Goal: Task Accomplishment & Management: Use online tool/utility

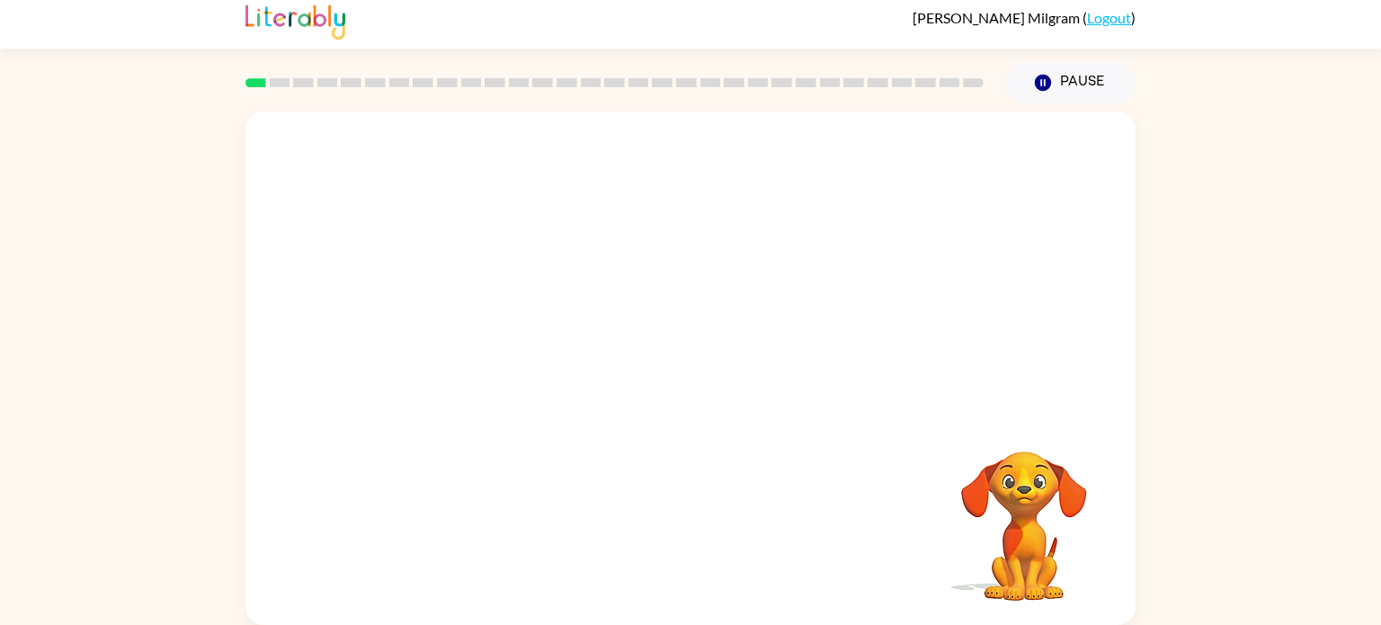
scroll to position [7, 0]
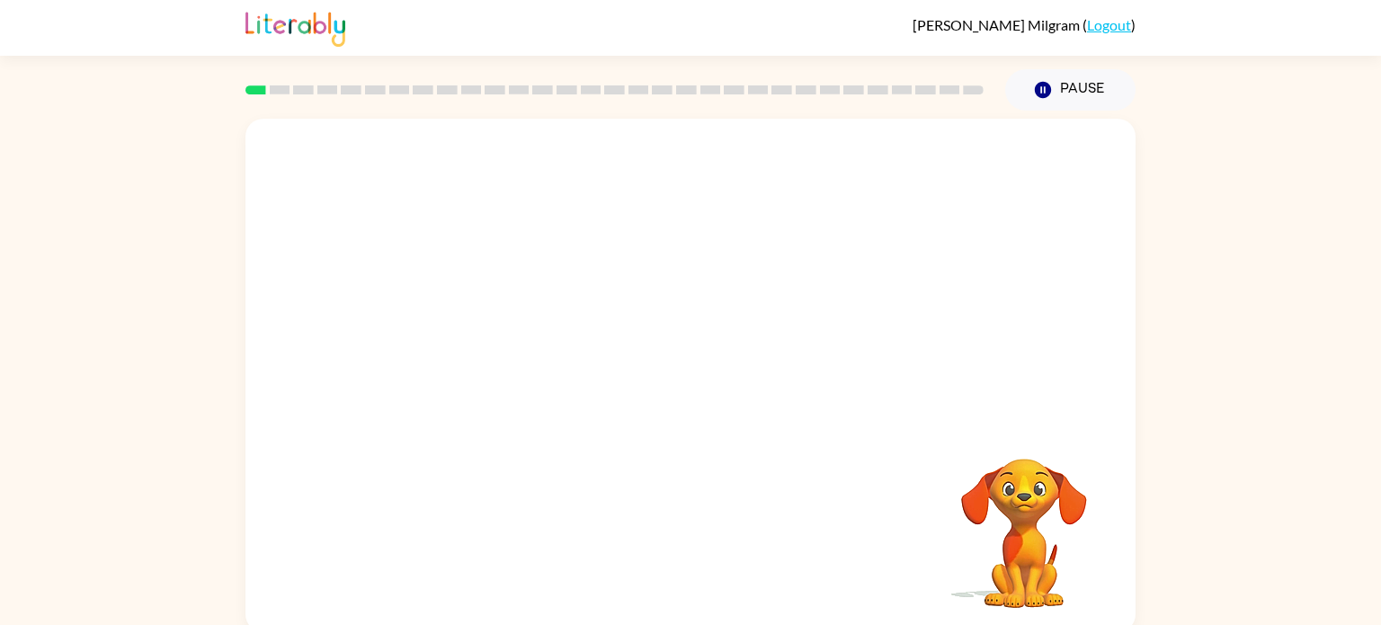
click at [924, 163] on video "Your browser must support playing .mp4 files to use Literably. Please try using…" at bounding box center [690, 270] width 890 height 302
click at [921, 166] on video "Your browser must support playing .mp4 files to use Literably. Please try using…" at bounding box center [690, 270] width 890 height 302
click at [707, 389] on button "button" at bounding box center [690, 384] width 115 height 66
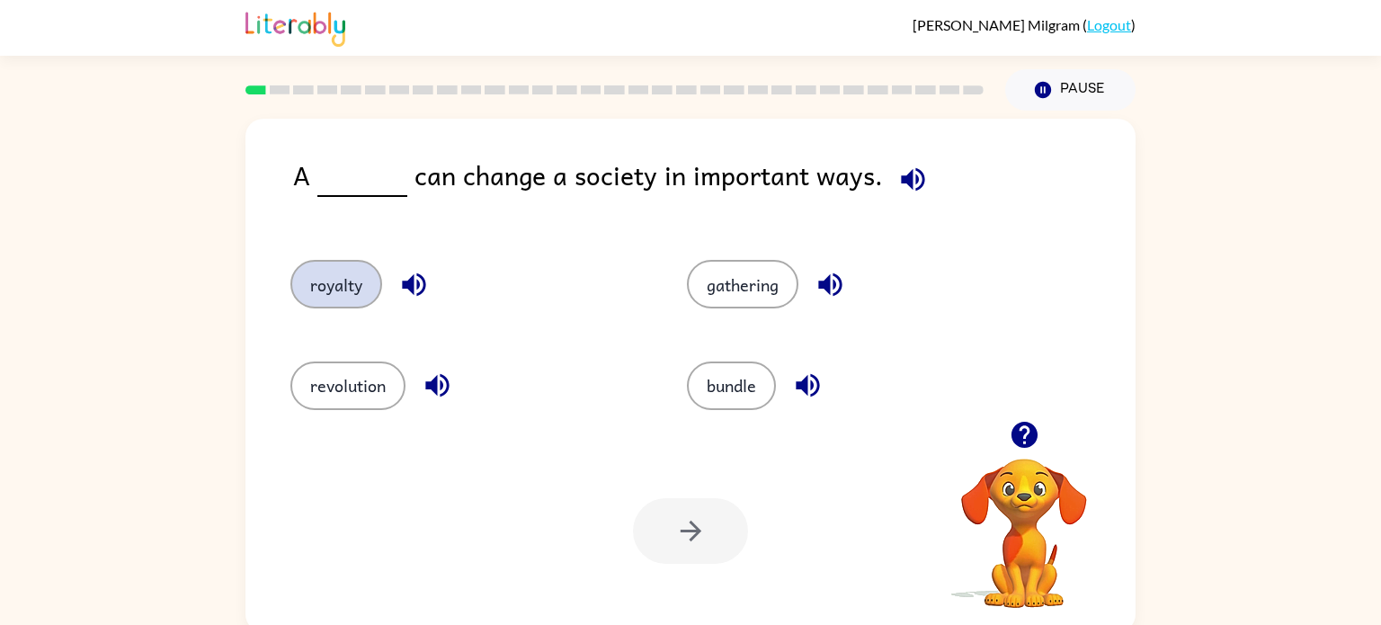
click at [364, 281] on button "royalty" at bounding box center [336, 284] width 92 height 49
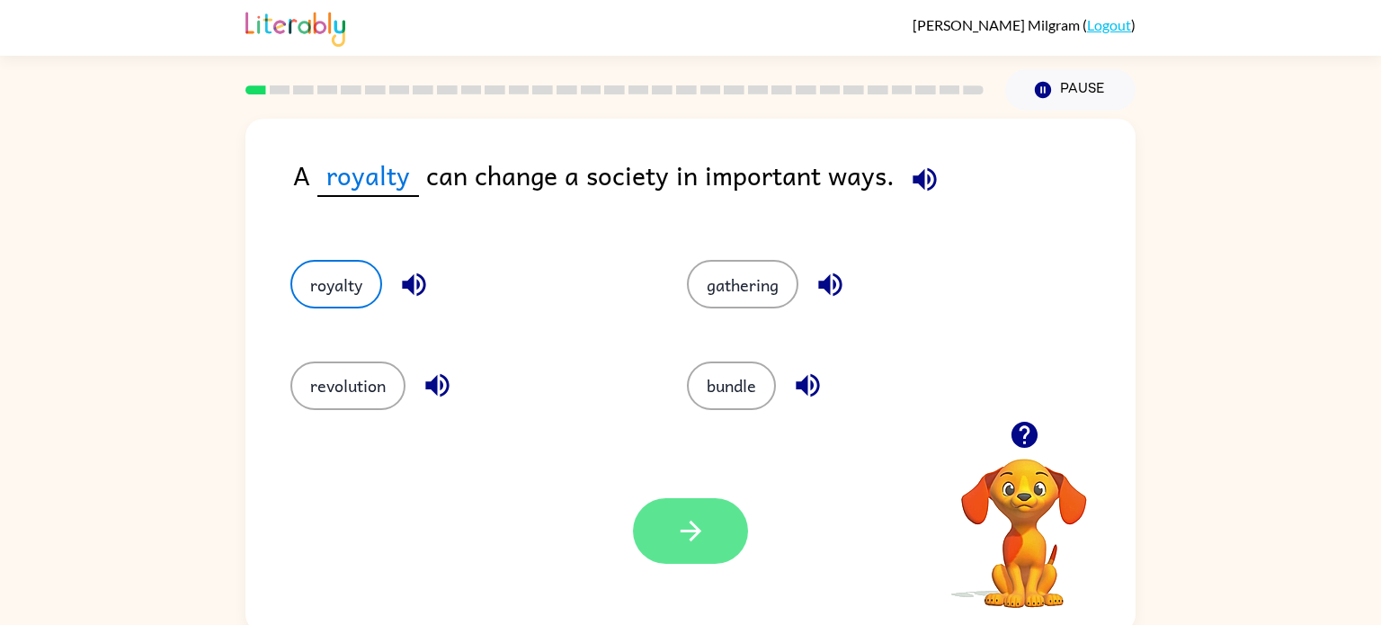
click at [696, 508] on button "button" at bounding box center [690, 531] width 115 height 66
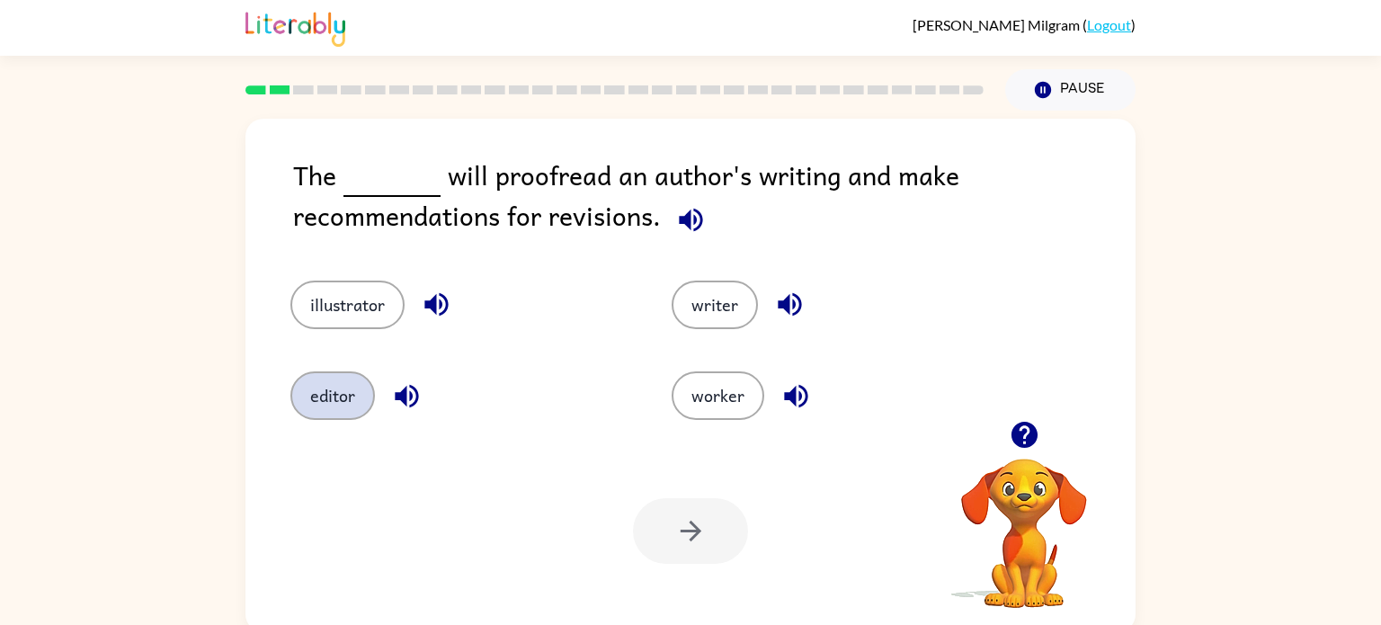
click at [337, 390] on button "editor" at bounding box center [332, 395] width 85 height 49
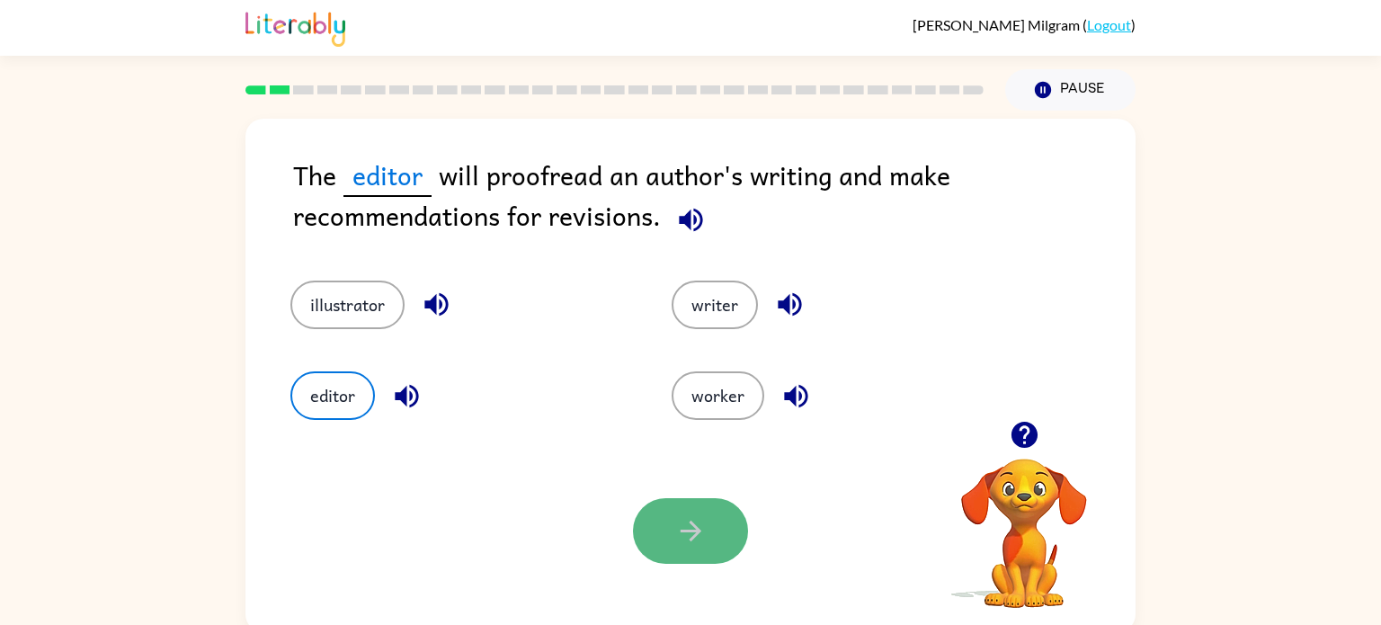
click at [690, 529] on icon "button" at bounding box center [690, 530] width 31 height 31
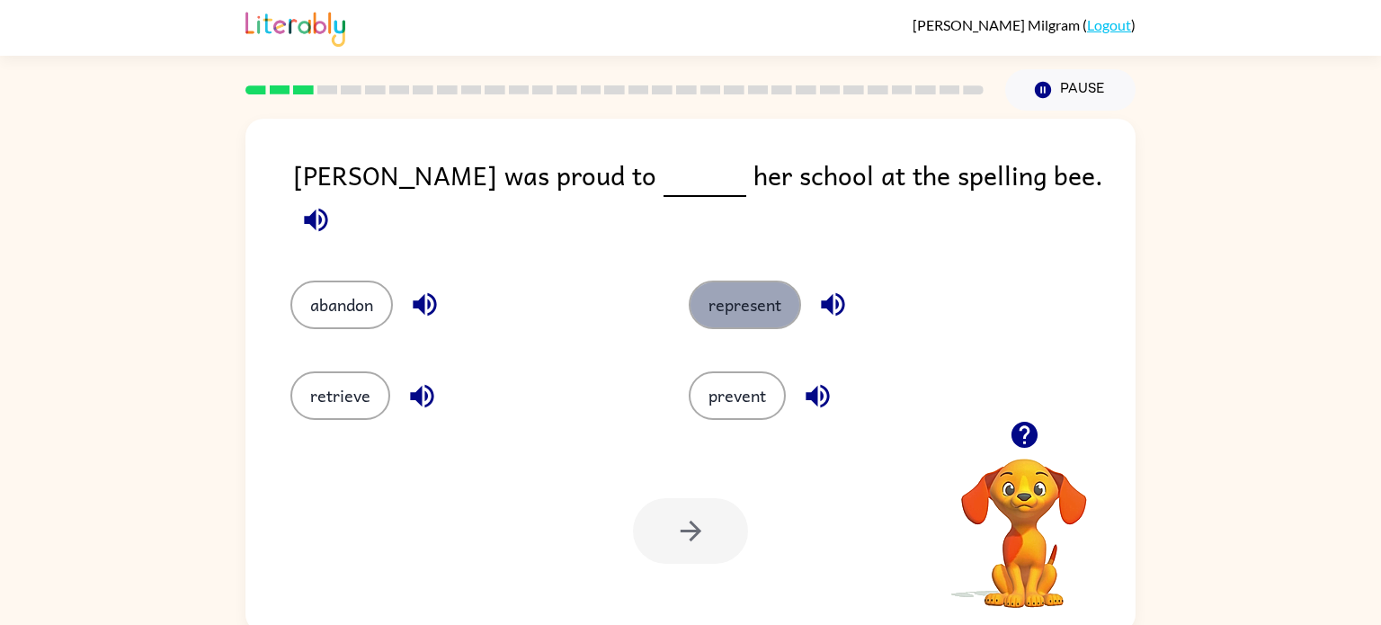
click at [779, 280] on button "represent" at bounding box center [745, 304] width 112 height 49
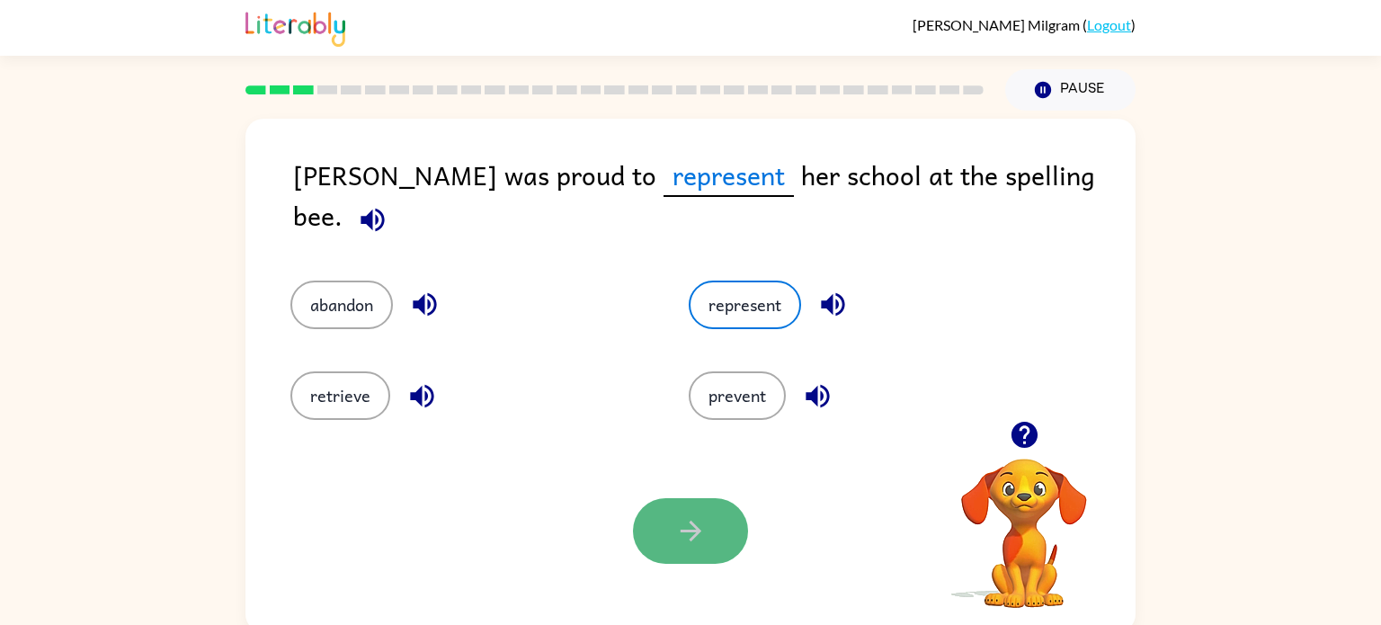
click at [699, 540] on icon "button" at bounding box center [690, 530] width 31 height 31
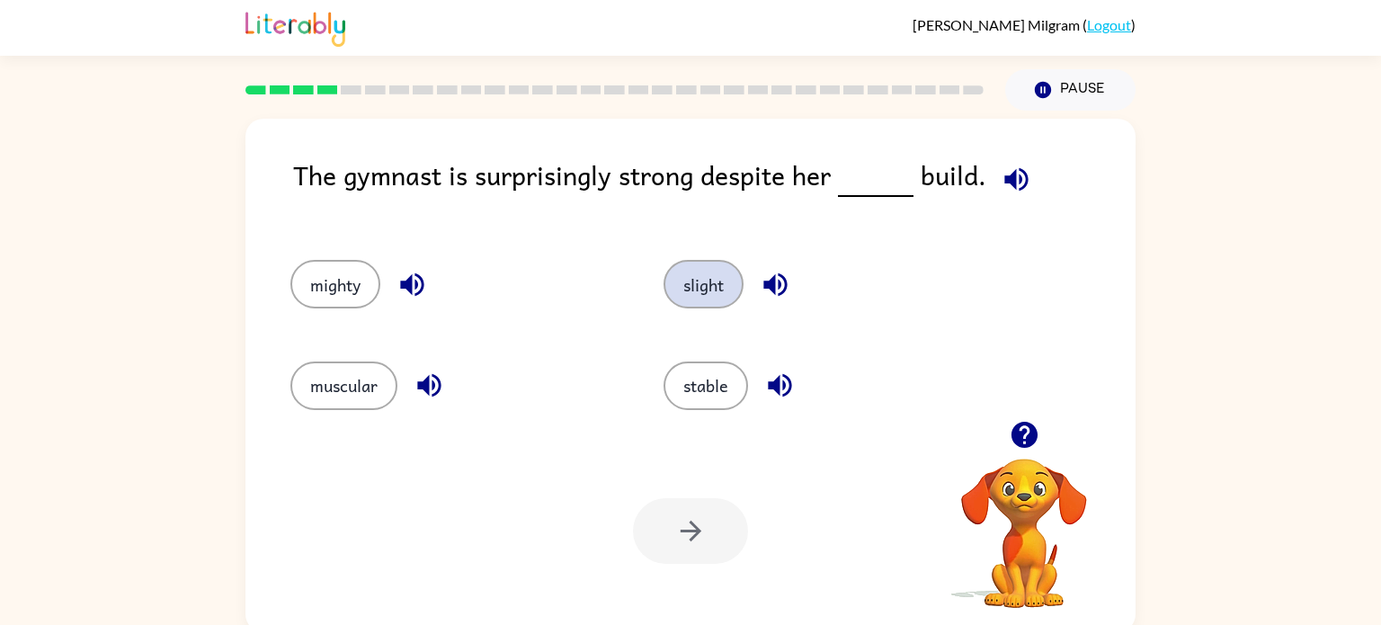
click at [715, 284] on button "slight" at bounding box center [703, 284] width 80 height 49
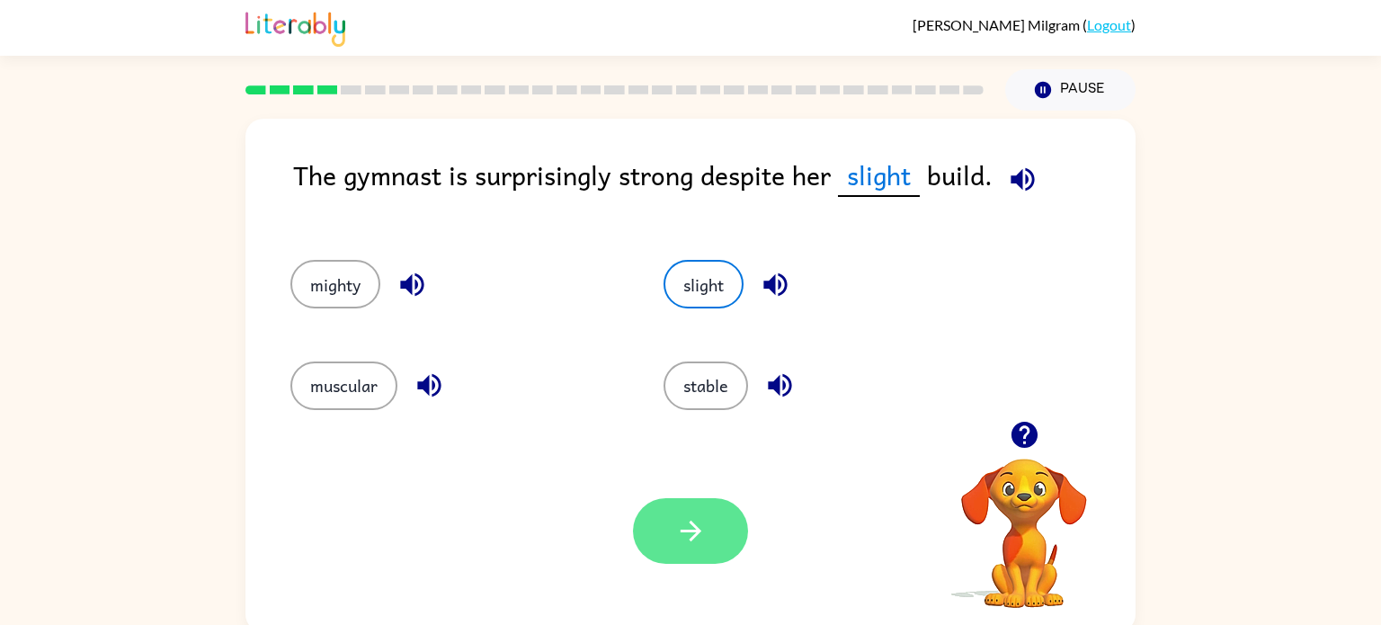
click at [680, 513] on button "button" at bounding box center [690, 531] width 115 height 66
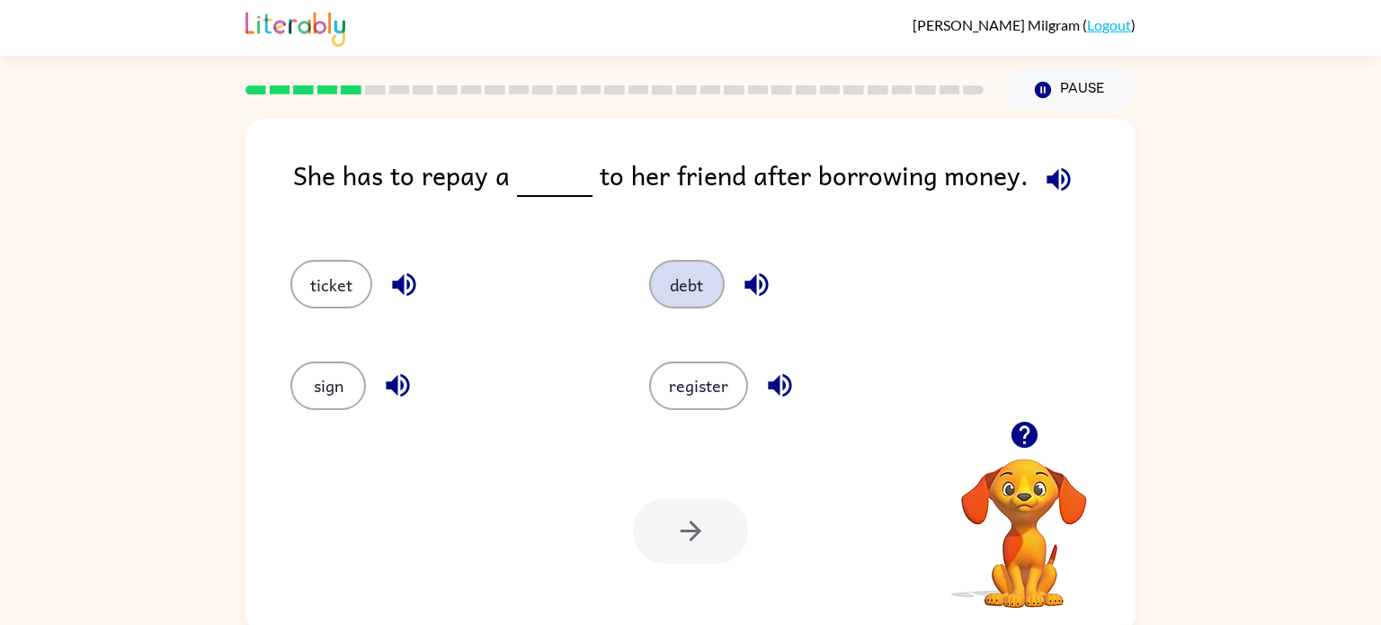
click at [678, 298] on button "debt" at bounding box center [687, 284] width 76 height 49
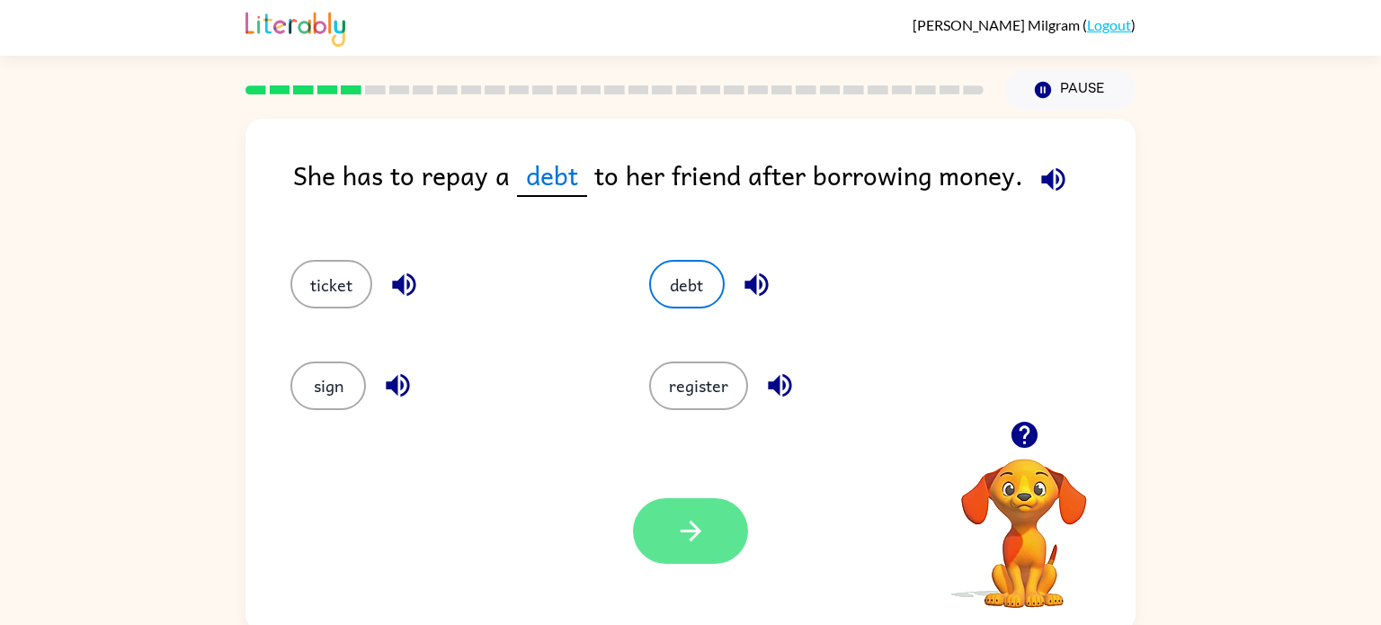
click at [676, 511] on button "button" at bounding box center [690, 531] width 115 height 66
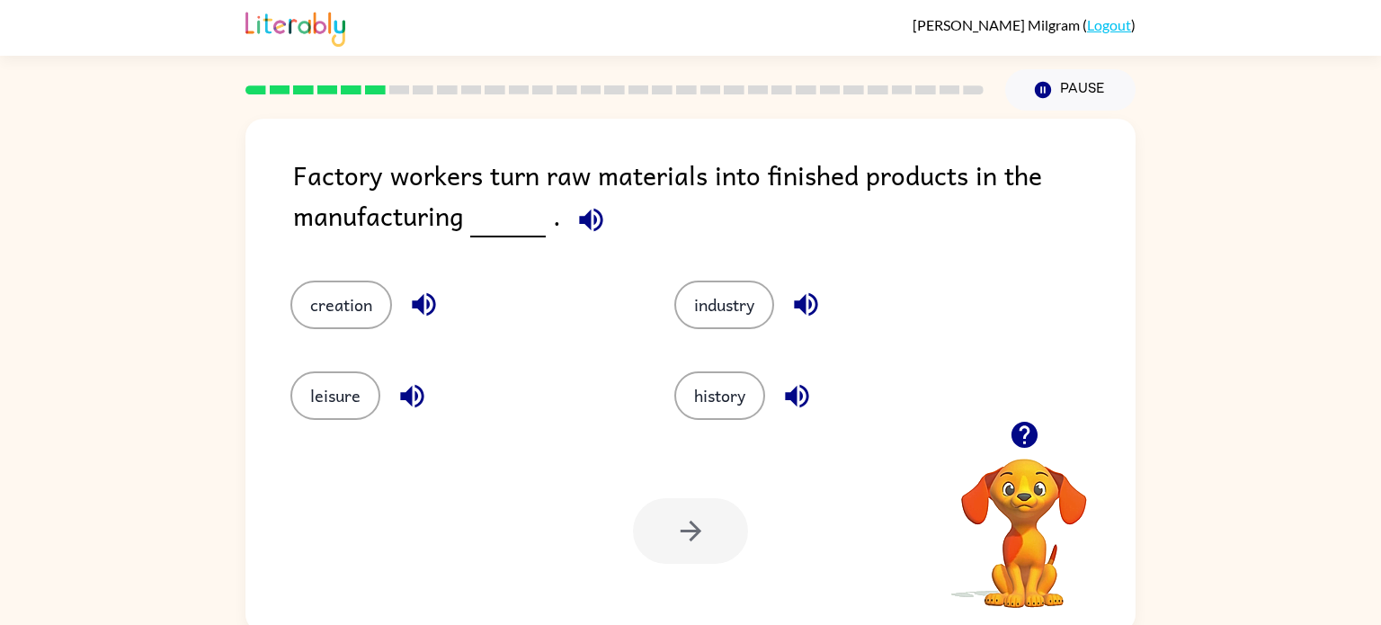
click at [733, 275] on div "industry" at bounding box center [832, 291] width 384 height 91
click at [737, 286] on button "industry" at bounding box center [724, 304] width 100 height 49
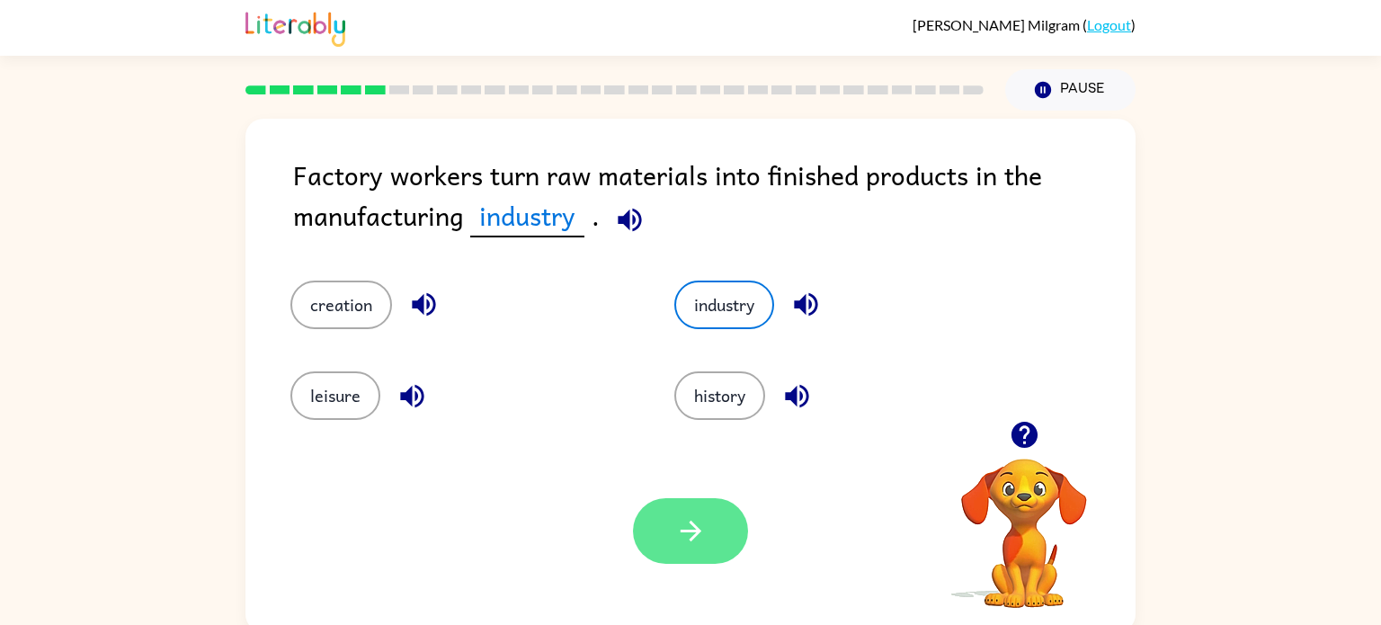
click at [694, 547] on button "button" at bounding box center [690, 531] width 115 height 66
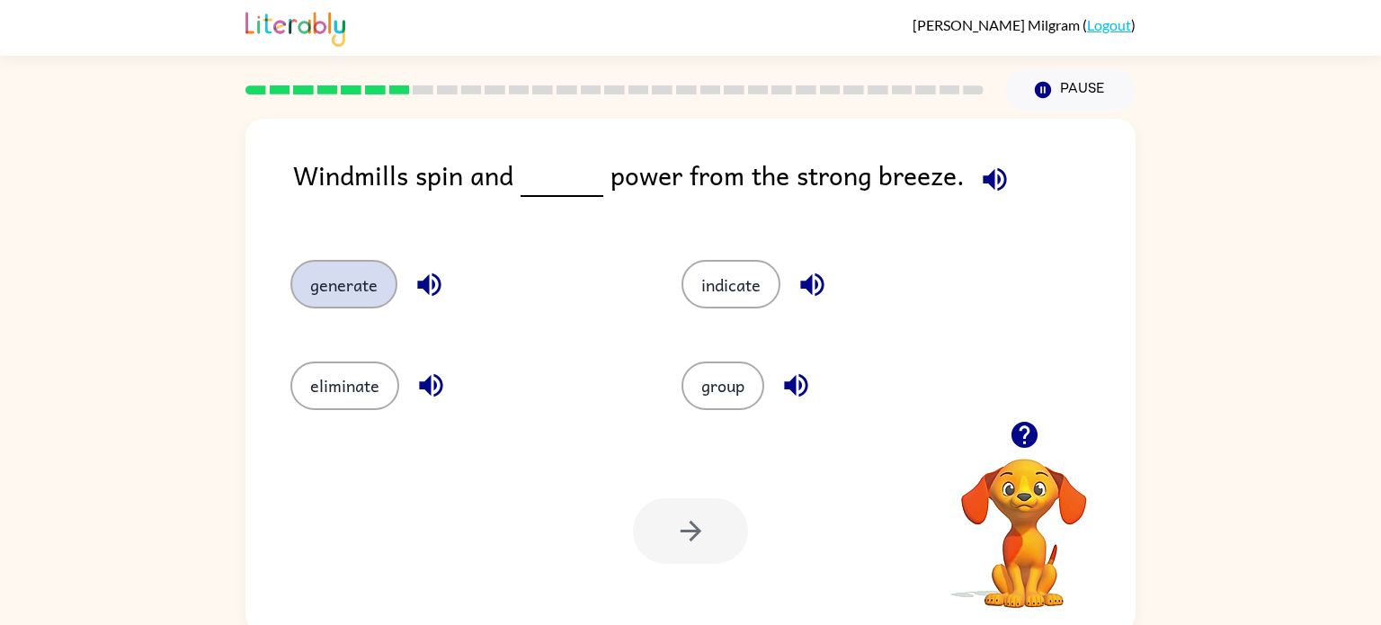
click at [332, 297] on button "generate" at bounding box center [343, 284] width 107 height 49
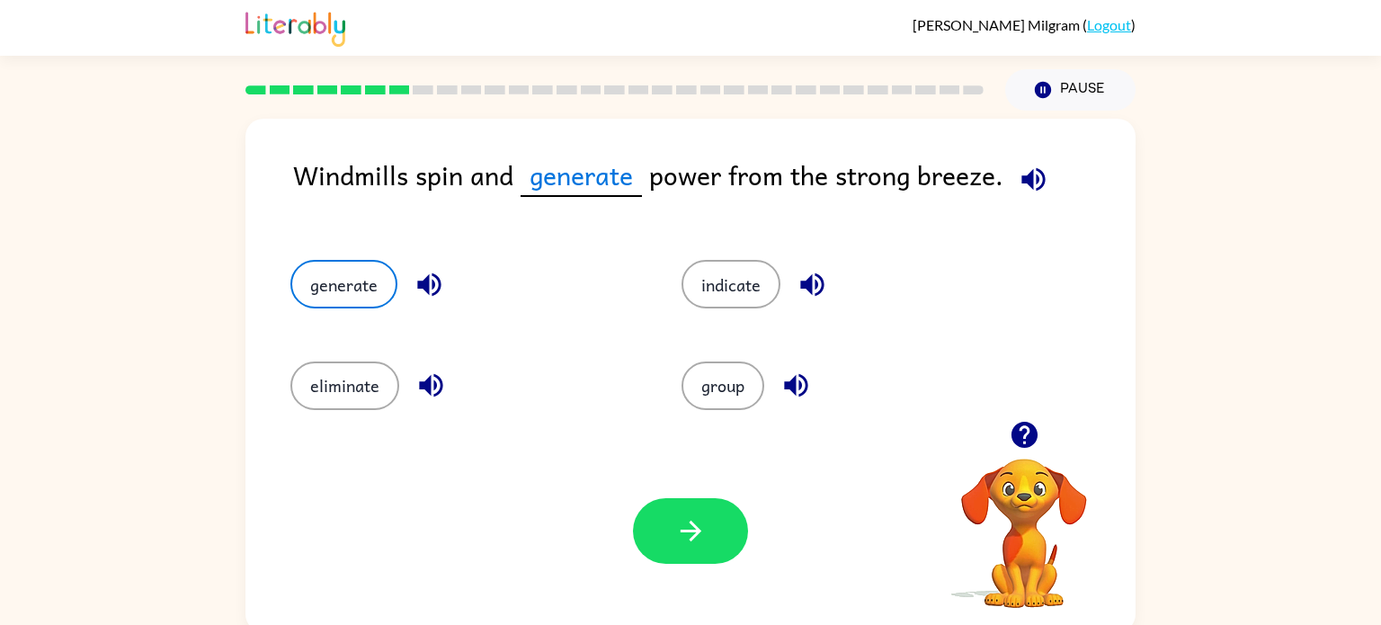
click at [682, 575] on div "Your browser must support playing .mp4 files to use Literably. Please try using…" at bounding box center [690, 531] width 890 height 202
click at [637, 531] on button "button" at bounding box center [690, 531] width 115 height 66
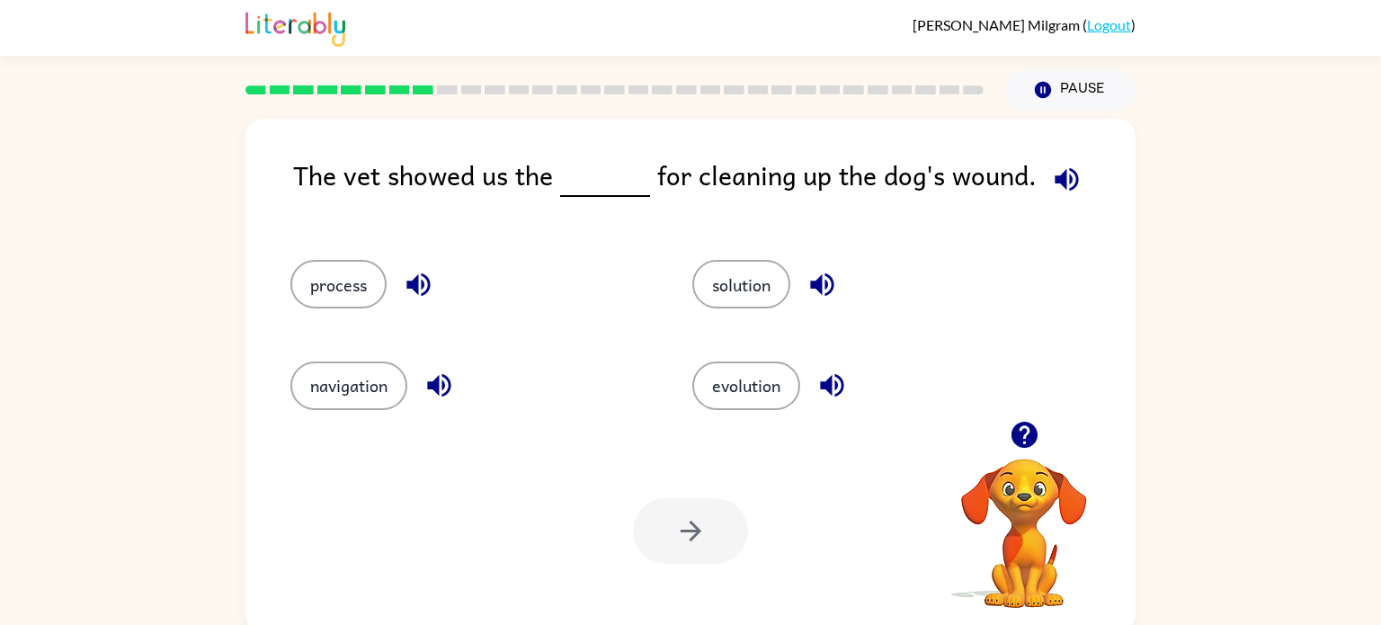
click at [576, 183] on span at bounding box center [579, 175] width 7 height 40
click at [743, 290] on button "solution" at bounding box center [741, 284] width 98 height 49
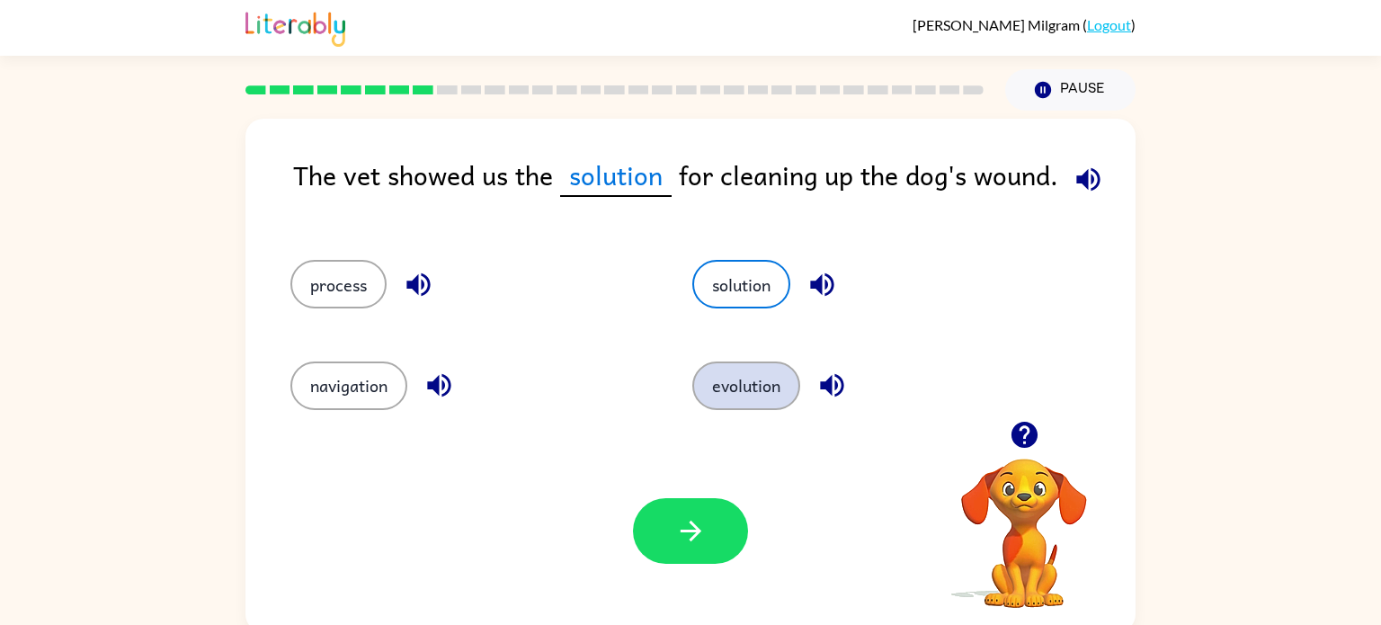
click at [738, 376] on button "evolution" at bounding box center [746, 385] width 108 height 49
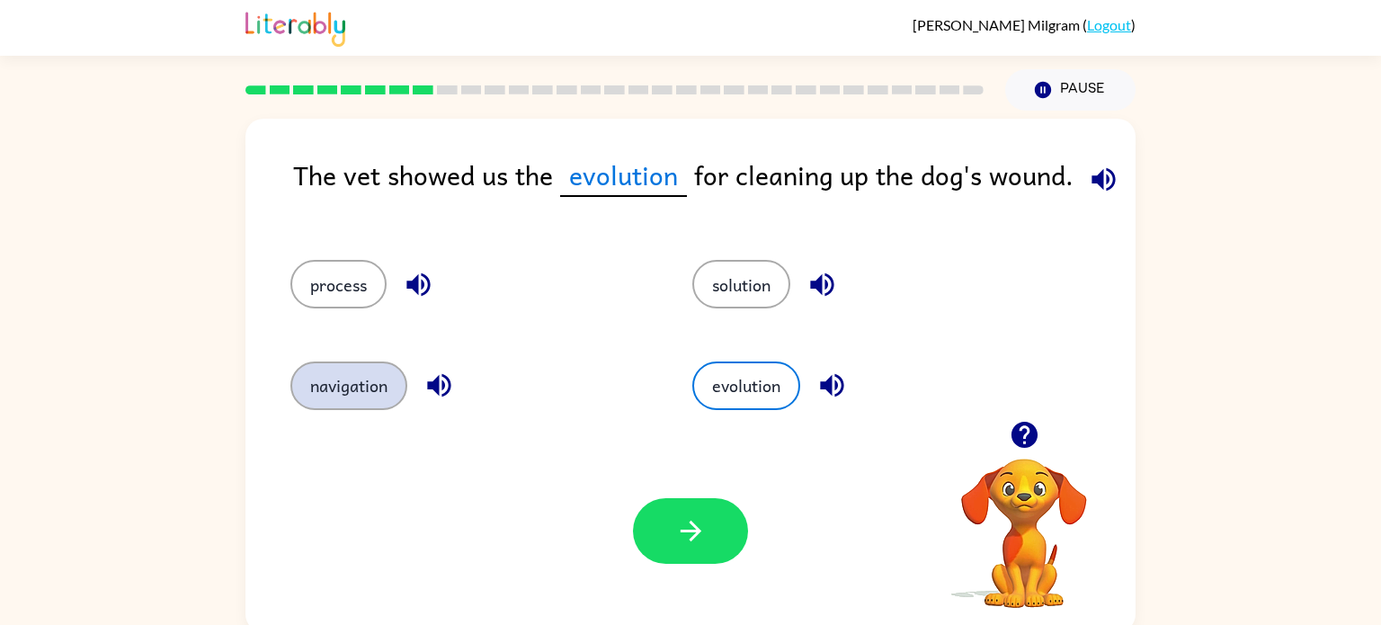
click at [364, 369] on button "navigation" at bounding box center [348, 385] width 117 height 49
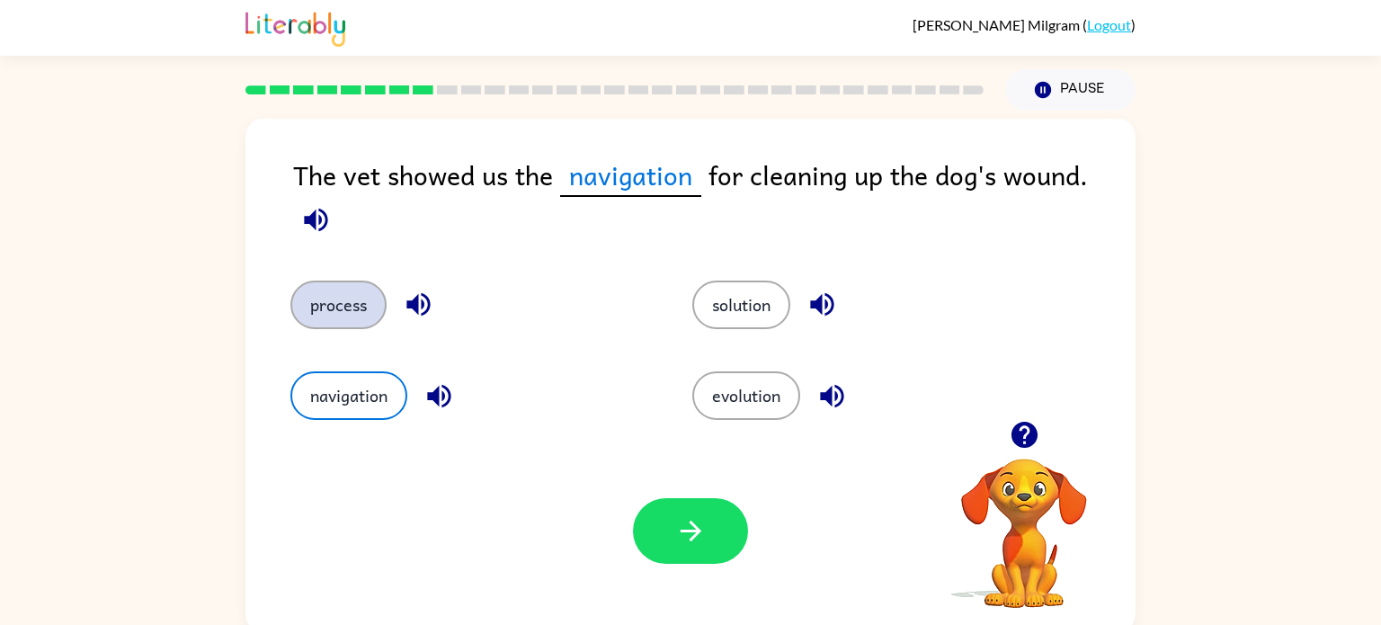
click at [360, 307] on button "process" at bounding box center [338, 304] width 96 height 49
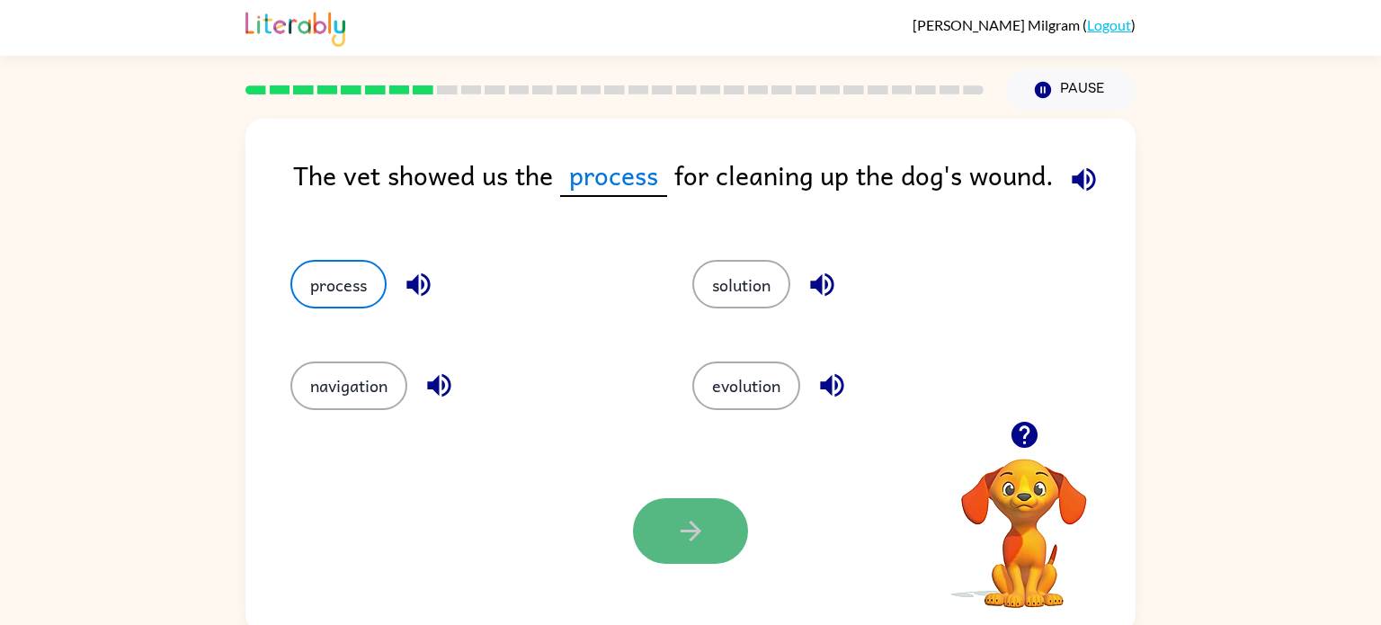
click at [707, 538] on button "button" at bounding box center [690, 531] width 115 height 66
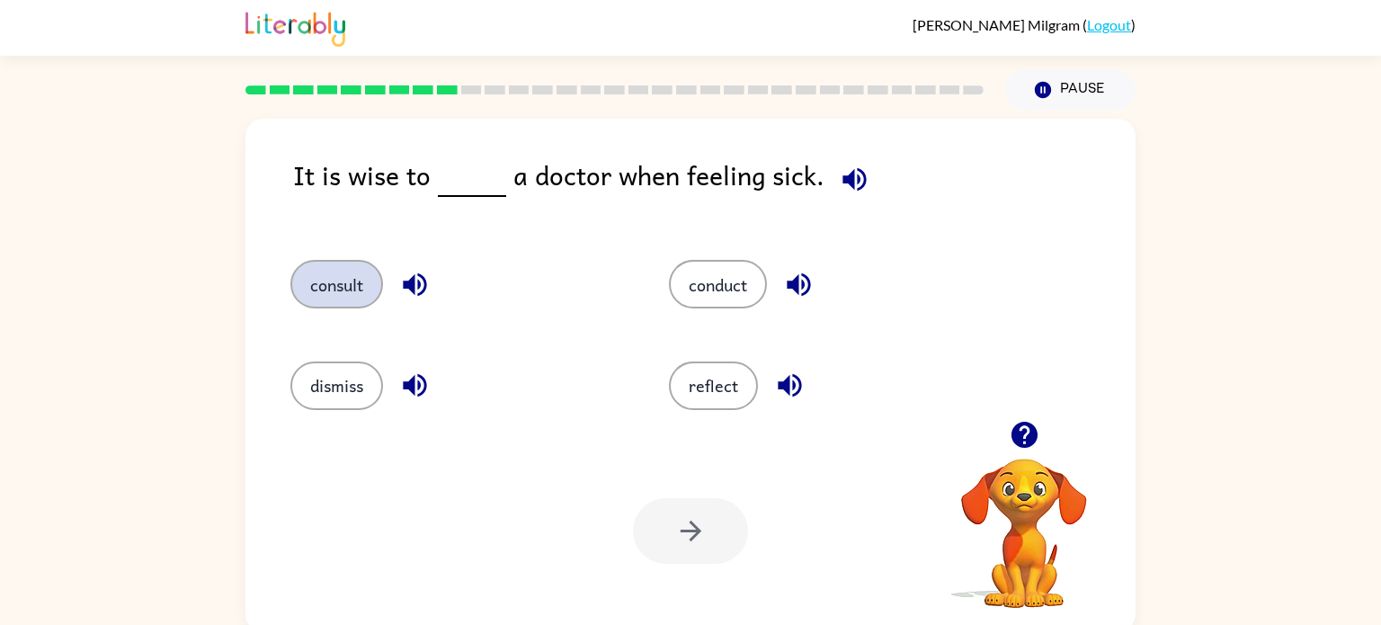
click at [368, 265] on button "consult" at bounding box center [336, 284] width 93 height 49
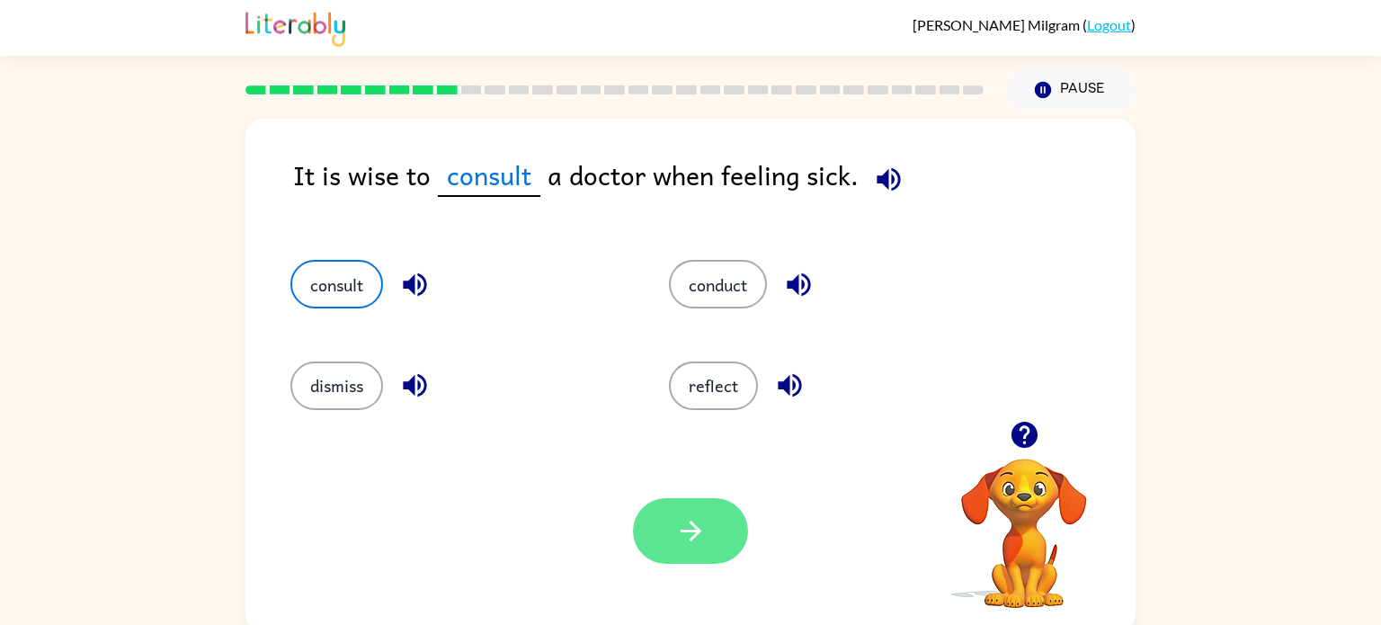
click at [671, 534] on button "button" at bounding box center [690, 531] width 115 height 66
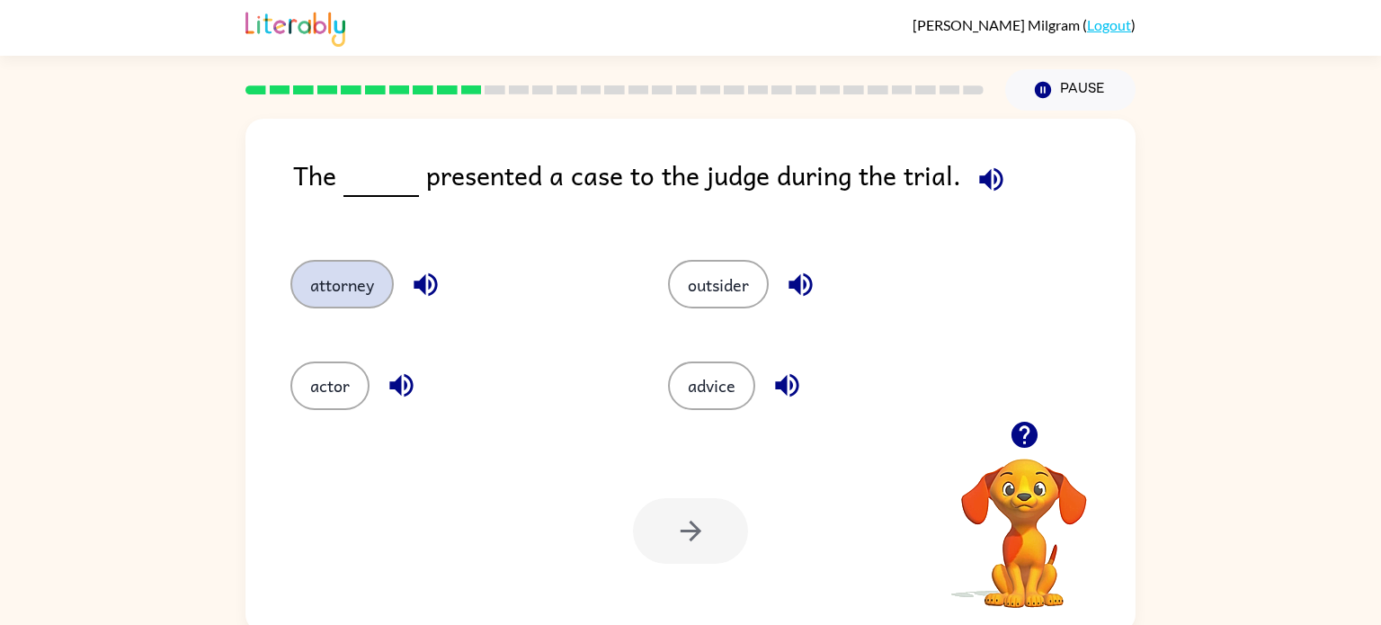
click at [365, 289] on button "attorney" at bounding box center [341, 284] width 103 height 49
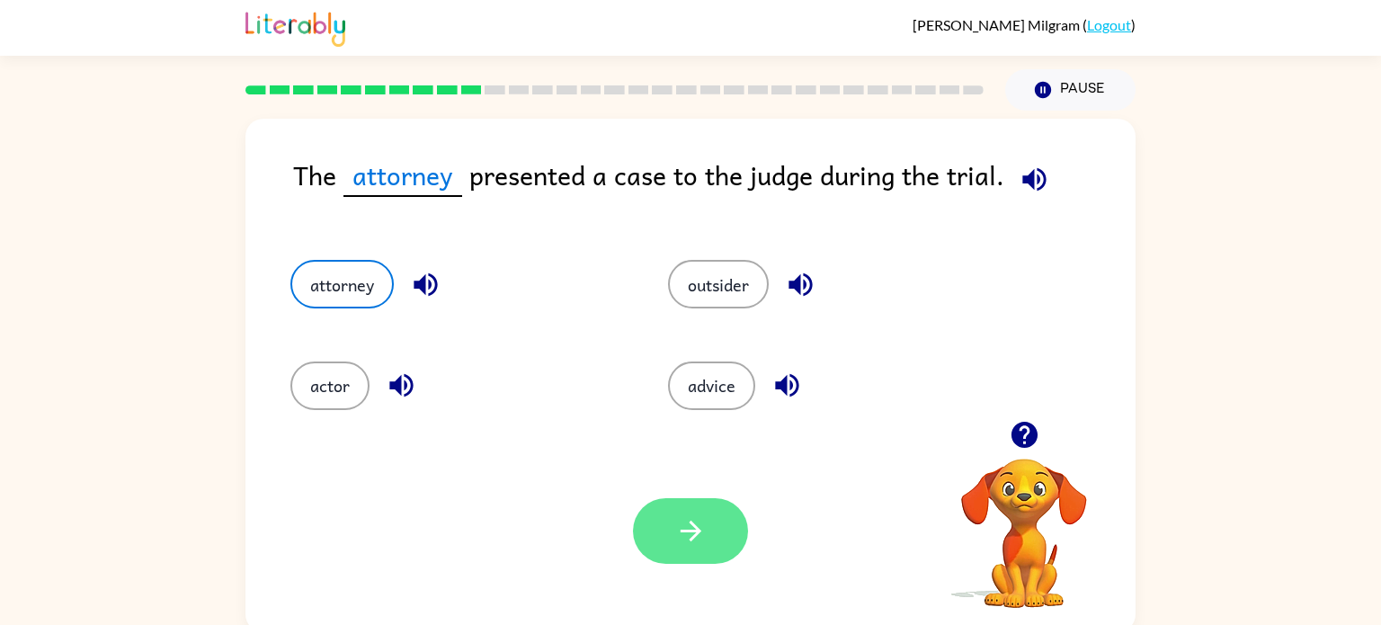
click at [734, 528] on button "button" at bounding box center [690, 531] width 115 height 66
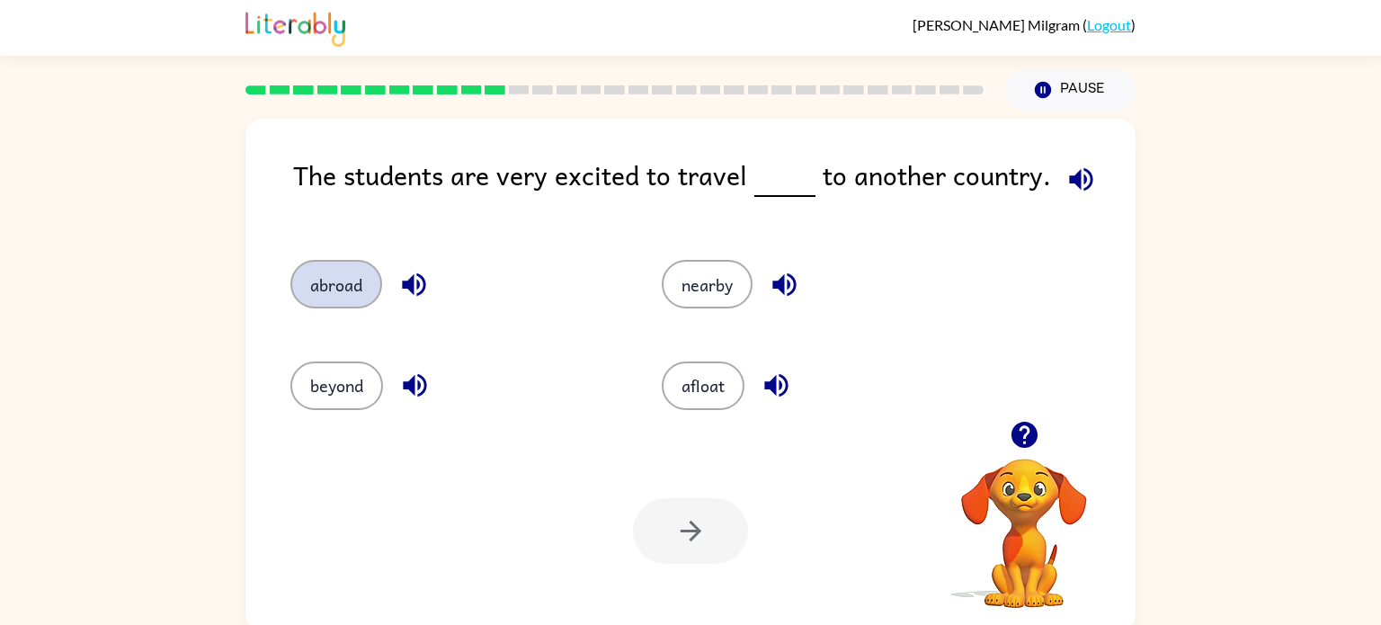
click at [368, 287] on button "abroad" at bounding box center [336, 284] width 92 height 49
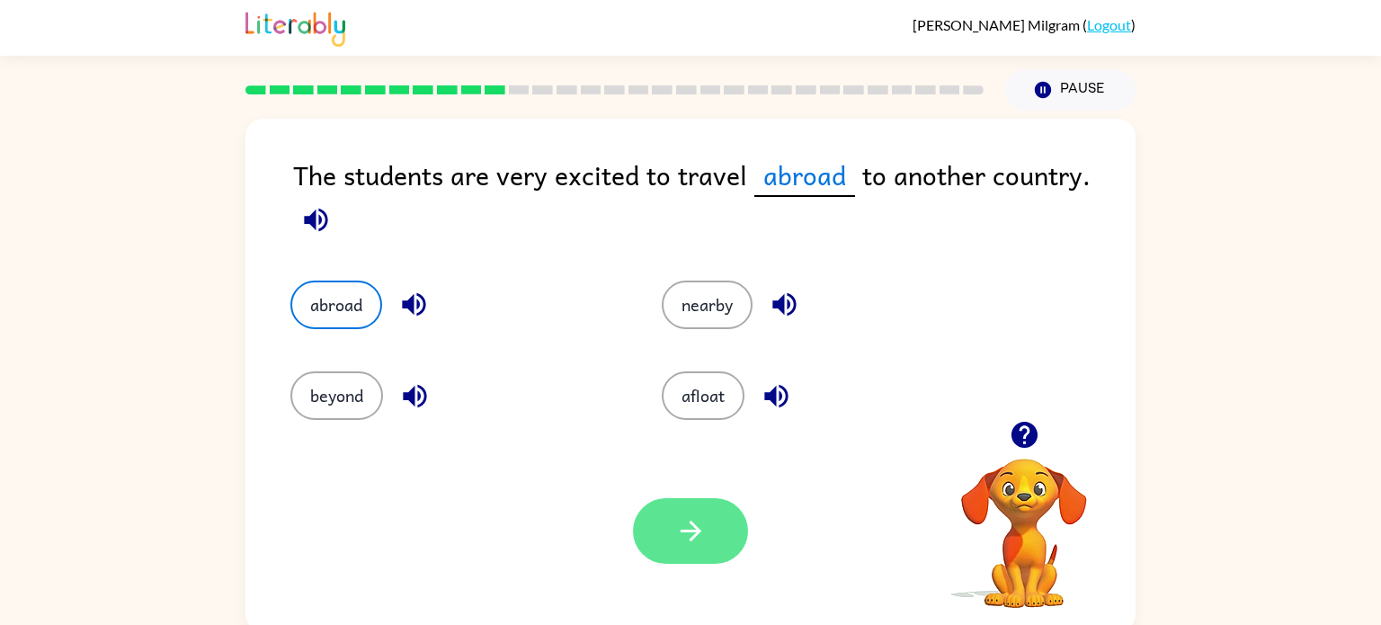
click at [691, 552] on button "button" at bounding box center [690, 531] width 115 height 66
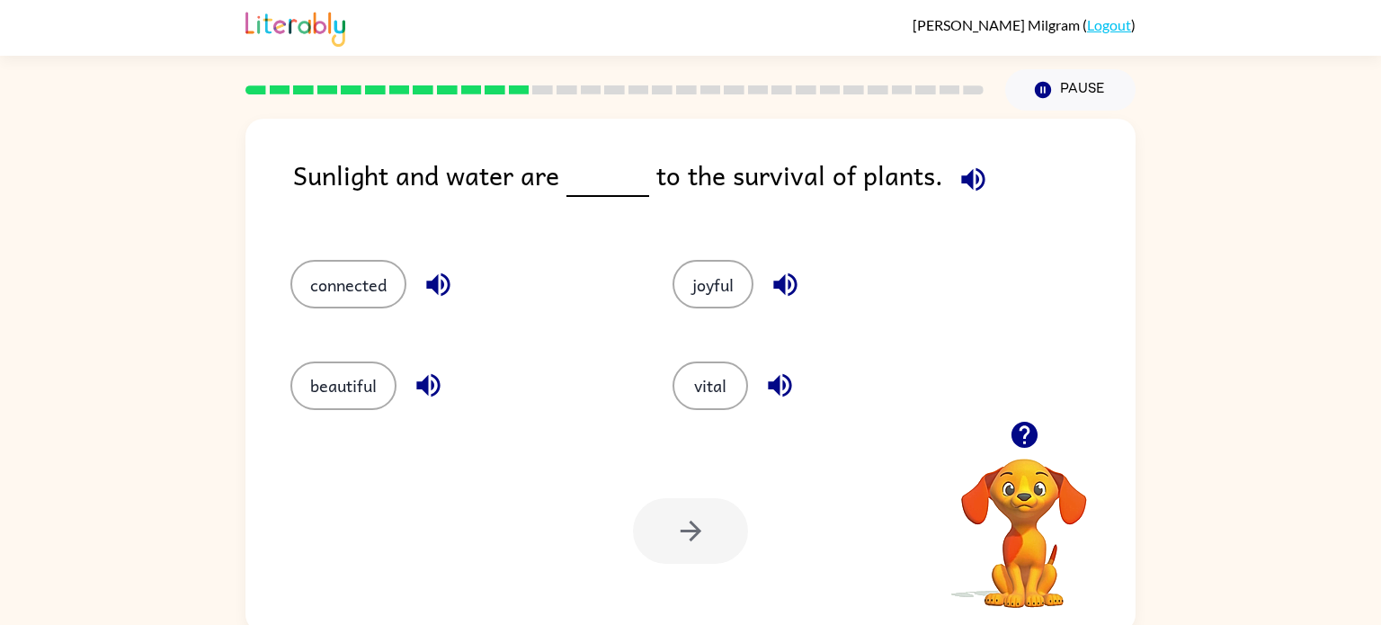
click at [521, 89] on rect at bounding box center [519, 89] width 21 height 9
click at [364, 294] on button "connected" at bounding box center [348, 284] width 116 height 49
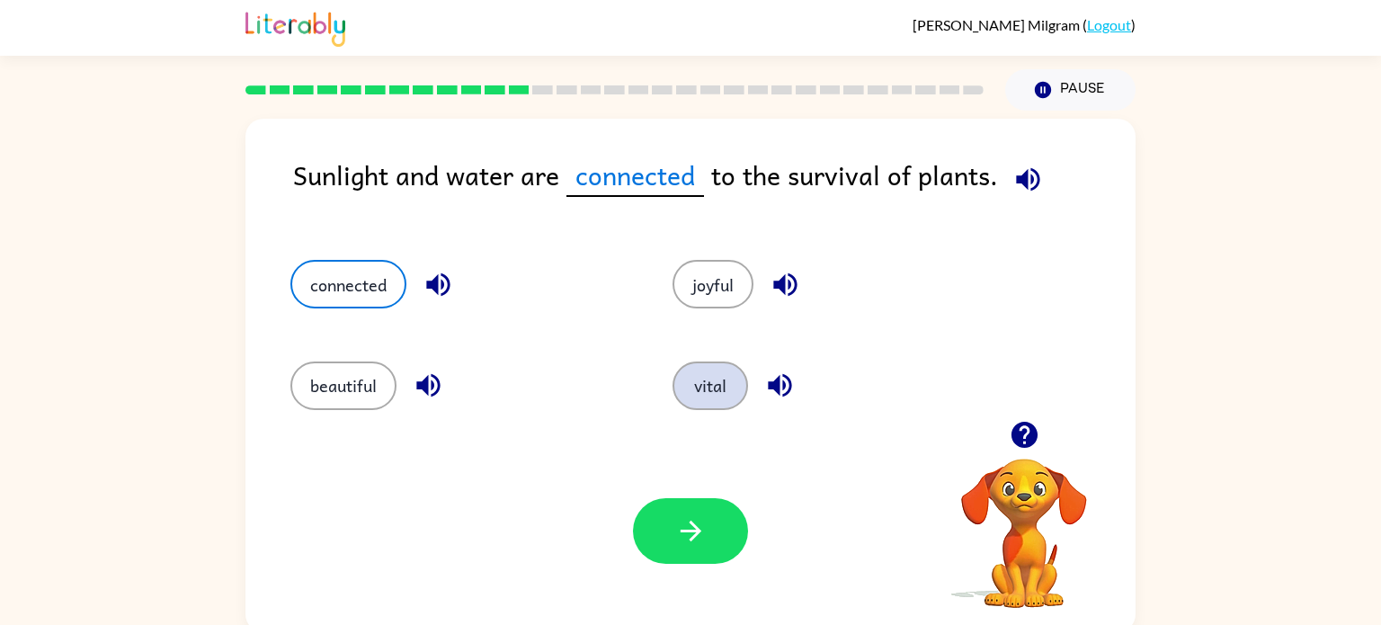
click at [721, 405] on button "vital" at bounding box center [710, 385] width 76 height 49
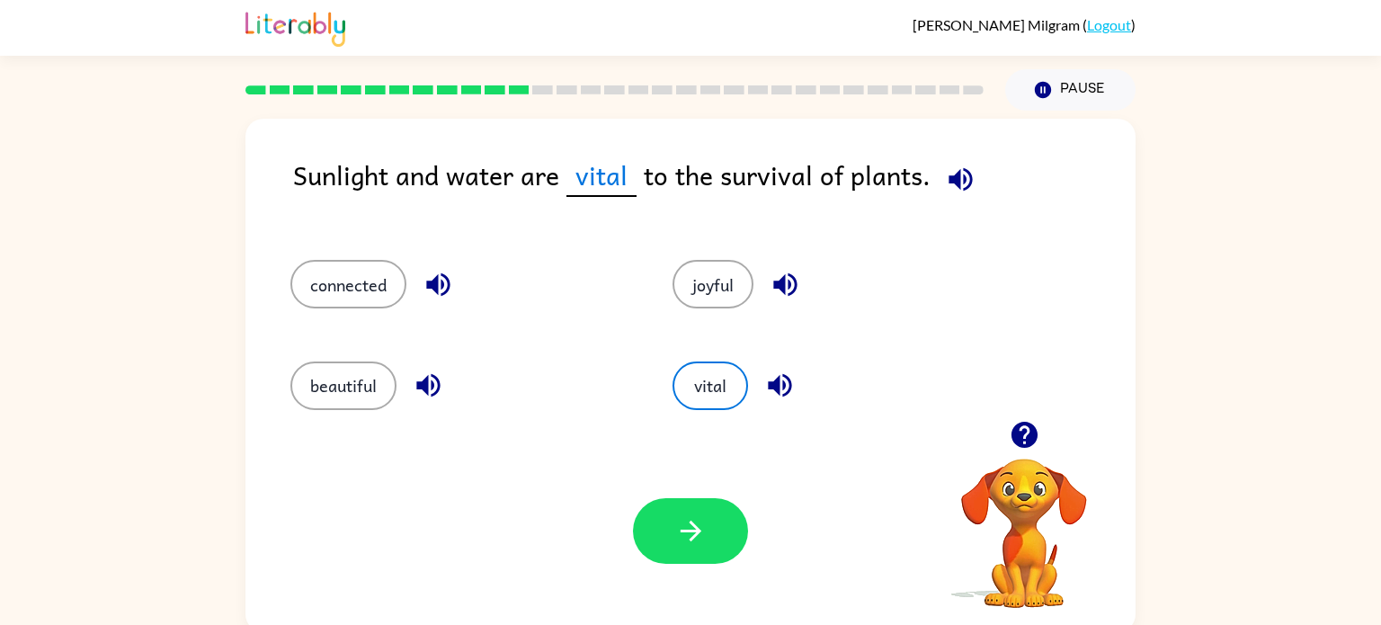
click at [689, 496] on div "Your browser must support playing .mp4 files to use Literably. Please try using…" at bounding box center [690, 531] width 890 height 202
click at [672, 541] on button "button" at bounding box center [690, 531] width 115 height 66
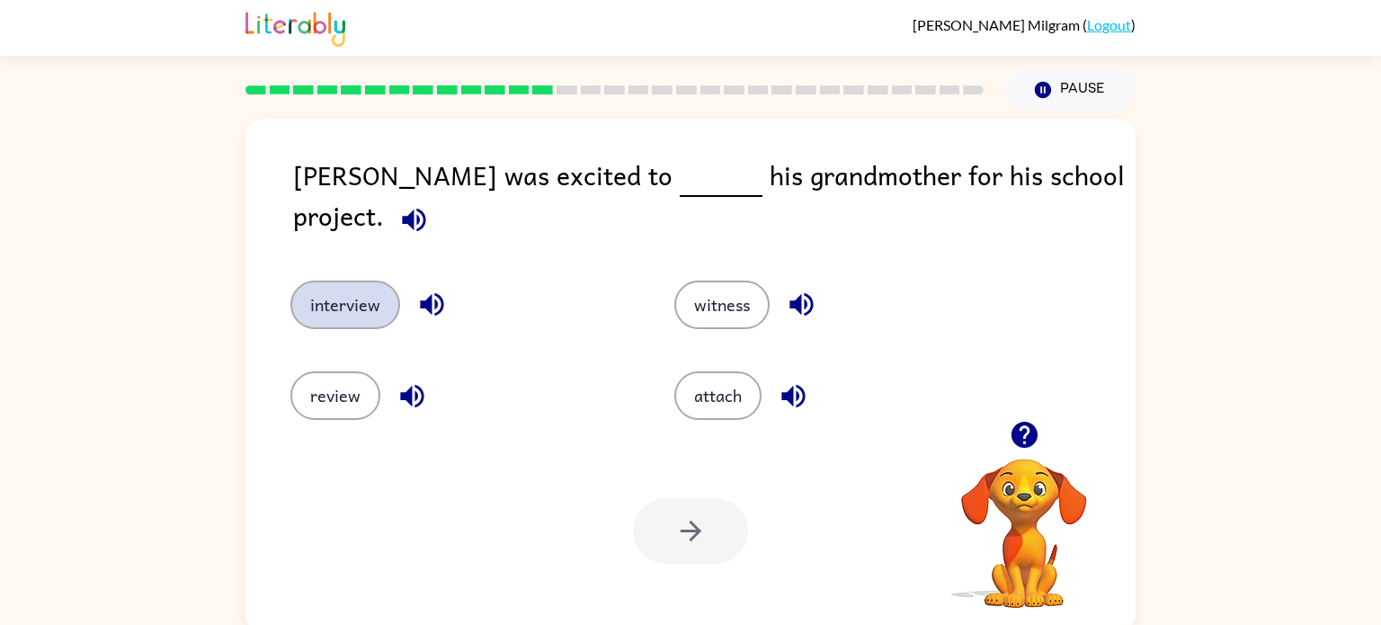
click at [360, 303] on button "interview" at bounding box center [345, 304] width 110 height 49
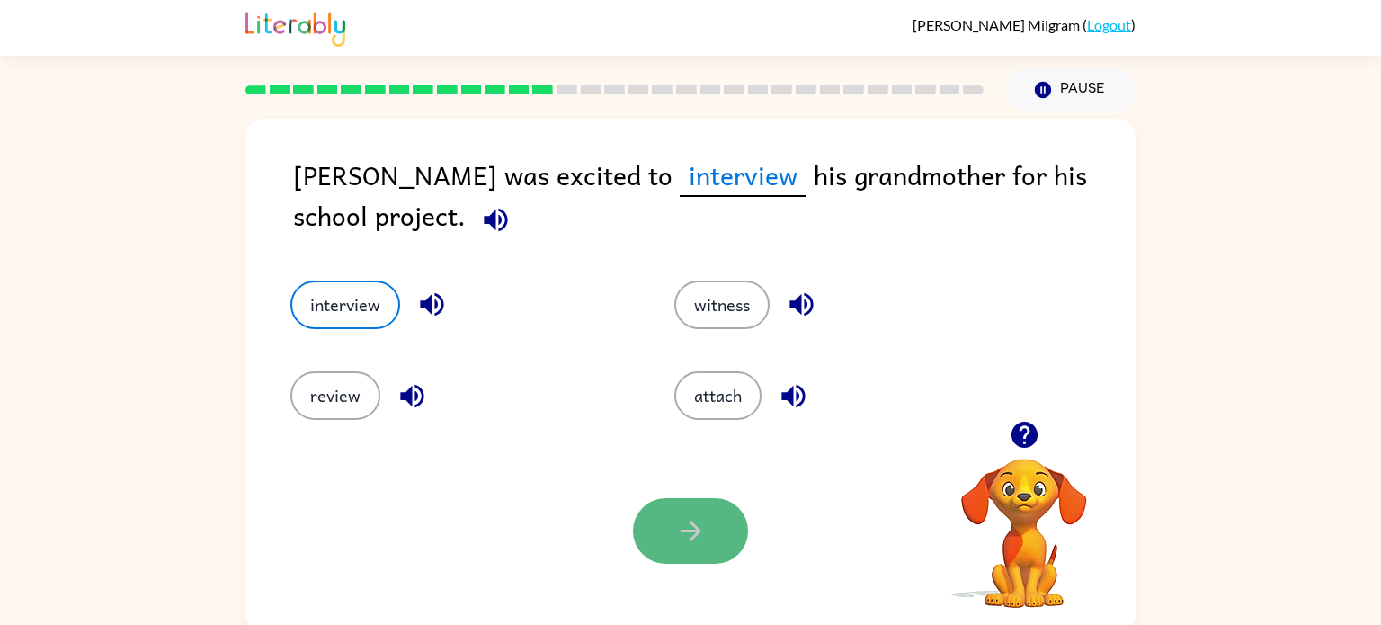
click at [671, 531] on button "button" at bounding box center [690, 531] width 115 height 66
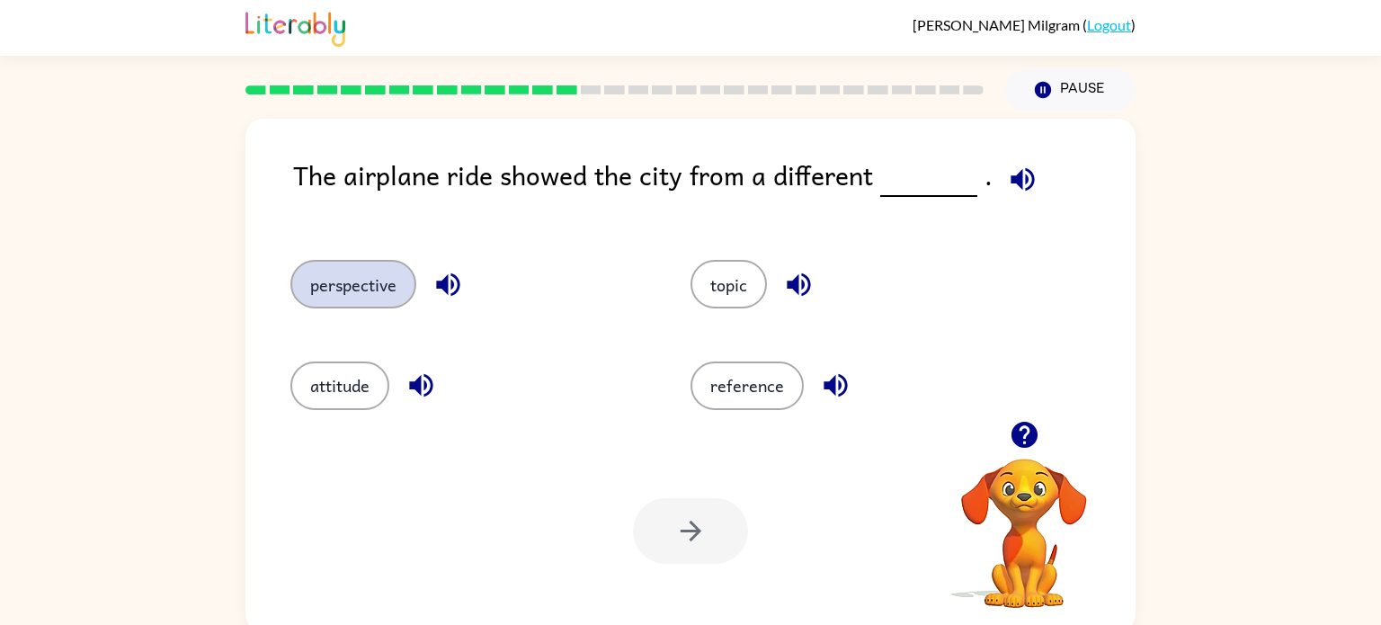
click at [396, 303] on button "perspective" at bounding box center [353, 284] width 126 height 49
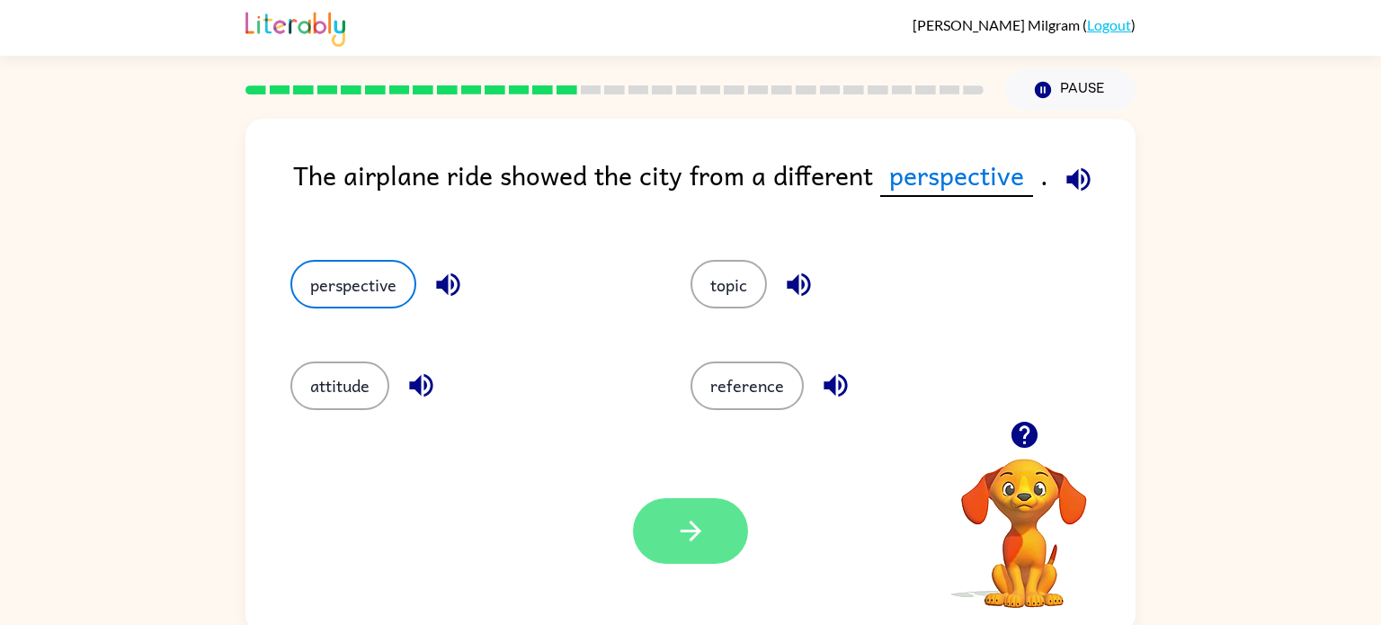
click at [685, 543] on icon "button" at bounding box center [690, 530] width 31 height 31
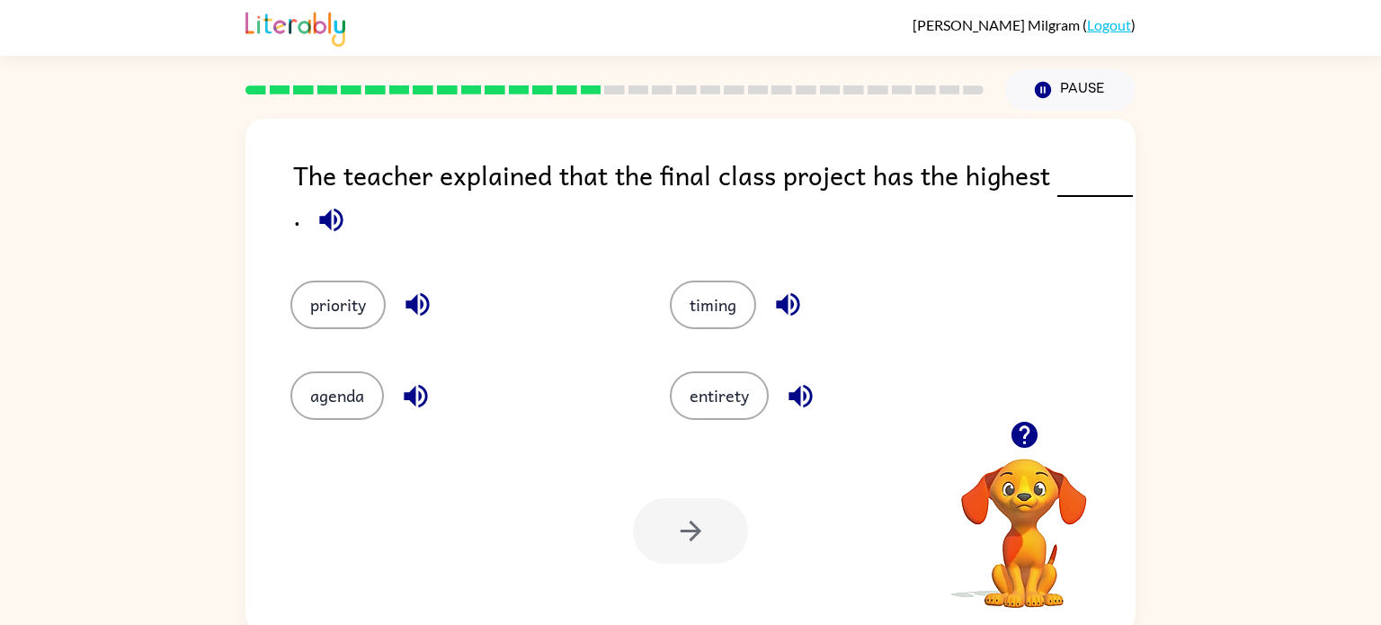
click at [802, 391] on icon "button" at bounding box center [800, 395] width 31 height 31
click at [802, 390] on icon "button" at bounding box center [800, 395] width 31 height 31
click at [411, 394] on icon "button" at bounding box center [415, 395] width 23 height 23
click at [417, 393] on icon "button" at bounding box center [415, 395] width 31 height 31
click at [424, 299] on icon "button" at bounding box center [416, 304] width 23 height 23
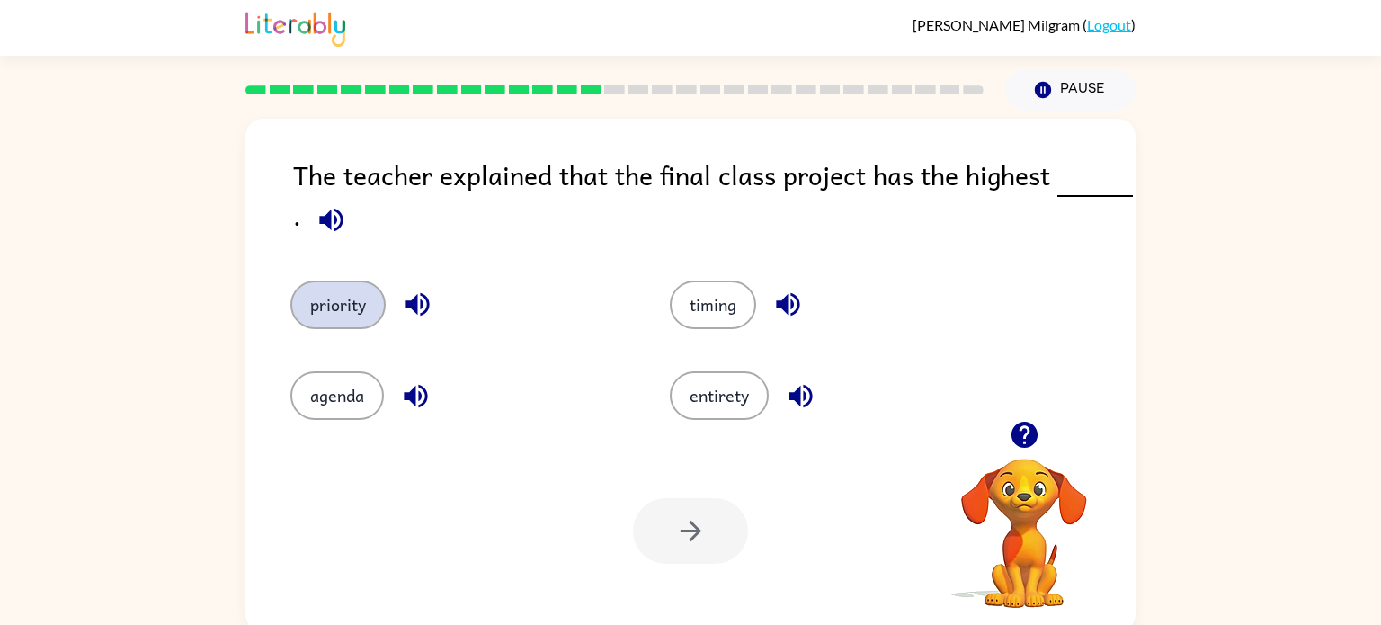
click at [371, 312] on button "priority" at bounding box center [337, 304] width 95 height 49
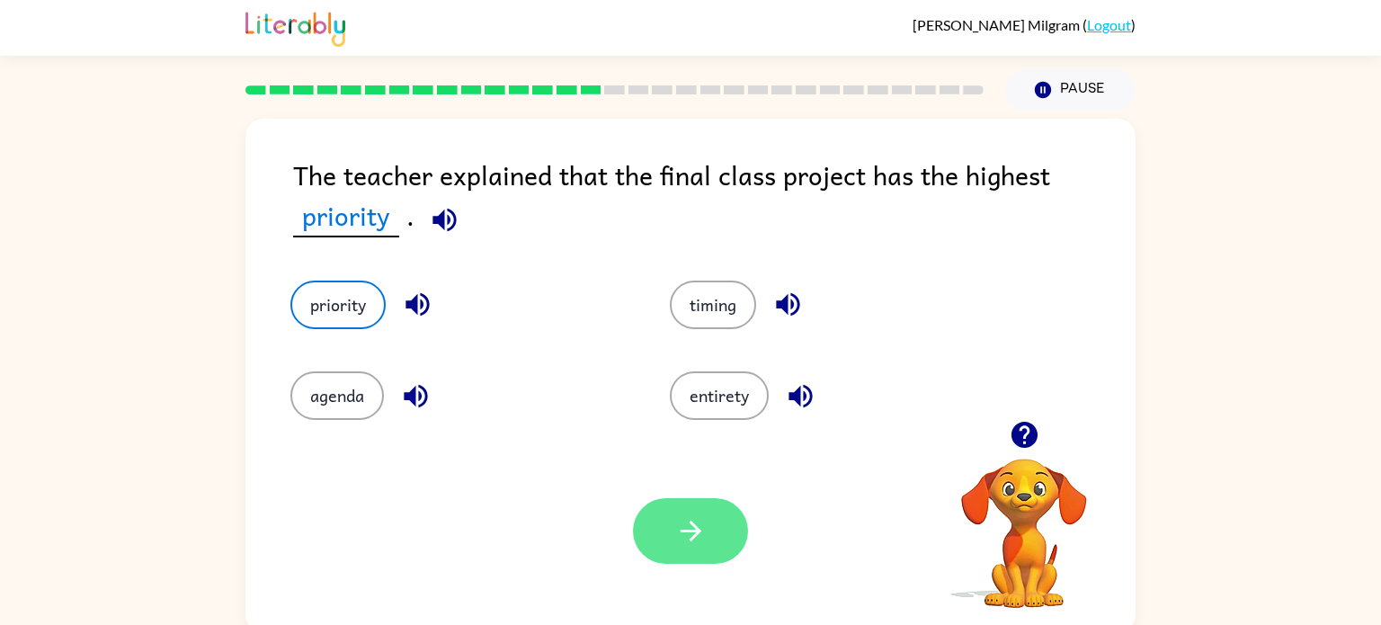
click at [656, 541] on button "button" at bounding box center [690, 531] width 115 height 66
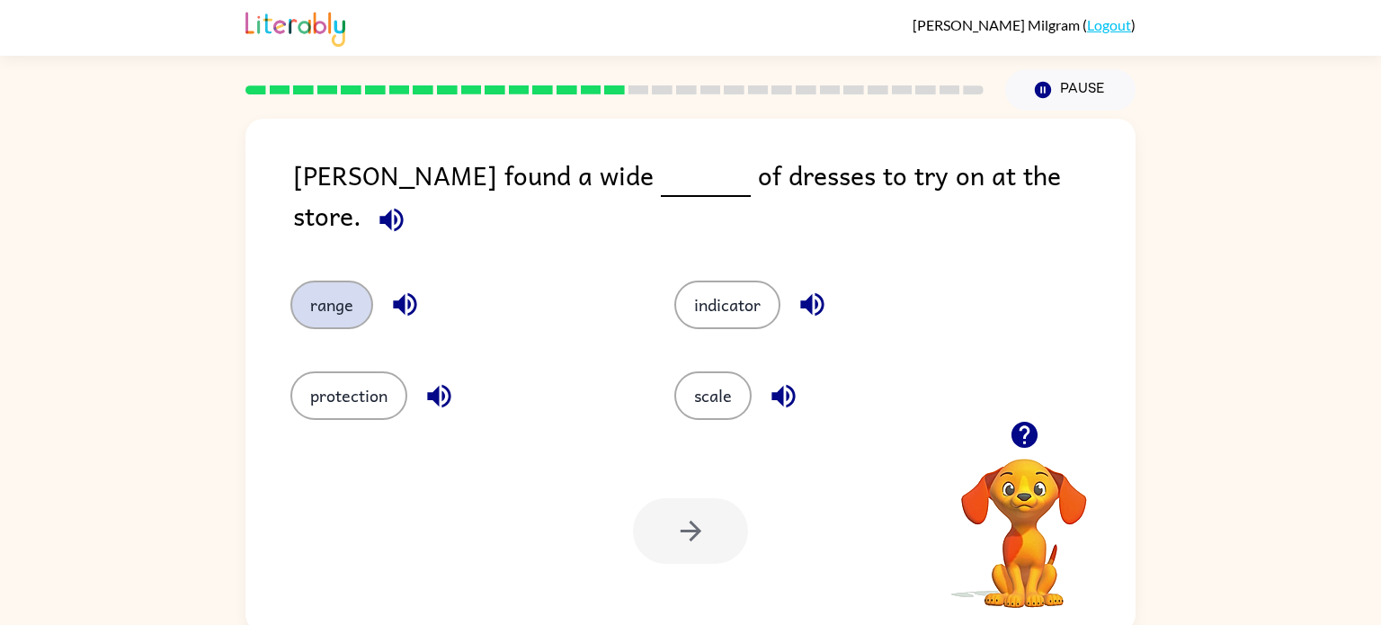
click at [353, 287] on button "range" at bounding box center [331, 304] width 83 height 49
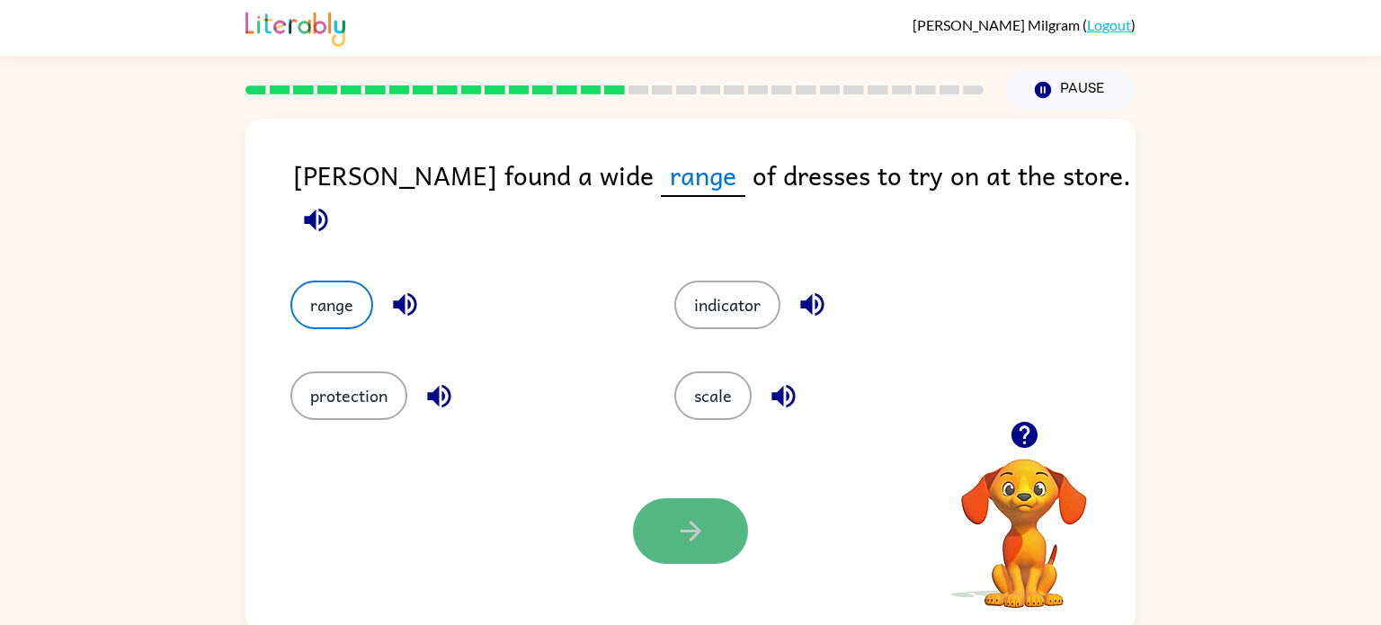
click at [709, 553] on button "button" at bounding box center [690, 531] width 115 height 66
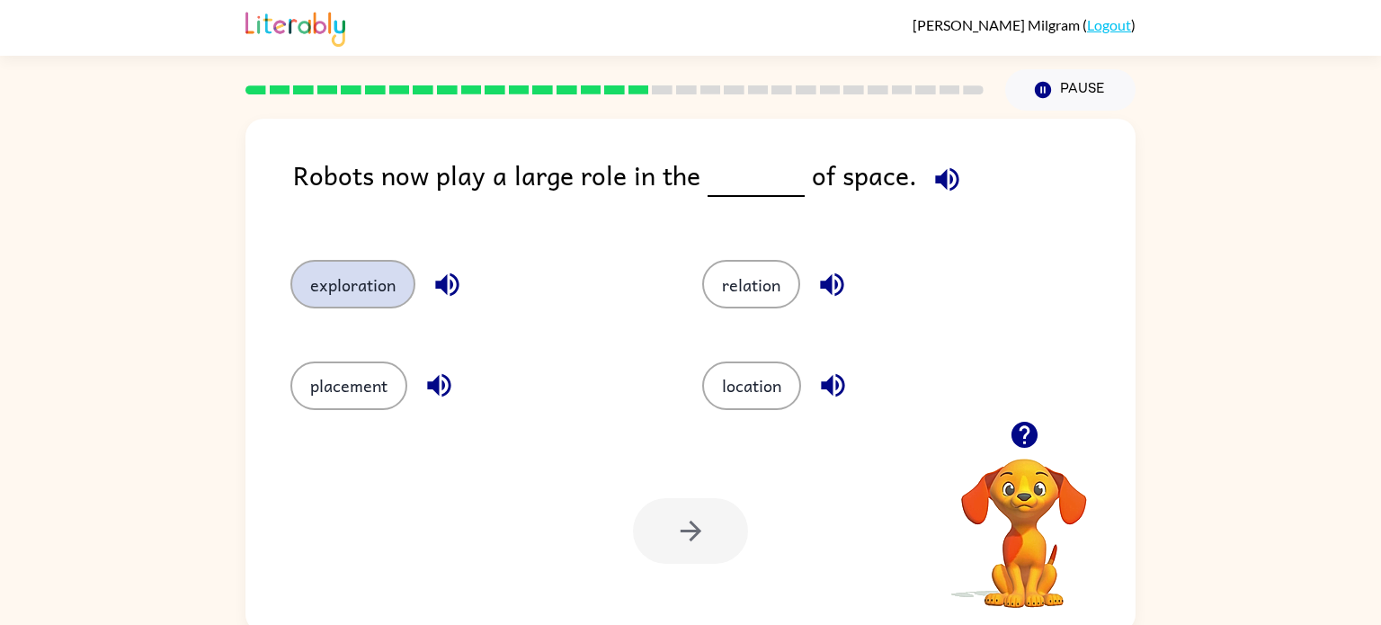
click at [375, 303] on button "exploration" at bounding box center [352, 284] width 125 height 49
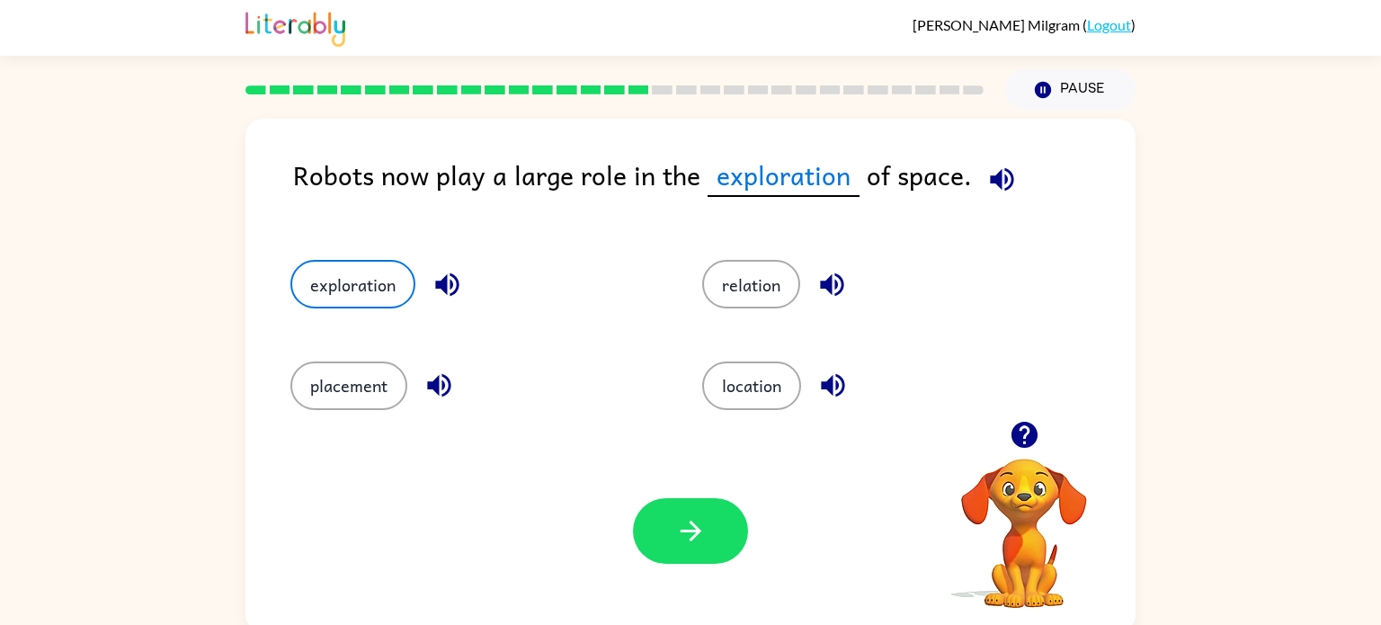
click at [446, 299] on icon "button" at bounding box center [447, 284] width 31 height 31
click at [712, 533] on button "button" at bounding box center [690, 531] width 115 height 66
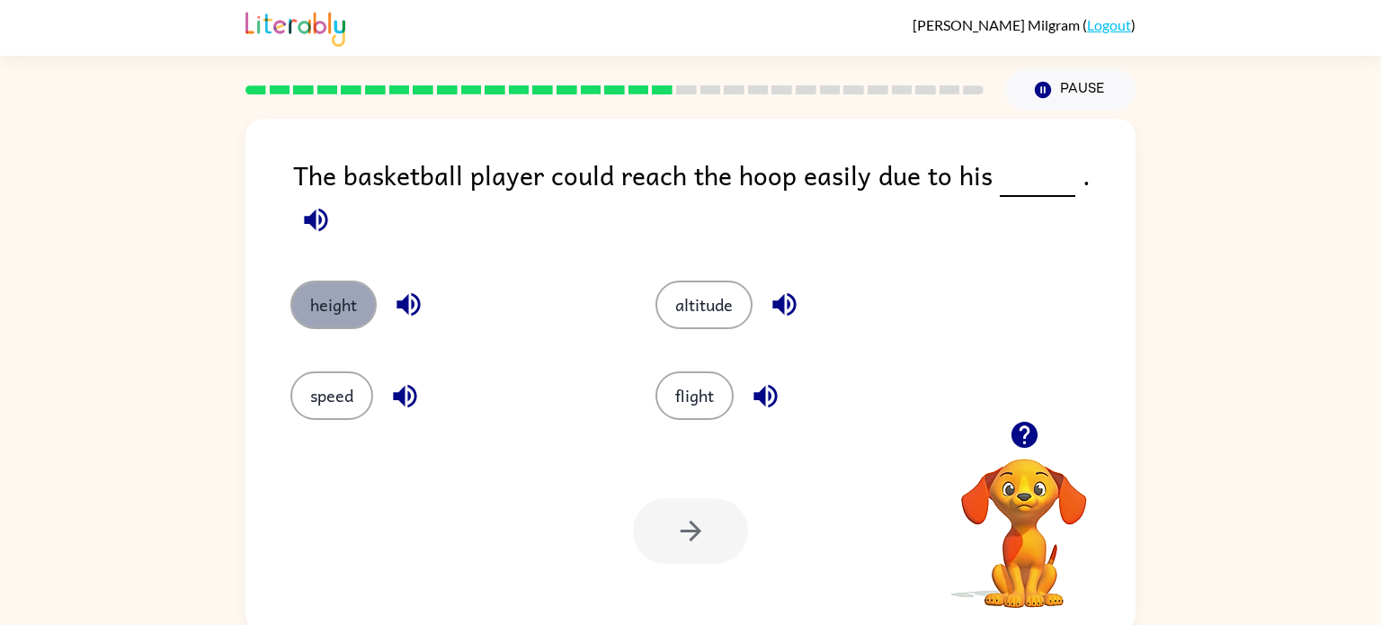
click at [348, 296] on button "height" at bounding box center [333, 304] width 86 height 49
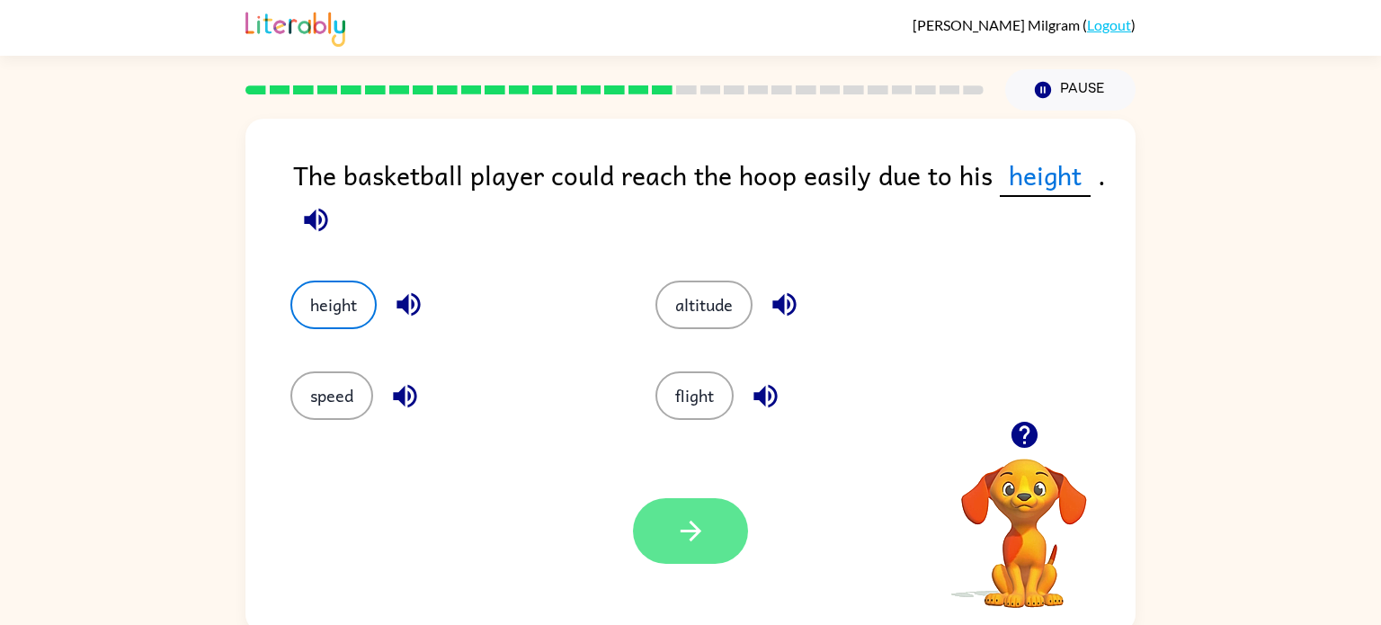
click at [676, 542] on icon "button" at bounding box center [690, 530] width 31 height 31
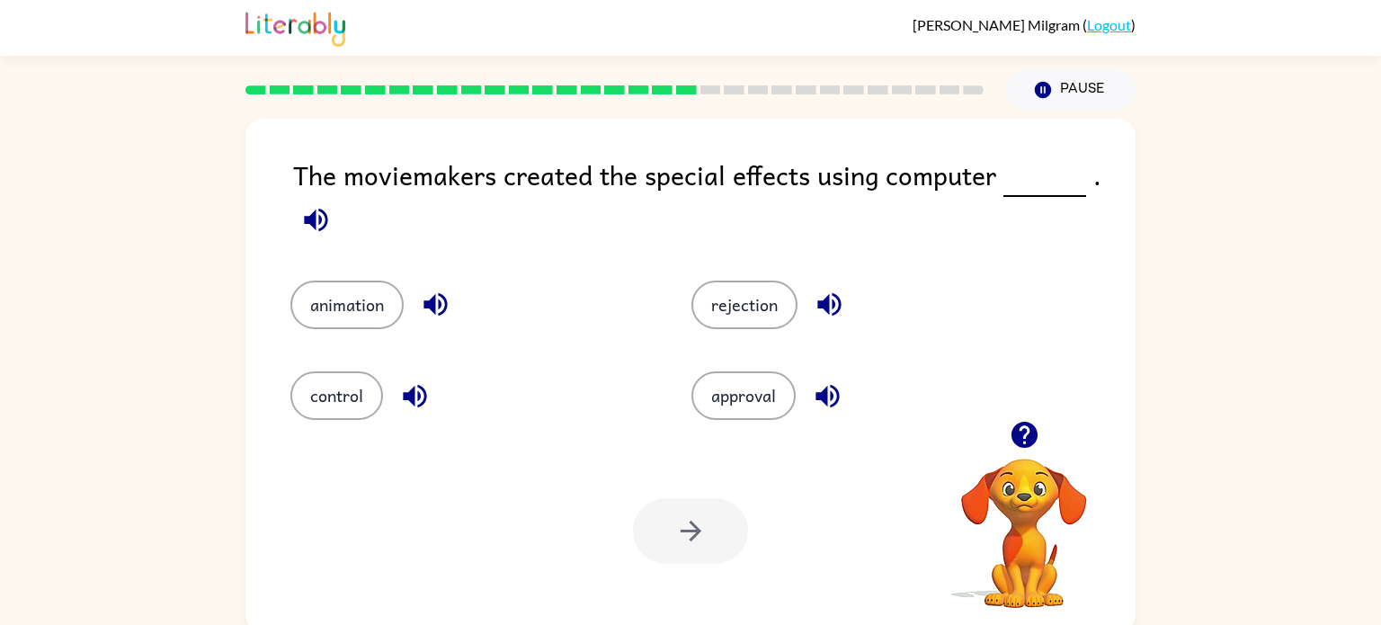
click at [821, 306] on icon "button" at bounding box center [828, 304] width 23 height 23
click at [439, 303] on icon "button" at bounding box center [434, 304] width 23 height 23
click at [369, 288] on button "animation" at bounding box center [346, 304] width 113 height 49
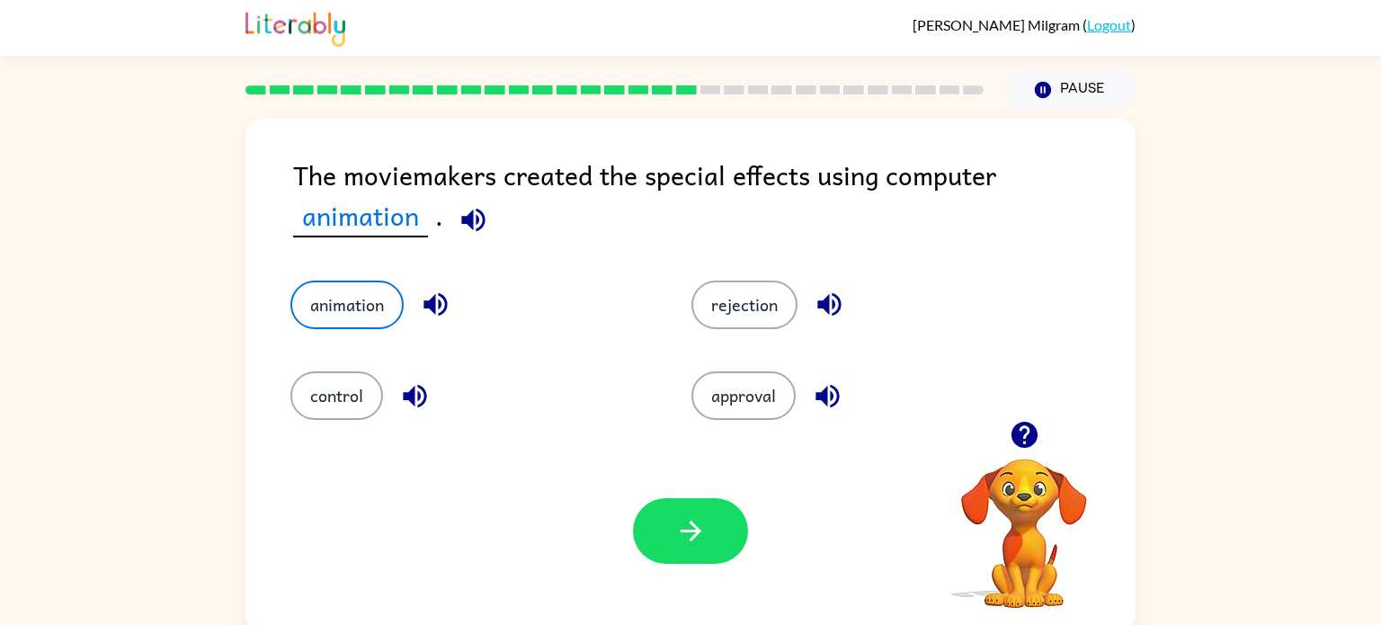
click at [716, 571] on div "Your browser must support playing .mp4 files to use Literably. Please try using…" at bounding box center [690, 531] width 890 height 202
click at [694, 549] on button "button" at bounding box center [690, 531] width 115 height 66
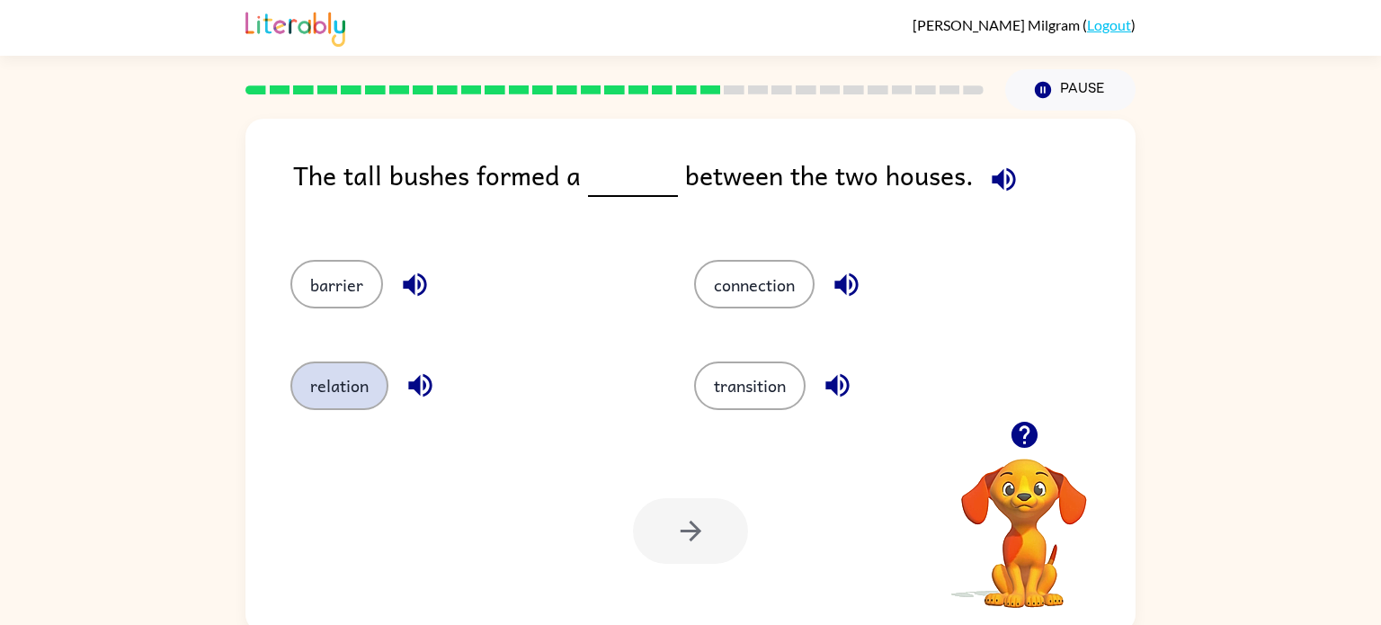
click at [331, 389] on button "relation" at bounding box center [339, 385] width 98 height 49
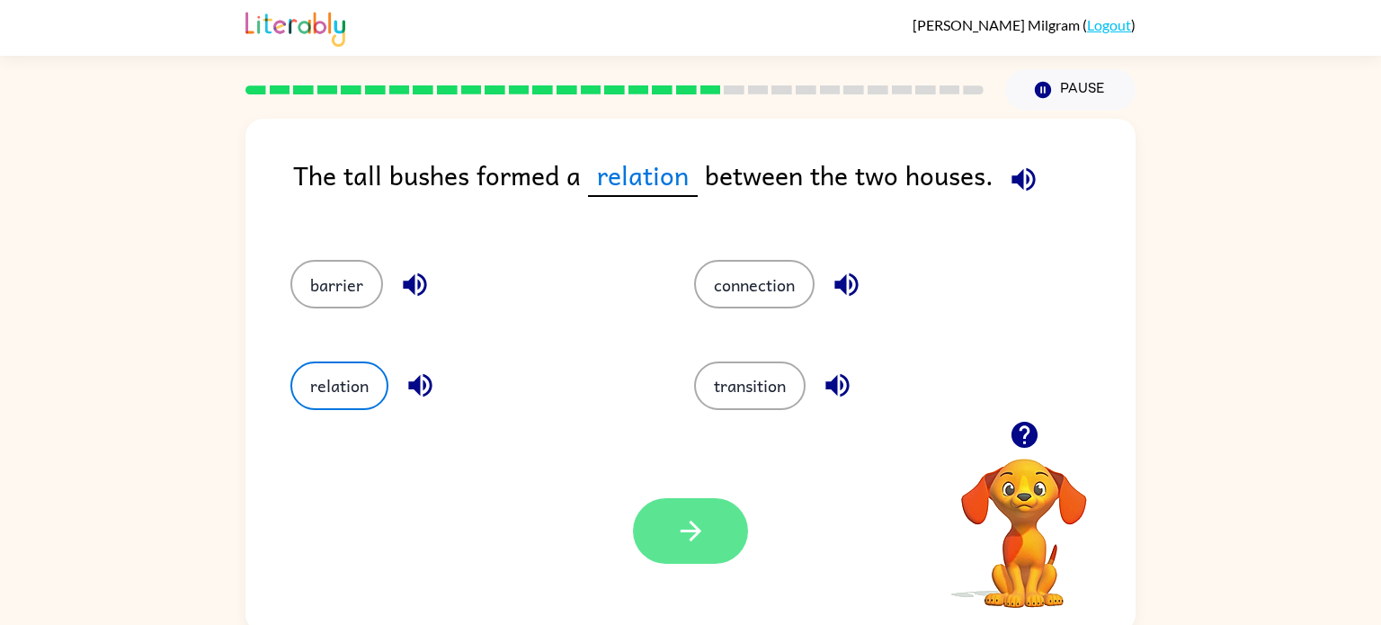
click at [689, 544] on icon "button" at bounding box center [690, 530] width 31 height 31
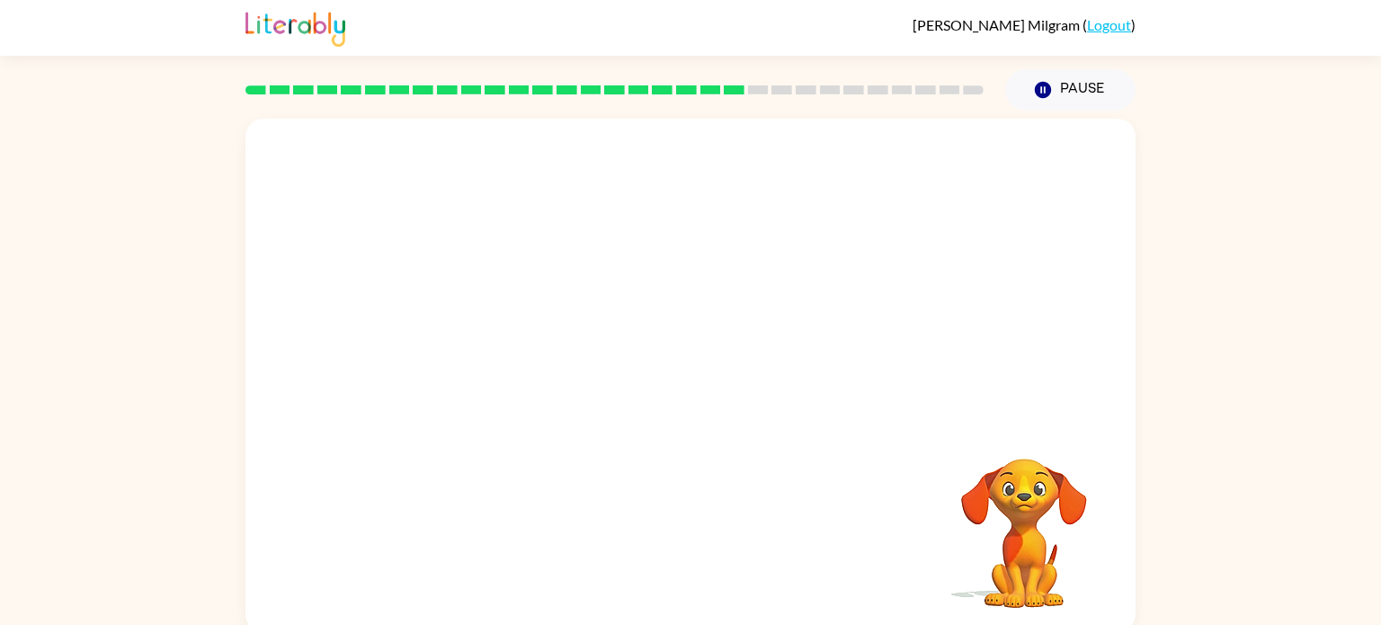
click at [534, 360] on video "Your browser must support playing .mp4 files to use Literably. Please try using…" at bounding box center [690, 270] width 890 height 302
click at [546, 364] on video "Your browser must support playing .mp4 files to use Literably. Please try using…" at bounding box center [690, 270] width 890 height 302
click at [713, 387] on button "button" at bounding box center [690, 384] width 115 height 66
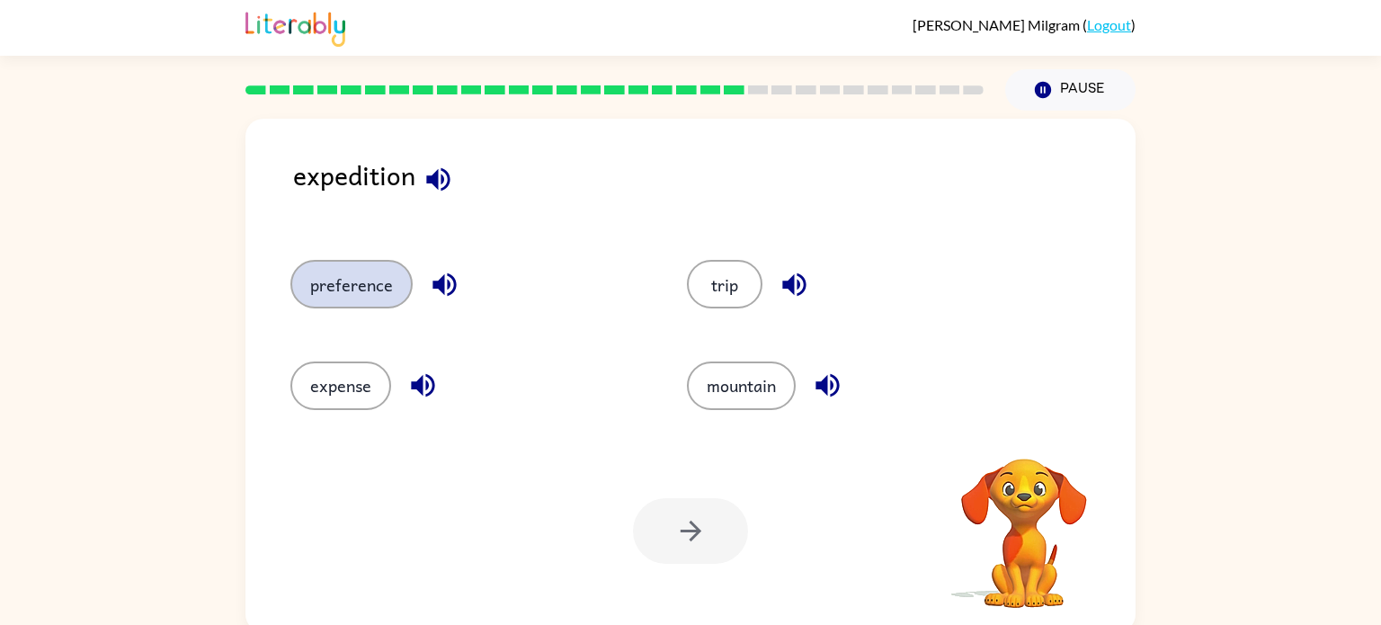
click at [368, 297] on button "preference" at bounding box center [351, 284] width 122 height 49
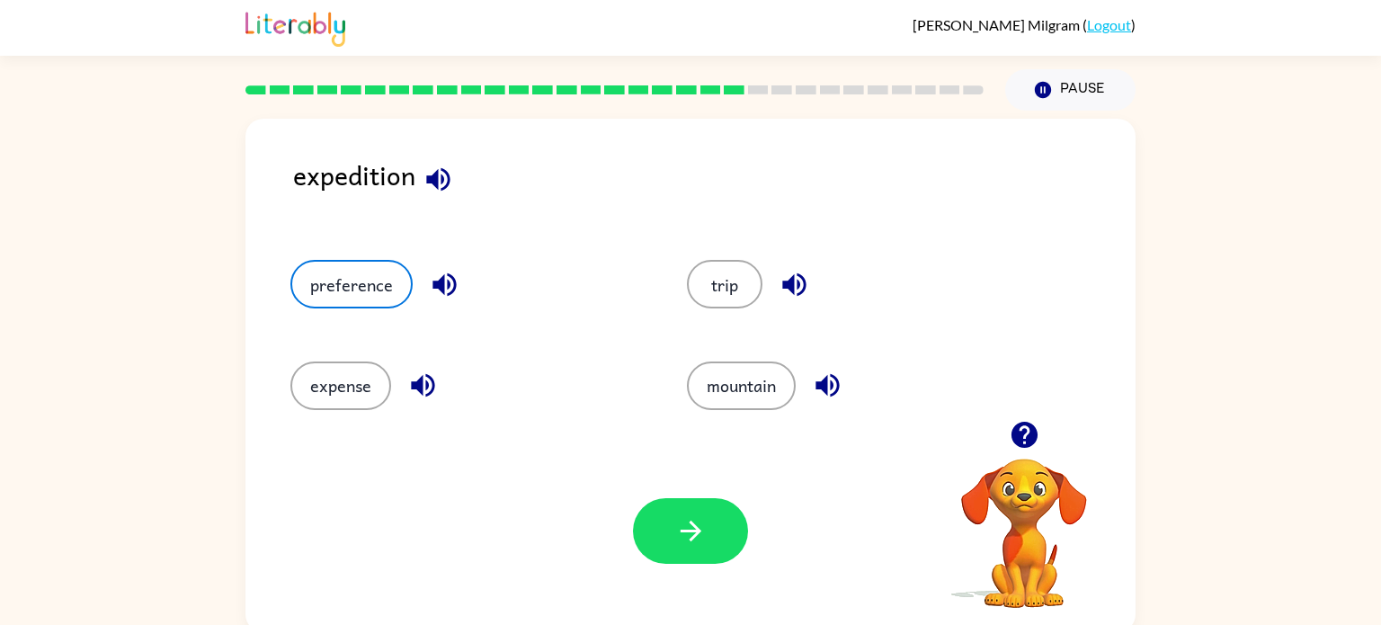
click at [433, 174] on icon "button" at bounding box center [437, 178] width 23 height 23
click at [437, 170] on icon "button" at bounding box center [438, 179] width 31 height 31
click at [740, 298] on button "trip" at bounding box center [725, 284] width 76 height 49
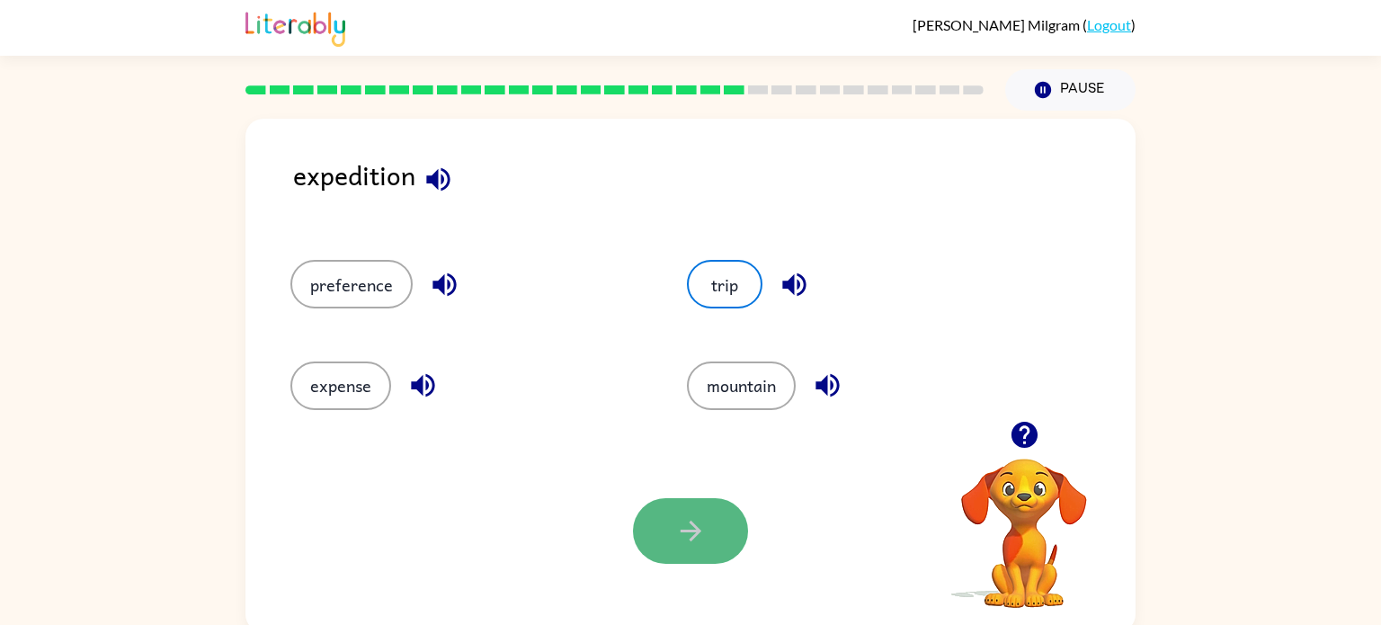
click at [694, 515] on icon "button" at bounding box center [690, 530] width 31 height 31
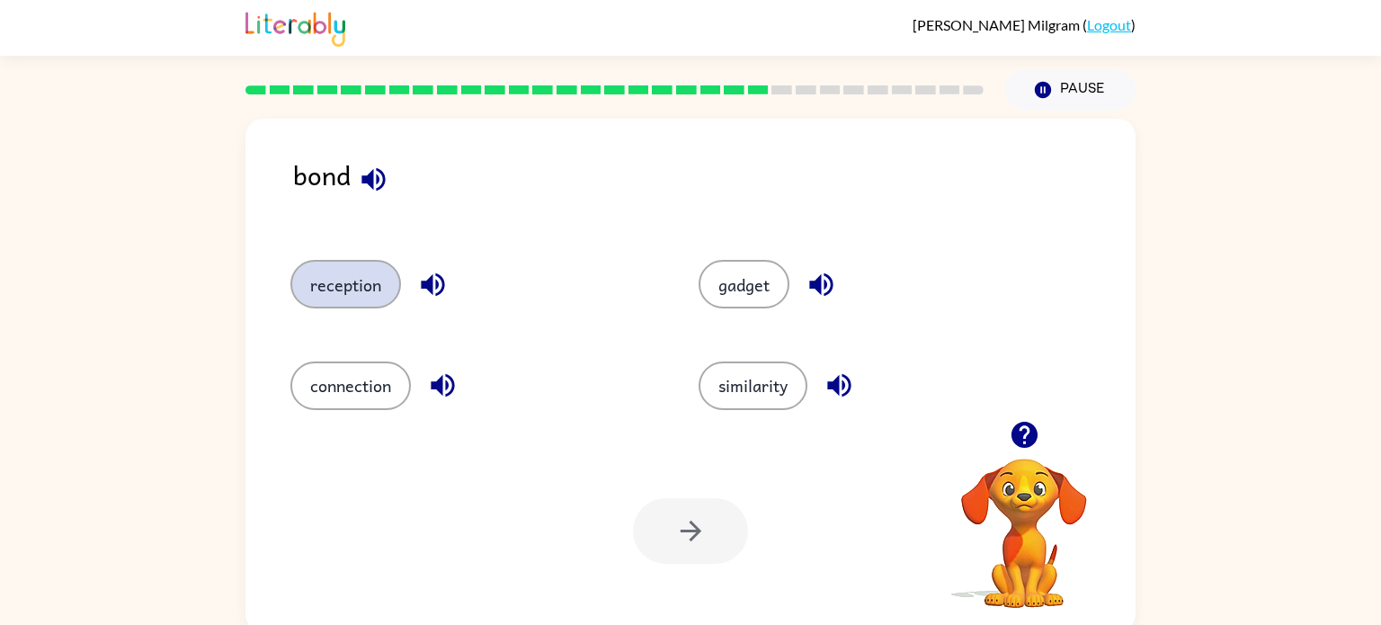
click at [367, 306] on button "reception" at bounding box center [345, 284] width 111 height 49
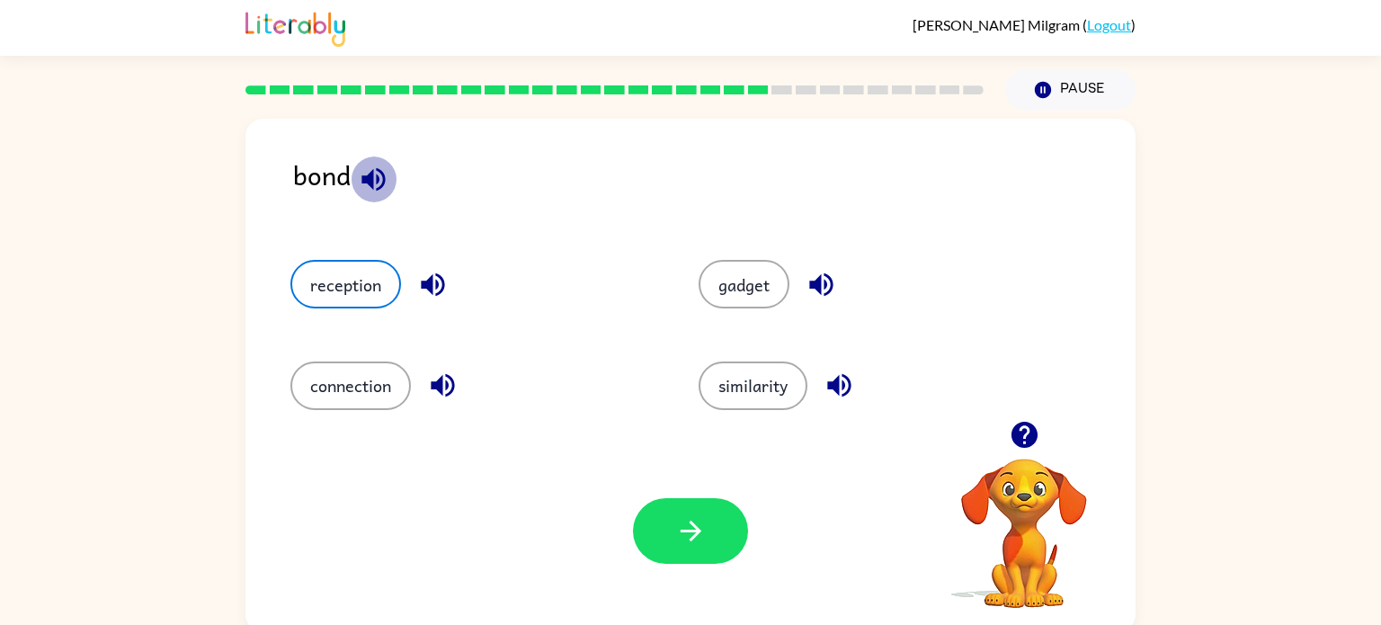
click at [368, 184] on icon "button" at bounding box center [372, 178] width 23 height 23
click at [375, 173] on icon "button" at bounding box center [373, 179] width 31 height 31
click at [435, 289] on icon "button" at bounding box center [432, 284] width 23 height 23
click at [432, 285] on icon "button" at bounding box center [432, 284] width 31 height 31
click at [435, 288] on icon "button" at bounding box center [432, 284] width 23 height 23
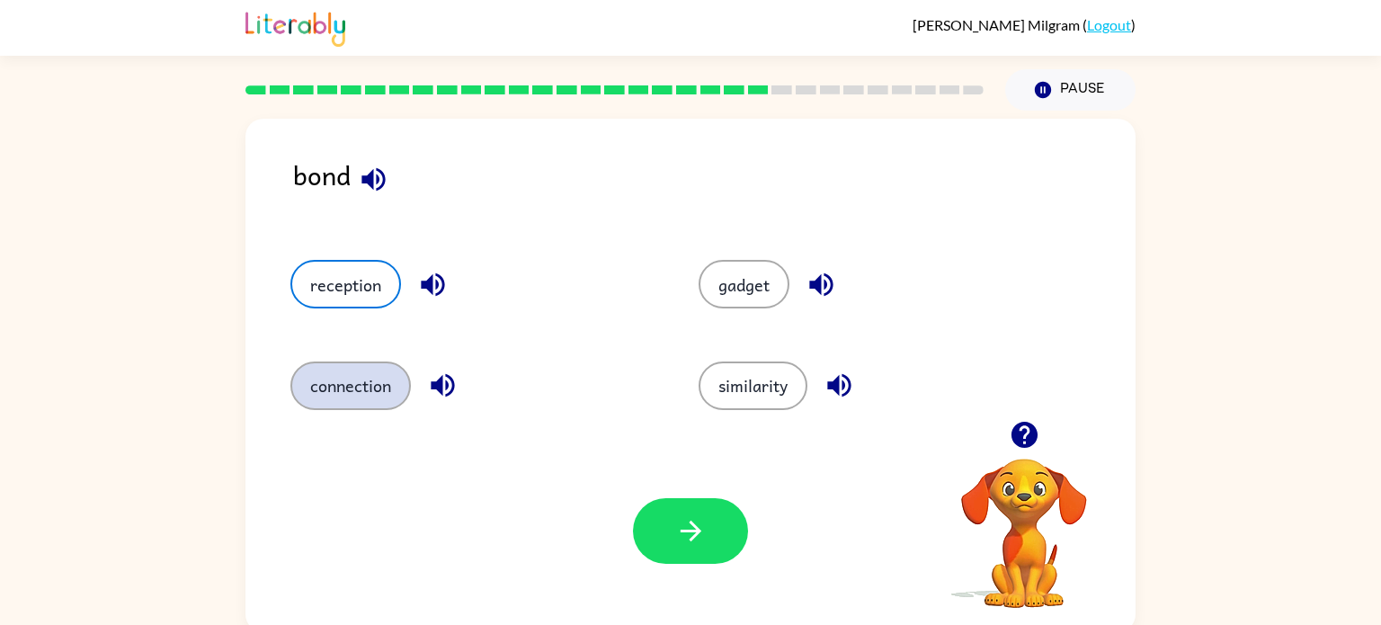
click at [343, 396] on button "connection" at bounding box center [350, 385] width 120 height 49
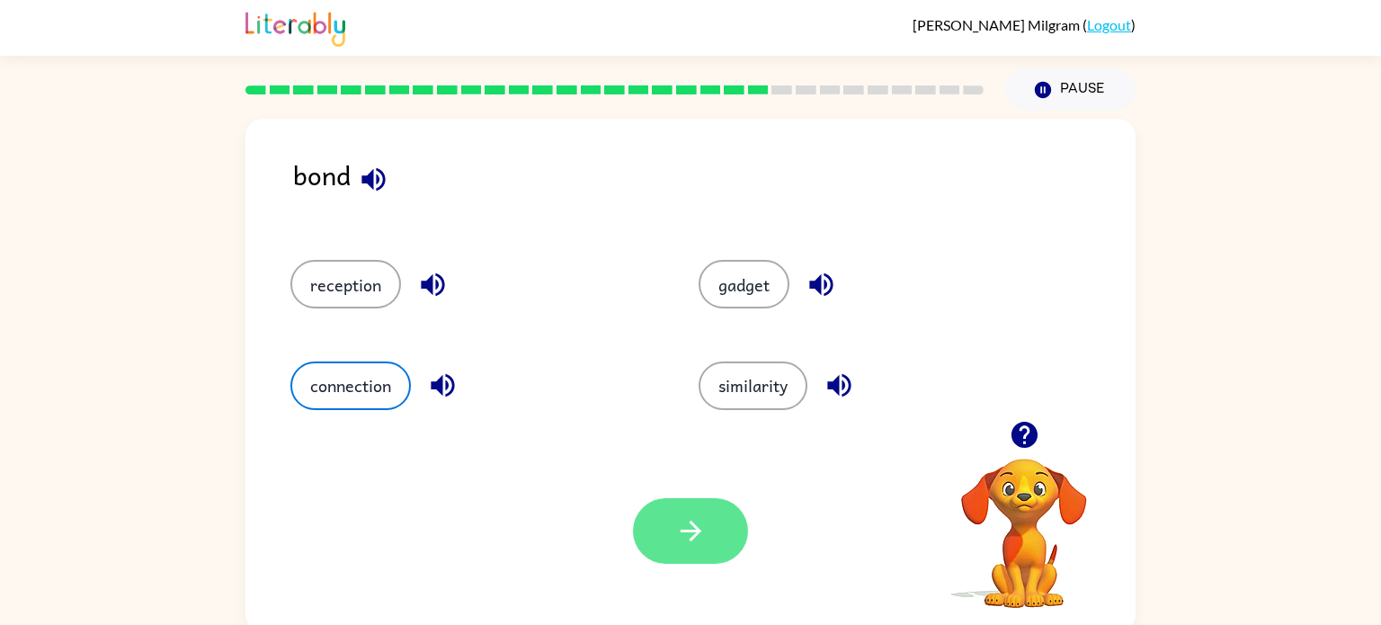
click at [670, 539] on button "button" at bounding box center [690, 531] width 115 height 66
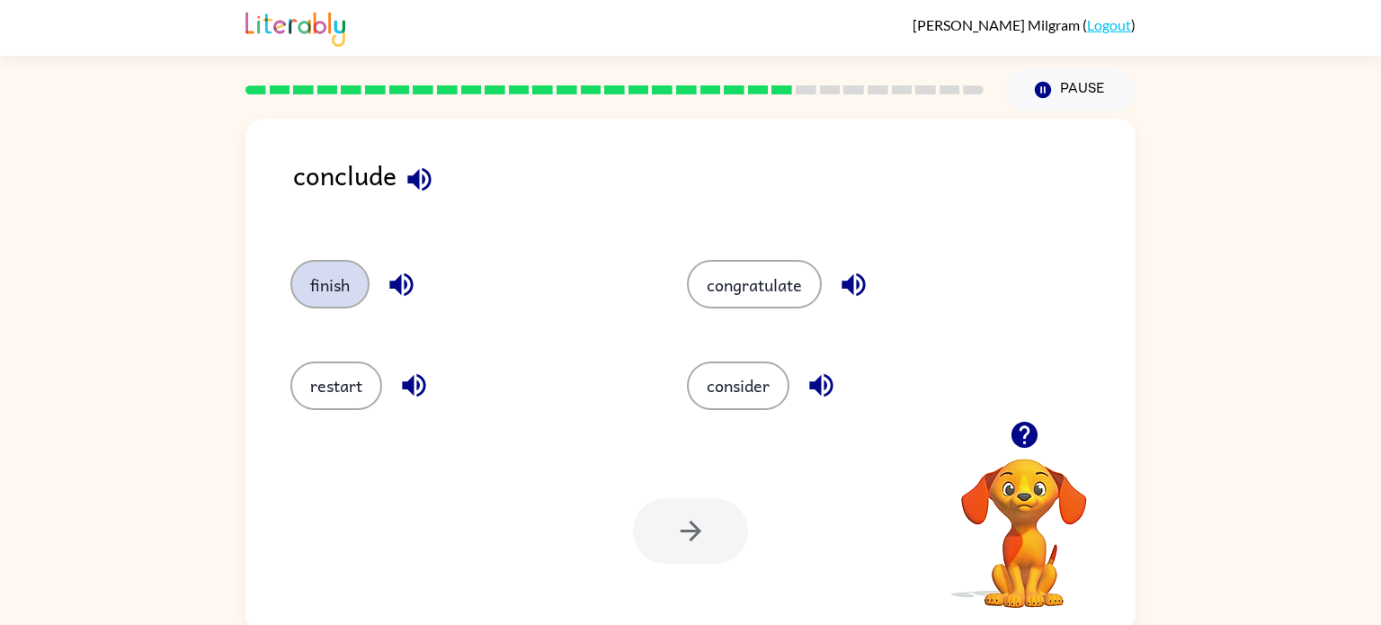
click at [338, 296] on button "finish" at bounding box center [329, 284] width 79 height 49
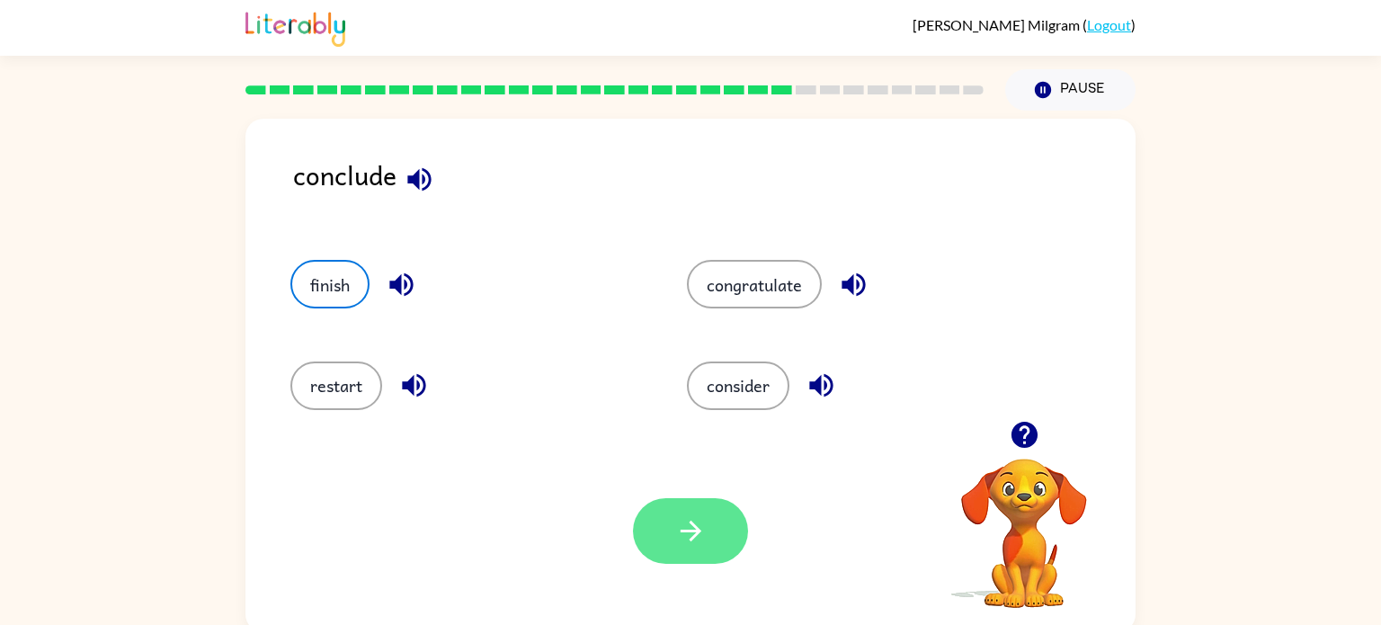
click at [668, 532] on button "button" at bounding box center [690, 531] width 115 height 66
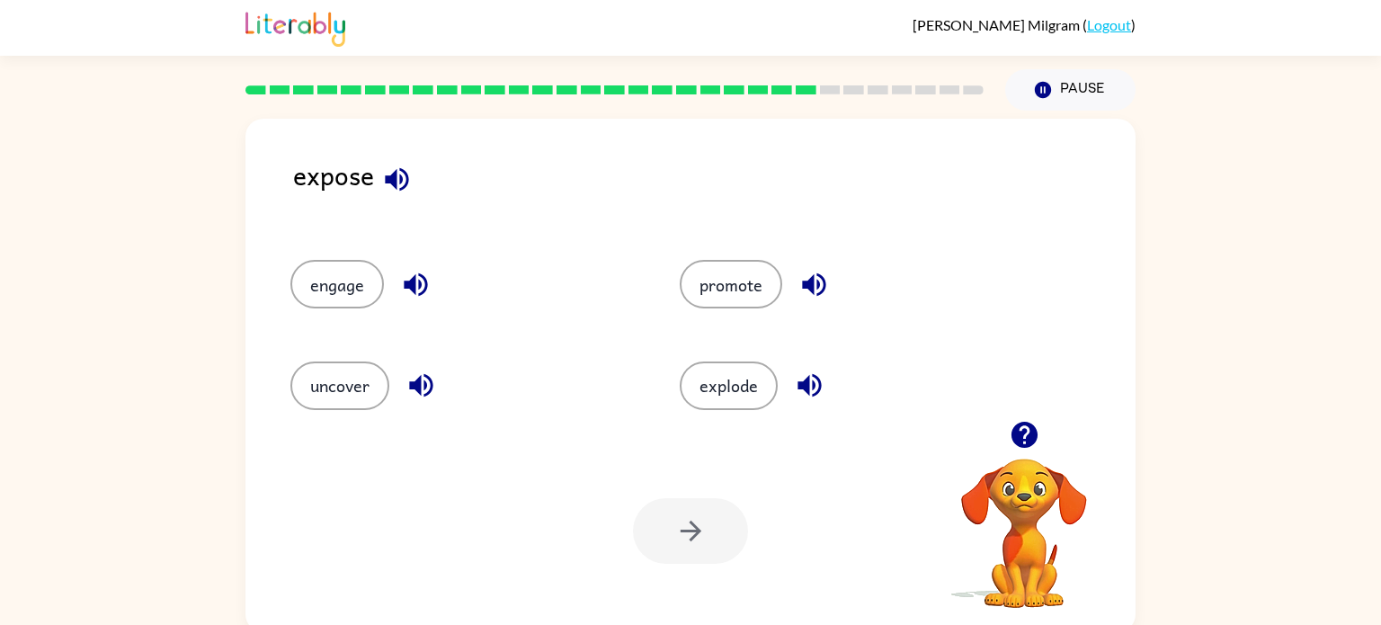
click at [310, 311] on div "engage" at bounding box center [450, 276] width 389 height 101
click at [352, 278] on button "engage" at bounding box center [336, 284] width 93 height 49
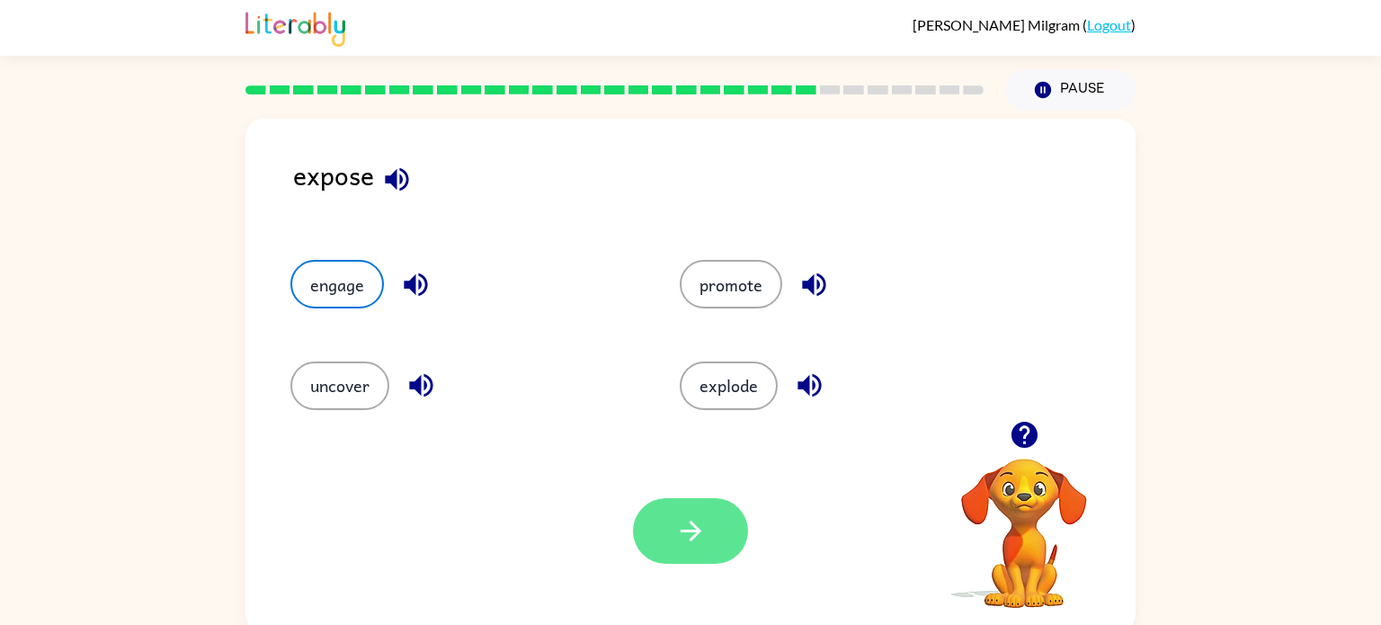
click at [667, 538] on button "button" at bounding box center [690, 531] width 115 height 66
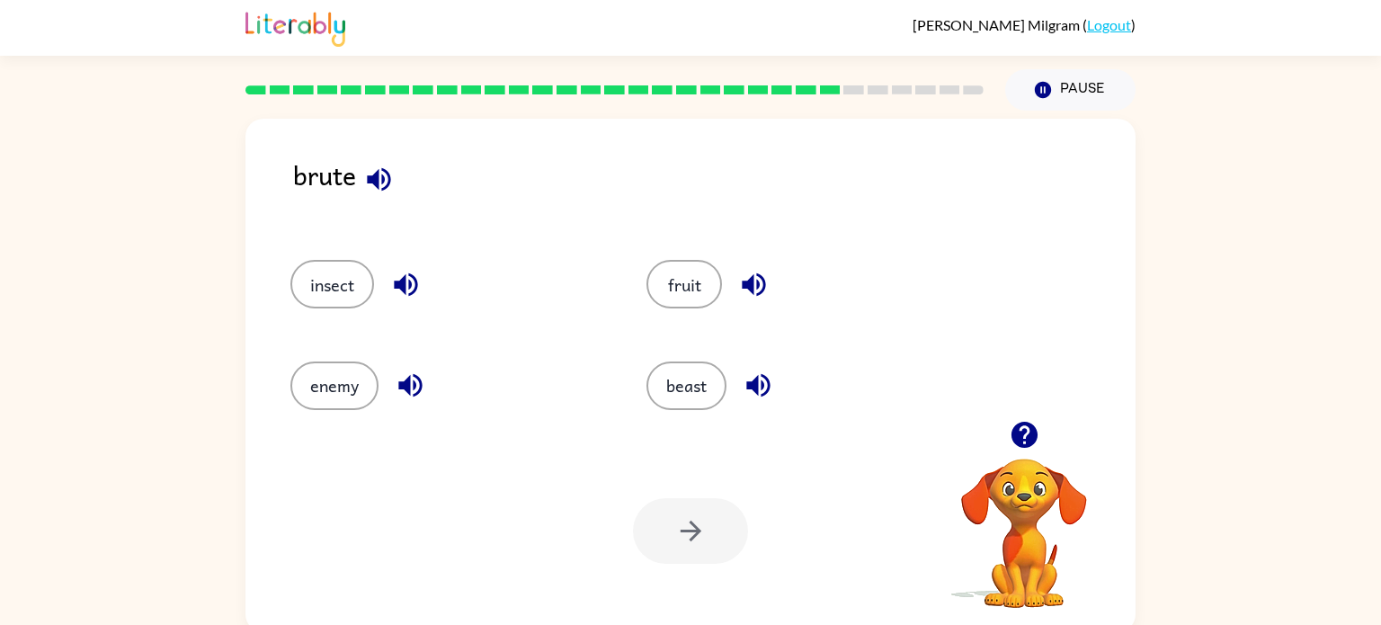
click at [377, 174] on icon "button" at bounding box center [378, 178] width 23 height 23
click at [378, 173] on icon "button" at bounding box center [378, 178] width 23 height 23
click at [384, 182] on icon "button" at bounding box center [378, 178] width 23 height 23
click at [395, 172] on icon "button" at bounding box center [378, 179] width 31 height 31
click at [402, 281] on icon "button" at bounding box center [405, 284] width 23 height 23
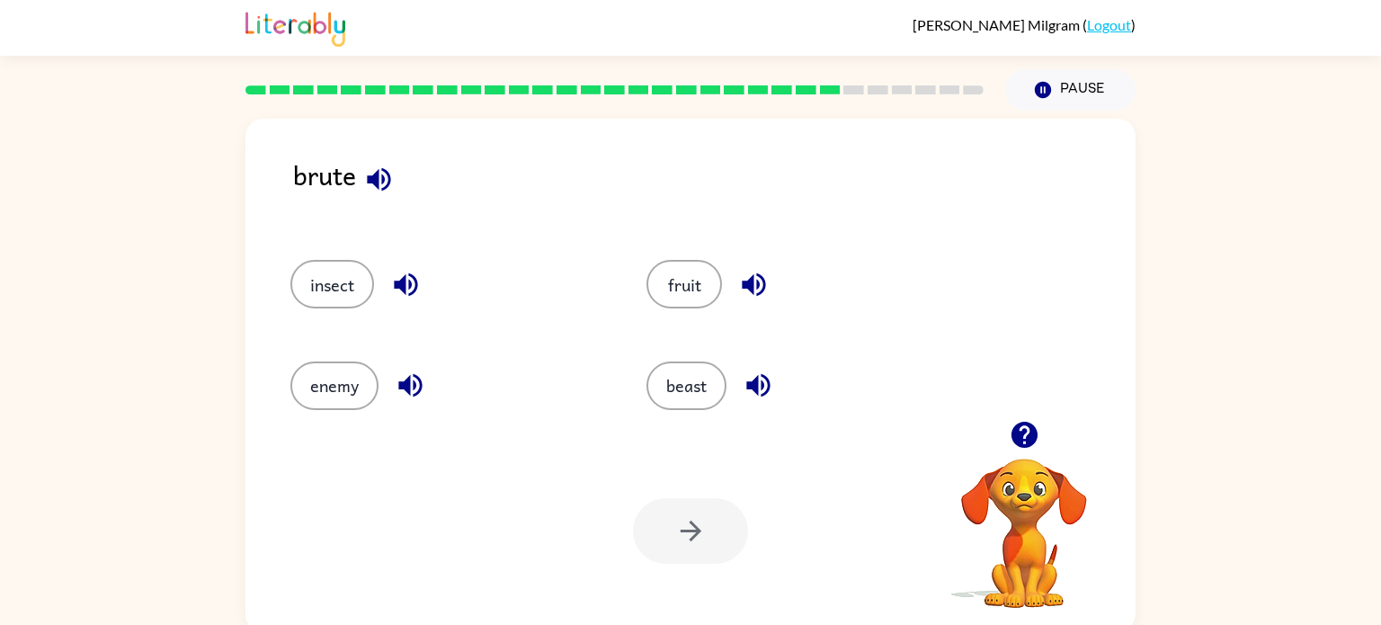
click at [403, 398] on icon "button" at bounding box center [410, 384] width 31 height 31
drag, startPoint x: 298, startPoint y: 174, endPoint x: 360, endPoint y: 163, distance: 62.1
click at [360, 163] on div "brute" at bounding box center [714, 189] width 842 height 69
copy div "brute"
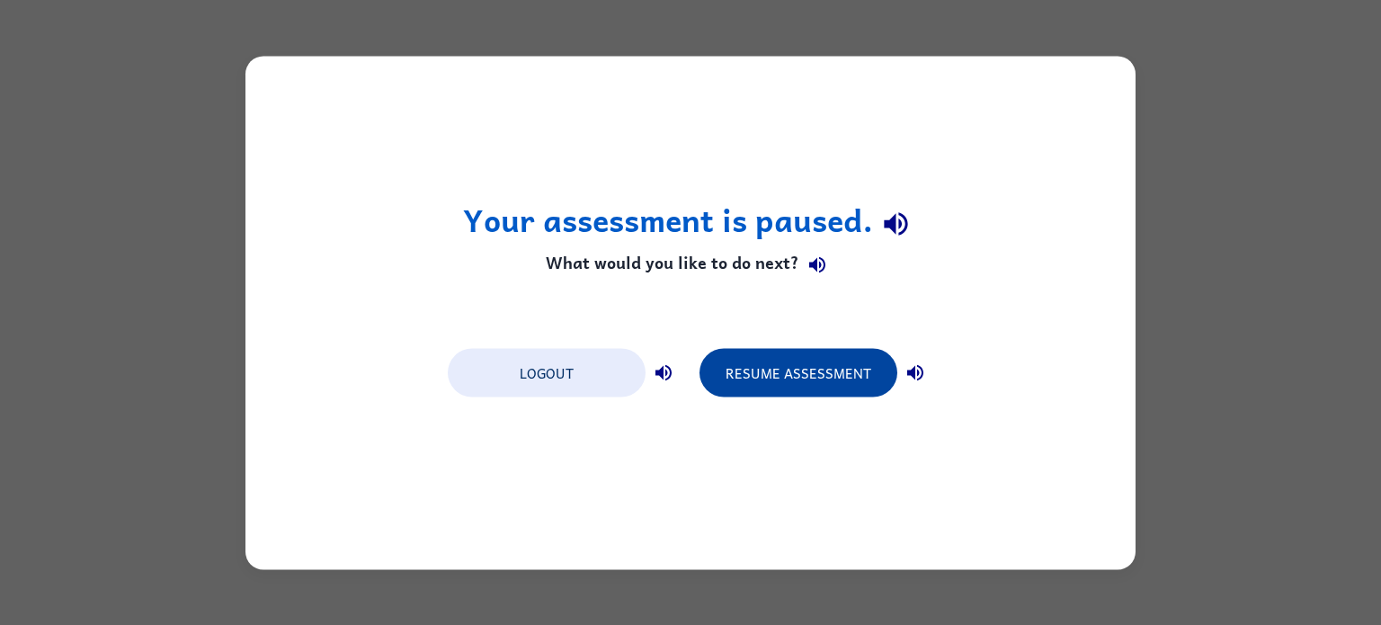
click at [751, 363] on button "Resume Assessment" at bounding box center [798, 372] width 198 height 49
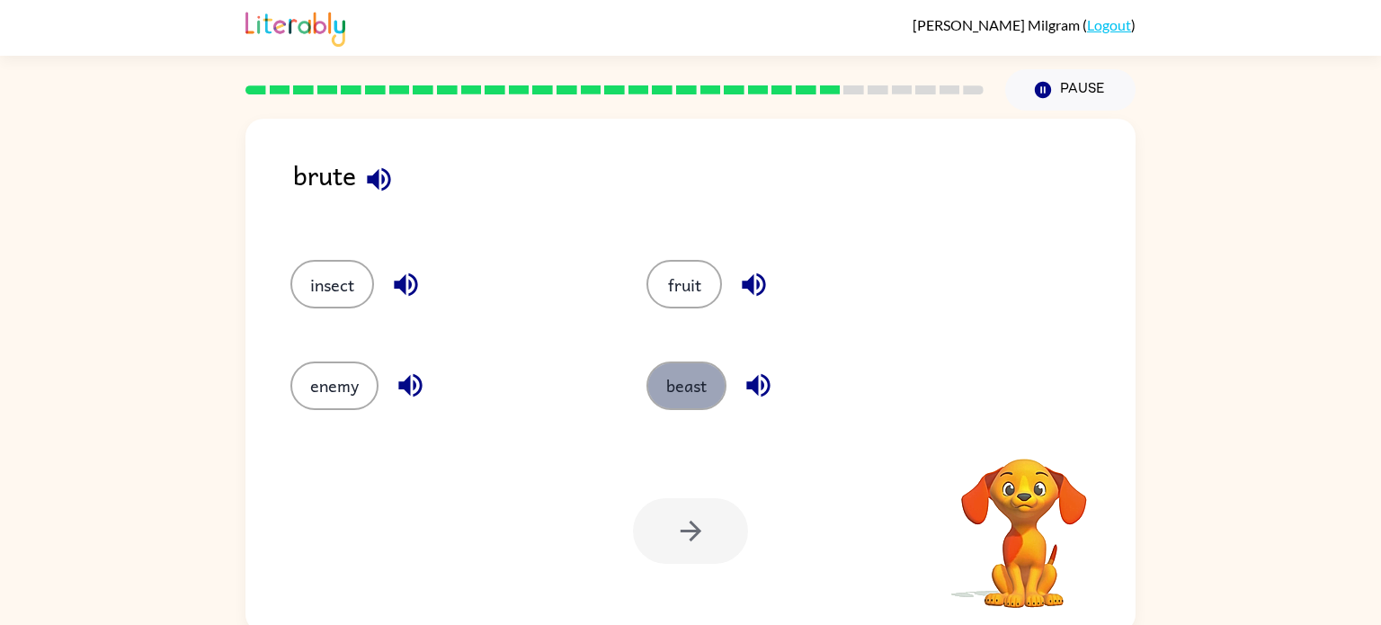
click at [707, 388] on button "beast" at bounding box center [686, 385] width 80 height 49
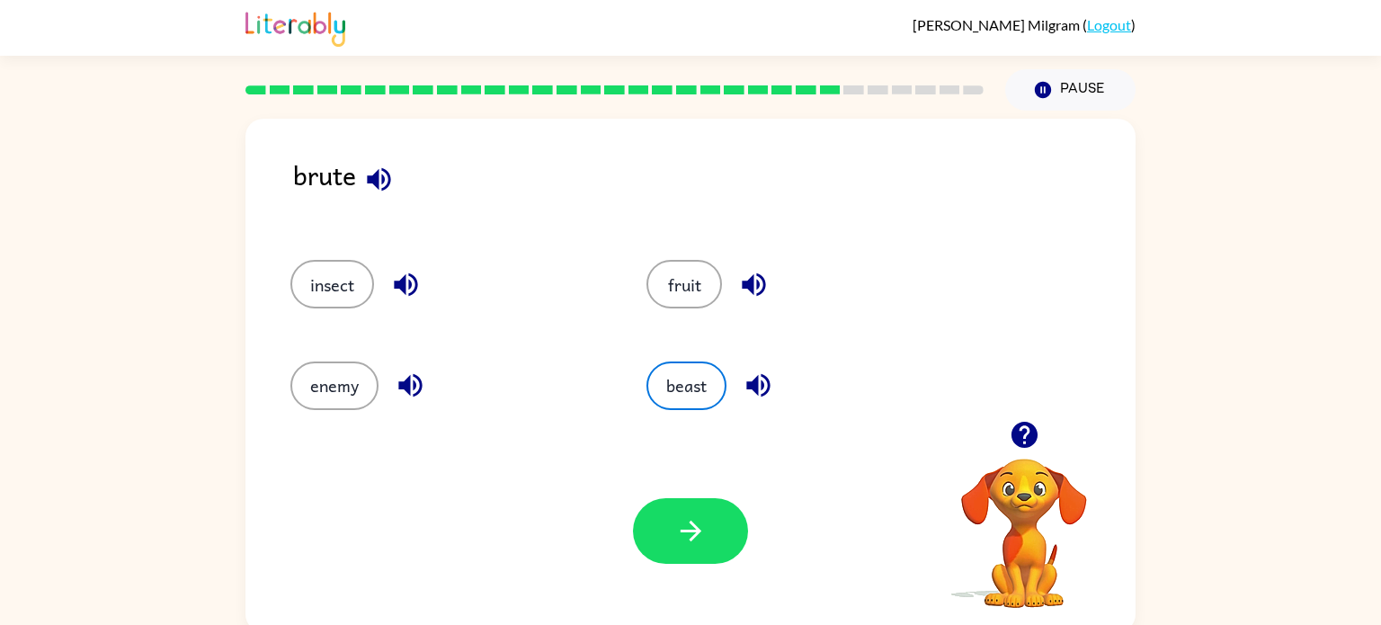
click at [661, 579] on div "Your browser must support playing .mp4 files to use Literably. Please try using…" at bounding box center [690, 531] width 890 height 202
click at [669, 570] on div "Your browser must support playing .mp4 files to use Literably. Please try using…" at bounding box center [690, 531] width 890 height 202
click at [672, 520] on button "button" at bounding box center [690, 531] width 115 height 66
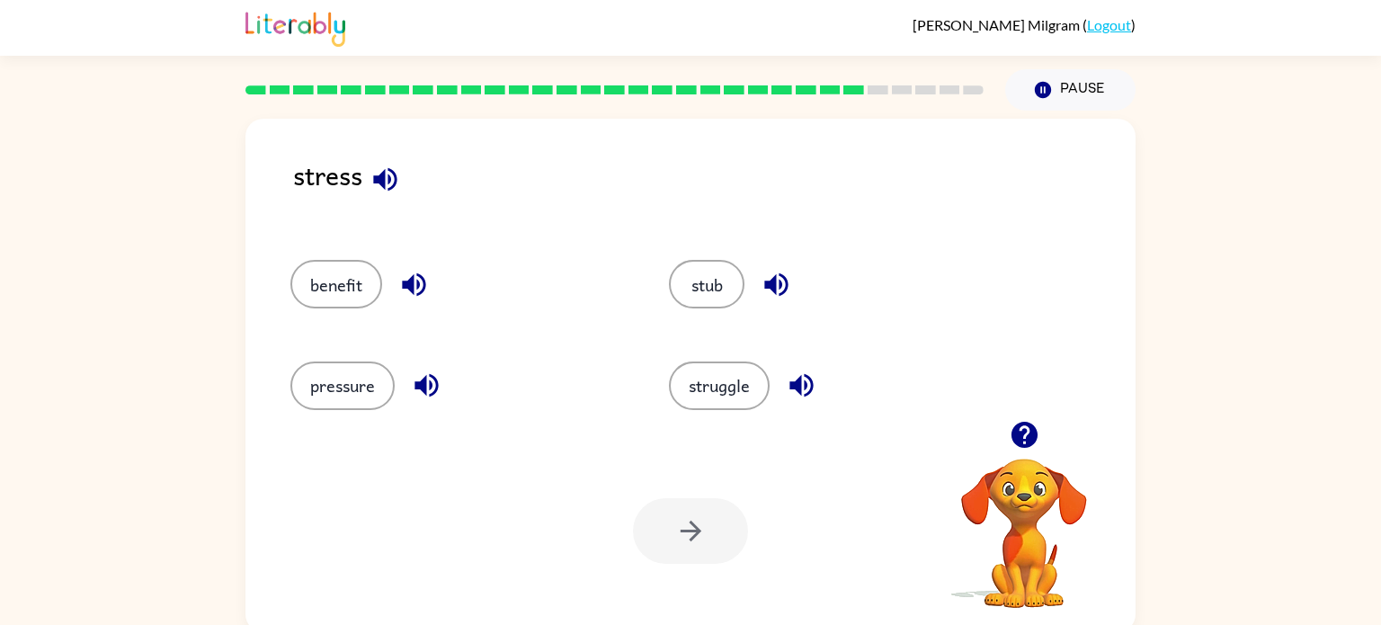
click at [412, 387] on icon "button" at bounding box center [426, 384] width 31 height 31
click at [379, 390] on button "pressure" at bounding box center [342, 385] width 104 height 49
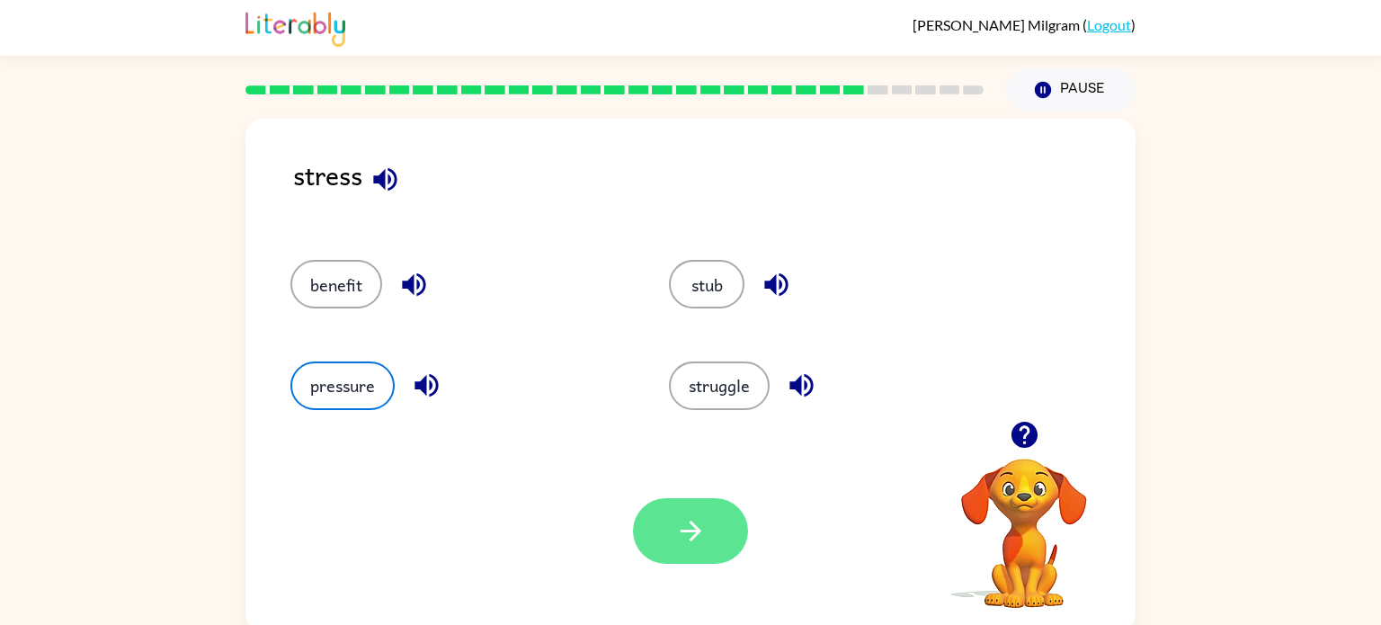
click at [693, 513] on button "button" at bounding box center [690, 531] width 115 height 66
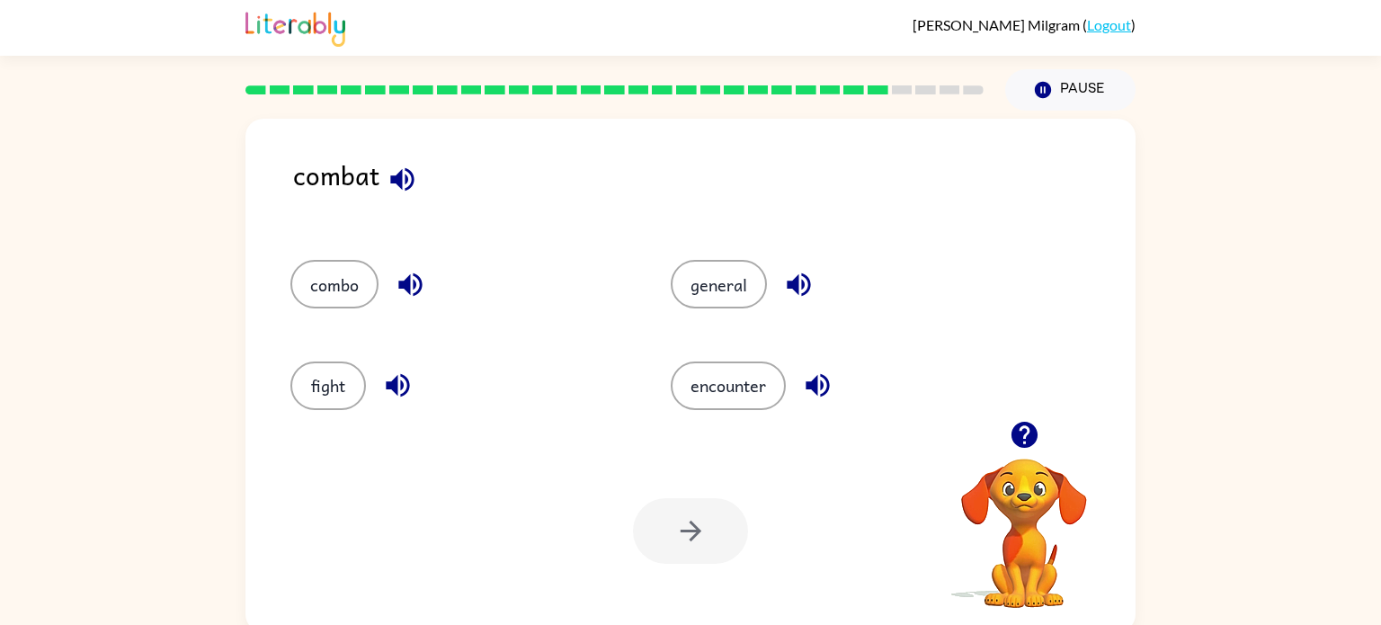
click at [391, 179] on icon "button" at bounding box center [401, 178] width 23 height 23
click at [410, 289] on icon "button" at bounding box center [410, 284] width 31 height 31
click at [1014, 428] on icon "button" at bounding box center [1023, 435] width 26 height 26
click at [1025, 451] on video "Your browser must support playing .mp4 files to use Literably. Please try using…" at bounding box center [1024, 521] width 180 height 180
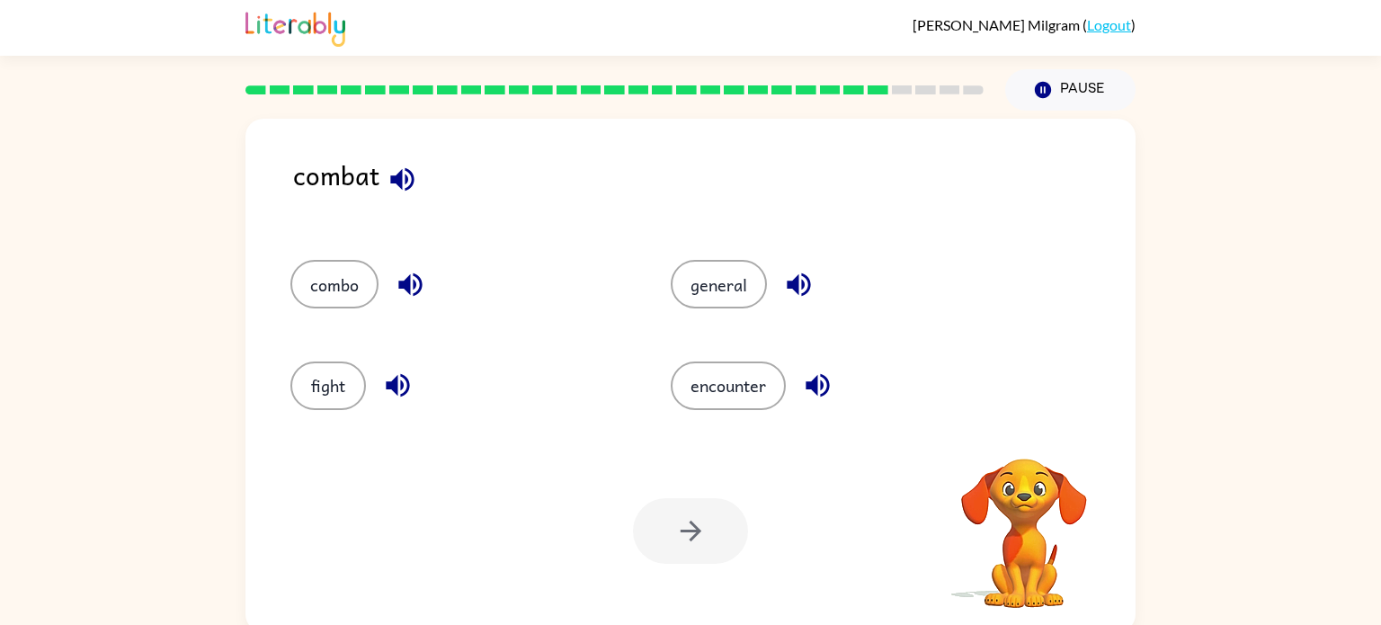
click at [1025, 451] on video "Your browser must support playing .mp4 files to use Literably. Please try using…" at bounding box center [1024, 521] width 180 height 180
click at [1024, 450] on video "Your browser must support playing .mp4 files to use Literably. Please try using…" at bounding box center [1024, 521] width 180 height 180
click at [1024, 450] on button "button" at bounding box center [1024, 435] width 46 height 46
click at [397, 184] on icon "button" at bounding box center [401, 178] width 23 height 23
drag, startPoint x: 295, startPoint y: 174, endPoint x: 372, endPoint y: 178, distance: 77.4
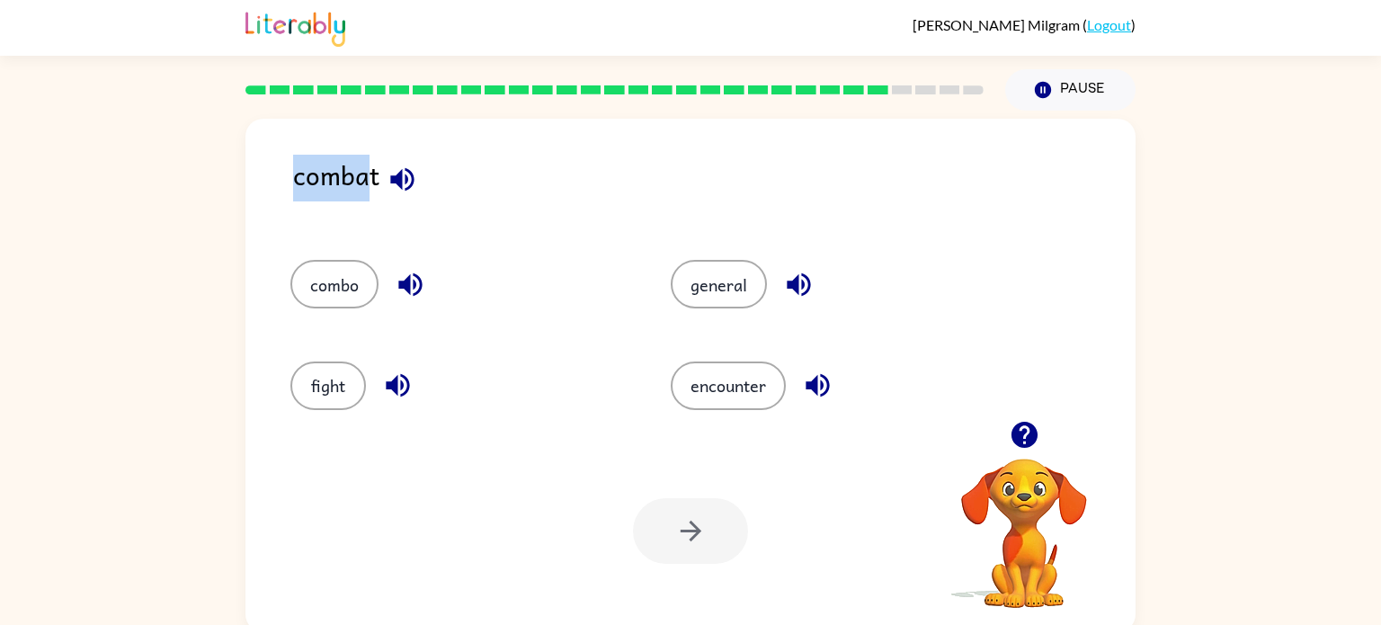
click at [372, 178] on div "combat" at bounding box center [714, 189] width 842 height 69
drag, startPoint x: 377, startPoint y: 182, endPoint x: 294, endPoint y: 185, distance: 82.7
click at [294, 185] on div "combat" at bounding box center [714, 189] width 842 height 69
copy div "combat"
click at [580, 217] on div "combat" at bounding box center [714, 189] width 842 height 69
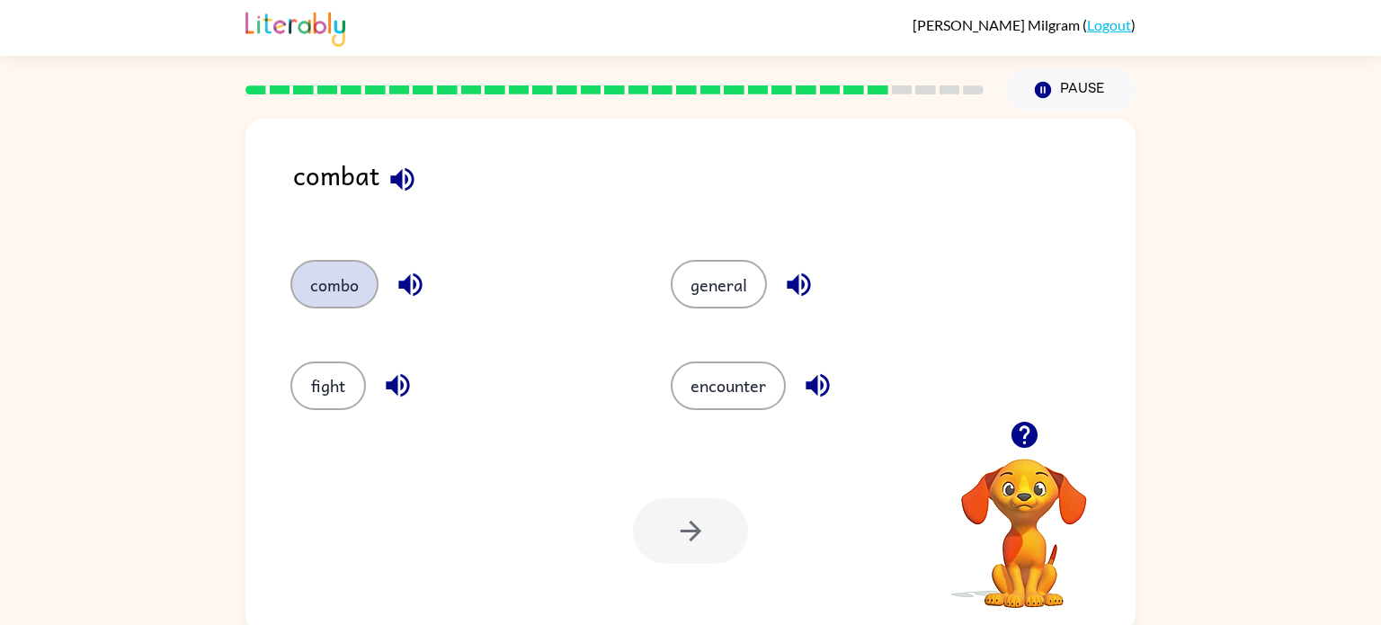
click at [356, 275] on button "combo" at bounding box center [334, 284] width 88 height 49
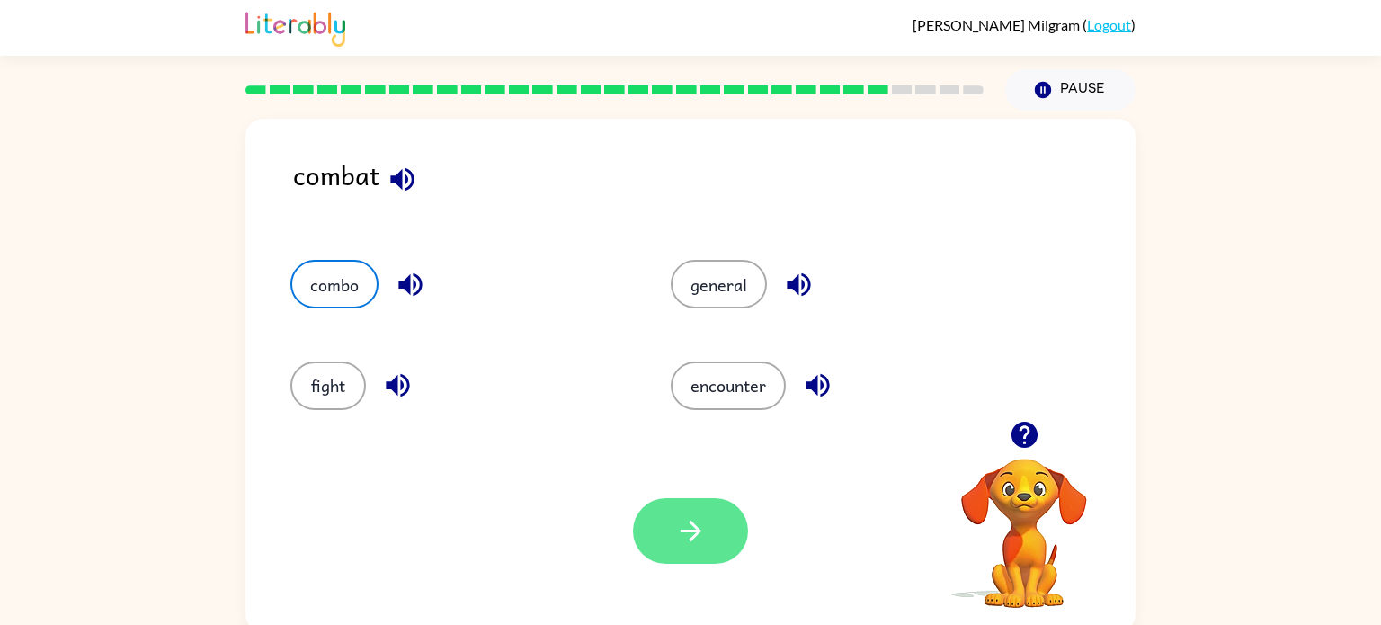
click at [728, 557] on button "button" at bounding box center [690, 531] width 115 height 66
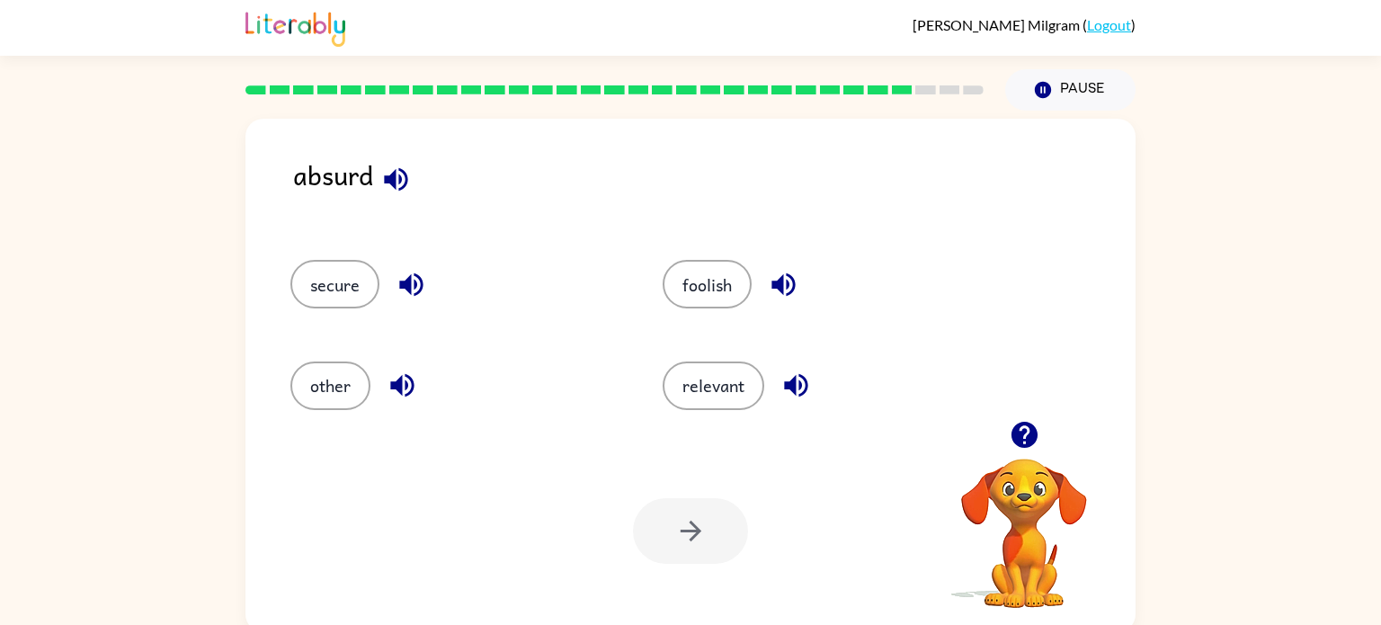
click at [388, 180] on icon "button" at bounding box center [395, 178] width 23 height 23
click at [786, 274] on icon "button" at bounding box center [782, 284] width 23 height 23
click at [719, 300] on button "foolish" at bounding box center [707, 284] width 89 height 49
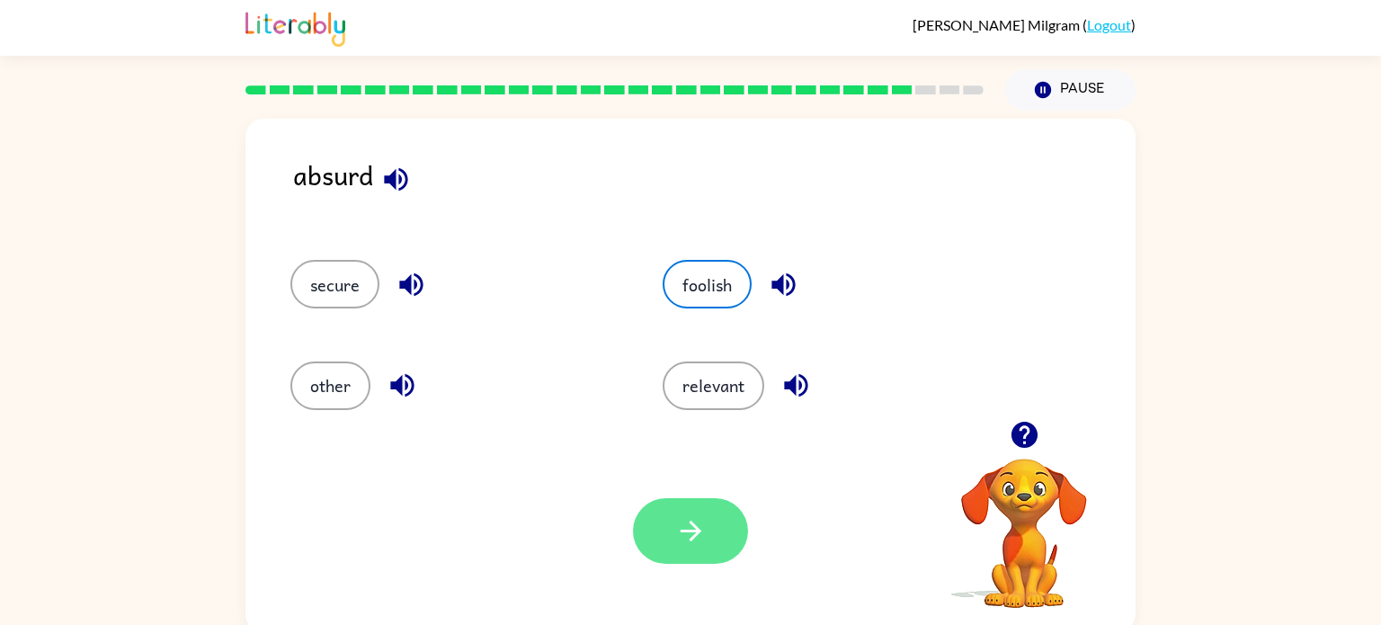
click at [703, 563] on button "button" at bounding box center [690, 531] width 115 height 66
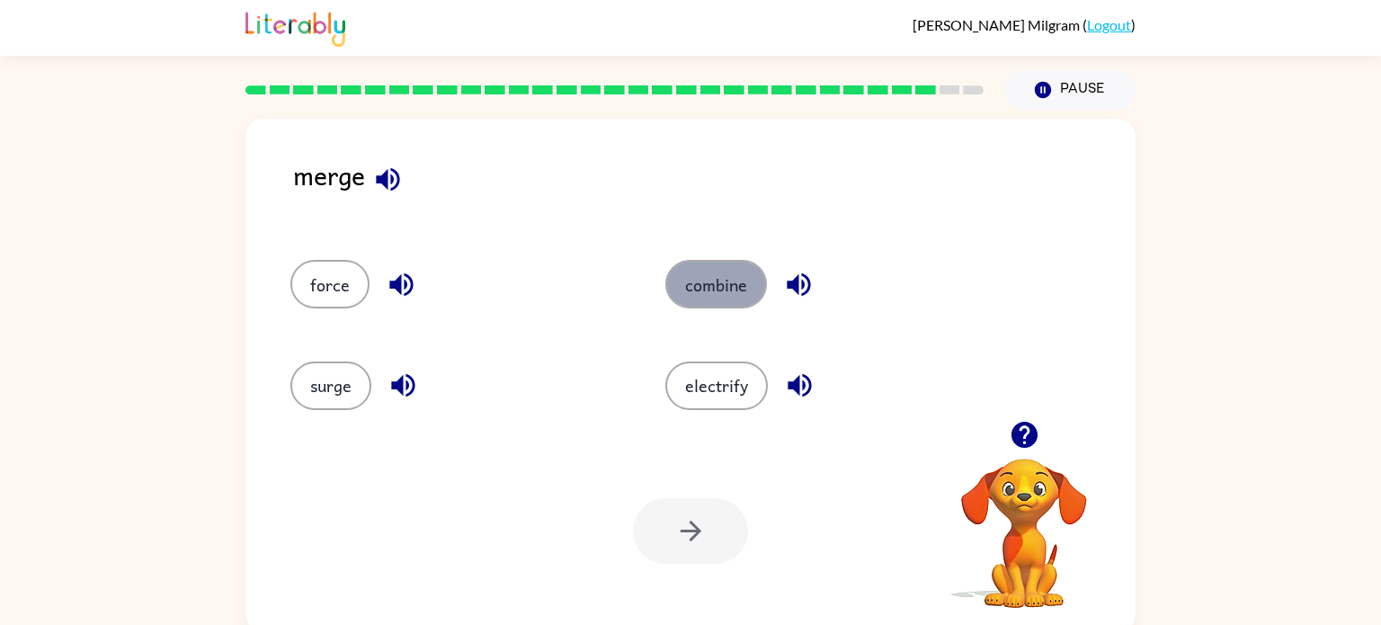
click at [728, 277] on button "combine" at bounding box center [716, 284] width 102 height 49
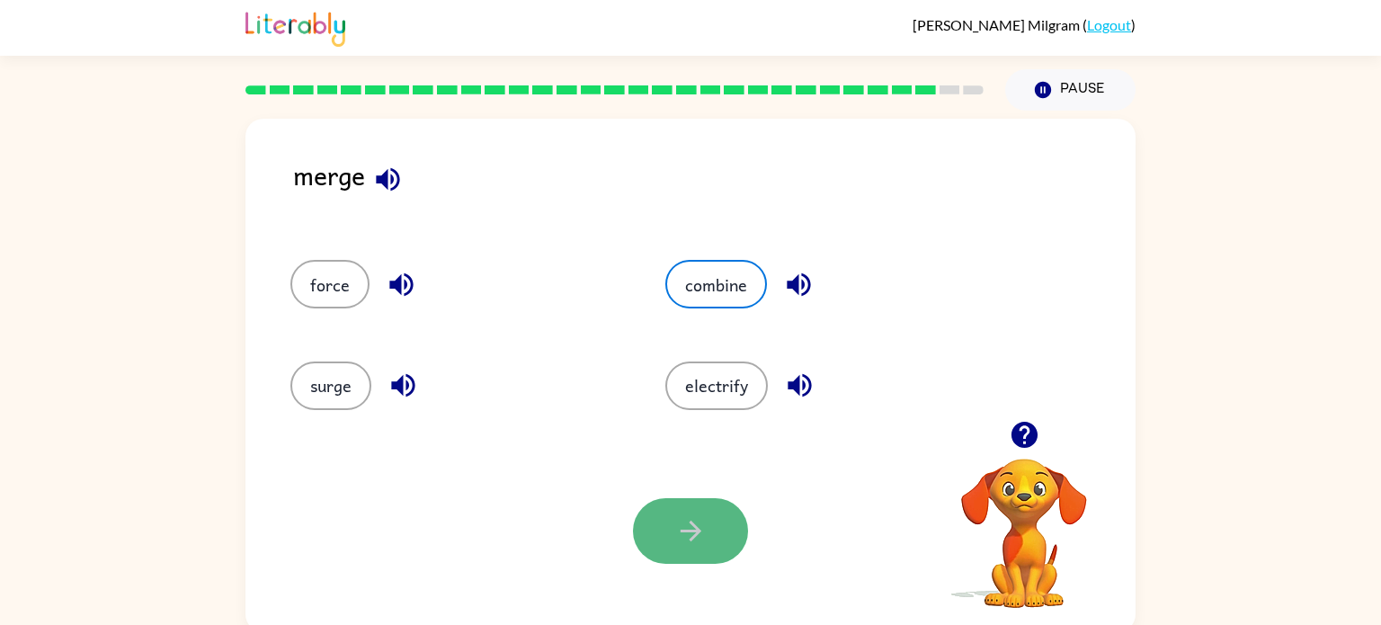
click at [694, 501] on button "button" at bounding box center [690, 531] width 115 height 66
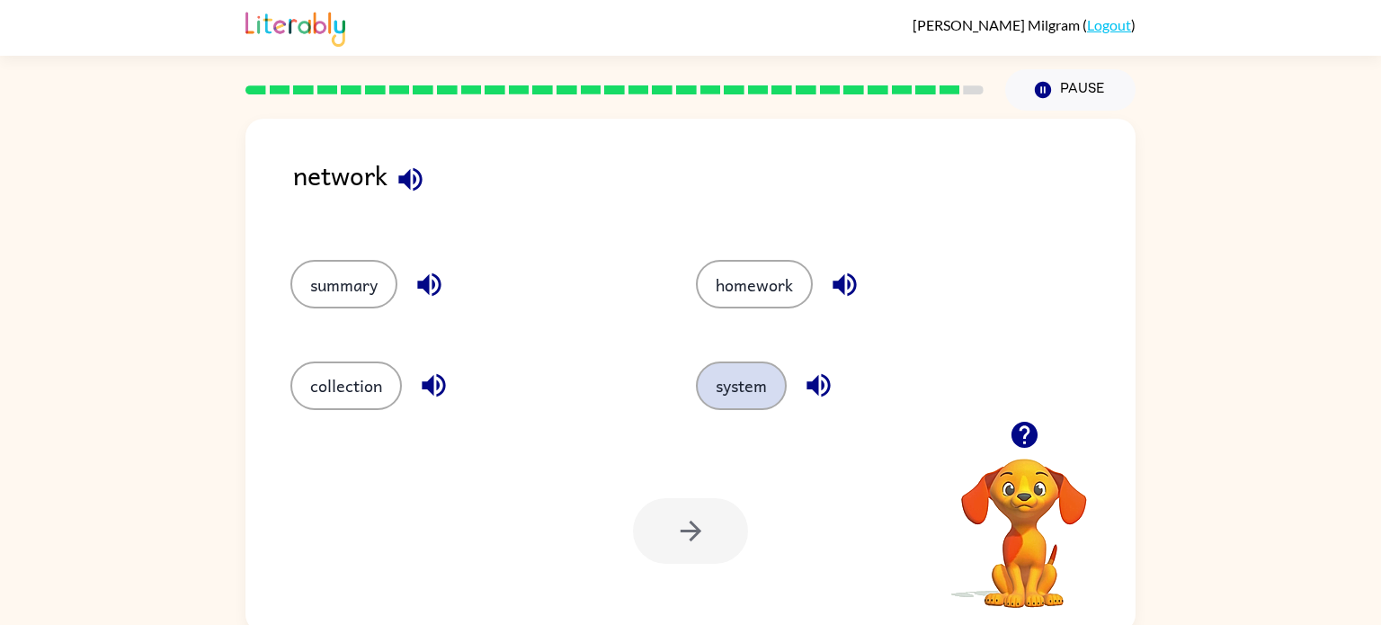
click at [775, 376] on button "system" at bounding box center [741, 385] width 91 height 49
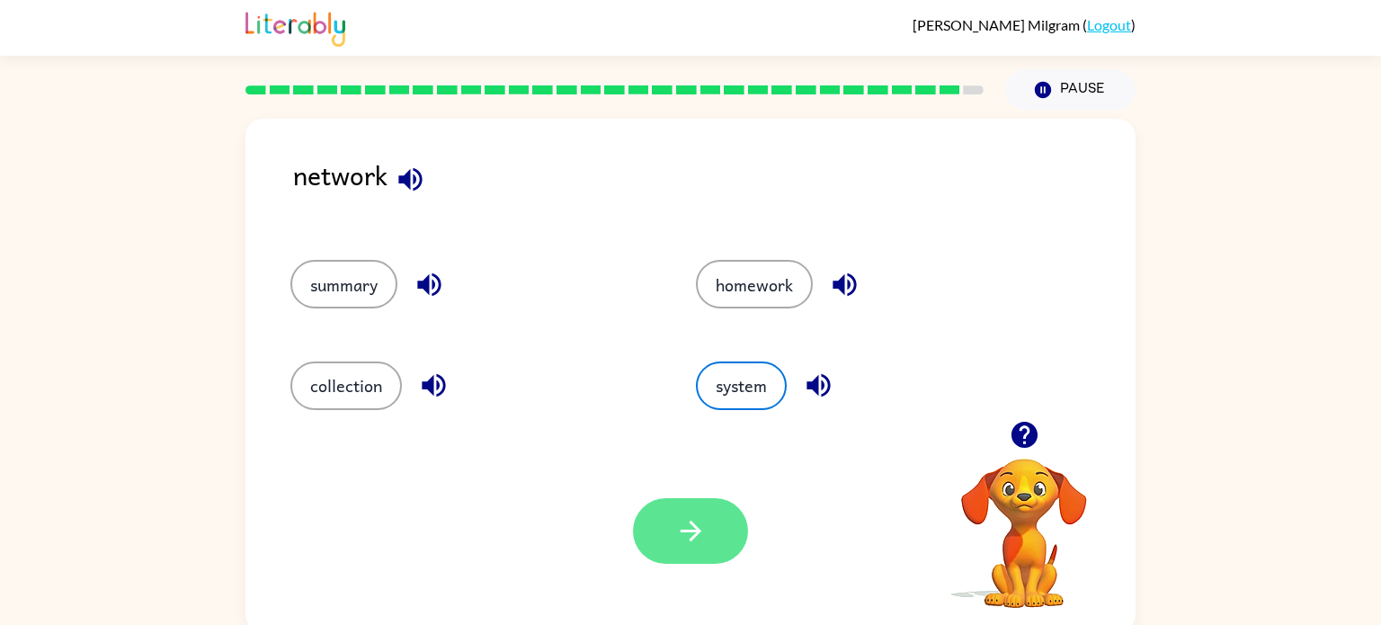
click at [672, 534] on button "button" at bounding box center [690, 531] width 115 height 66
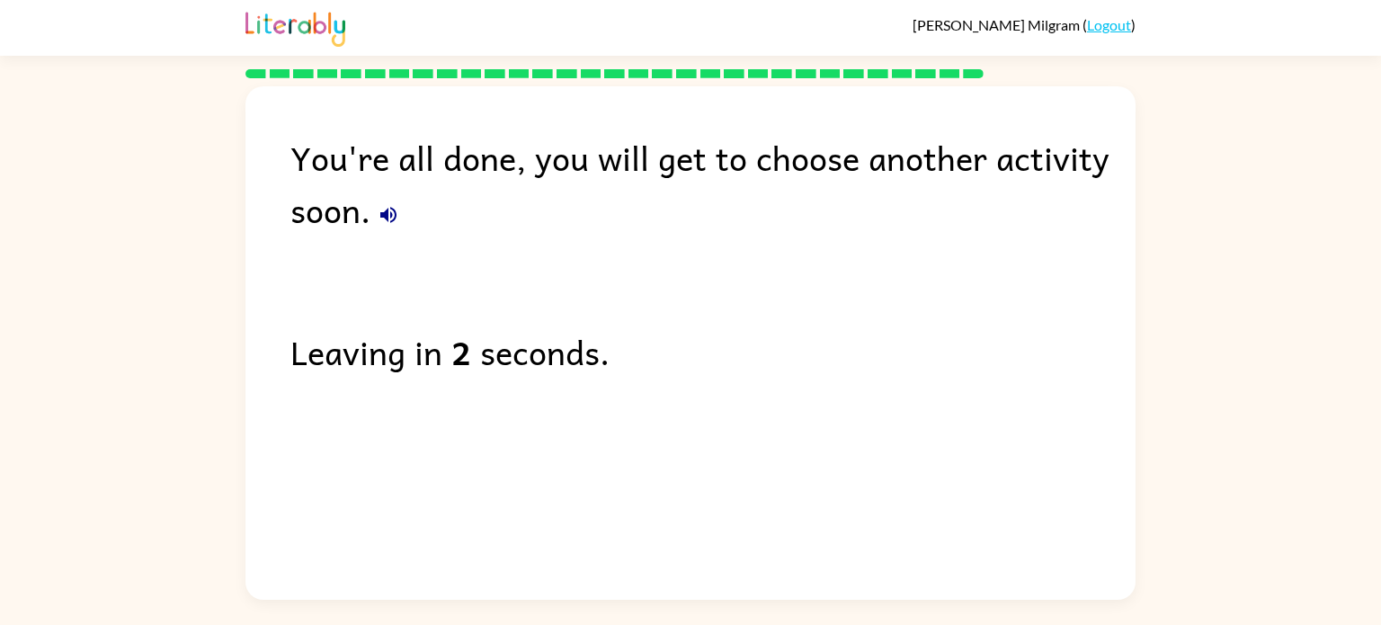
click at [503, 279] on div "You're all done, you will get to choose another activity soon. Leaving in 2 sec…" at bounding box center [690, 338] width 890 height 504
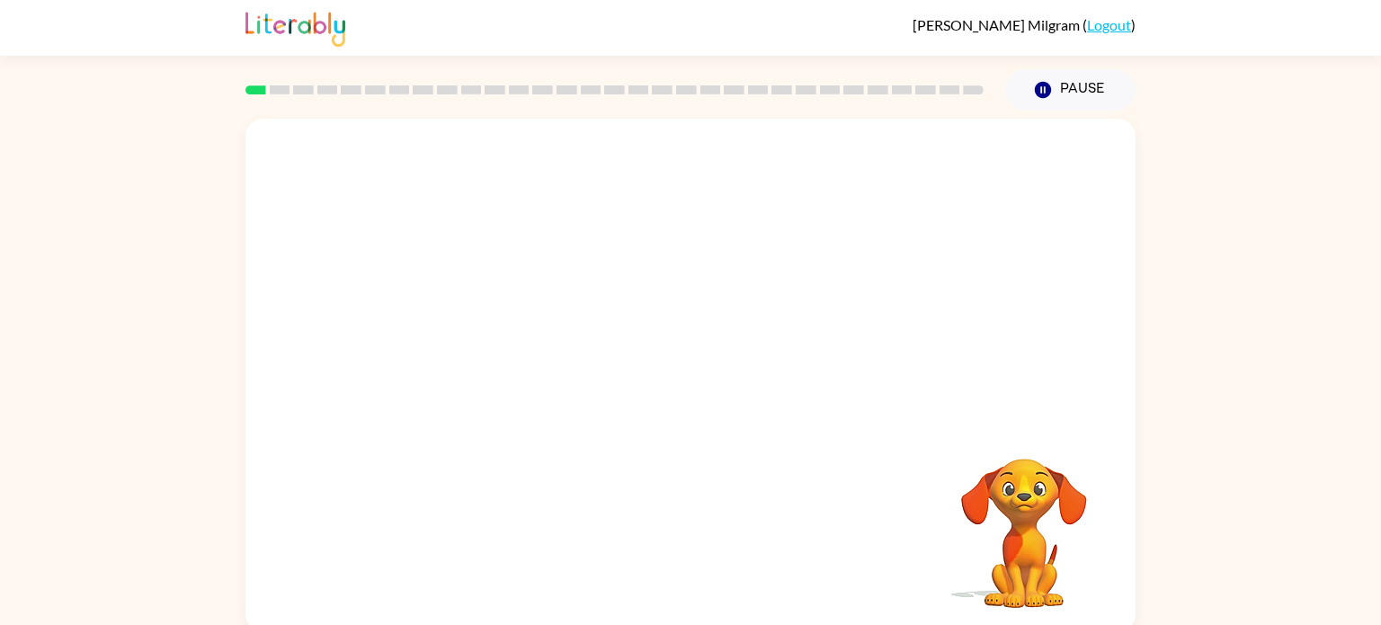
click at [1206, 142] on div "Your browser must support playing .mp4 files to use Literably. Please try using…" at bounding box center [690, 371] width 1381 height 521
click at [692, 376] on icon "button" at bounding box center [690, 384] width 31 height 31
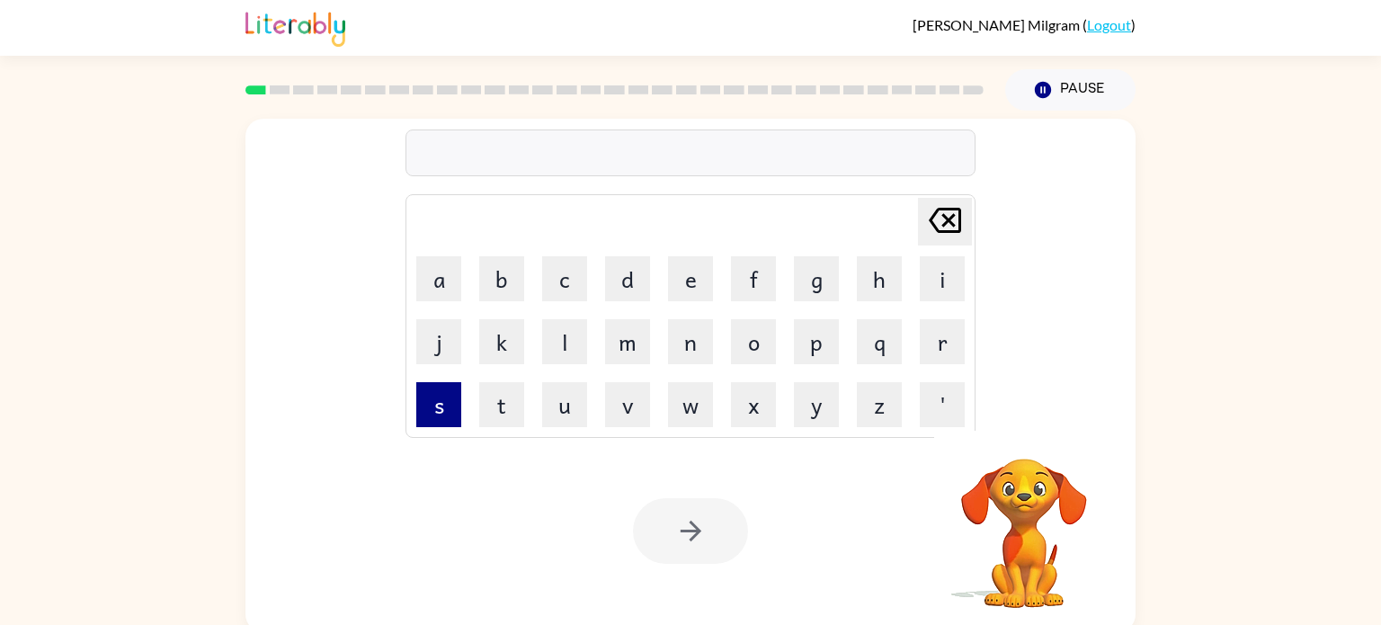
click at [455, 418] on button "s" at bounding box center [438, 404] width 45 height 45
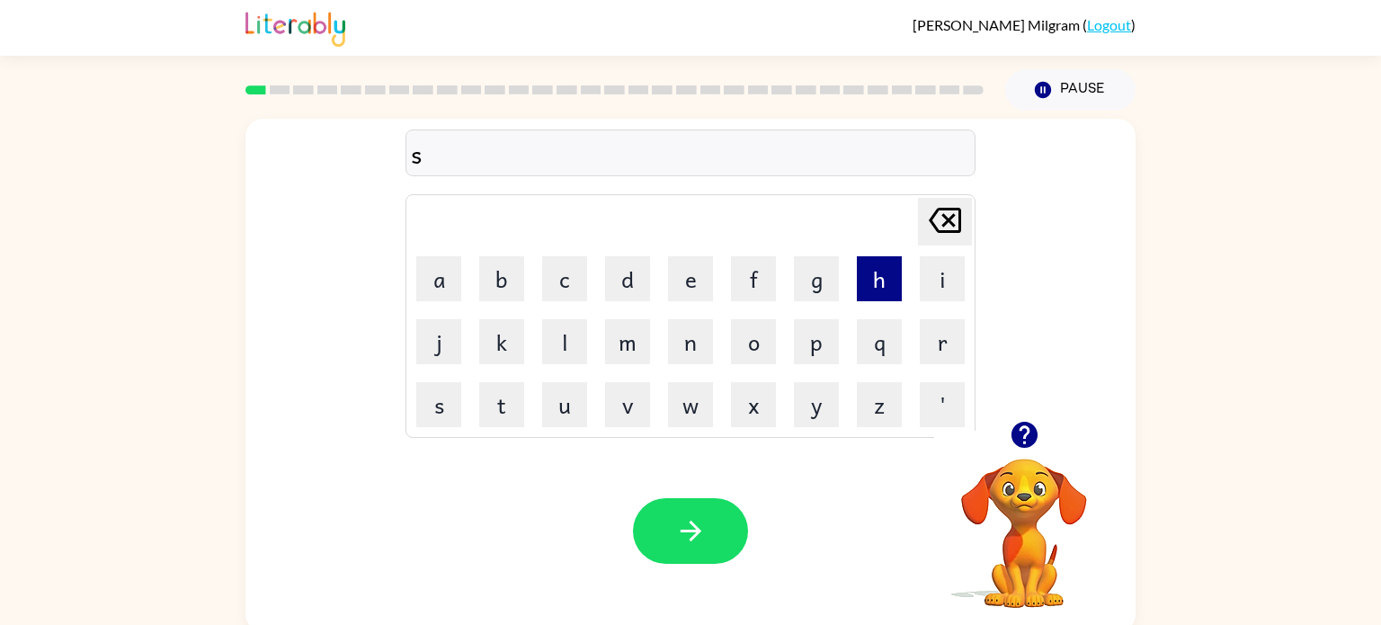
click at [868, 277] on button "h" at bounding box center [879, 278] width 45 height 45
click at [575, 399] on button "u" at bounding box center [564, 404] width 45 height 45
click at [451, 404] on button "s" at bounding box center [438, 404] width 45 height 45
click at [868, 286] on button "h" at bounding box center [879, 278] width 45 height 45
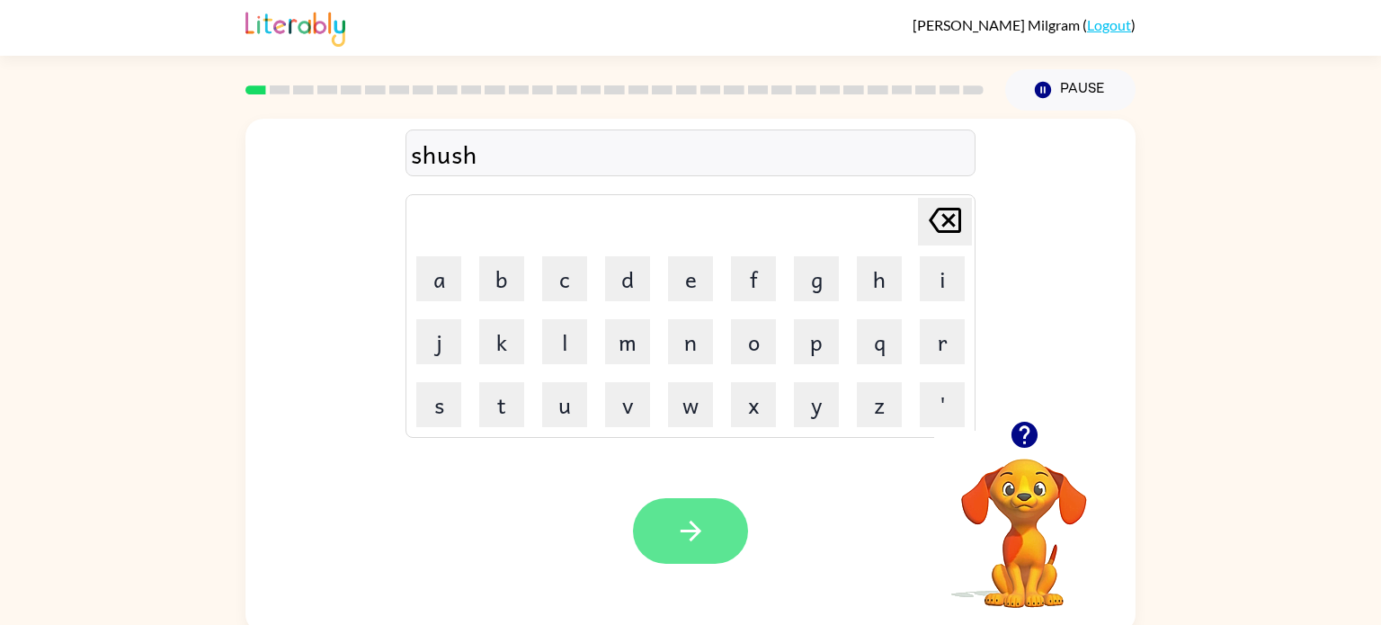
click at [657, 532] on button "button" at bounding box center [690, 531] width 115 height 66
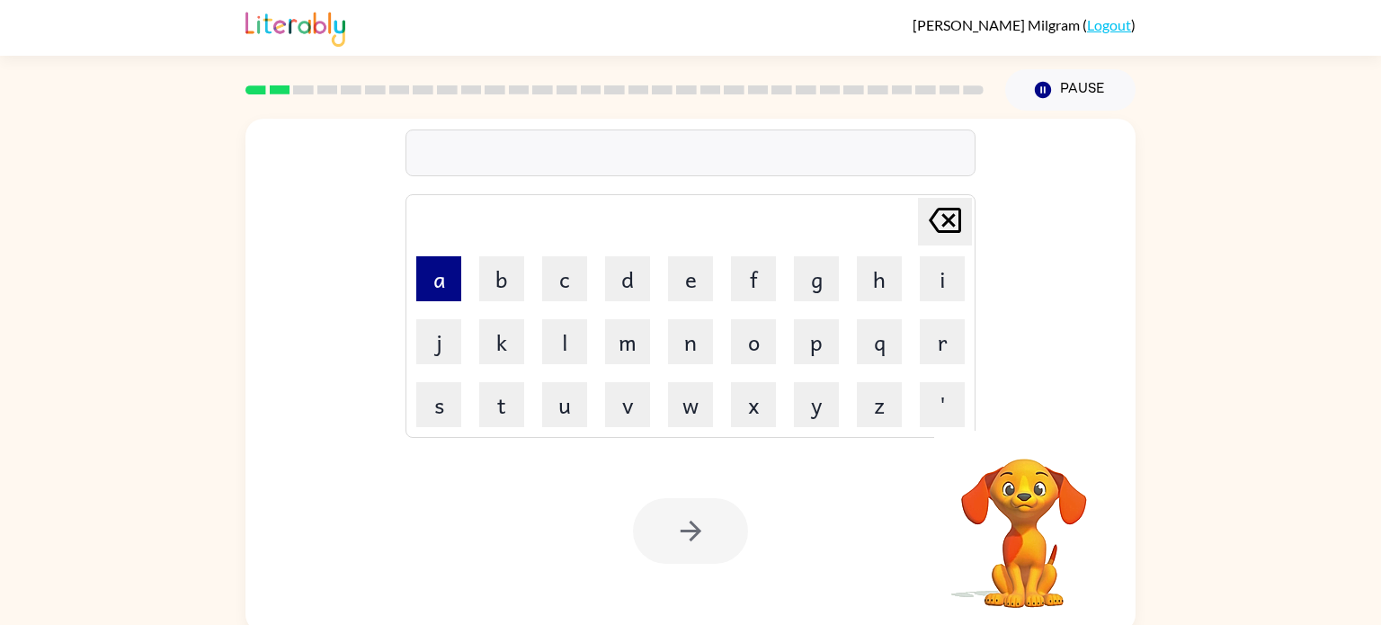
click at [448, 284] on button "a" at bounding box center [438, 278] width 45 height 45
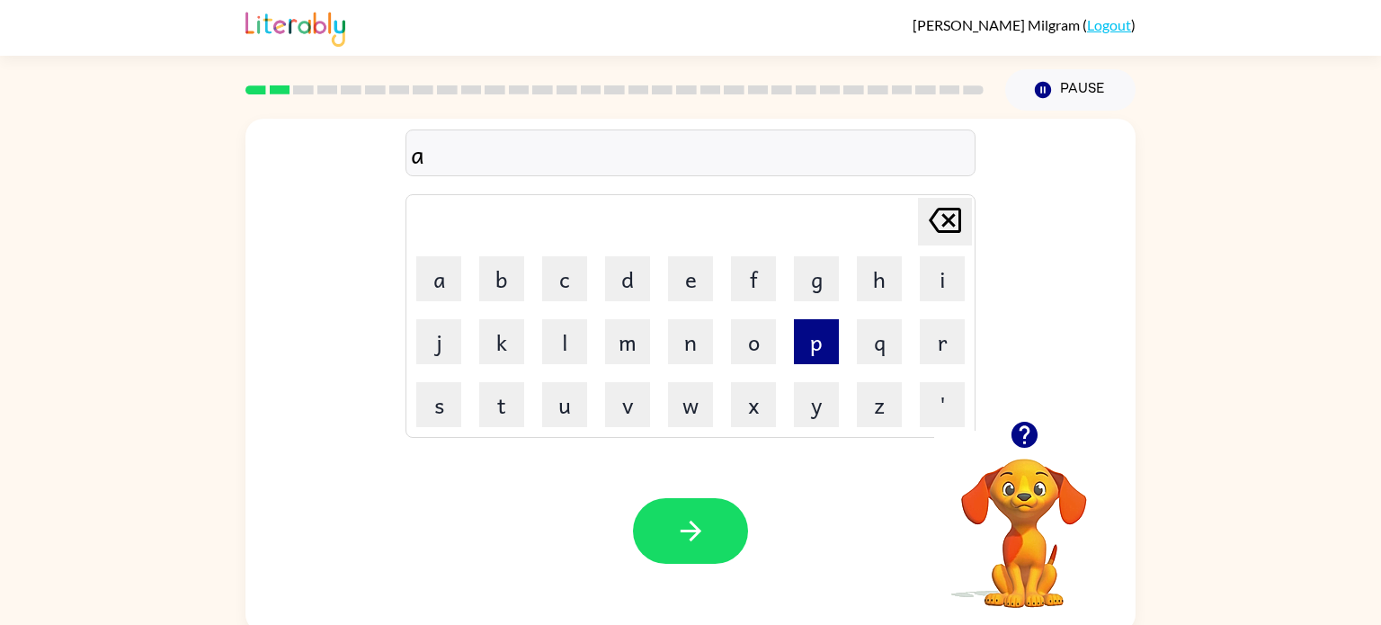
click at [835, 350] on button "p" at bounding box center [816, 341] width 45 height 45
click at [683, 275] on button "e" at bounding box center [690, 278] width 45 height 45
click at [939, 347] on button "r" at bounding box center [942, 341] width 45 height 45
click at [698, 292] on button "e" at bounding box center [690, 278] width 45 height 45
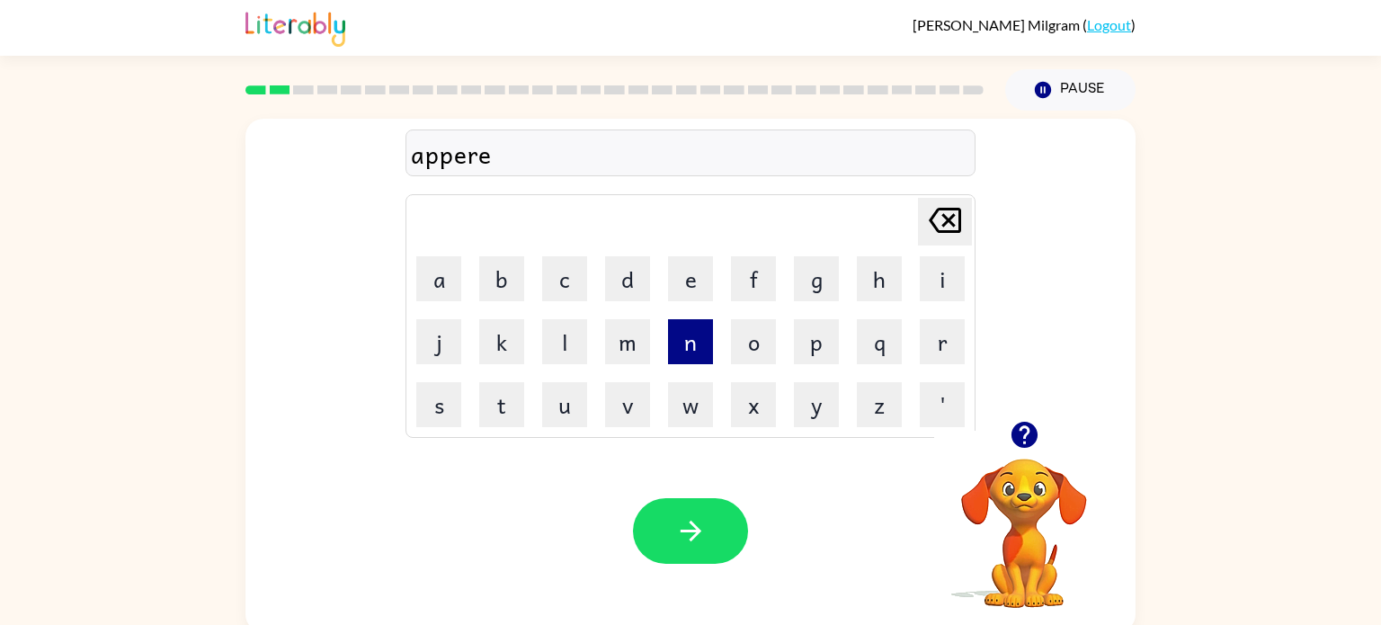
click at [668, 353] on button "n" at bounding box center [690, 341] width 45 height 45
click at [581, 278] on button "c" at bounding box center [564, 278] width 45 height 45
click at [691, 285] on button "e" at bounding box center [690, 278] width 45 height 45
click at [457, 403] on button "s" at bounding box center [438, 404] width 45 height 45
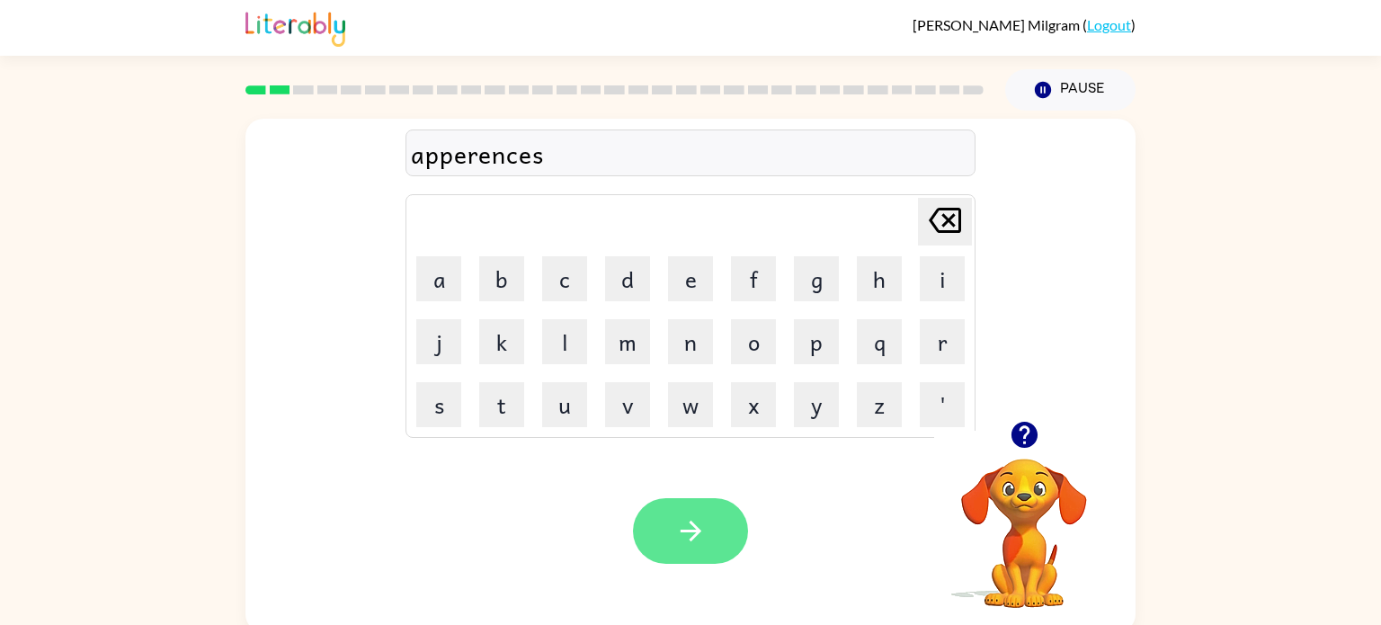
click at [669, 529] on button "button" at bounding box center [690, 531] width 115 height 66
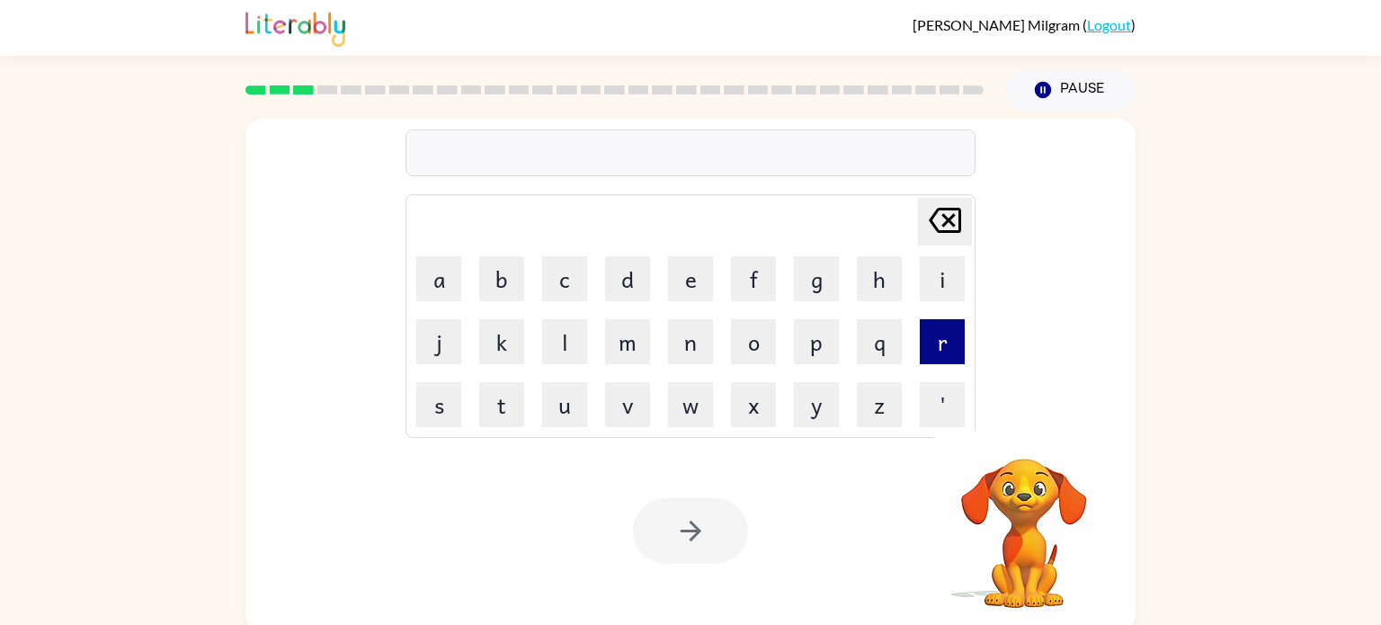
click at [941, 339] on button "r" at bounding box center [942, 341] width 45 height 45
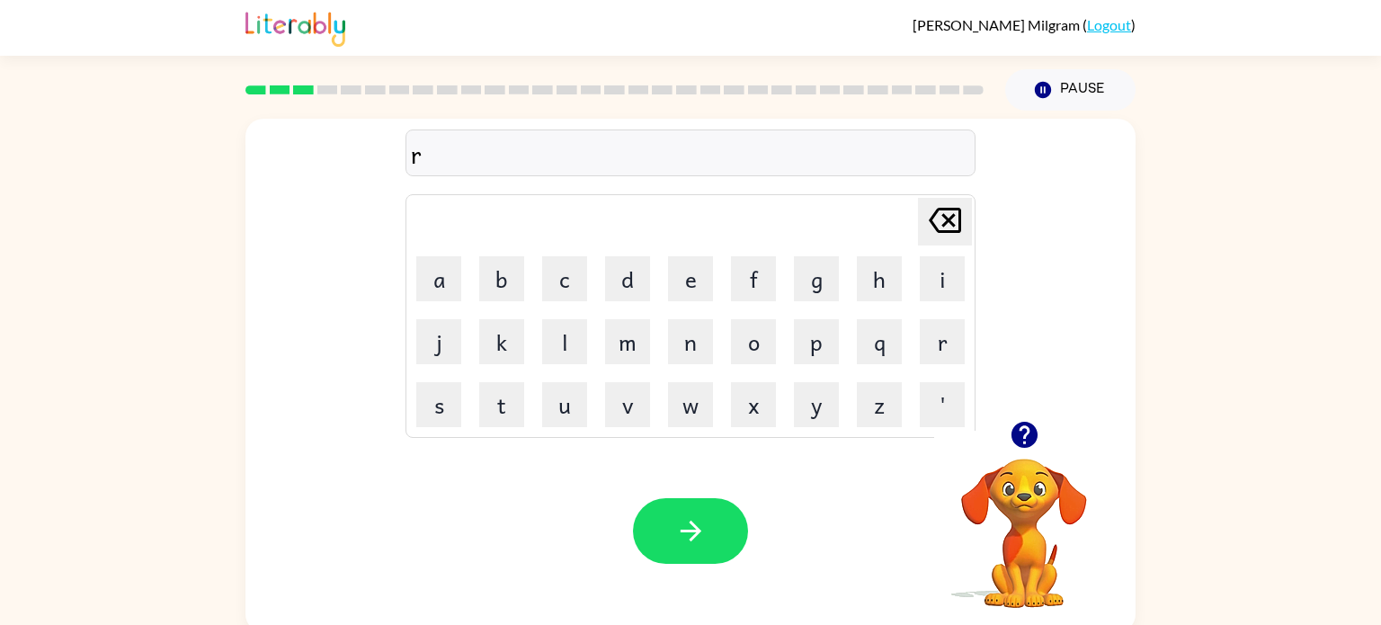
click at [667, 273] on td "e" at bounding box center [690, 278] width 61 height 61
click at [685, 280] on button "e" at bounding box center [690, 278] width 45 height 45
click at [445, 277] on button "a" at bounding box center [438, 278] width 45 height 45
click at [590, 337] on td "l" at bounding box center [564, 341] width 61 height 61
click at [583, 343] on button "l" at bounding box center [564, 341] width 45 height 45
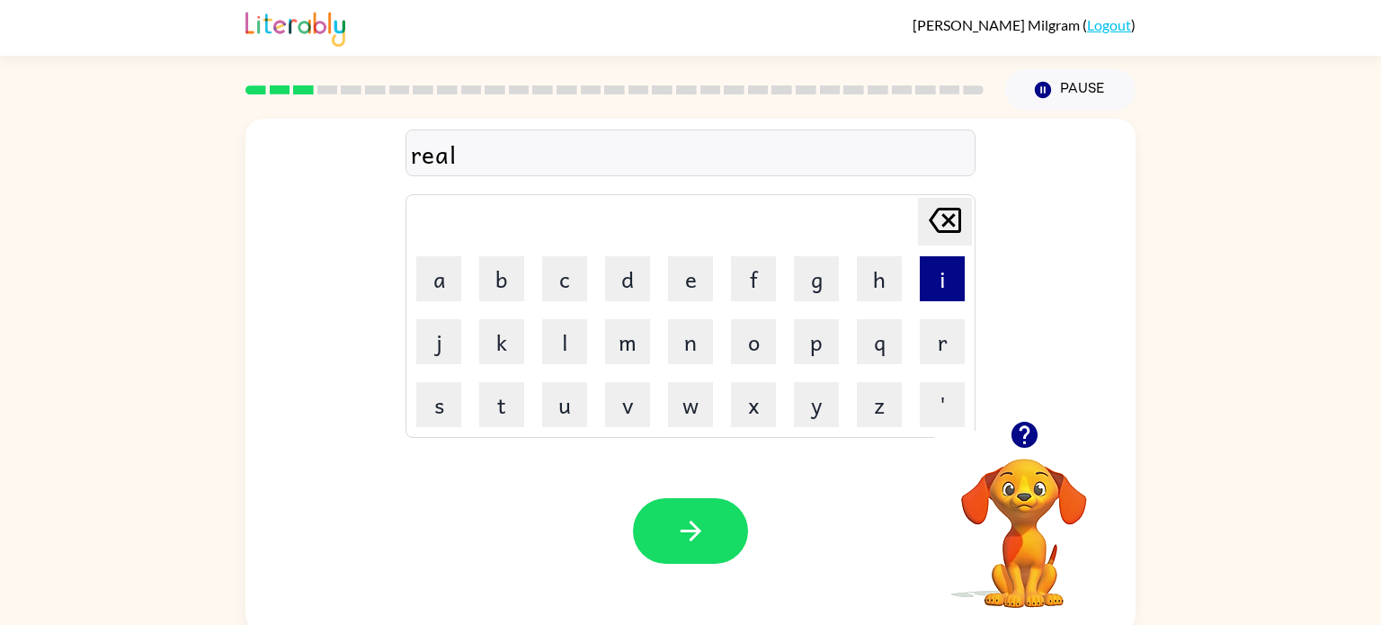
click at [927, 286] on button "i" at bounding box center [942, 278] width 45 height 45
click at [504, 396] on button "t" at bounding box center [501, 404] width 45 height 45
click at [807, 404] on button "y" at bounding box center [816, 404] width 45 height 45
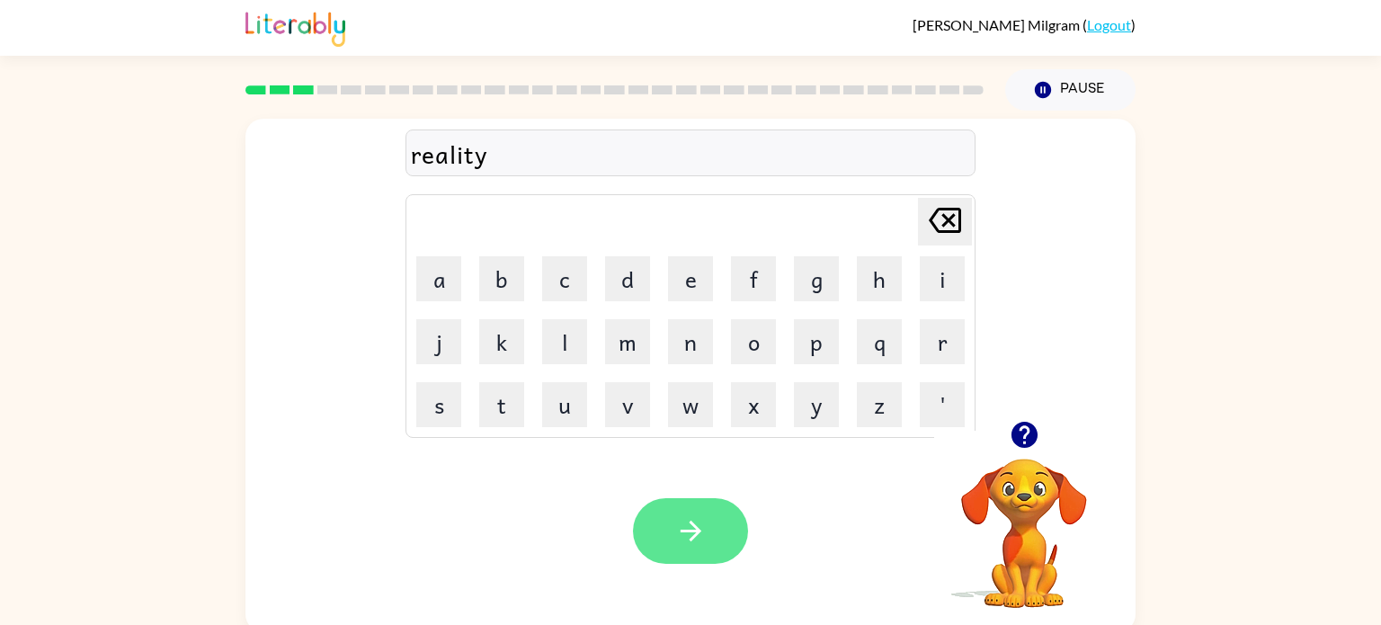
click at [667, 528] on button "button" at bounding box center [690, 531] width 115 height 66
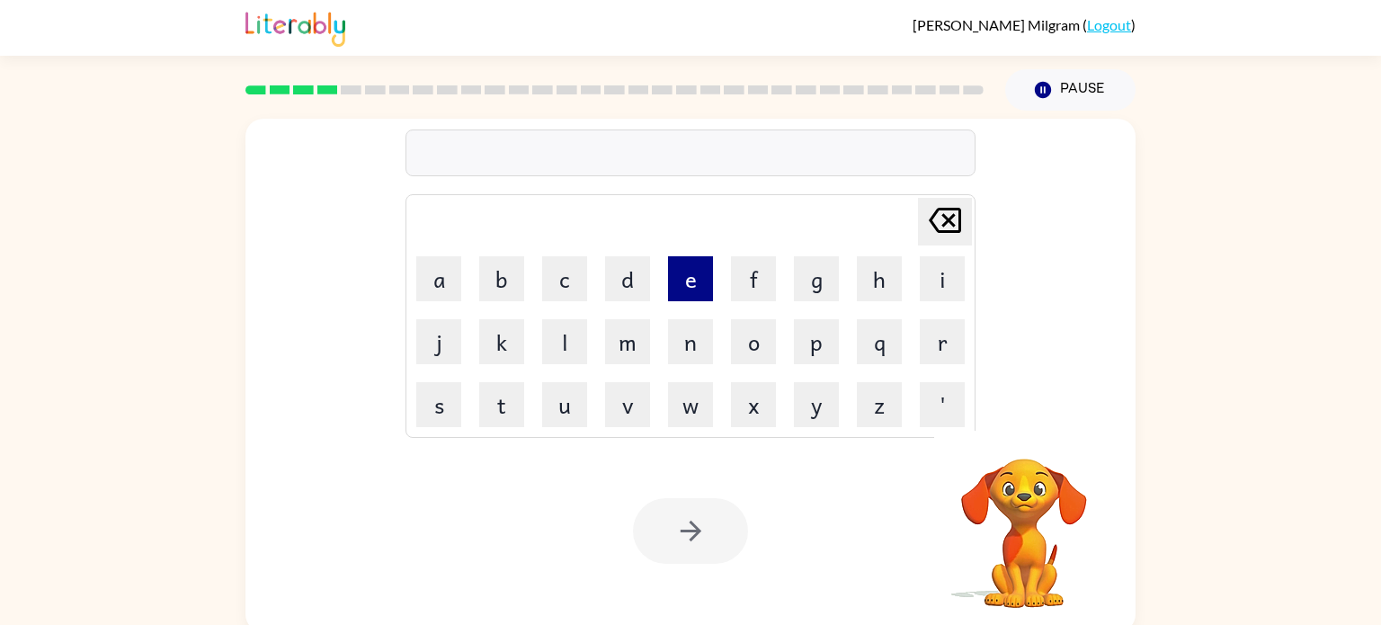
click at [686, 283] on button "e" at bounding box center [690, 278] width 45 height 45
click at [577, 347] on button "l" at bounding box center [564, 341] width 45 height 45
click at [927, 283] on button "i" at bounding box center [942, 278] width 45 height 45
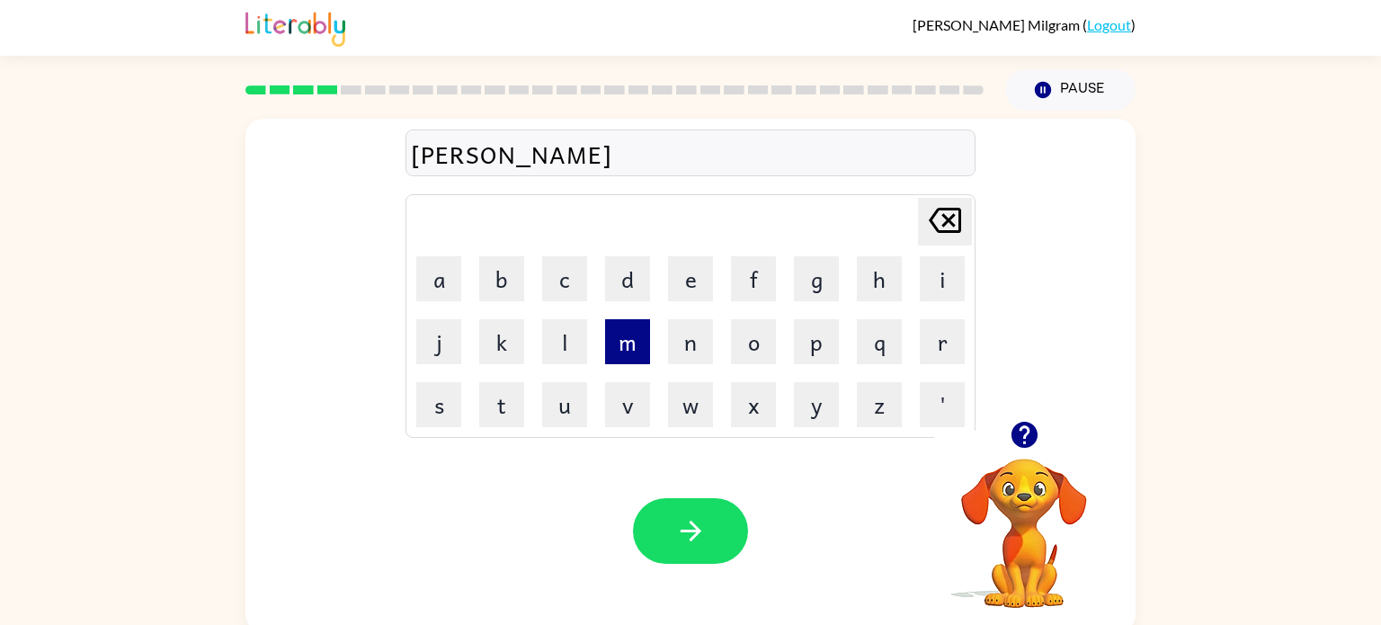
click at [634, 353] on button "m" at bounding box center [627, 341] width 45 height 45
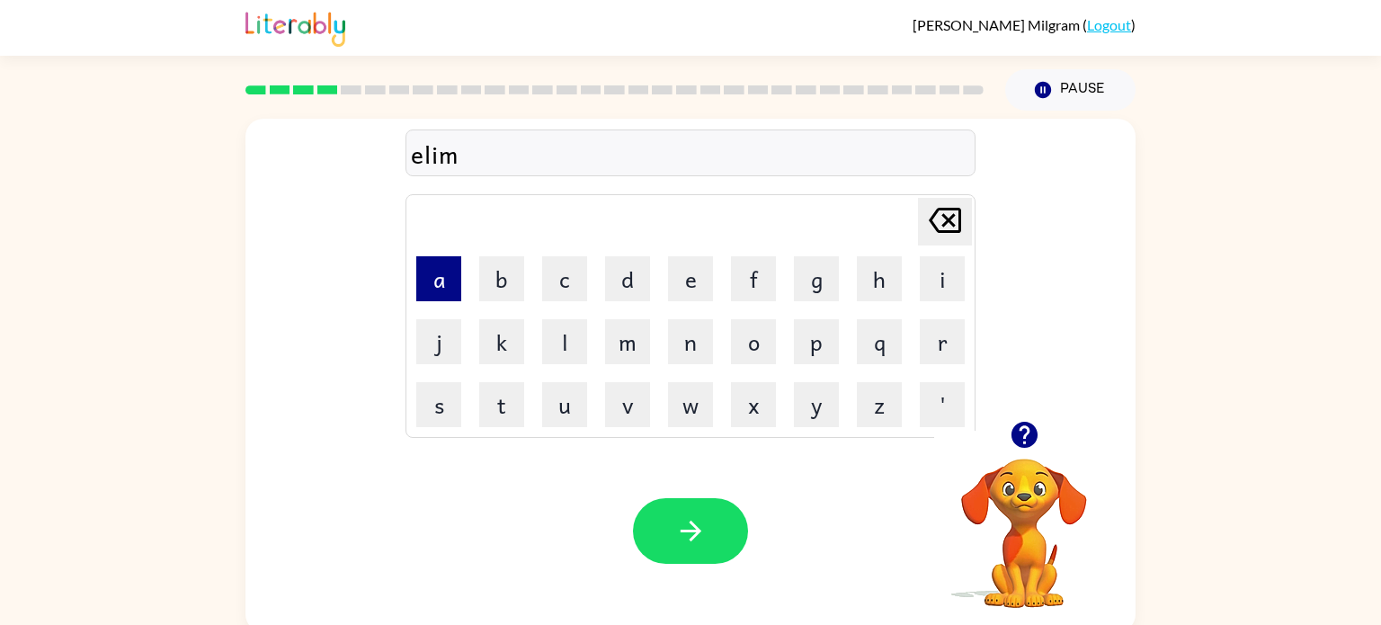
click at [440, 289] on button "a" at bounding box center [438, 278] width 45 height 45
click at [693, 347] on button "n" at bounding box center [690, 341] width 45 height 45
click at [458, 275] on button "a" at bounding box center [438, 278] width 45 height 45
click at [512, 414] on button "t" at bounding box center [501, 404] width 45 height 45
click at [672, 278] on button "e" at bounding box center [690, 278] width 45 height 45
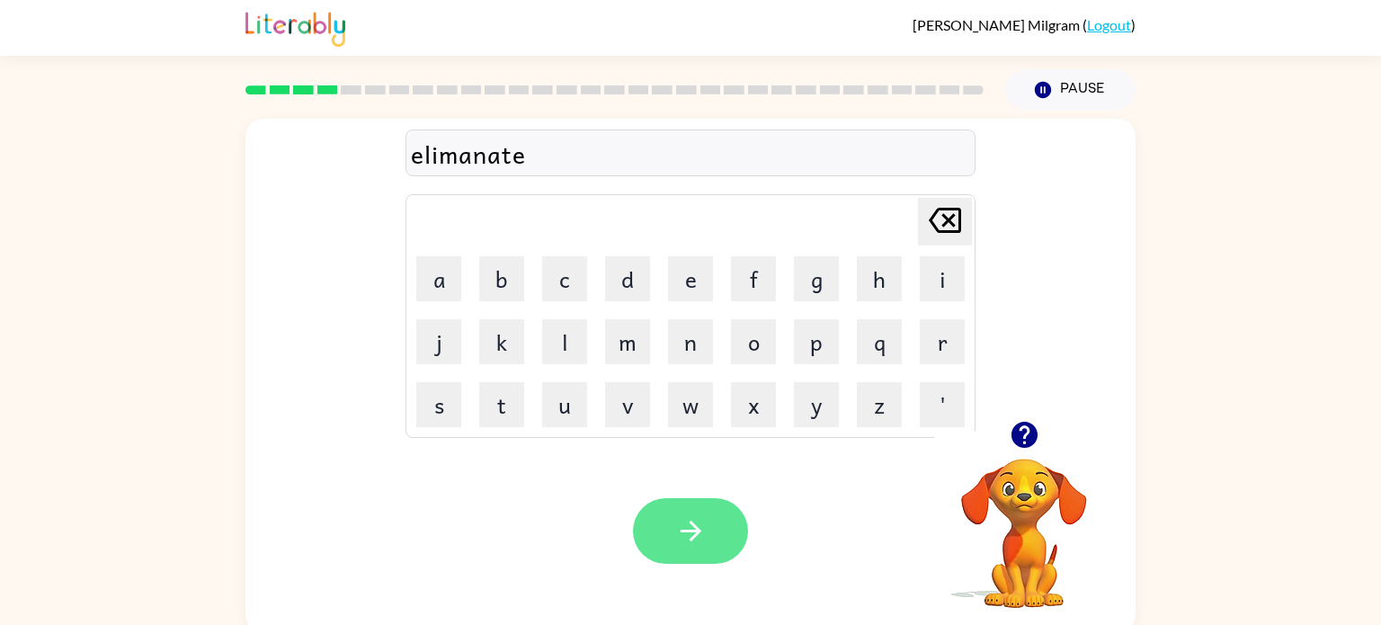
click at [679, 551] on button "button" at bounding box center [690, 531] width 115 height 66
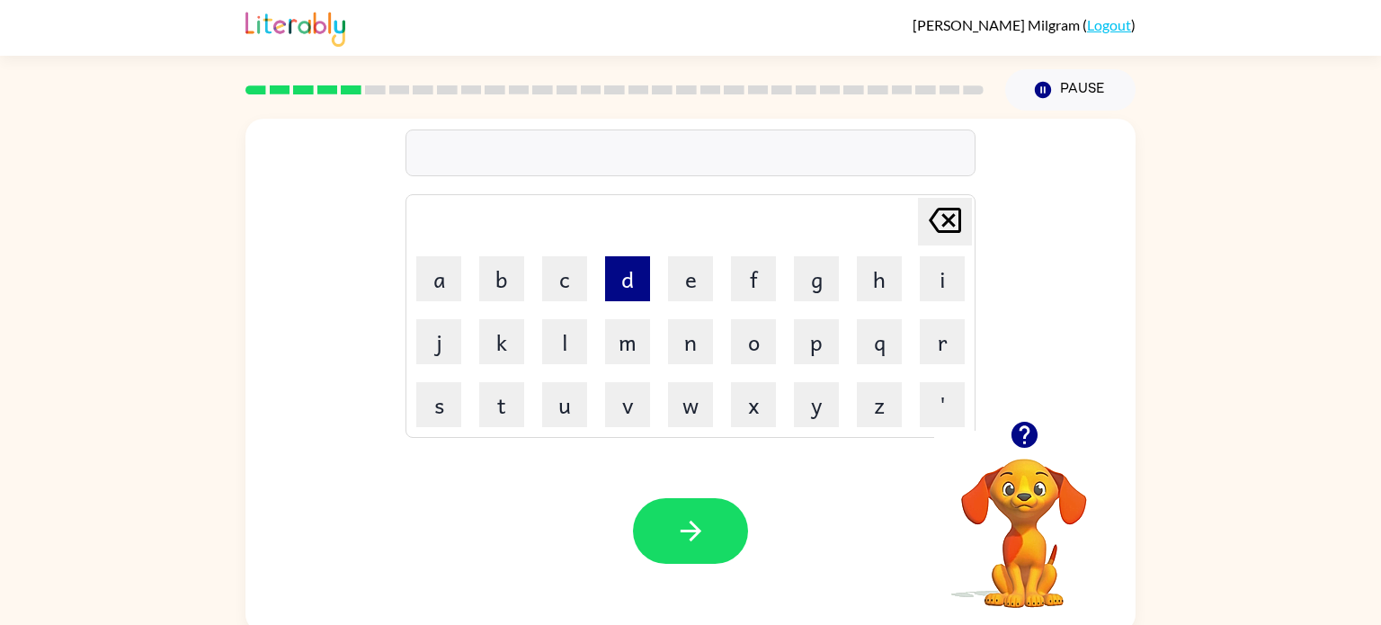
click at [624, 284] on button "d" at bounding box center [627, 278] width 45 height 45
click at [586, 419] on button "u" at bounding box center [564, 404] width 45 height 45
click at [836, 338] on button "p" at bounding box center [816, 341] width 45 height 45
click at [835, 338] on button "p" at bounding box center [816, 341] width 45 height 45
click at [574, 353] on button "l" at bounding box center [564, 341] width 45 height 45
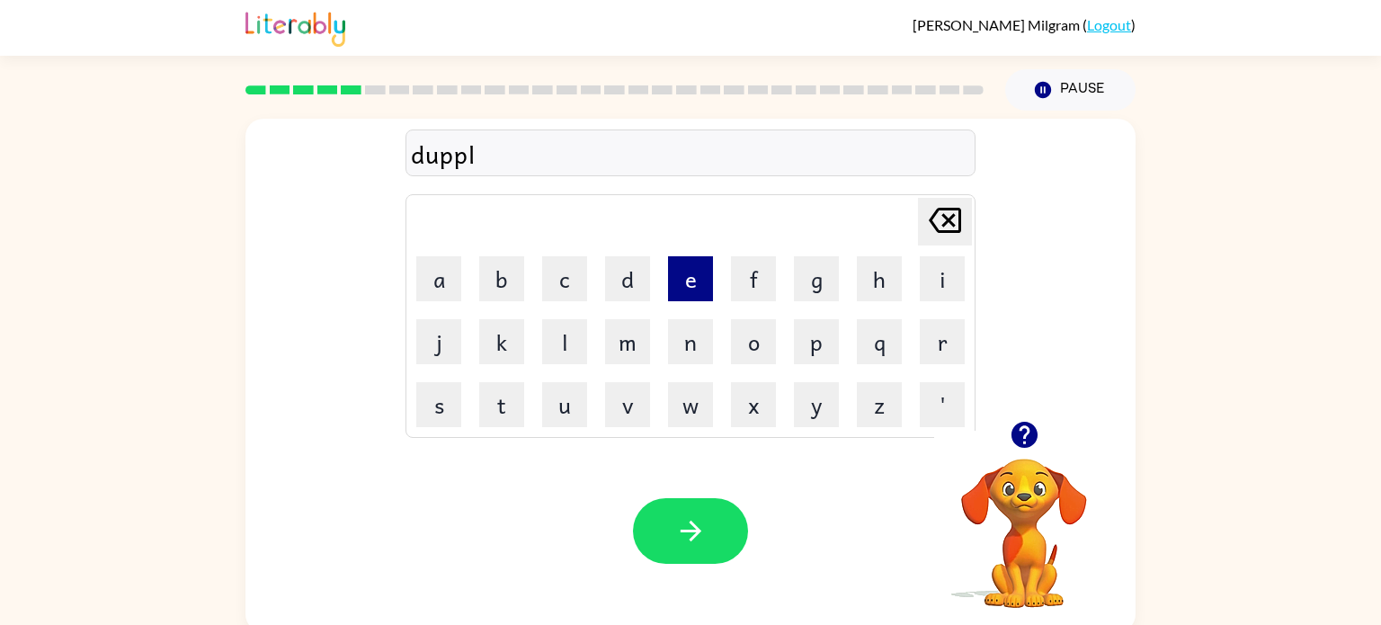
click at [703, 280] on button "e" at bounding box center [690, 278] width 45 height 45
click at [577, 279] on button "c" at bounding box center [564, 278] width 45 height 45
click at [449, 289] on button "a" at bounding box center [438, 278] width 45 height 45
click at [519, 411] on button "t" at bounding box center [501, 404] width 45 height 45
click at [950, 233] on icon "[PERSON_NAME] last character input" at bounding box center [944, 220] width 43 height 43
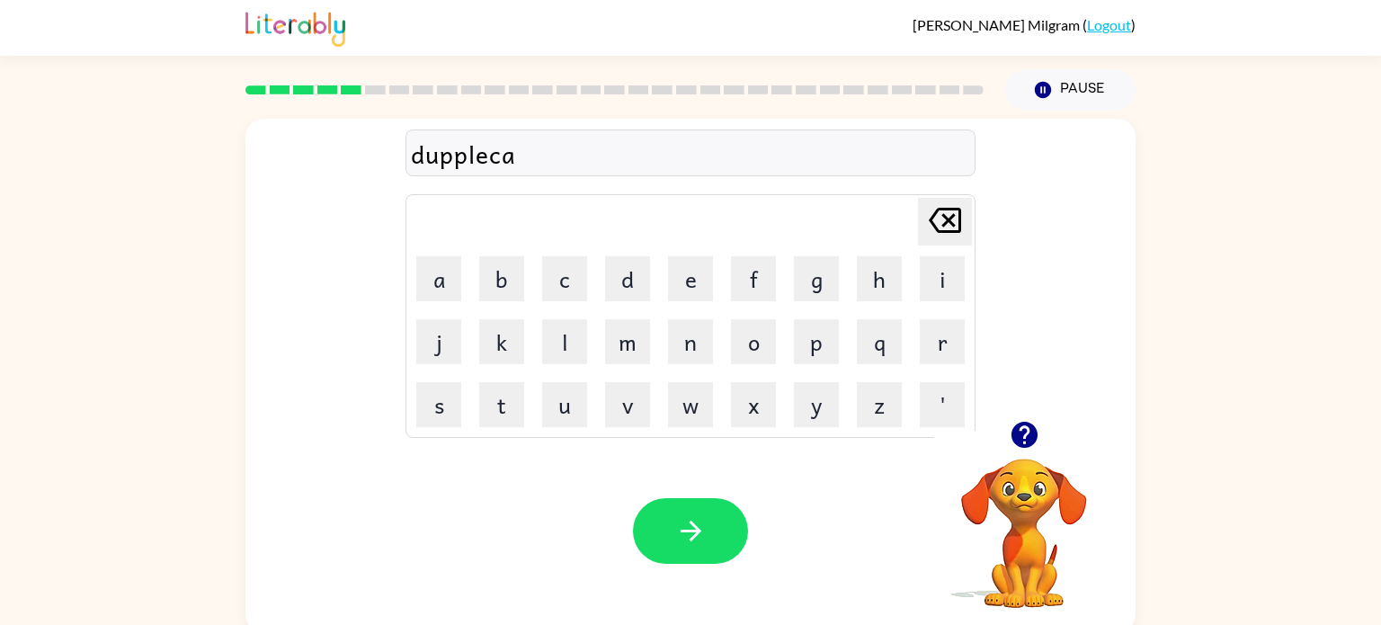
click at [950, 235] on icon "[PERSON_NAME] last character input" at bounding box center [944, 220] width 43 height 43
click at [950, 237] on icon "[PERSON_NAME] last character input" at bounding box center [944, 220] width 43 height 43
click at [551, 315] on td "l" at bounding box center [564, 341] width 61 height 61
click at [556, 303] on td "c" at bounding box center [564, 278] width 61 height 61
click at [560, 283] on button "c" at bounding box center [564, 278] width 45 height 45
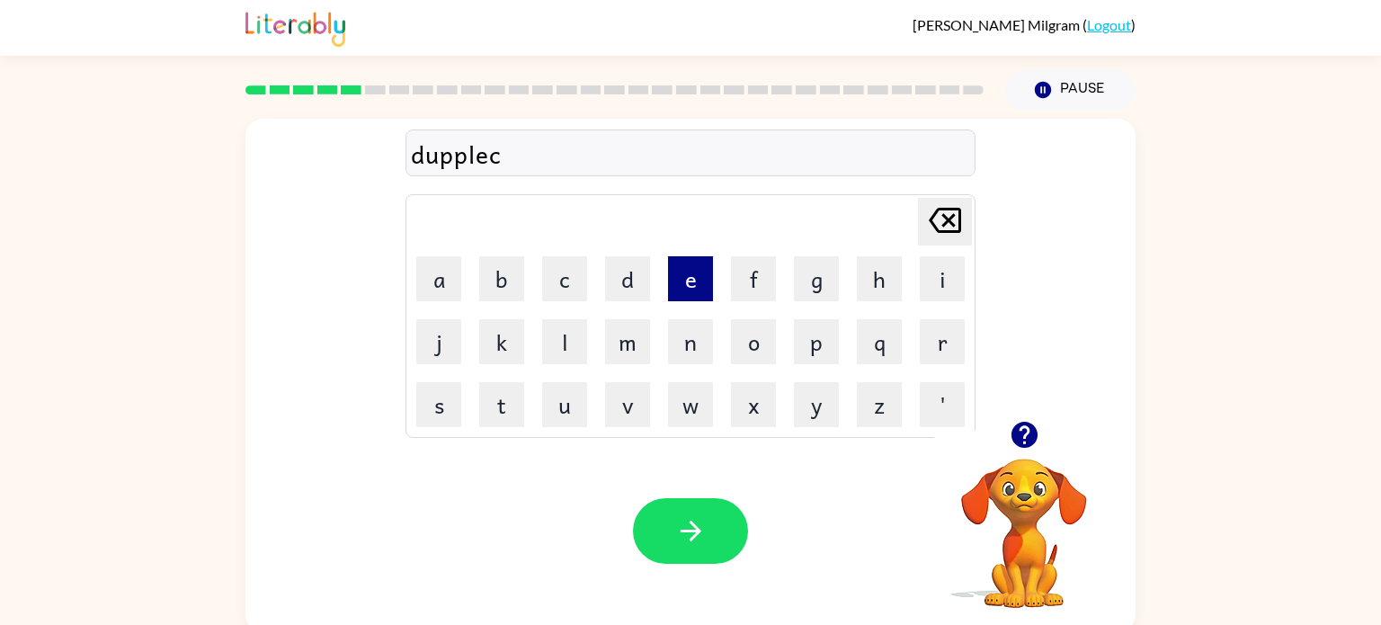
click at [698, 270] on button "e" at bounding box center [690, 278] width 45 height 45
click at [455, 298] on button "a" at bounding box center [438, 278] width 45 height 45
click at [939, 214] on icon "[PERSON_NAME] last character input" at bounding box center [944, 220] width 43 height 43
click at [454, 292] on button "a" at bounding box center [438, 278] width 45 height 45
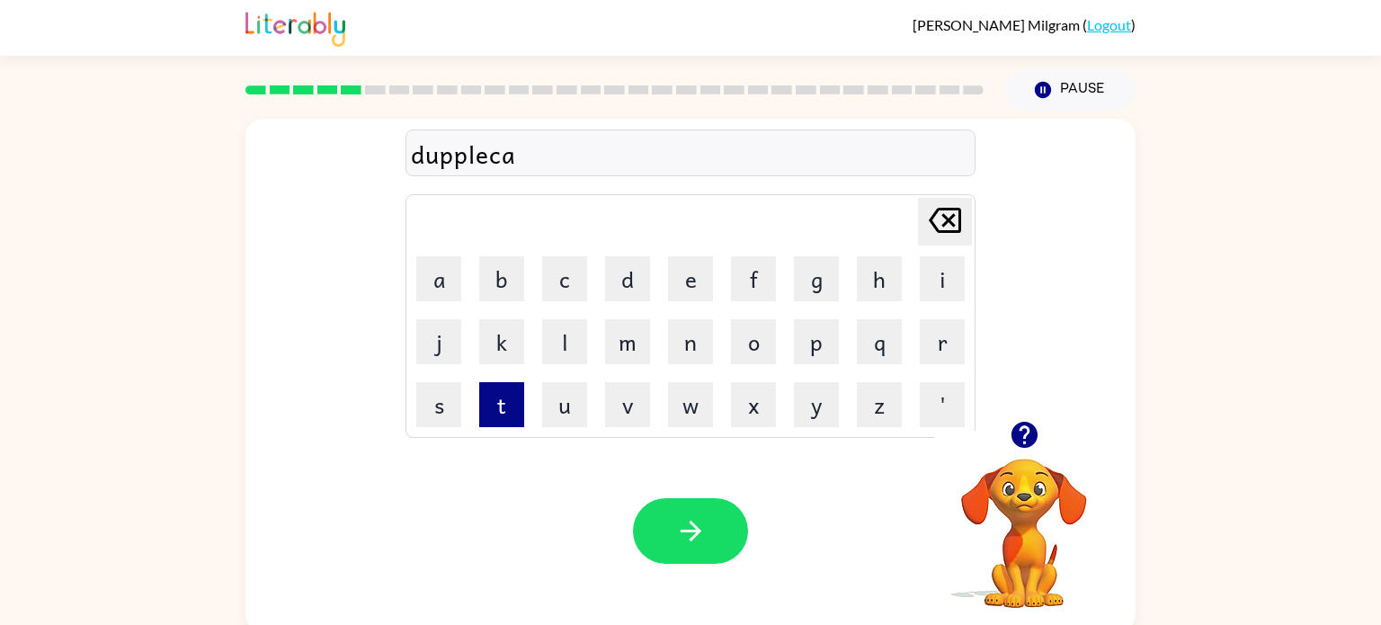
click at [504, 423] on button "t" at bounding box center [501, 404] width 45 height 45
click at [669, 542] on button "button" at bounding box center [690, 531] width 115 height 66
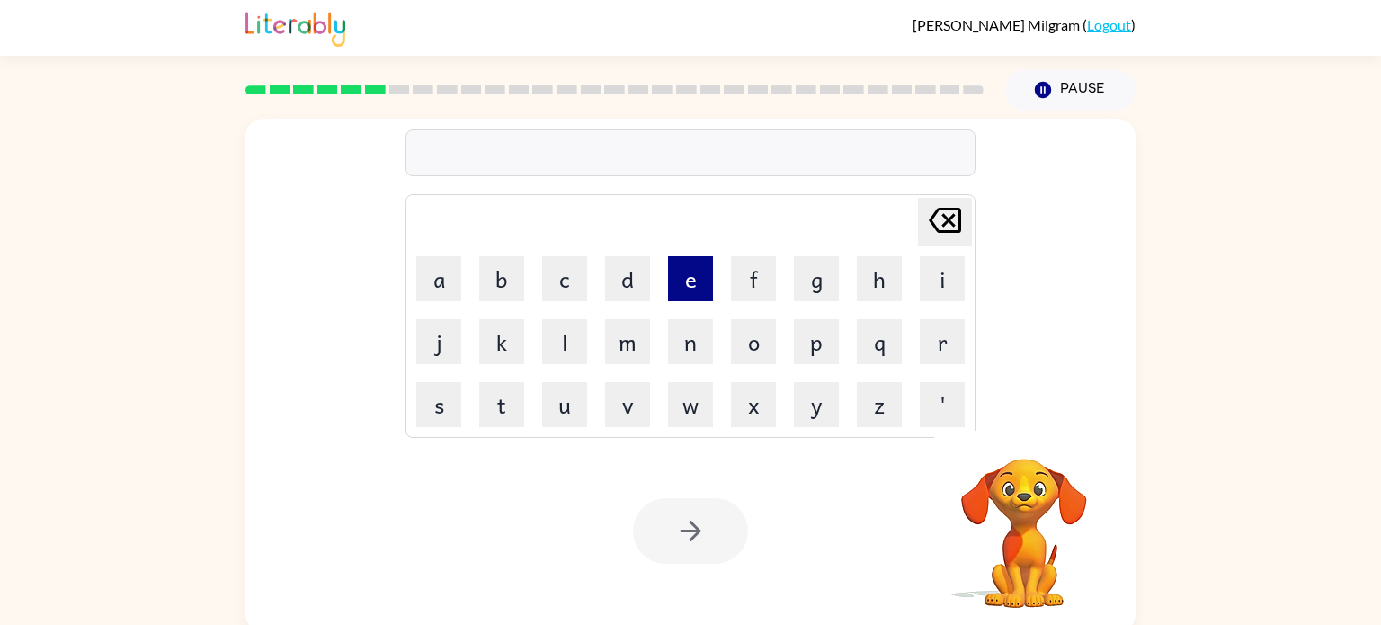
click at [690, 293] on button "e" at bounding box center [690, 278] width 45 height 45
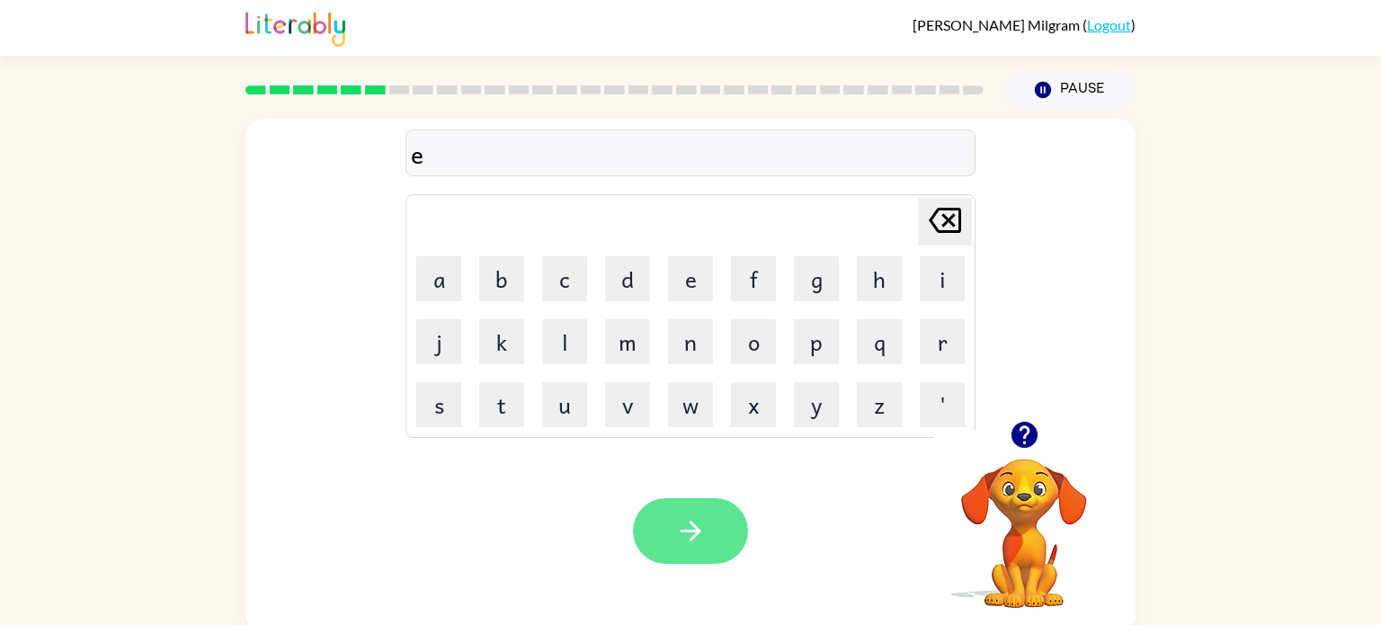
click at [718, 523] on button "button" at bounding box center [690, 531] width 115 height 66
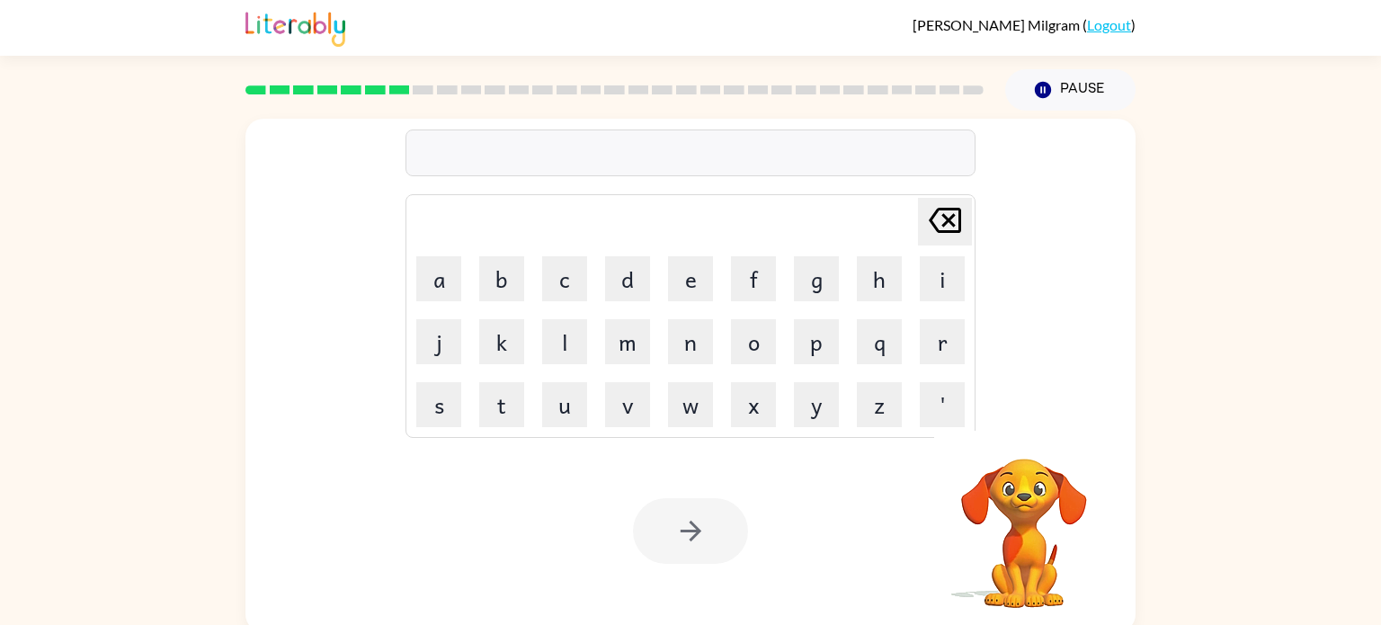
click at [405, 87] on rect at bounding box center [399, 89] width 21 height 9
click at [378, 89] on rect at bounding box center [375, 89] width 21 height 9
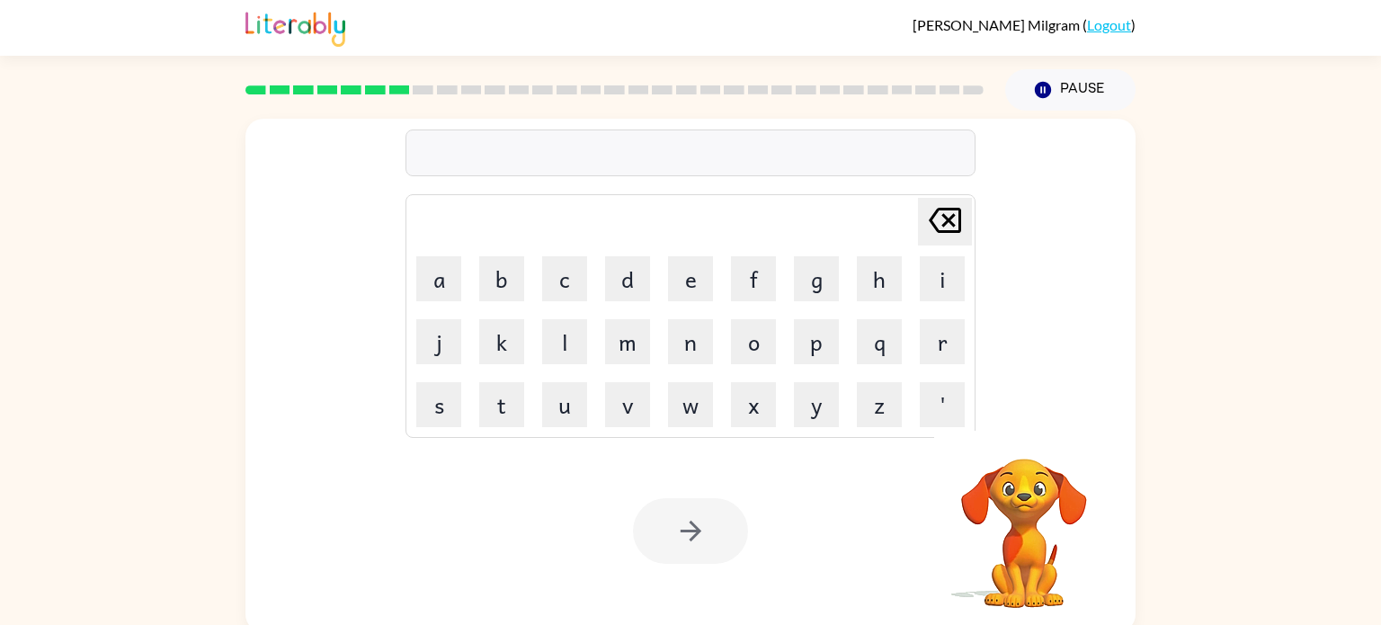
click at [378, 89] on rect at bounding box center [375, 89] width 21 height 9
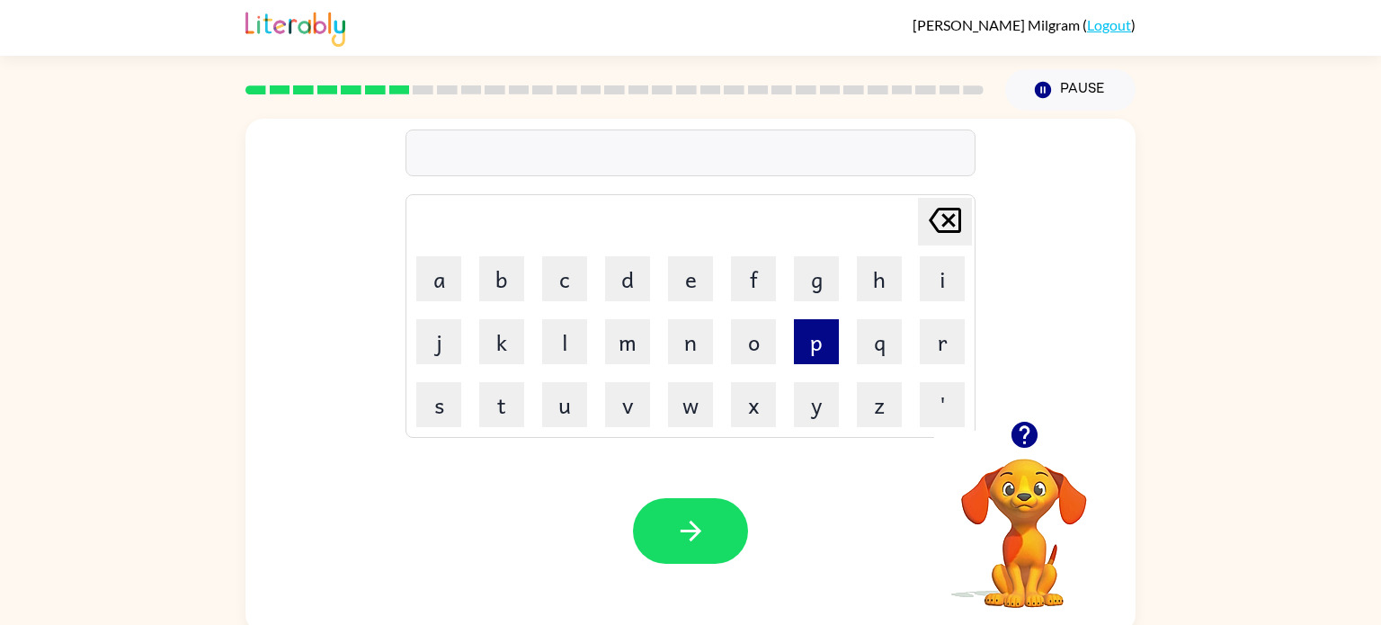
click at [831, 339] on button "p" at bounding box center [816, 341] width 45 height 45
click at [580, 405] on button "u" at bounding box center [564, 404] width 45 height 45
click at [619, 285] on button "d" at bounding box center [627, 278] width 45 height 45
click at [573, 354] on button "l" at bounding box center [564, 341] width 45 height 45
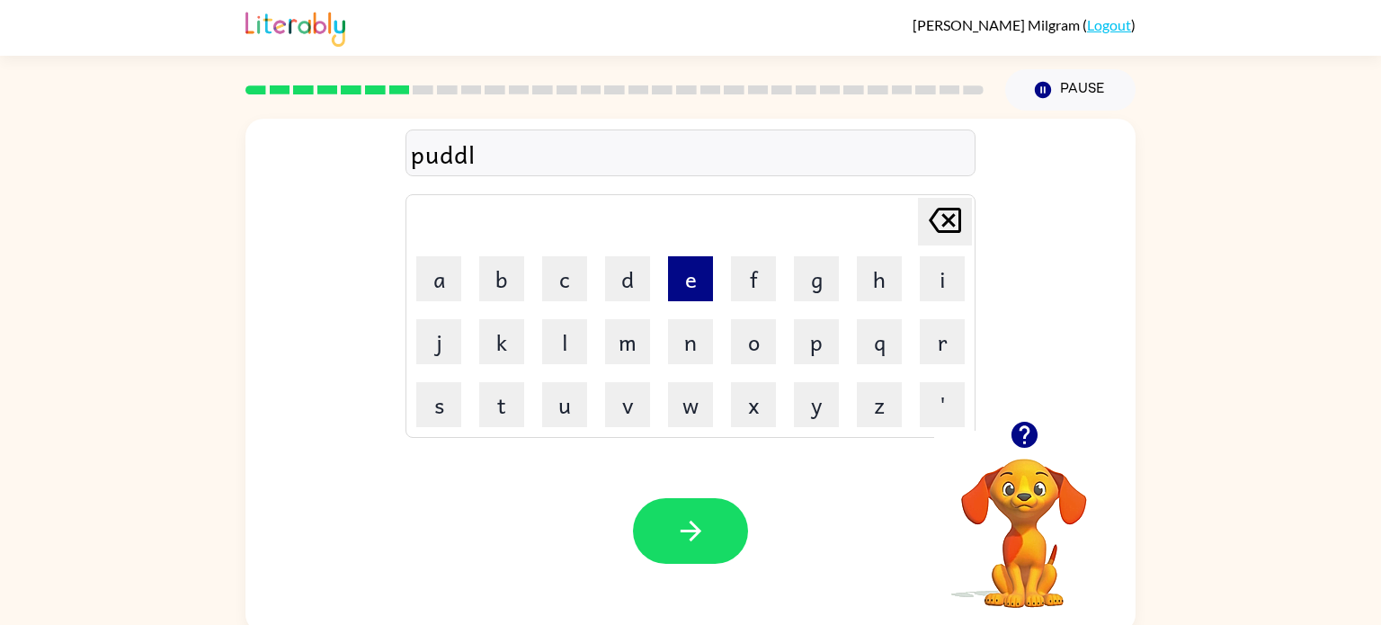
click at [693, 289] on button "e" at bounding box center [690, 278] width 45 height 45
click at [679, 554] on button "button" at bounding box center [690, 531] width 115 height 66
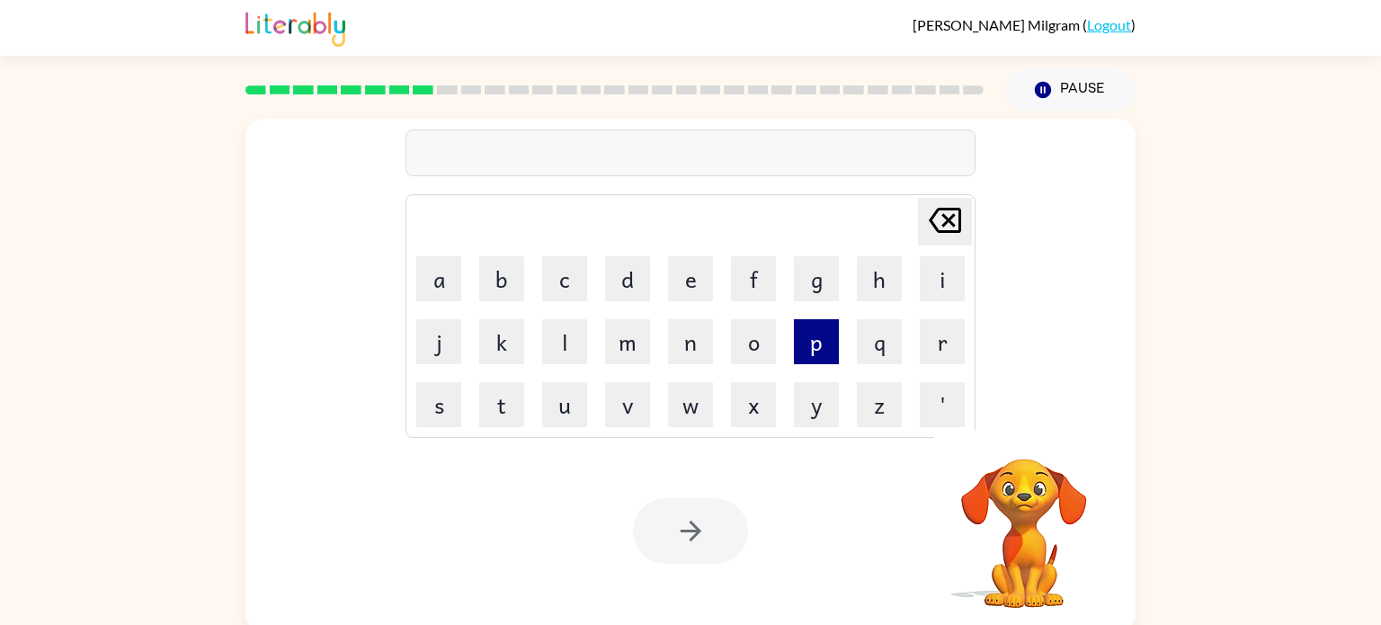
click at [835, 346] on button "p" at bounding box center [816, 341] width 45 height 45
click at [456, 283] on button "a" at bounding box center [438, 278] width 45 height 45
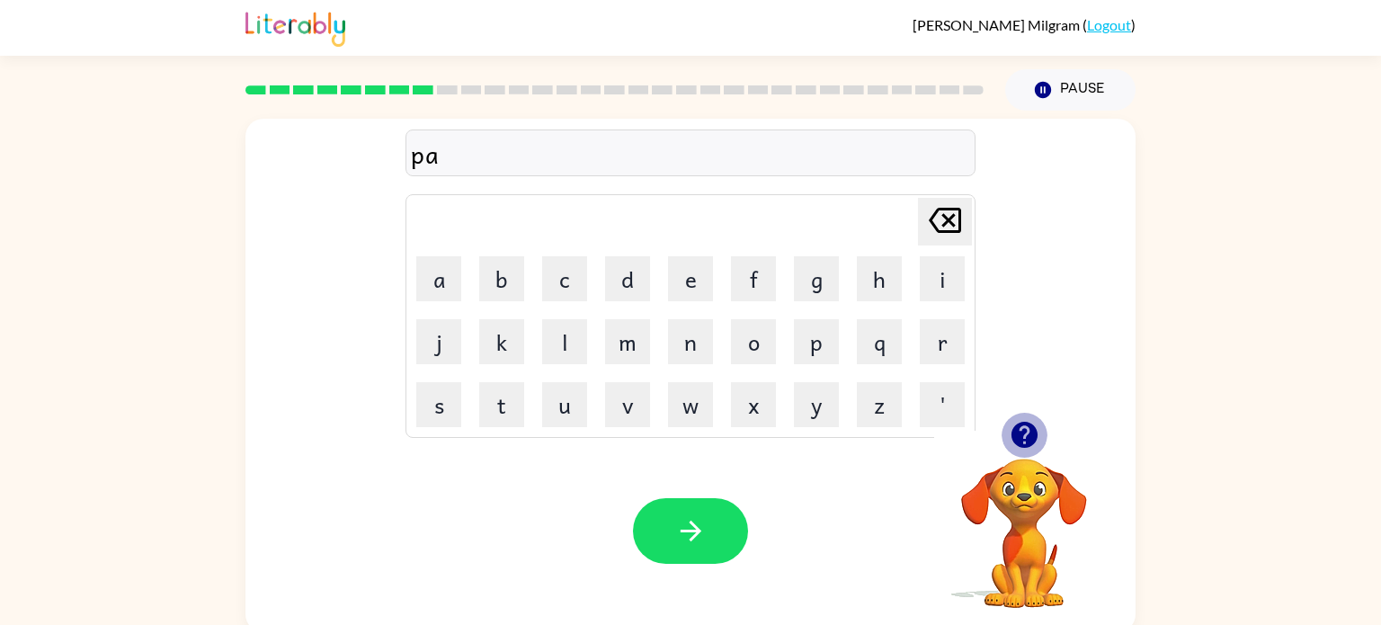
click at [1024, 429] on icon "button" at bounding box center [1023, 435] width 26 height 26
click at [936, 351] on button "r" at bounding box center [942, 341] width 45 height 45
click at [502, 402] on button "t" at bounding box center [501, 404] width 45 height 45
click at [949, 279] on button "i" at bounding box center [942, 278] width 45 height 45
click at [582, 289] on button "c" at bounding box center [564, 278] width 45 height 45
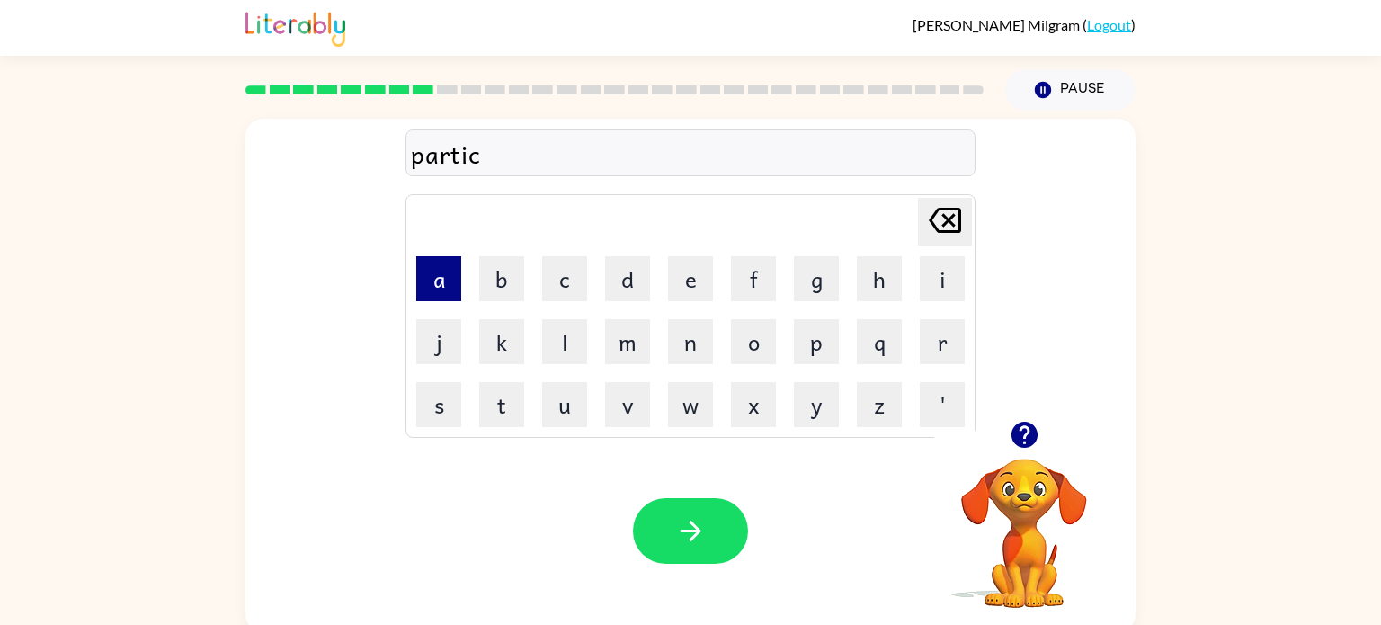
click at [453, 288] on button "a" at bounding box center [438, 278] width 45 height 45
click at [582, 359] on button "l" at bounding box center [564, 341] width 45 height 45
click at [661, 275] on td "e" at bounding box center [690, 278] width 61 height 61
click at [681, 278] on button "e" at bounding box center [690, 278] width 45 height 45
click at [945, 218] on icon at bounding box center [945, 220] width 32 height 25
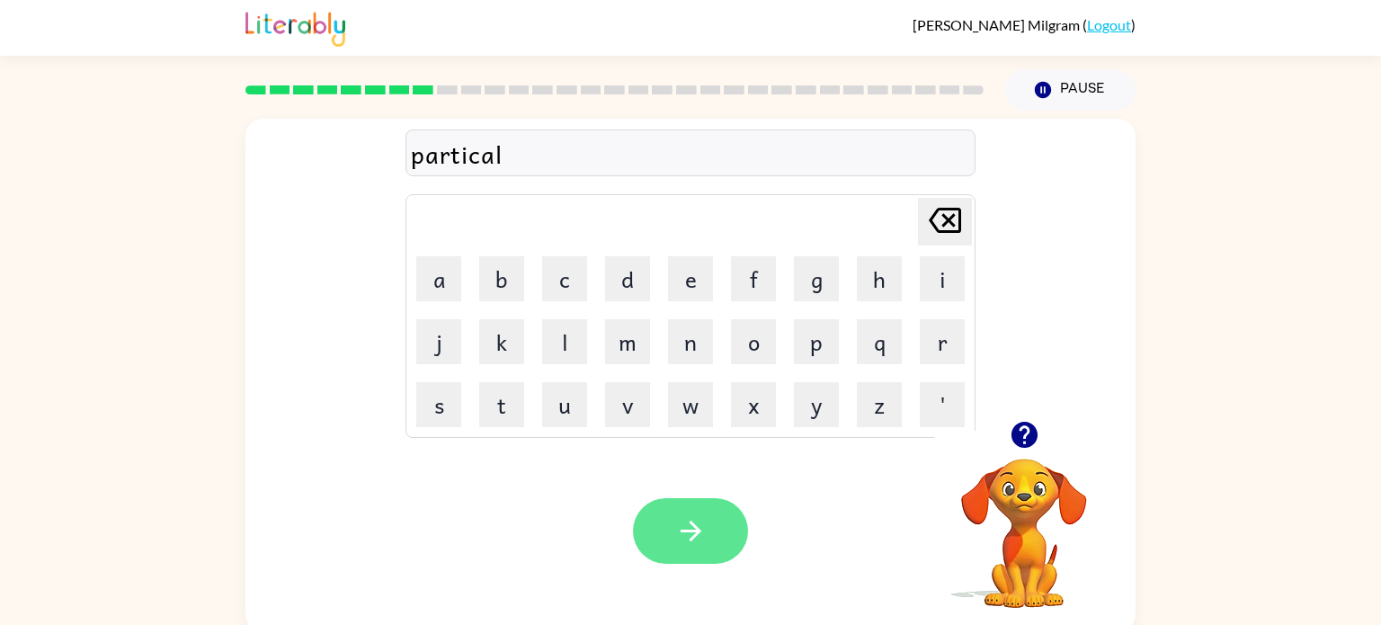
click at [712, 512] on button "button" at bounding box center [690, 531] width 115 height 66
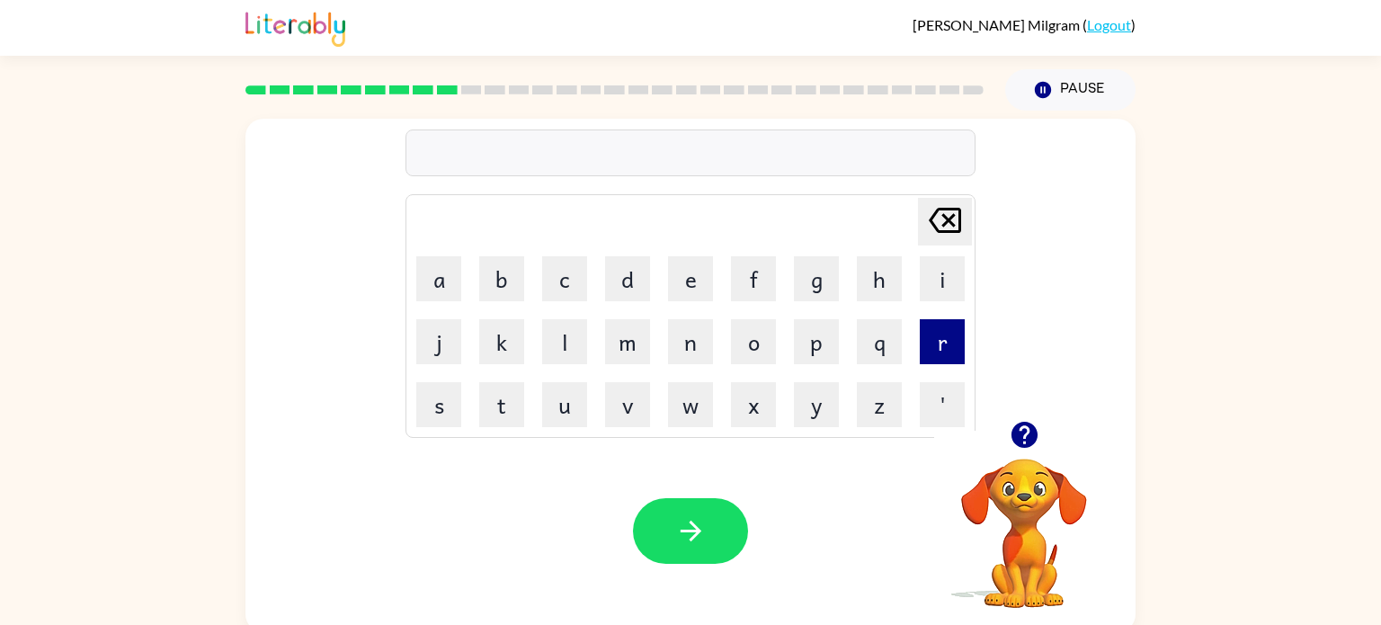
click at [921, 349] on button "r" at bounding box center [942, 341] width 45 height 45
click at [681, 287] on button "e" at bounding box center [690, 278] width 45 height 45
click at [565, 274] on button "c" at bounding box center [564, 278] width 45 height 45
click at [459, 287] on button "a" at bounding box center [438, 278] width 45 height 45
click at [810, 341] on button "p" at bounding box center [816, 341] width 45 height 45
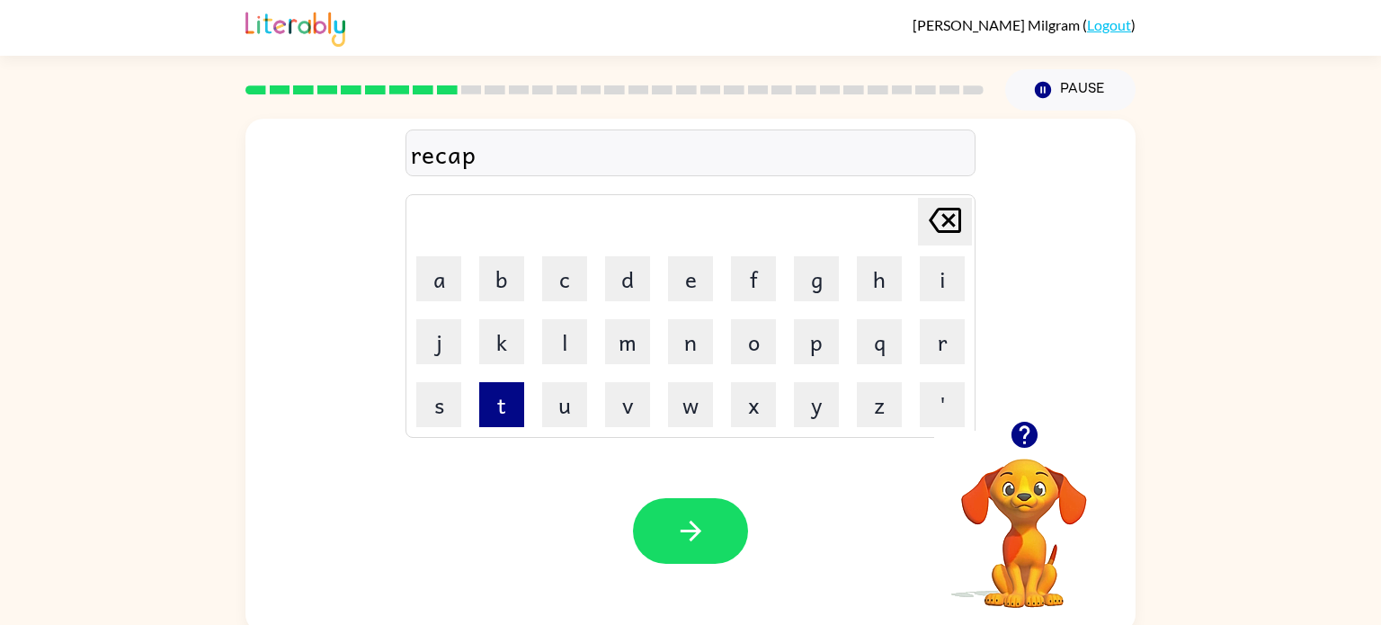
click at [512, 401] on button "t" at bounding box center [501, 404] width 45 height 45
click at [574, 403] on button "u" at bounding box center [564, 404] width 45 height 45
click at [943, 357] on button "r" at bounding box center [942, 341] width 45 height 45
click at [687, 284] on button "e" at bounding box center [690, 278] width 45 height 45
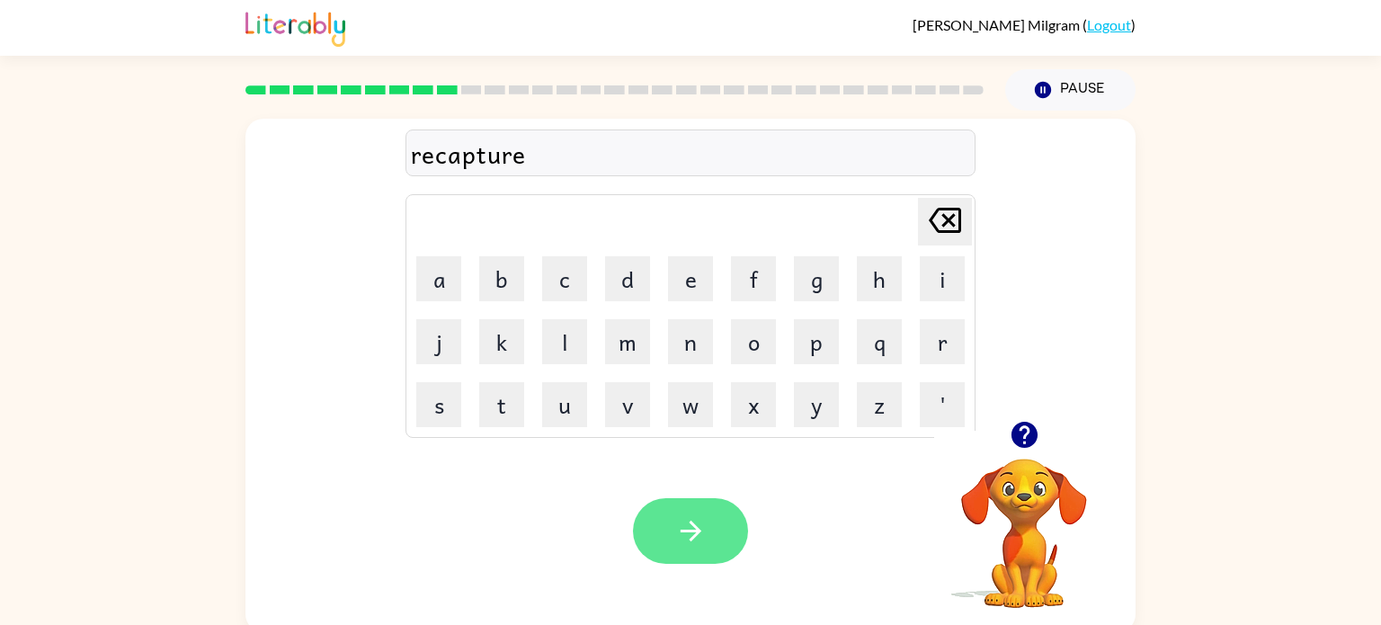
click at [682, 513] on button "button" at bounding box center [690, 531] width 115 height 66
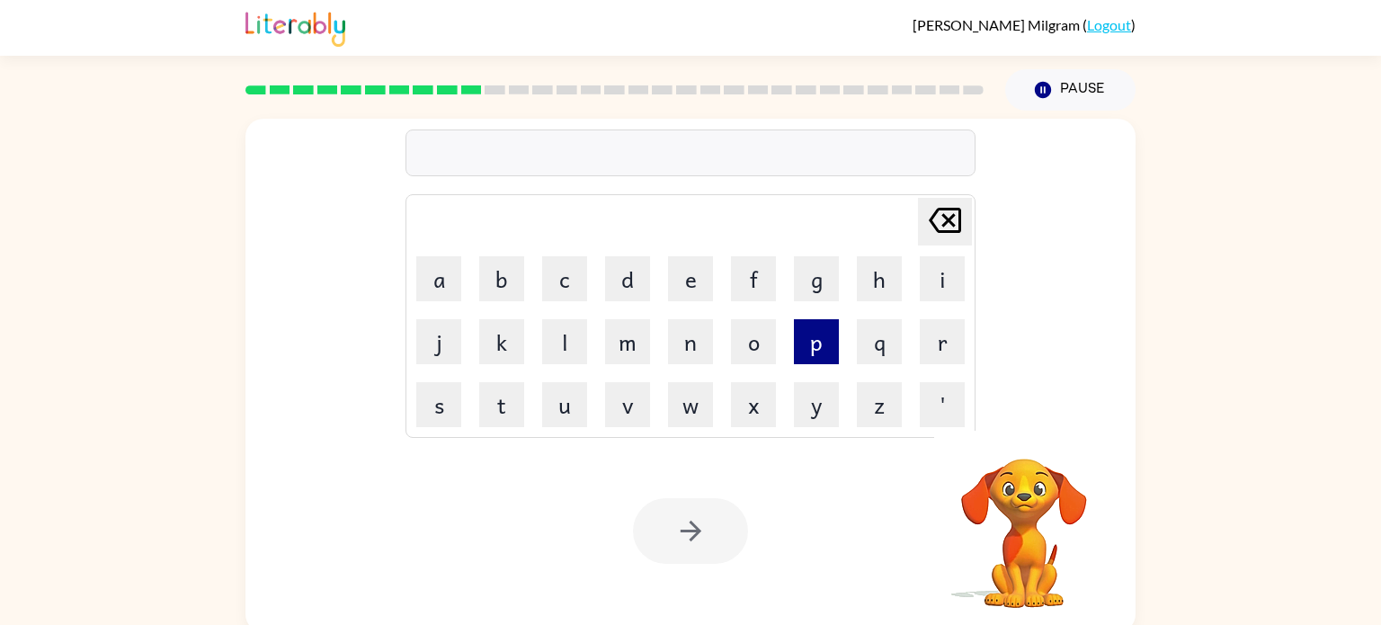
click at [825, 343] on button "p" at bounding box center [816, 341] width 45 height 45
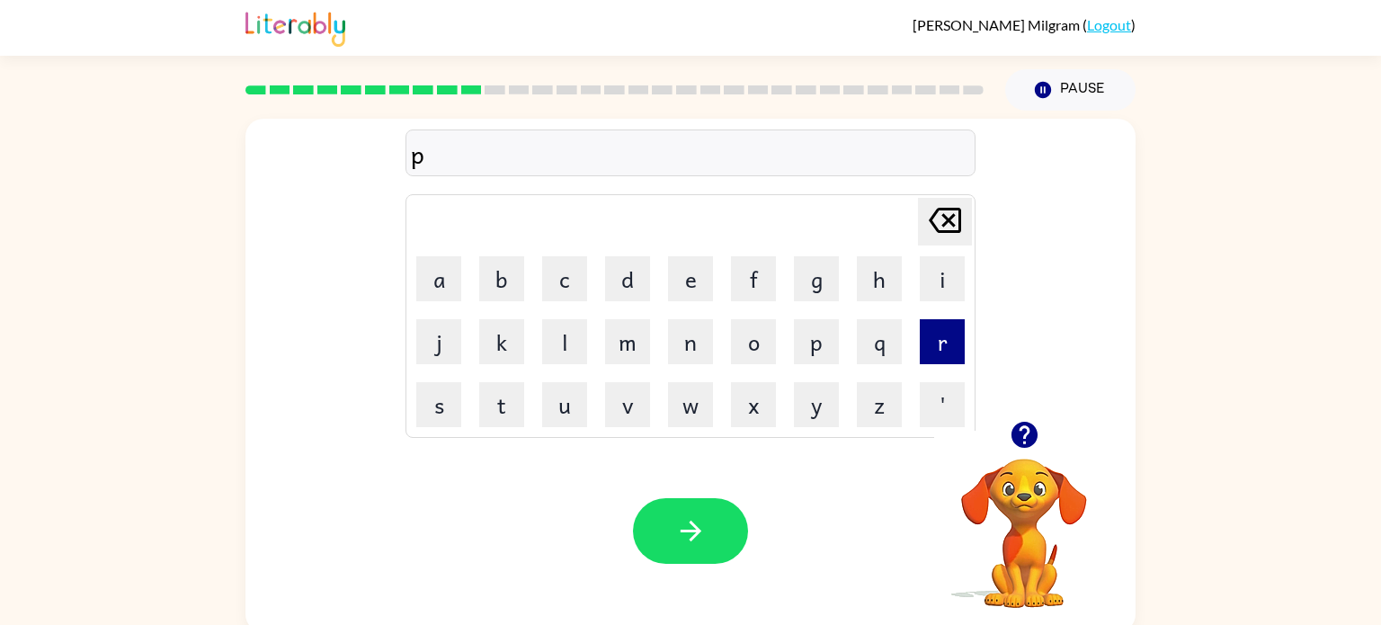
click at [949, 345] on button "r" at bounding box center [942, 341] width 45 height 45
click at [703, 283] on button "e" at bounding box center [690, 278] width 45 height 45
click at [443, 418] on button "s" at bounding box center [438, 404] width 45 height 45
click at [885, 284] on button "h" at bounding box center [879, 278] width 45 height 45
click at [754, 357] on button "o" at bounding box center [753, 341] width 45 height 45
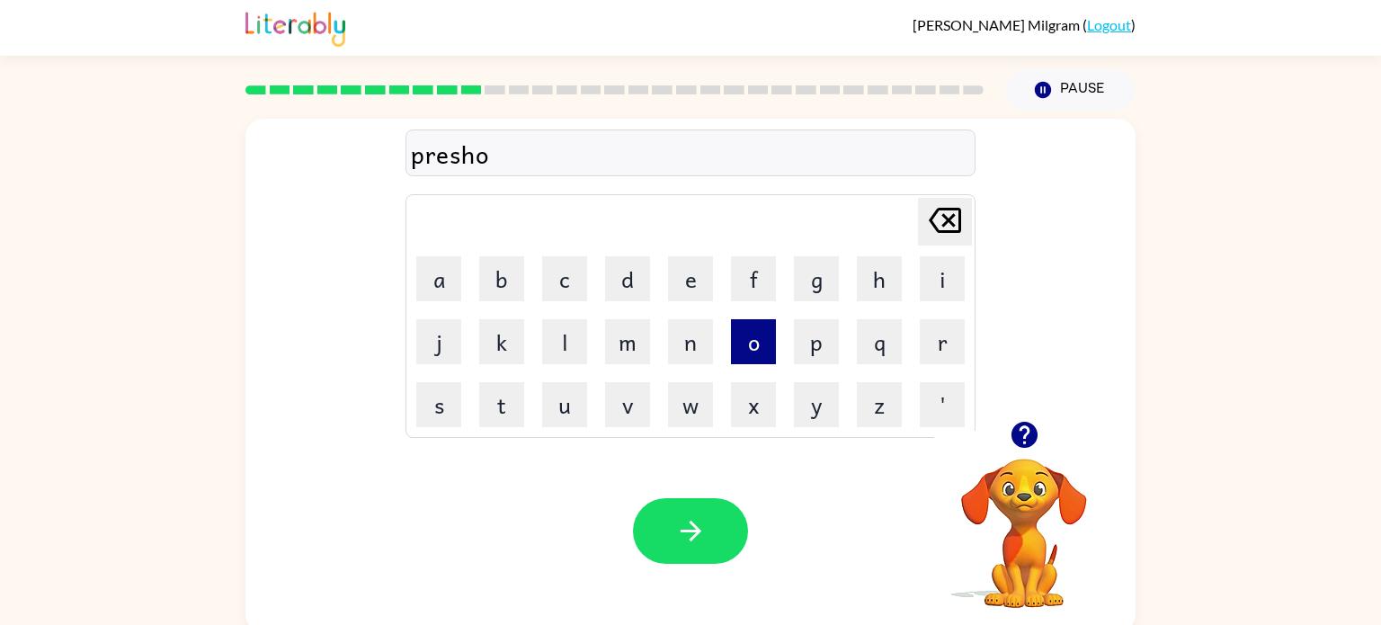
click at [760, 354] on button "o" at bounding box center [753, 341] width 45 height 45
click at [946, 205] on icon "[PERSON_NAME] last character input" at bounding box center [944, 220] width 43 height 43
click at [967, 217] on button "[PERSON_NAME] last character input" at bounding box center [945, 222] width 54 height 48
click at [965, 224] on button "[PERSON_NAME] last character input" at bounding box center [945, 222] width 54 height 48
click at [888, 291] on button "h" at bounding box center [879, 278] width 45 height 45
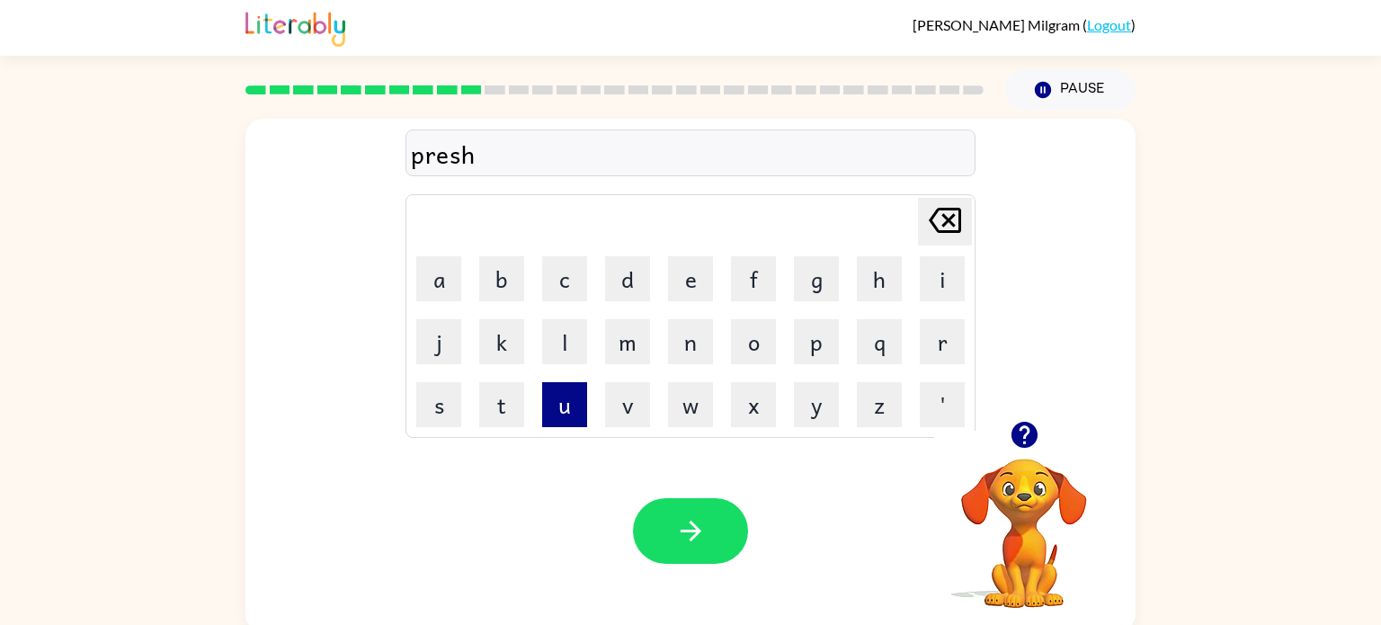
click at [568, 415] on button "u" at bounding box center [564, 404] width 45 height 45
click at [954, 224] on icon "[PERSON_NAME] last character input" at bounding box center [944, 220] width 43 height 43
click at [959, 220] on icon at bounding box center [945, 220] width 32 height 25
click at [563, 298] on button "c" at bounding box center [564, 278] width 45 height 45
click at [870, 287] on button "h" at bounding box center [879, 278] width 45 height 45
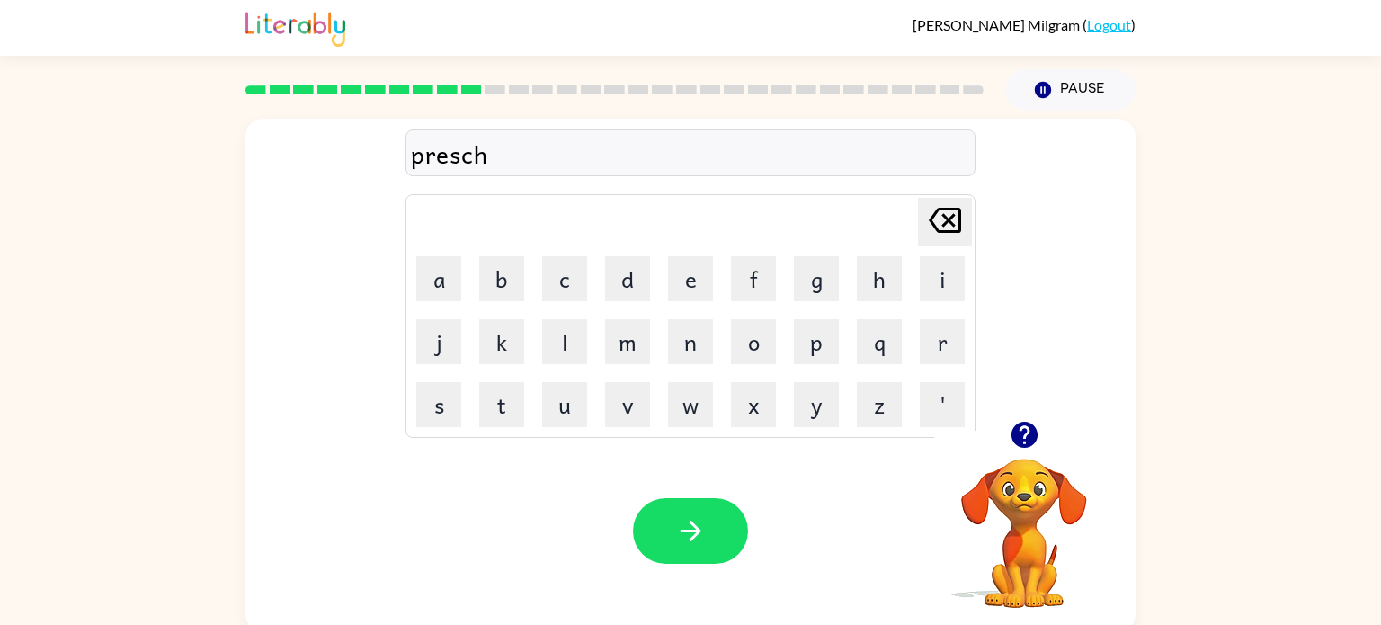
click at [989, 210] on div "presch [PERSON_NAME] last character input a b c d e f g h i j k l m n o p q r s…" at bounding box center [690, 270] width 890 height 302
click at [754, 355] on button "o" at bounding box center [753, 341] width 45 height 45
click at [756, 349] on button "o" at bounding box center [753, 341] width 45 height 45
click at [571, 352] on button "l" at bounding box center [564, 341] width 45 height 45
click at [694, 543] on icon "button" at bounding box center [690, 530] width 31 height 31
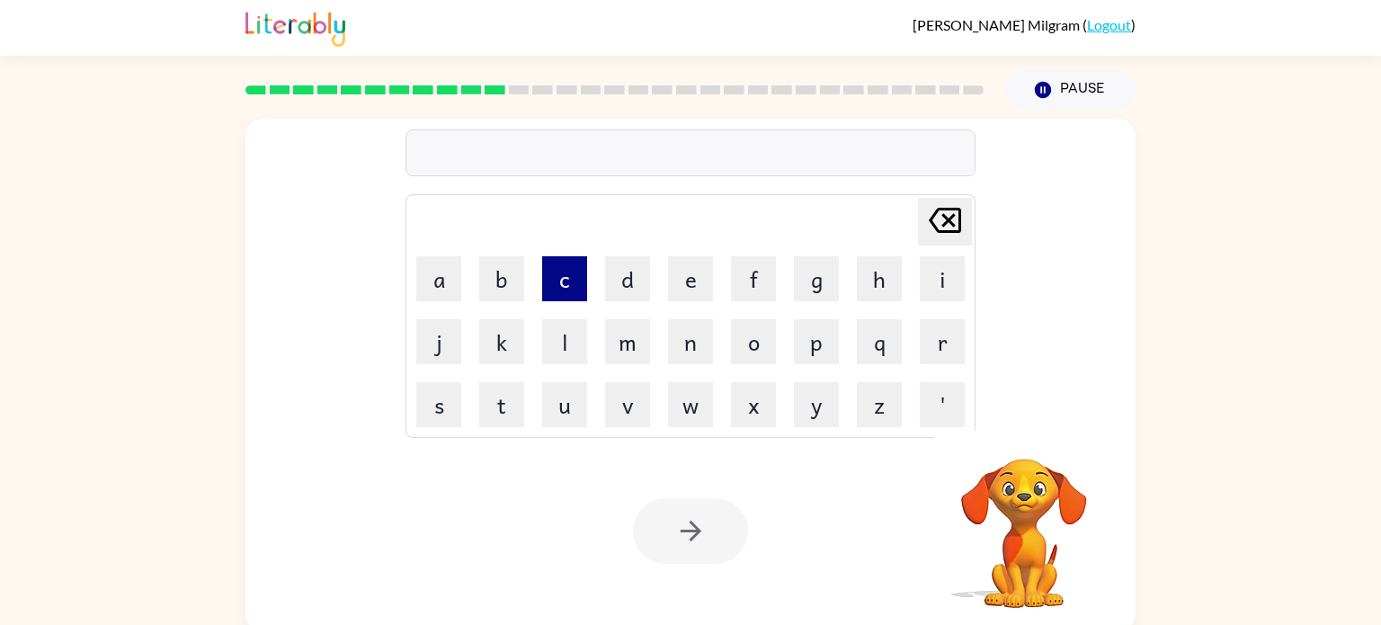
click at [561, 300] on button "c" at bounding box center [564, 278] width 45 height 45
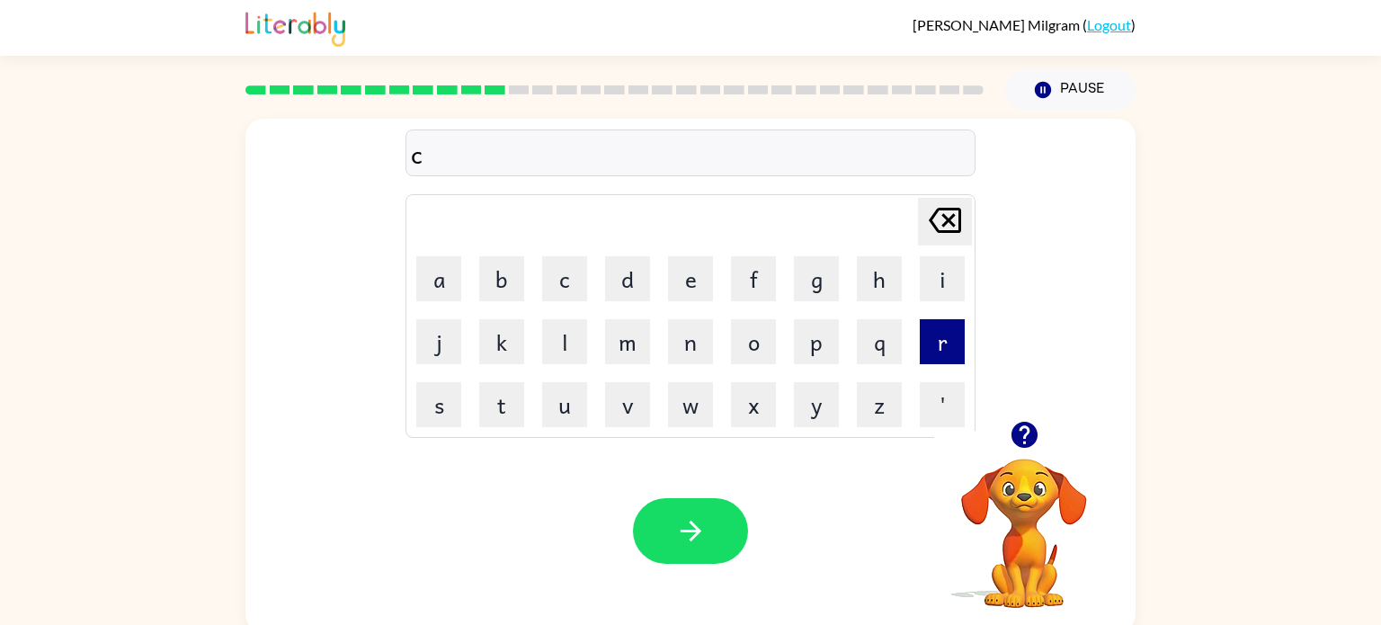
click at [948, 351] on button "r" at bounding box center [942, 341] width 45 height 45
click at [446, 351] on button "j" at bounding box center [438, 341] width 45 height 45
click at [942, 227] on icon "[PERSON_NAME] last character input" at bounding box center [944, 220] width 43 height 43
click at [629, 400] on button "v" at bounding box center [627, 404] width 45 height 45
click at [679, 298] on button "e" at bounding box center [690, 278] width 45 height 45
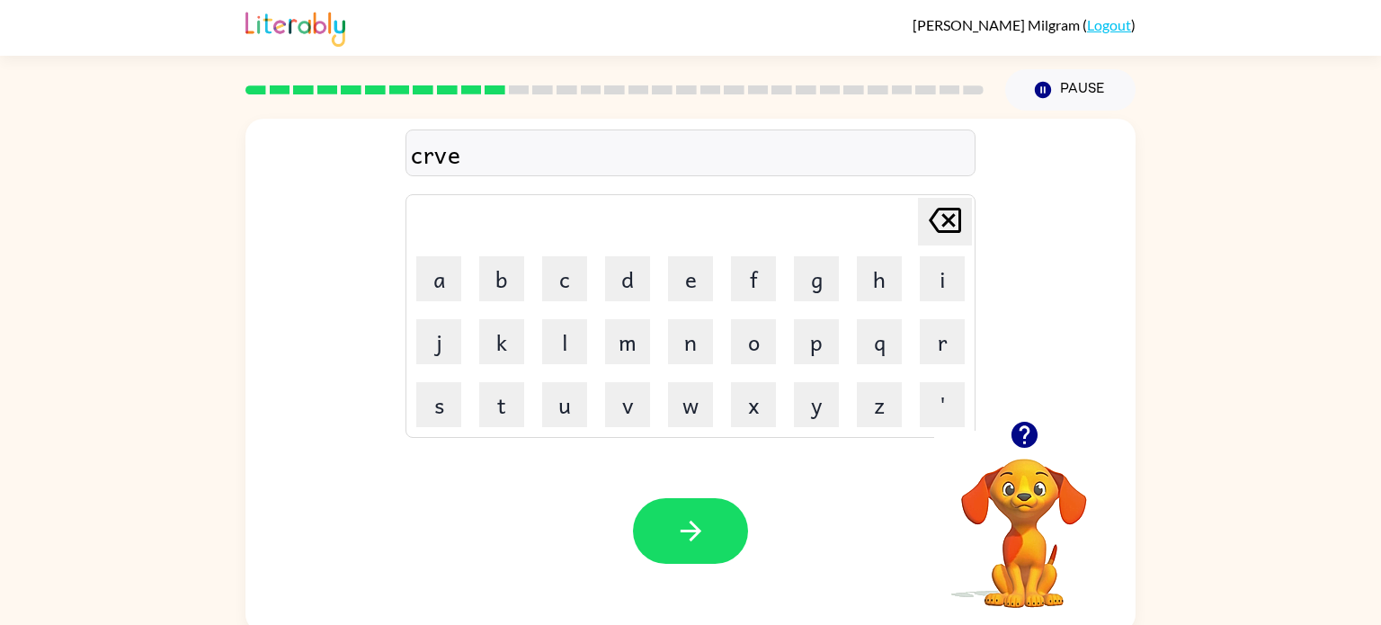
click at [942, 218] on icon "[PERSON_NAME] last character input" at bounding box center [944, 220] width 43 height 43
click at [934, 232] on icon "[PERSON_NAME] last character input" at bounding box center [944, 220] width 43 height 43
click at [455, 296] on button "a" at bounding box center [438, 278] width 45 height 45
click at [629, 417] on button "v" at bounding box center [627, 404] width 45 height 45
click at [705, 299] on button "e" at bounding box center [690, 278] width 45 height 45
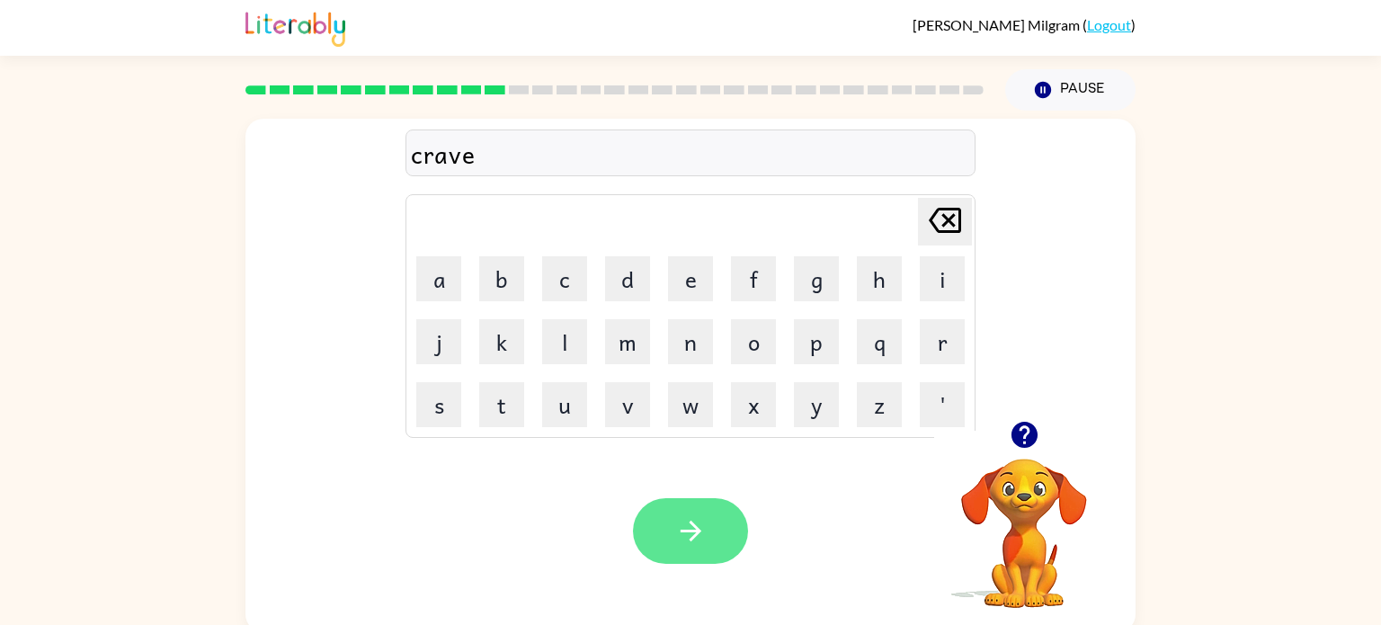
click at [701, 540] on icon "button" at bounding box center [690, 530] width 31 height 31
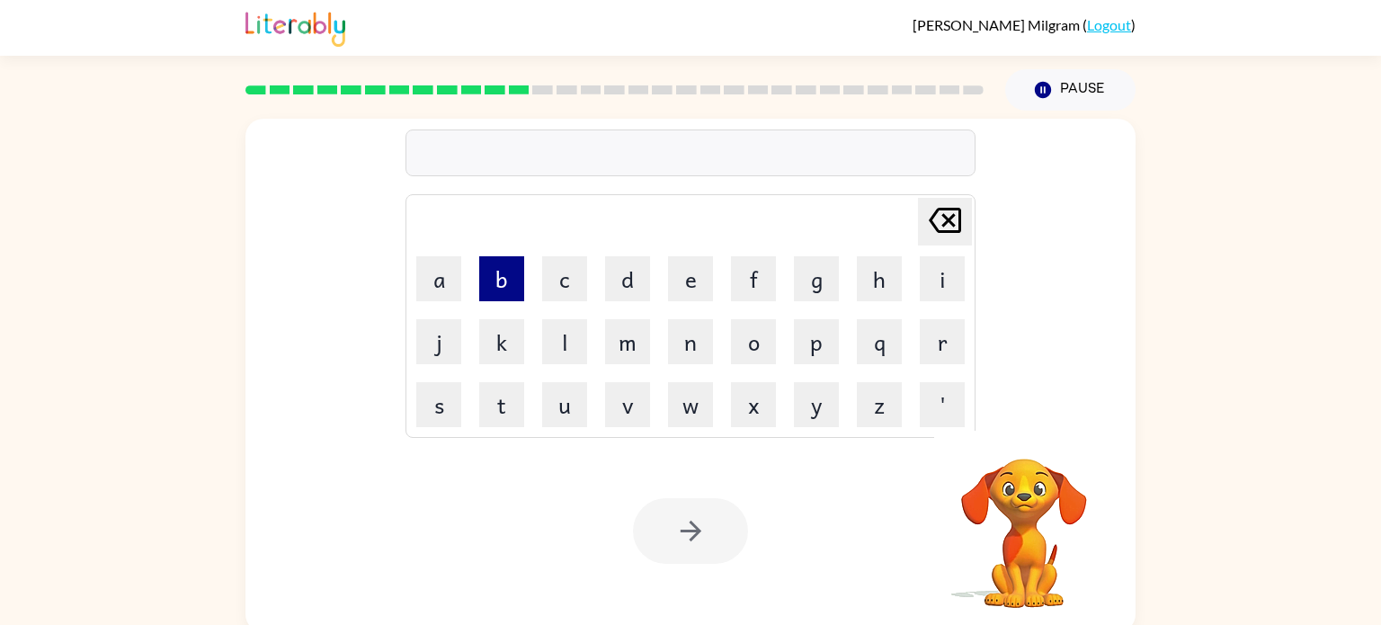
click at [499, 296] on button "b" at bounding box center [501, 278] width 45 height 45
click at [957, 223] on icon "[PERSON_NAME] last character input" at bounding box center [944, 220] width 43 height 43
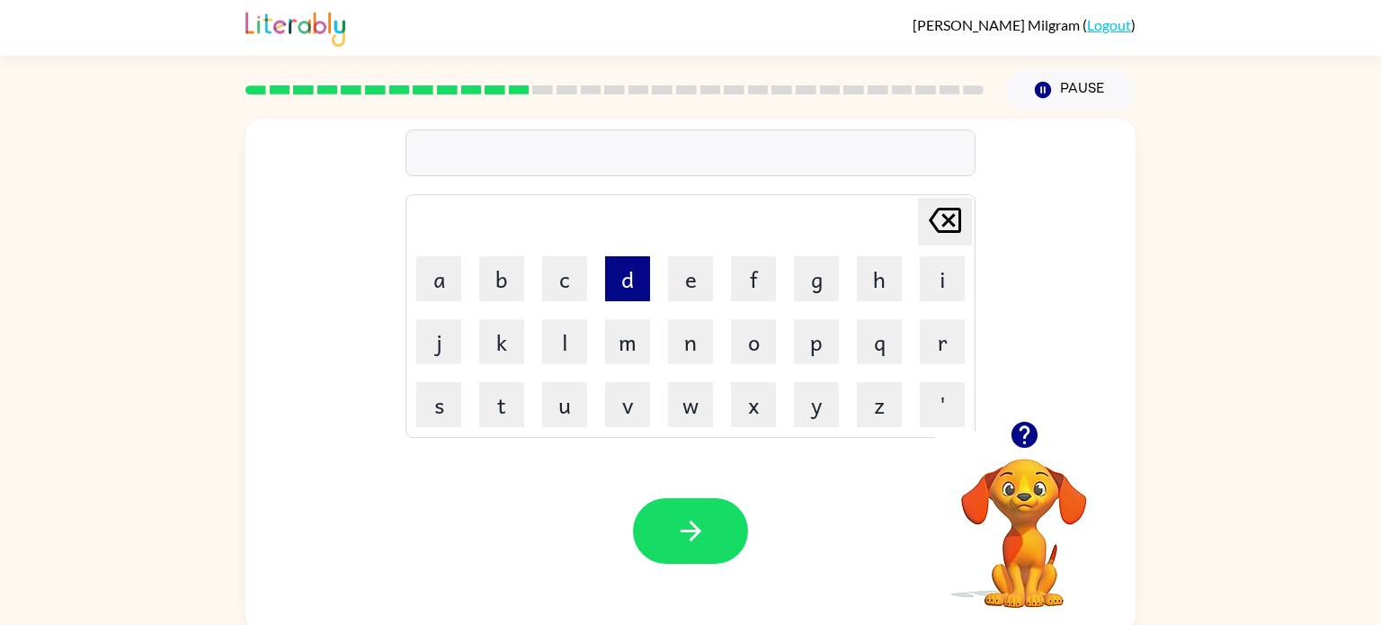
click at [630, 289] on button "d" at bounding box center [627, 278] width 45 height 45
click at [946, 289] on button "i" at bounding box center [942, 278] width 45 height 45
click at [582, 290] on button "c" at bounding box center [564, 278] width 45 height 45
click at [515, 414] on button "t" at bounding box center [501, 404] width 45 height 45
click at [457, 298] on button "a" at bounding box center [438, 278] width 45 height 45
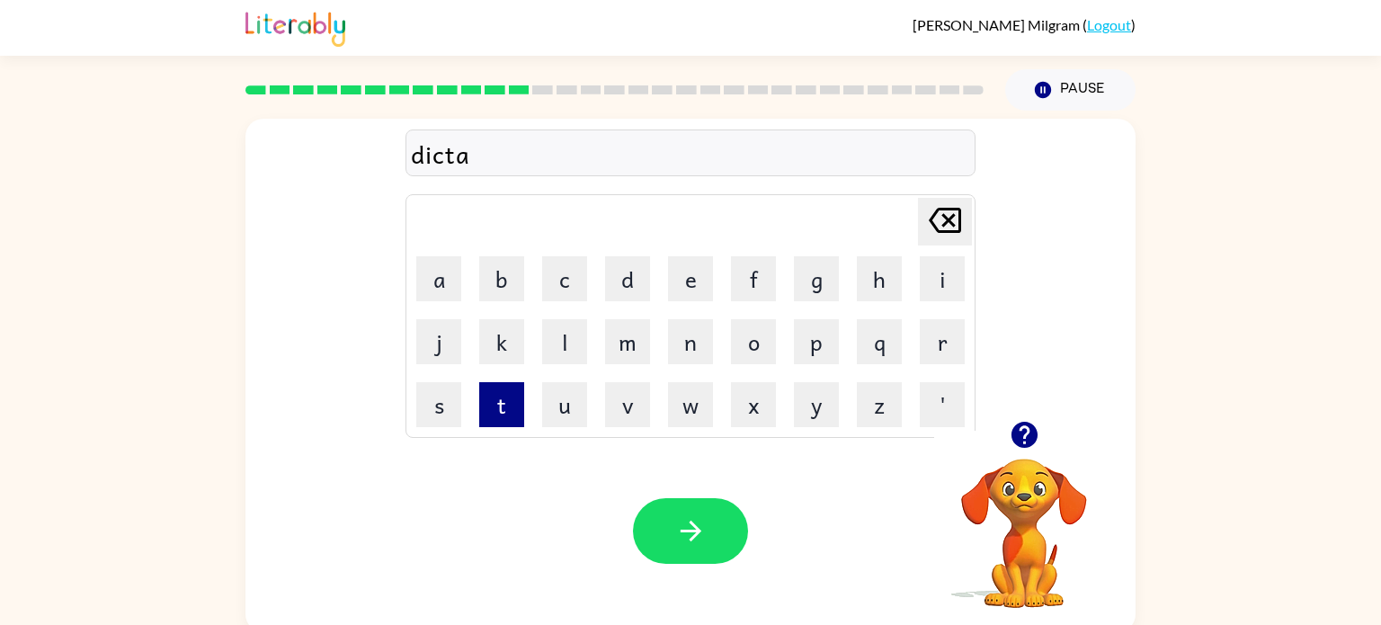
click at [503, 419] on button "t" at bounding box center [501, 404] width 45 height 45
click at [645, 291] on button "d" at bounding box center [627, 278] width 45 height 45
click at [942, 231] on icon at bounding box center [945, 220] width 32 height 25
click at [707, 291] on button "e" at bounding box center [690, 278] width 45 height 45
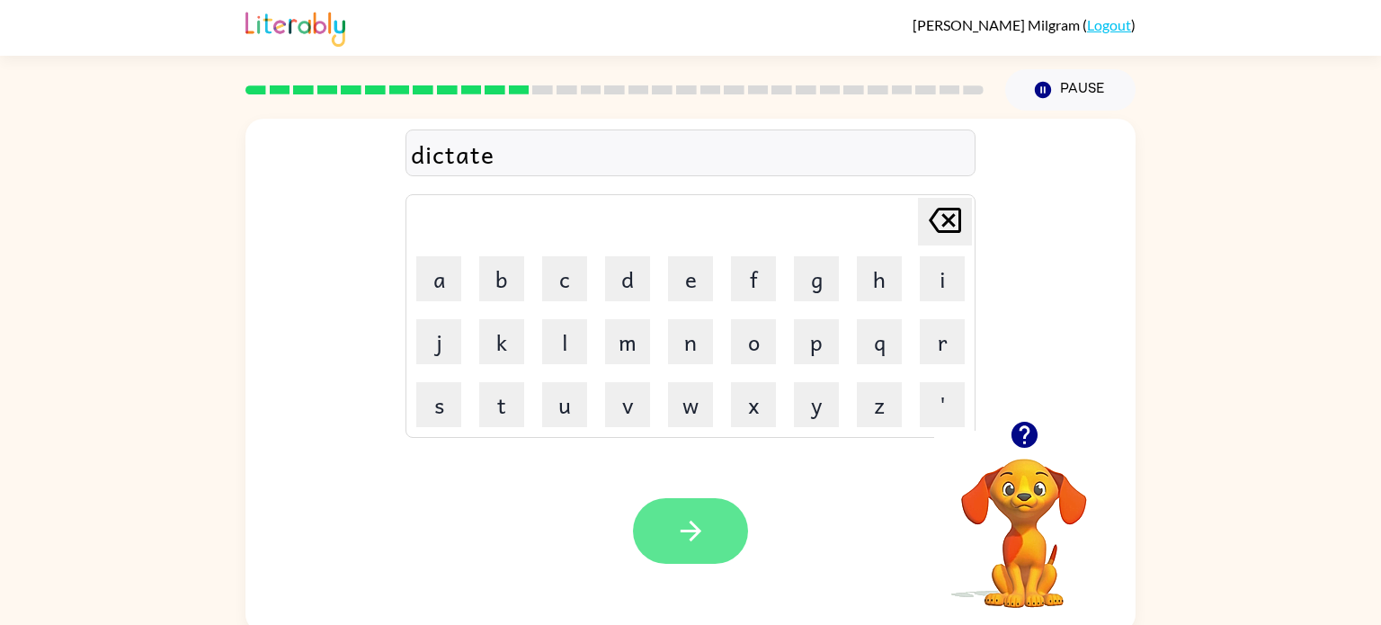
click at [684, 503] on button "button" at bounding box center [690, 531] width 115 height 66
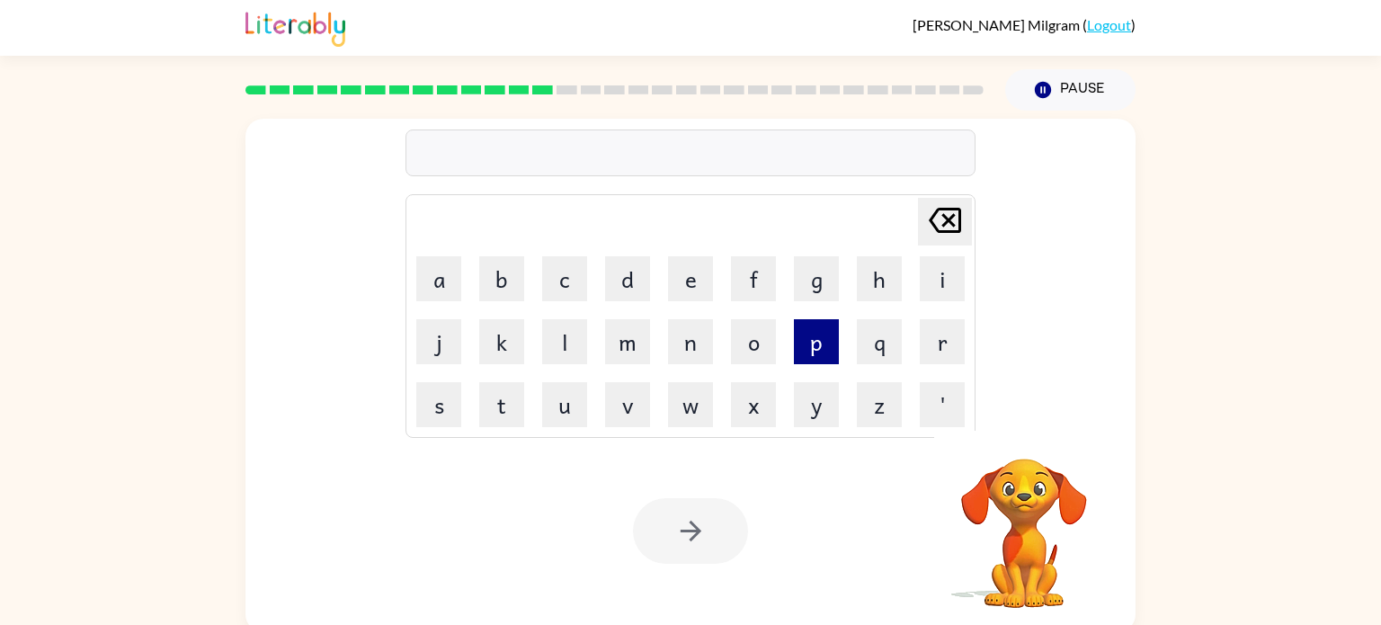
click at [814, 356] on button "p" at bounding box center [816, 341] width 45 height 45
click at [456, 272] on button "a" at bounding box center [438, 278] width 45 height 45
click at [820, 403] on button "y" at bounding box center [816, 404] width 45 height 45
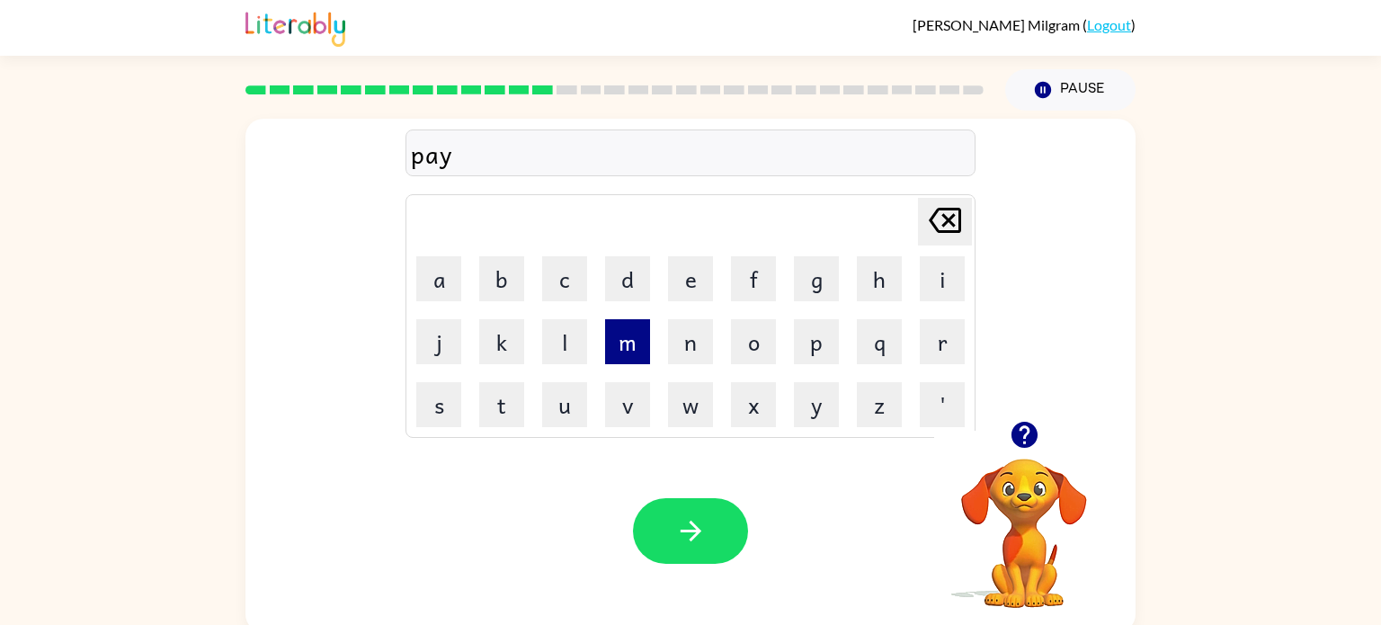
click at [643, 354] on button "m" at bounding box center [627, 341] width 45 height 45
click at [628, 282] on button "d" at bounding box center [627, 278] width 45 height 45
click at [948, 230] on icon "[PERSON_NAME] last character input" at bounding box center [944, 220] width 43 height 43
click at [703, 294] on button "e" at bounding box center [690, 278] width 45 height 45
click at [681, 363] on button "n" at bounding box center [690, 341] width 45 height 45
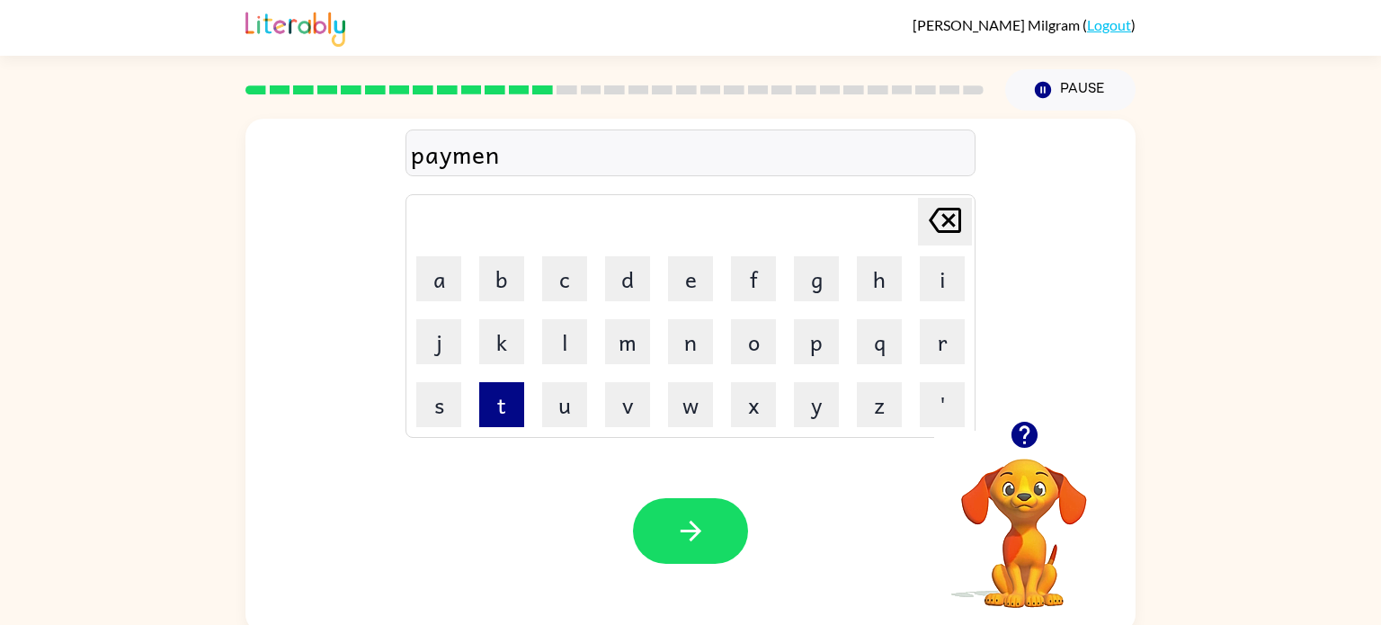
click at [519, 403] on button "t" at bounding box center [501, 404] width 45 height 45
click at [670, 503] on button "button" at bounding box center [690, 531] width 115 height 66
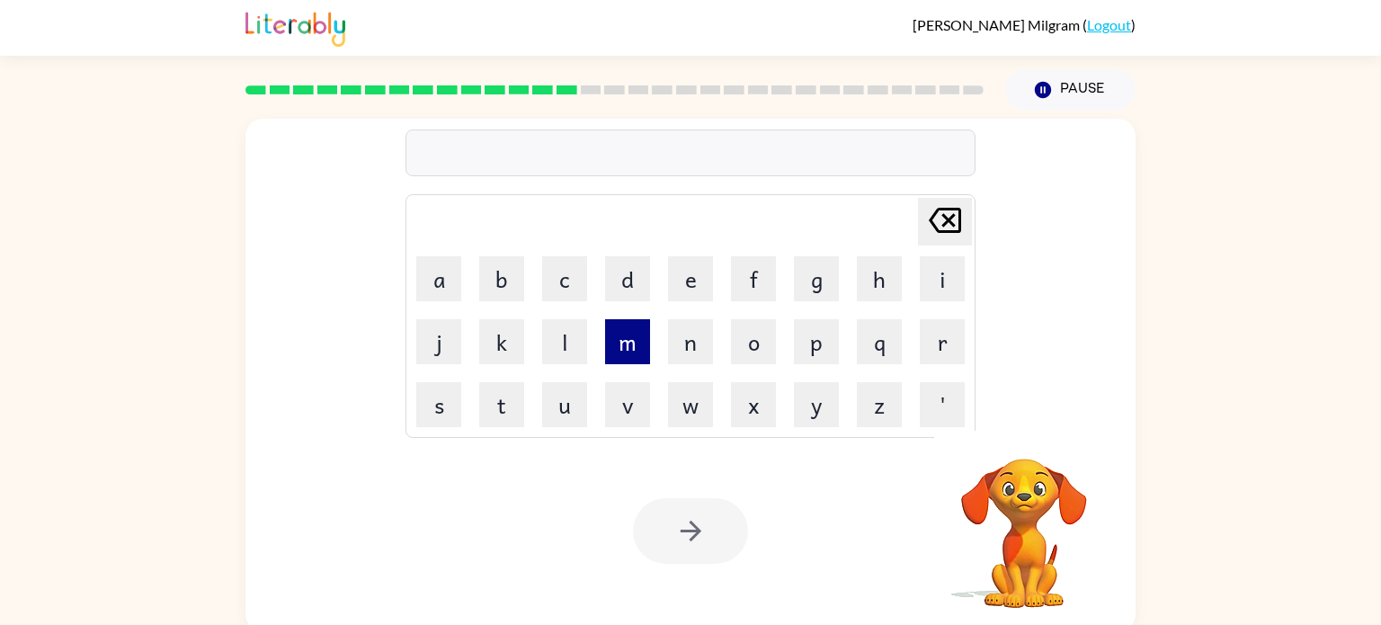
click at [619, 358] on button "m" at bounding box center [627, 341] width 45 height 45
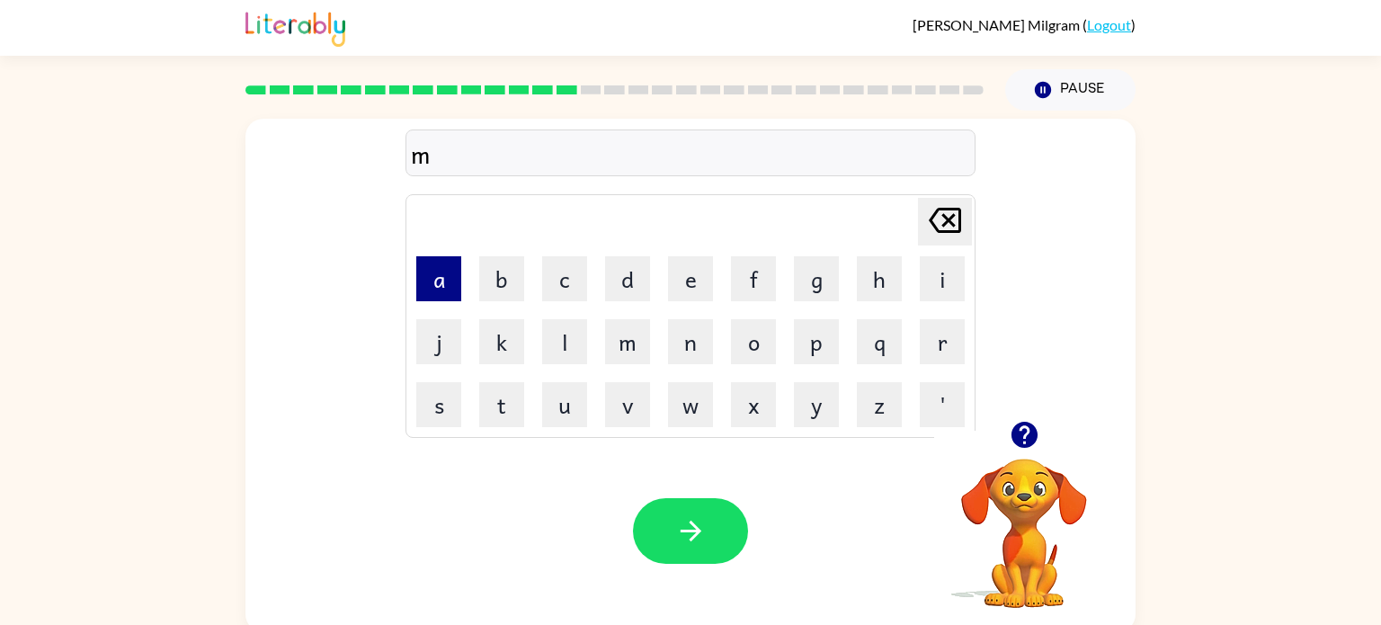
click at [437, 284] on button "a" at bounding box center [438, 278] width 45 height 45
click at [442, 358] on button "j" at bounding box center [438, 341] width 45 height 45
click at [763, 356] on button "o" at bounding box center [753, 341] width 45 height 45
click at [951, 363] on button "r" at bounding box center [942, 341] width 45 height 45
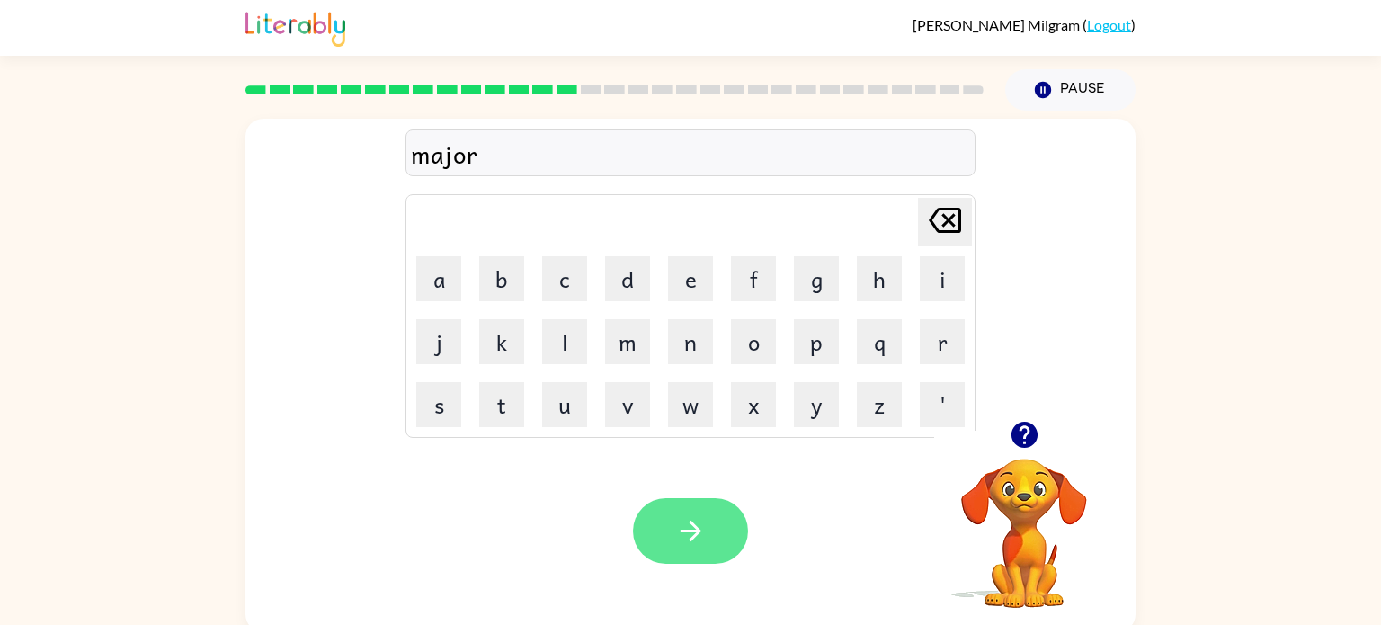
click at [690, 546] on icon "button" at bounding box center [690, 530] width 31 height 31
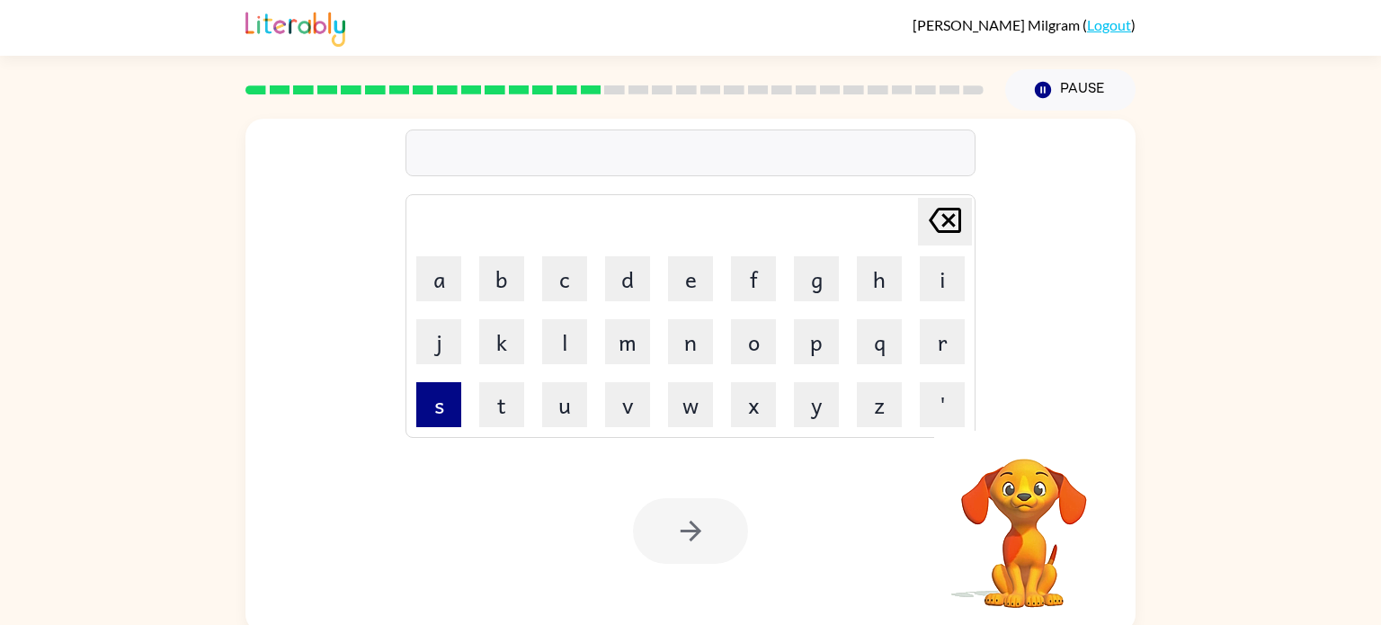
click at [440, 406] on button "s" at bounding box center [438, 404] width 45 height 45
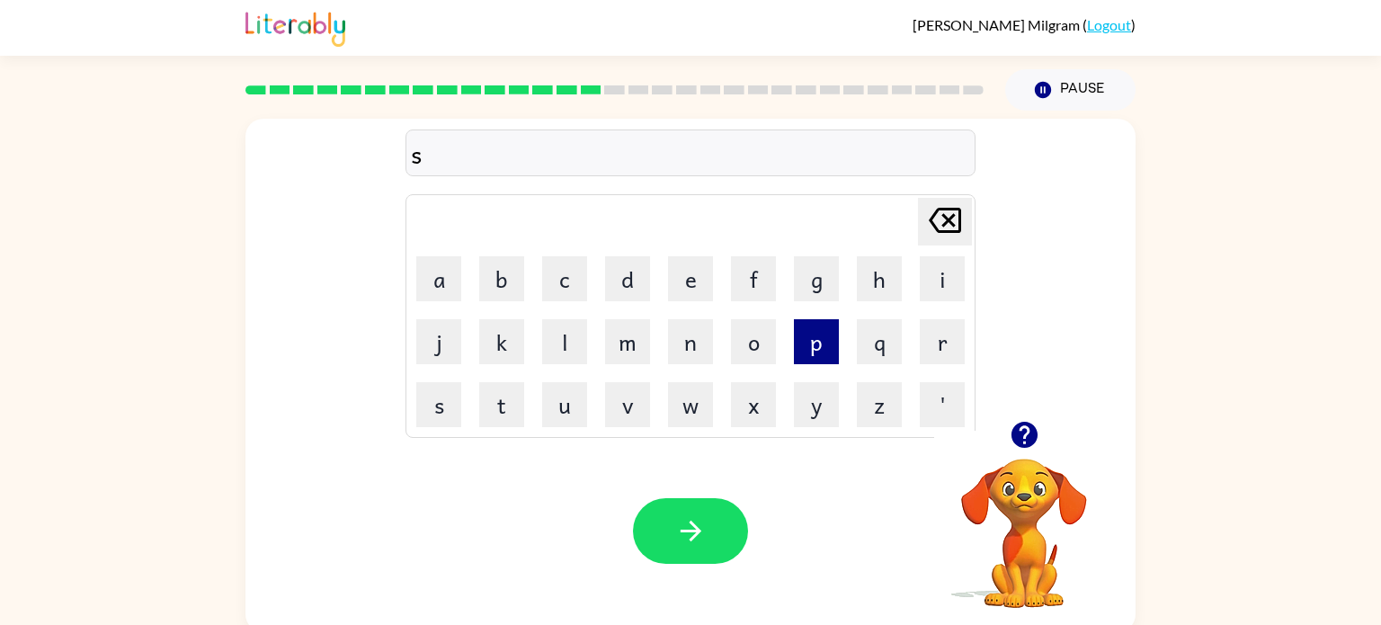
click at [823, 342] on button "p" at bounding box center [816, 341] width 45 height 45
click at [440, 341] on button "j" at bounding box center [438, 341] width 45 height 45
click at [939, 218] on icon "[PERSON_NAME] last character input" at bounding box center [944, 220] width 43 height 43
click at [453, 277] on button "a" at bounding box center [438, 278] width 45 height 45
click at [941, 344] on button "r" at bounding box center [942, 341] width 45 height 45
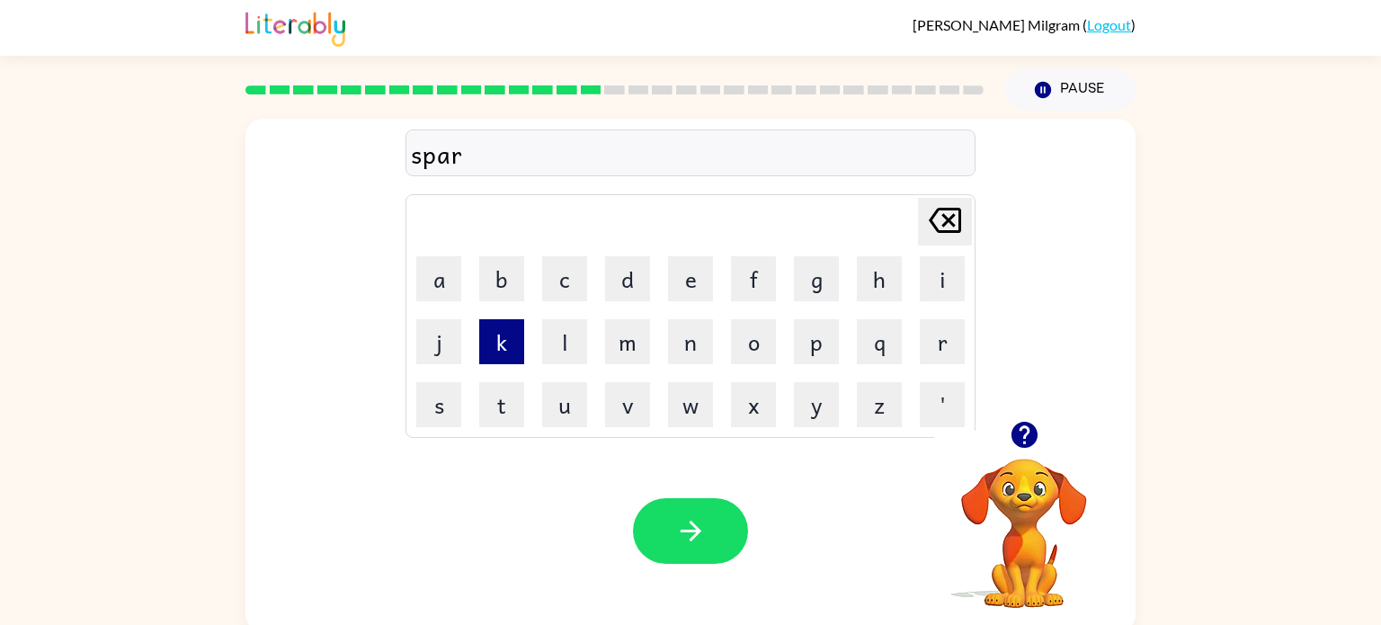
click at [524, 323] on button "k" at bounding box center [501, 341] width 45 height 45
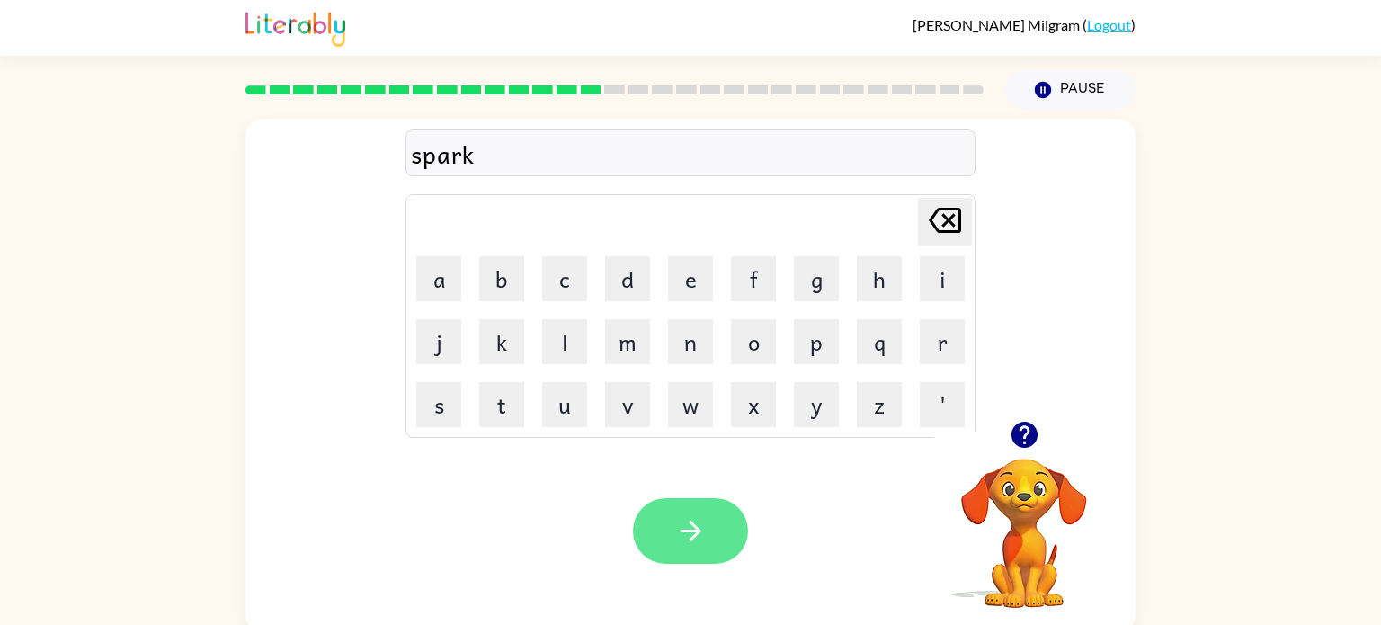
click at [690, 530] on icon "button" at bounding box center [690, 531] width 21 height 21
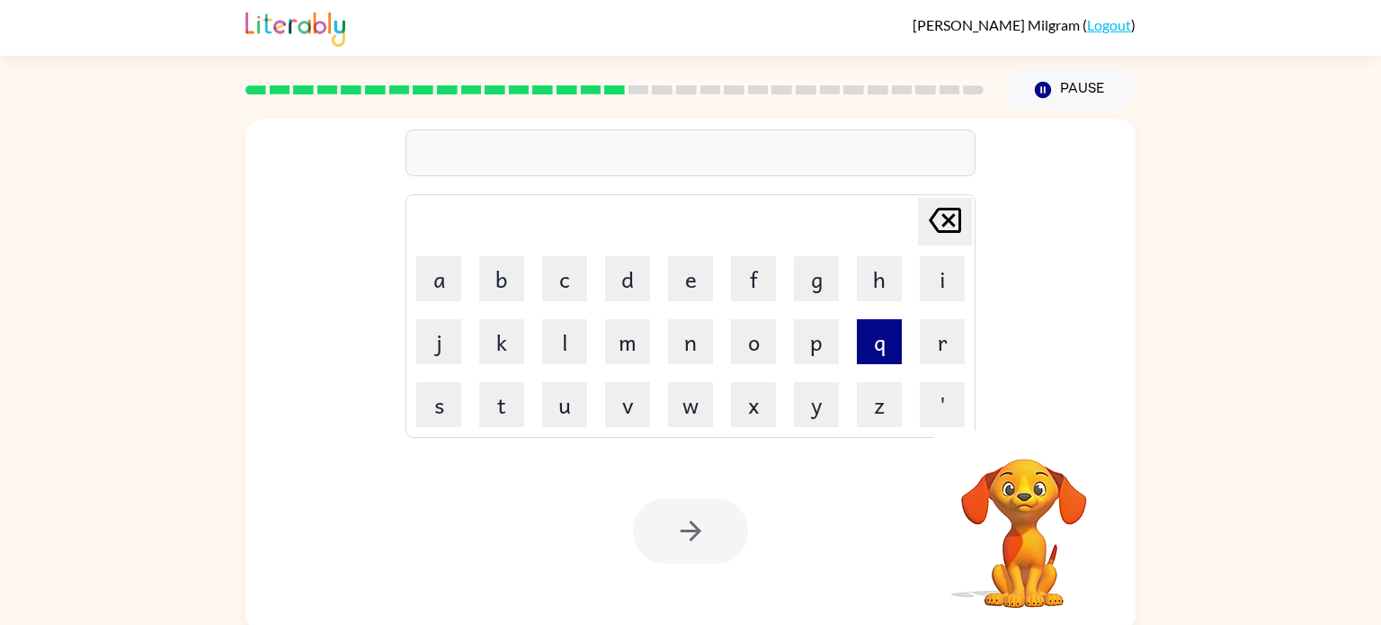
click at [878, 359] on button "q" at bounding box center [879, 341] width 45 height 45
click at [943, 212] on icon "[PERSON_NAME] last character input" at bounding box center [944, 220] width 43 height 43
click at [819, 351] on button "p" at bounding box center [816, 341] width 45 height 45
click at [451, 279] on button "a" at bounding box center [438, 278] width 45 height 45
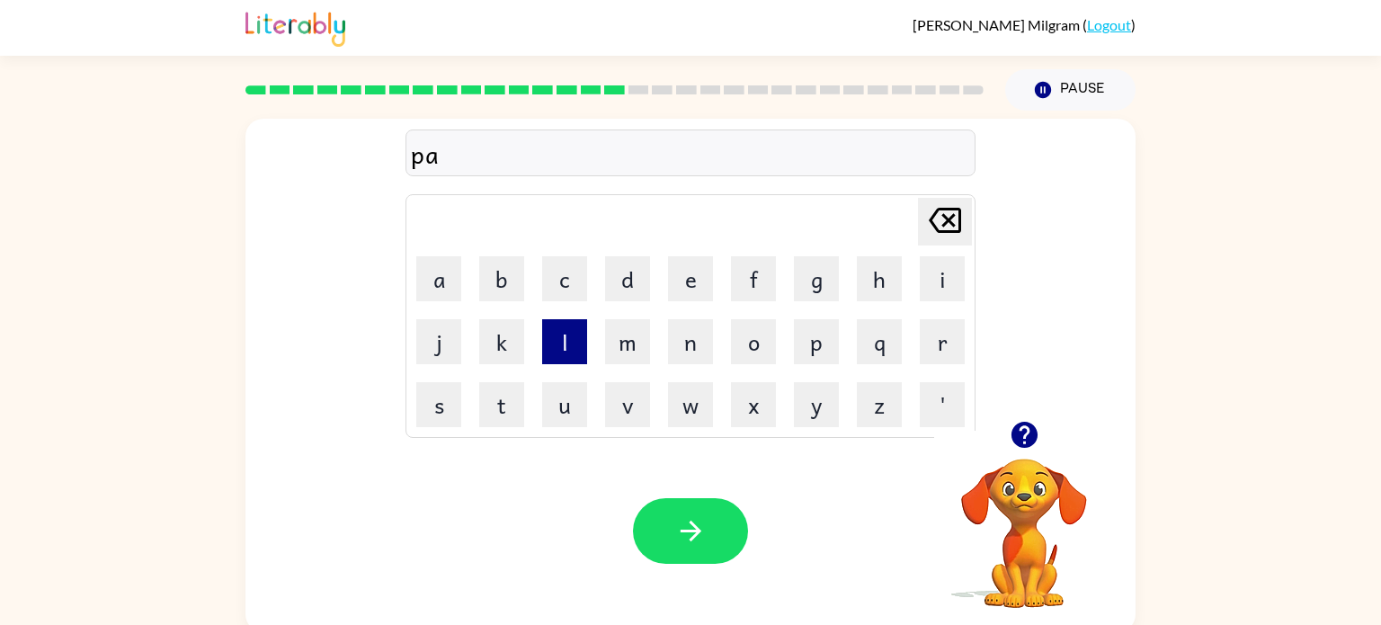
click at [572, 346] on button "l" at bounding box center [564, 341] width 45 height 45
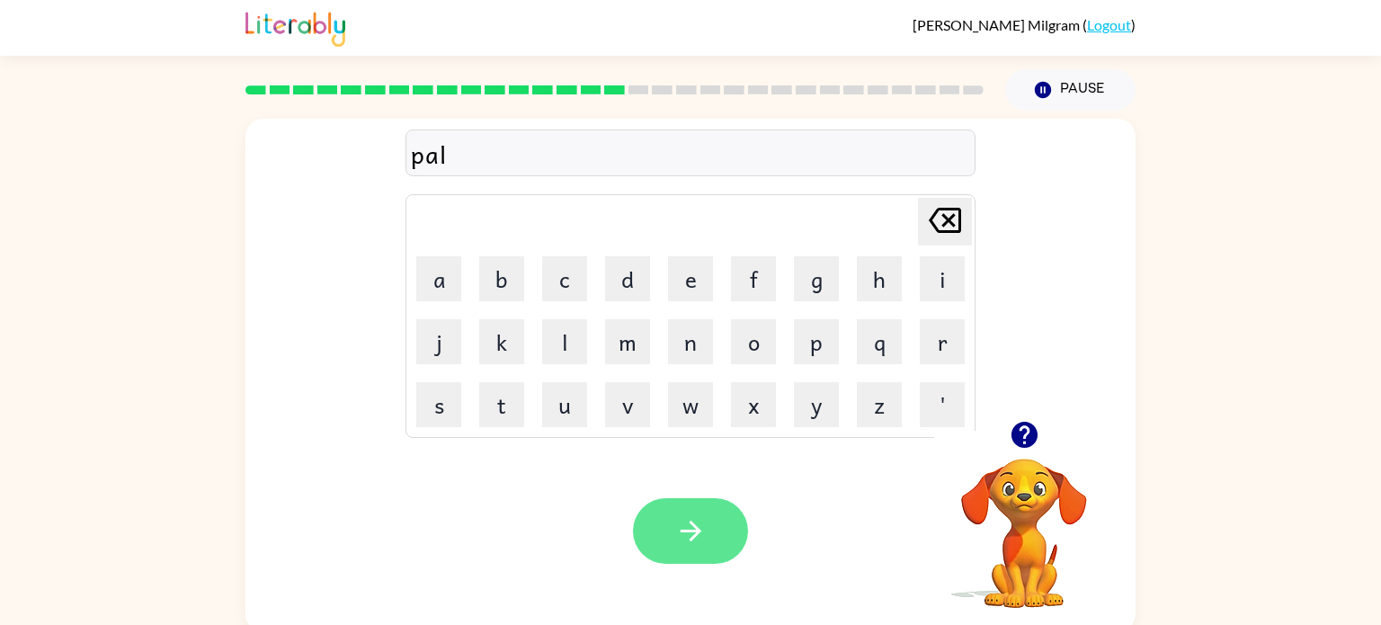
click at [699, 527] on icon "button" at bounding box center [690, 530] width 31 height 31
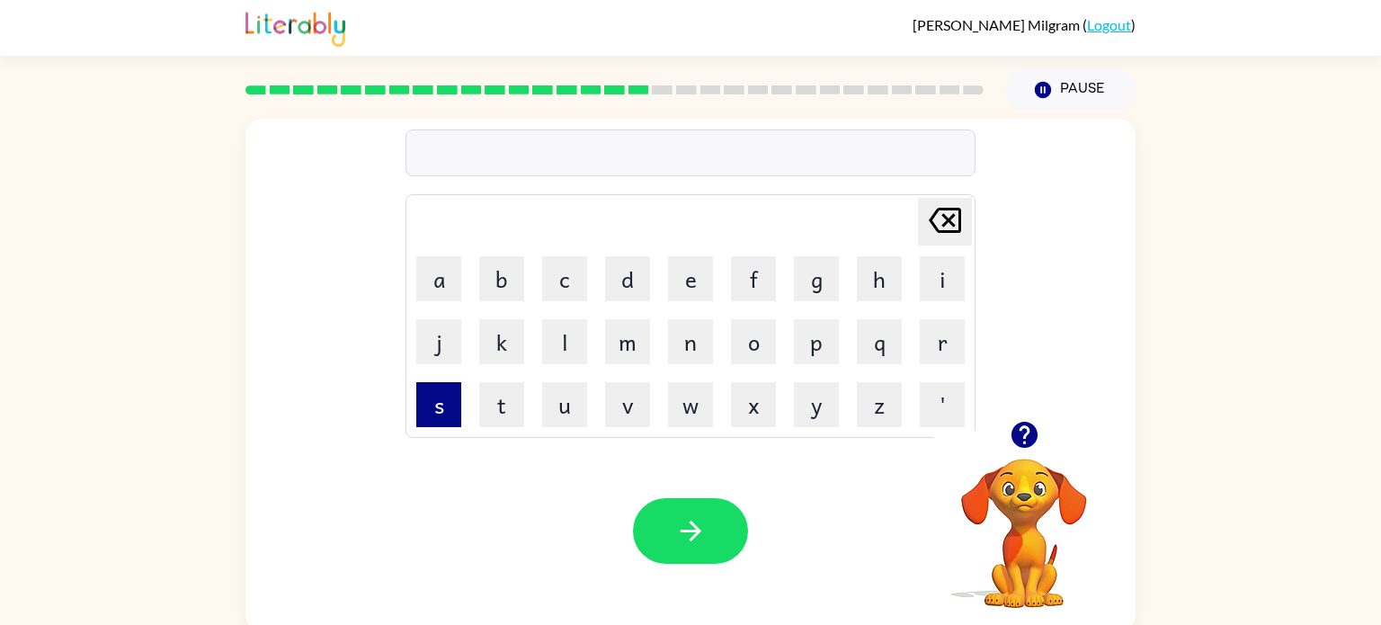
click at [448, 411] on button "s" at bounding box center [438, 404] width 45 height 45
click at [829, 350] on button "p" at bounding box center [816, 341] width 45 height 45
click at [946, 281] on button "i" at bounding box center [942, 278] width 45 height 45
click at [700, 363] on button "n" at bounding box center [690, 341] width 45 height 45
click at [955, 279] on button "i" at bounding box center [942, 278] width 45 height 45
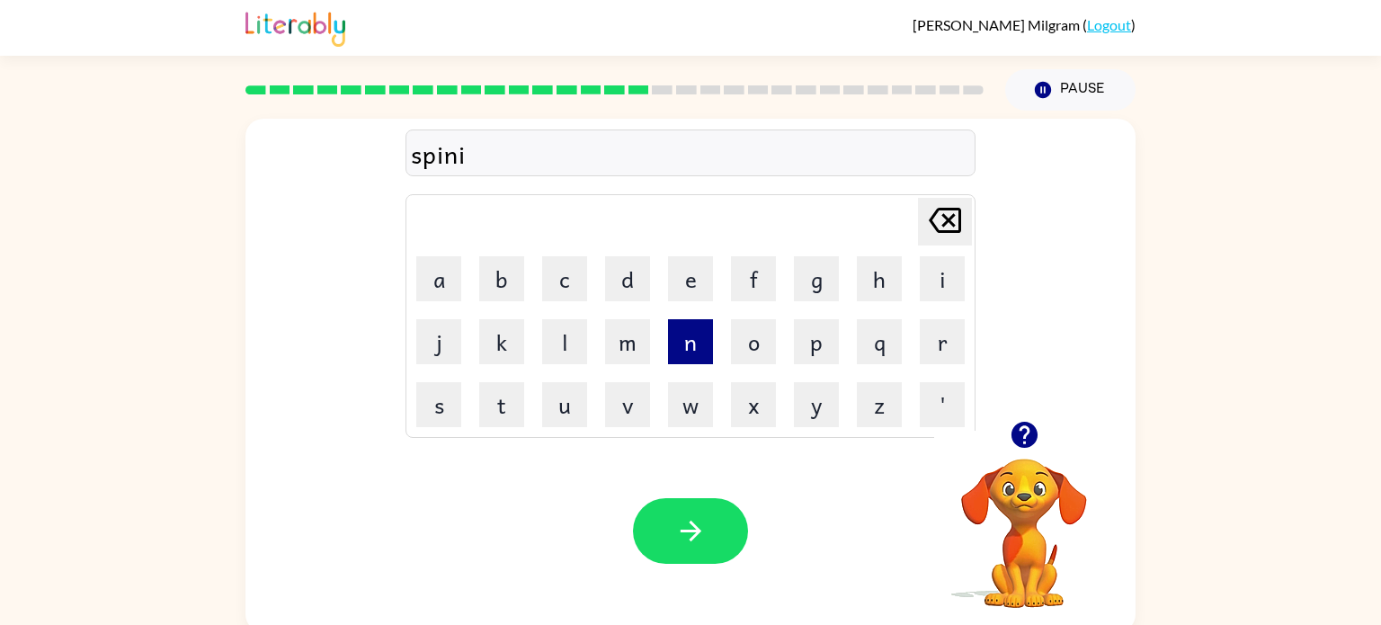
click at [712, 343] on button "n" at bounding box center [690, 341] width 45 height 45
click at [834, 291] on button "g" at bounding box center [816, 278] width 45 height 45
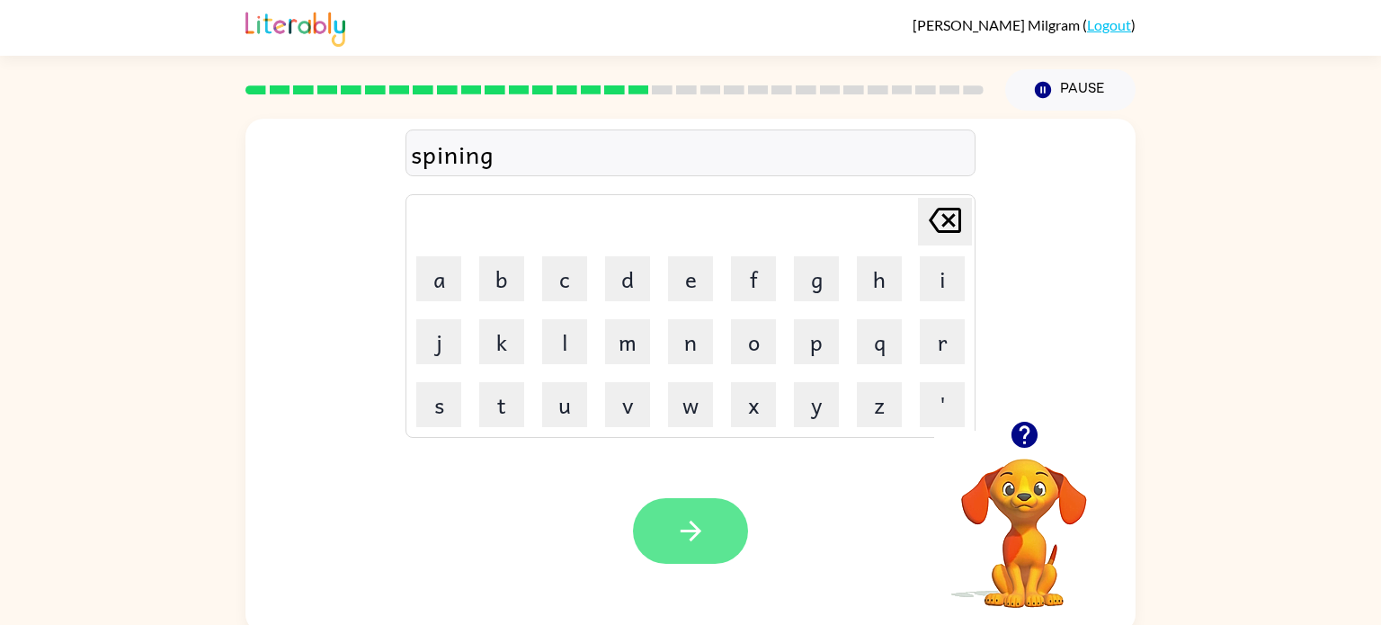
click at [693, 525] on icon "button" at bounding box center [690, 531] width 21 height 21
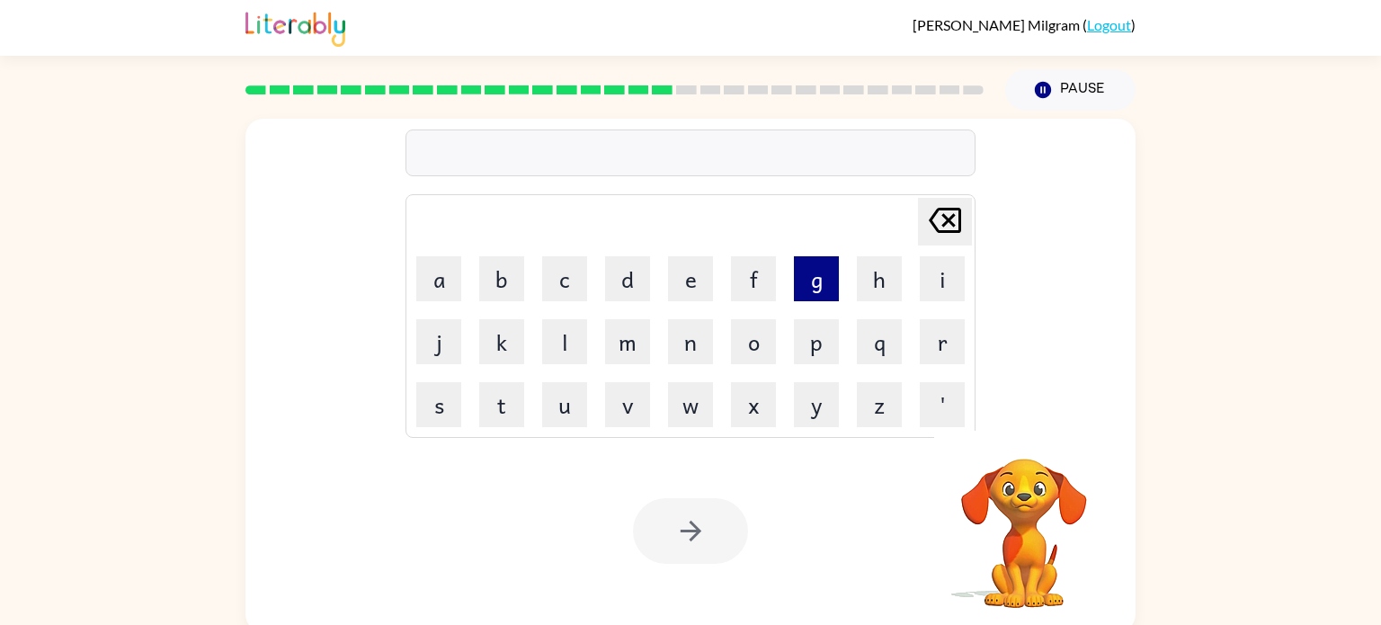
click at [817, 283] on button "g" at bounding box center [816, 278] width 45 height 45
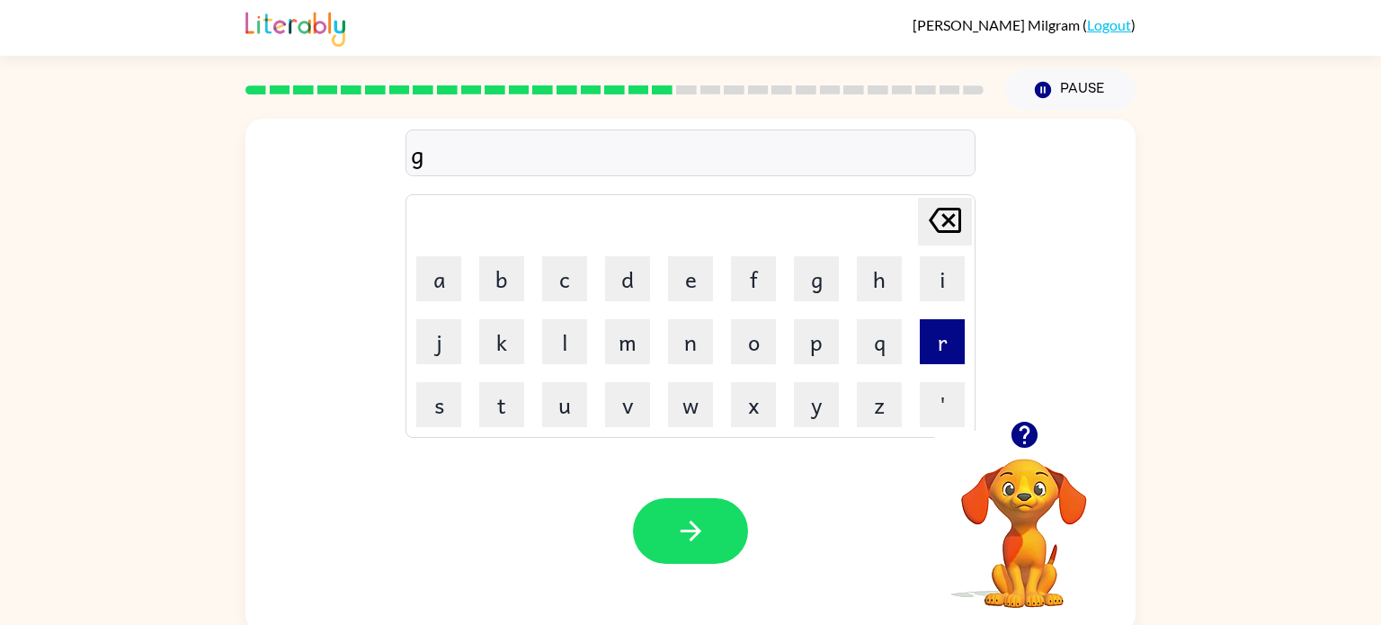
click at [942, 360] on button "r" at bounding box center [942, 341] width 45 height 45
click at [569, 419] on button "u" at bounding box center [564, 404] width 45 height 45
click at [631, 362] on button "m" at bounding box center [627, 341] width 45 height 45
click at [821, 351] on button "p" at bounding box center [816, 341] width 45 height 45
click at [822, 417] on button "y" at bounding box center [816, 404] width 45 height 45
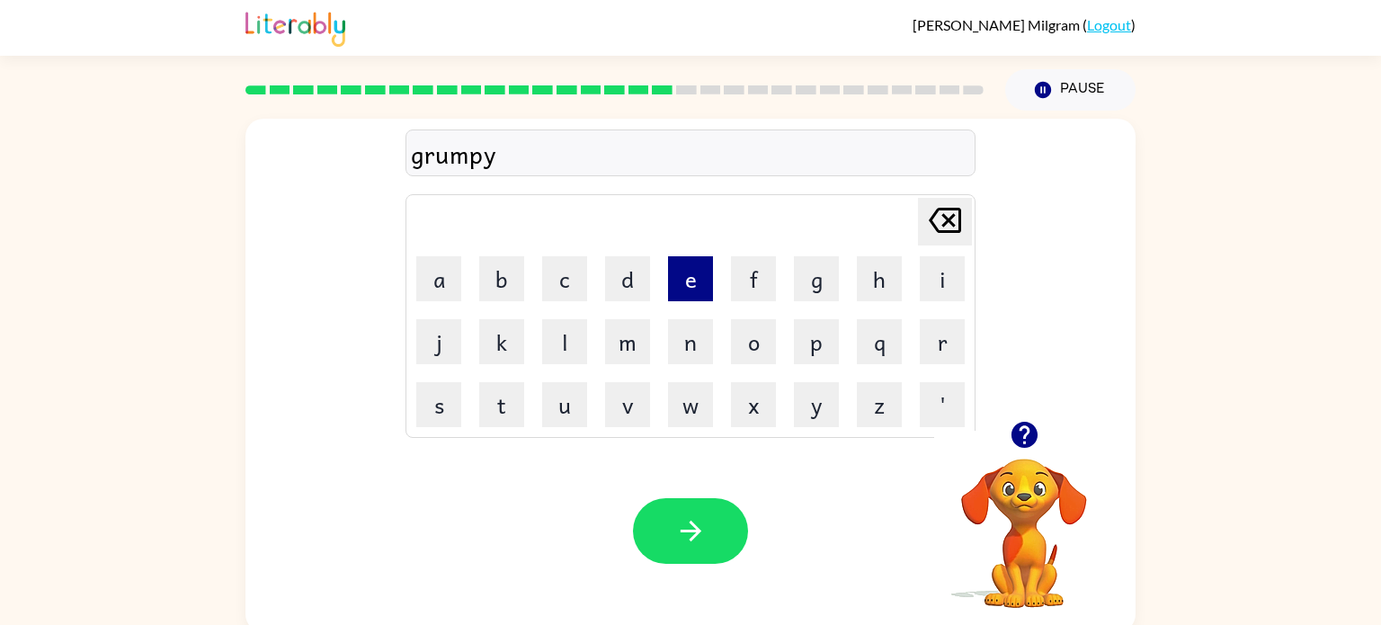
click at [690, 287] on button "e" at bounding box center [690, 278] width 45 height 45
click at [449, 390] on button "s" at bounding box center [438, 404] width 45 height 45
click at [932, 207] on icon "[PERSON_NAME] last character input" at bounding box center [944, 220] width 43 height 43
click at [934, 209] on icon "[PERSON_NAME] last character input" at bounding box center [944, 220] width 43 height 43
click at [699, 286] on button "e" at bounding box center [690, 278] width 45 height 45
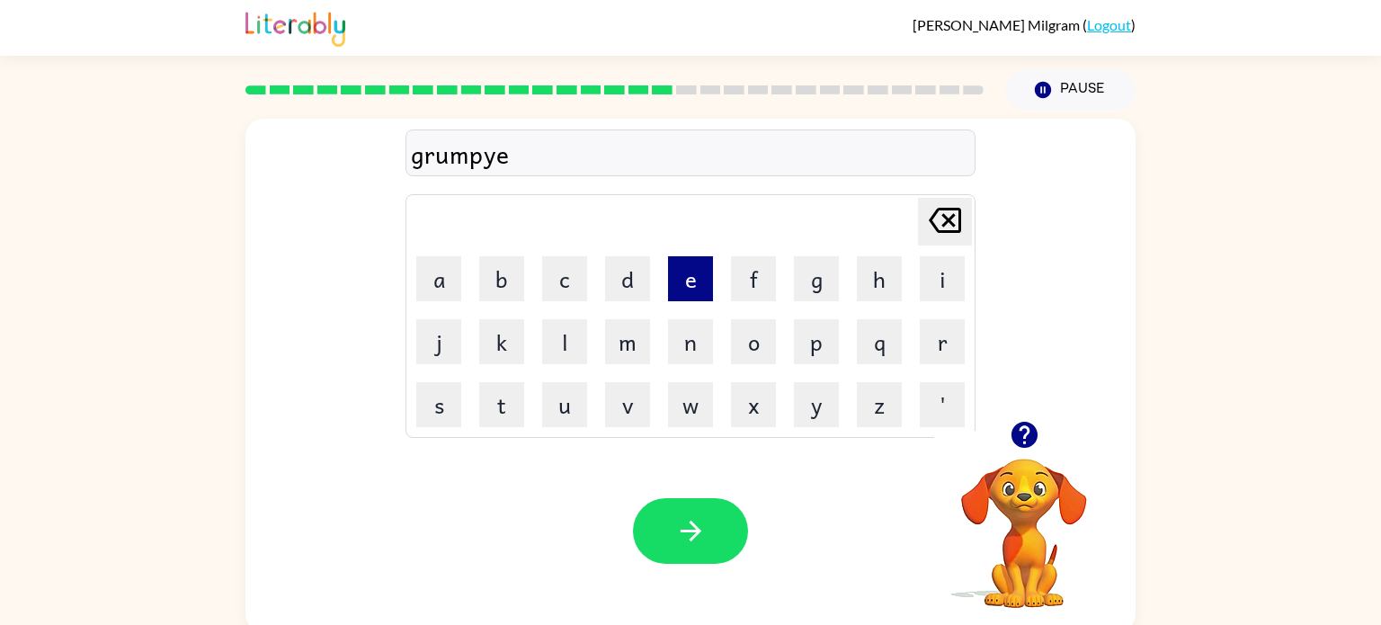
scroll to position [7, 0]
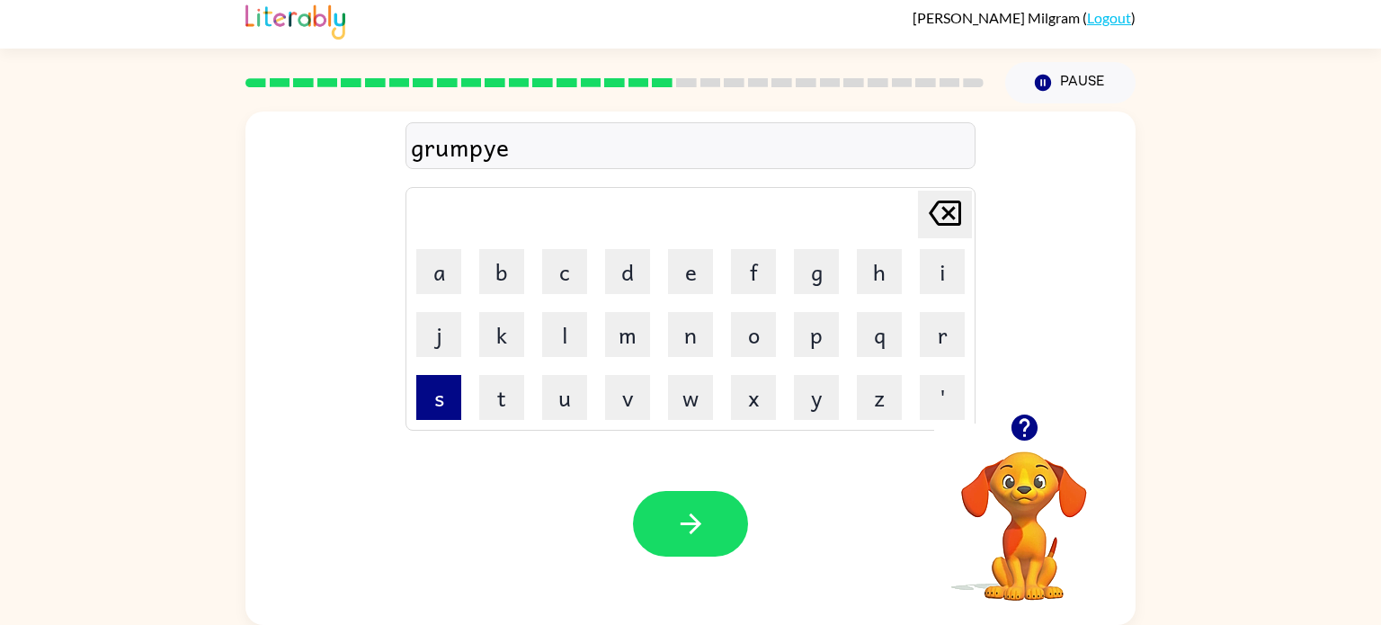
click at [453, 392] on button "s" at bounding box center [438, 397] width 45 height 45
click at [520, 403] on button "t" at bounding box center [501, 397] width 45 height 45
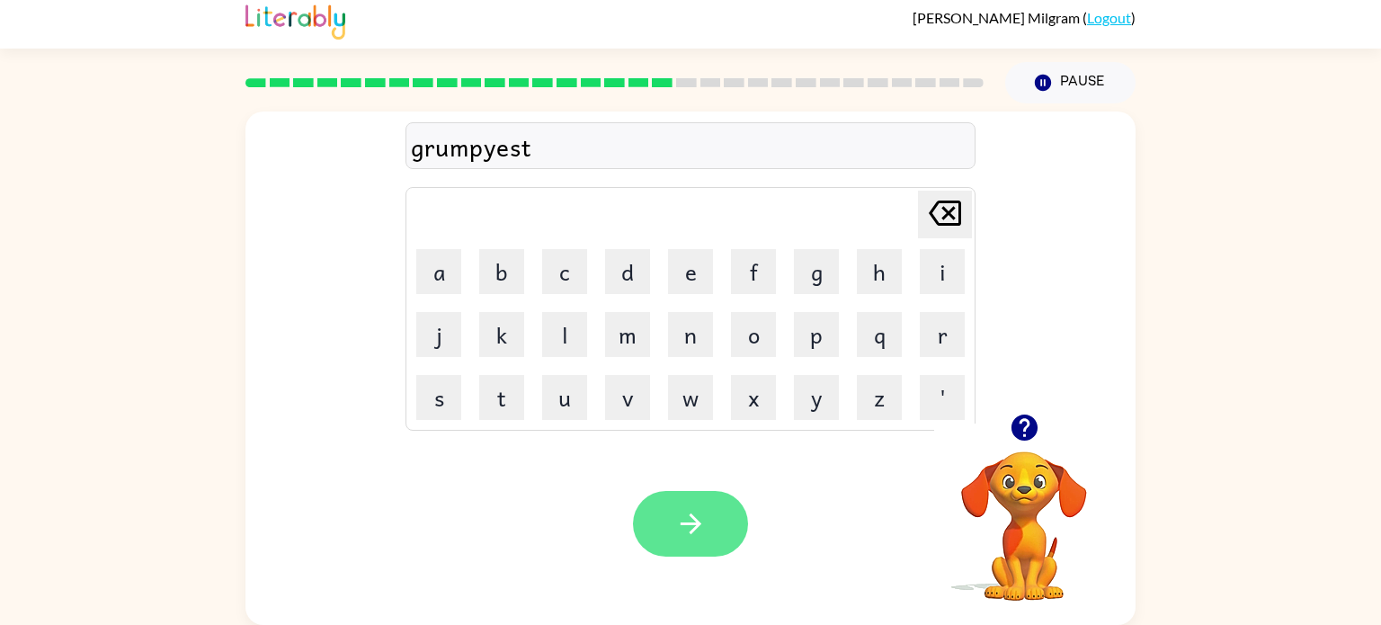
click at [701, 492] on button "button" at bounding box center [690, 524] width 115 height 66
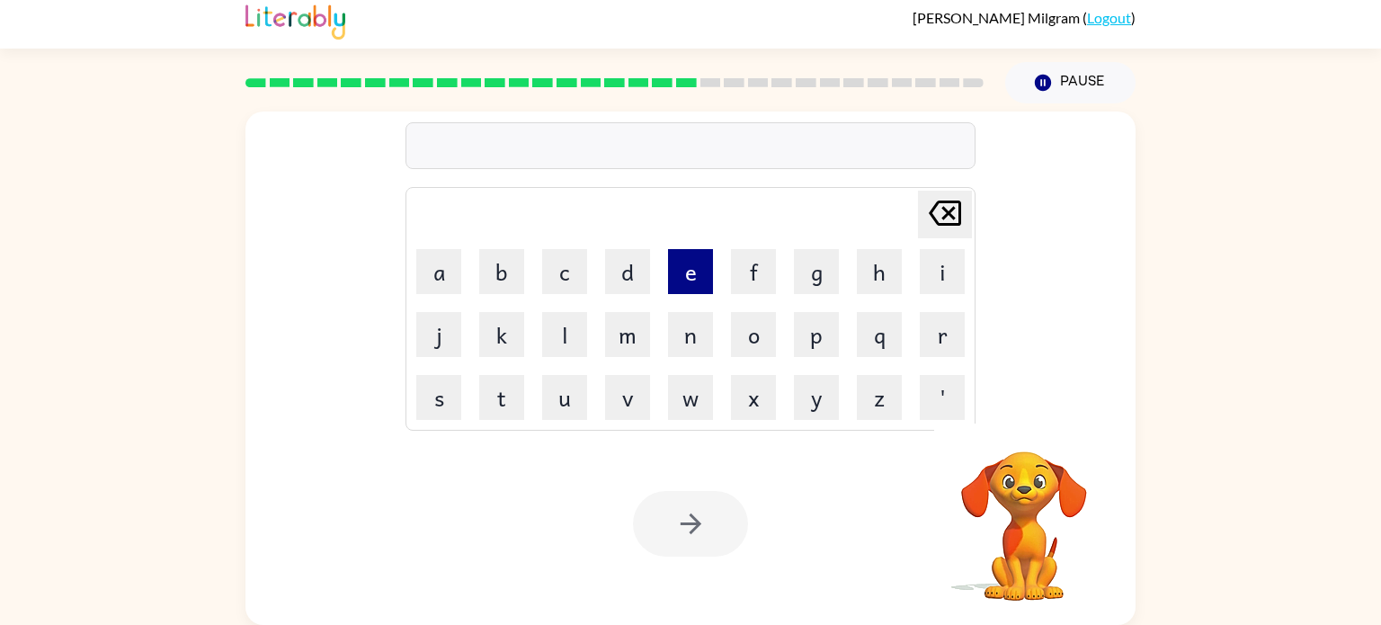
click at [698, 284] on button "e" at bounding box center [690, 271] width 45 height 45
click at [699, 341] on button "n" at bounding box center [690, 334] width 45 height 45
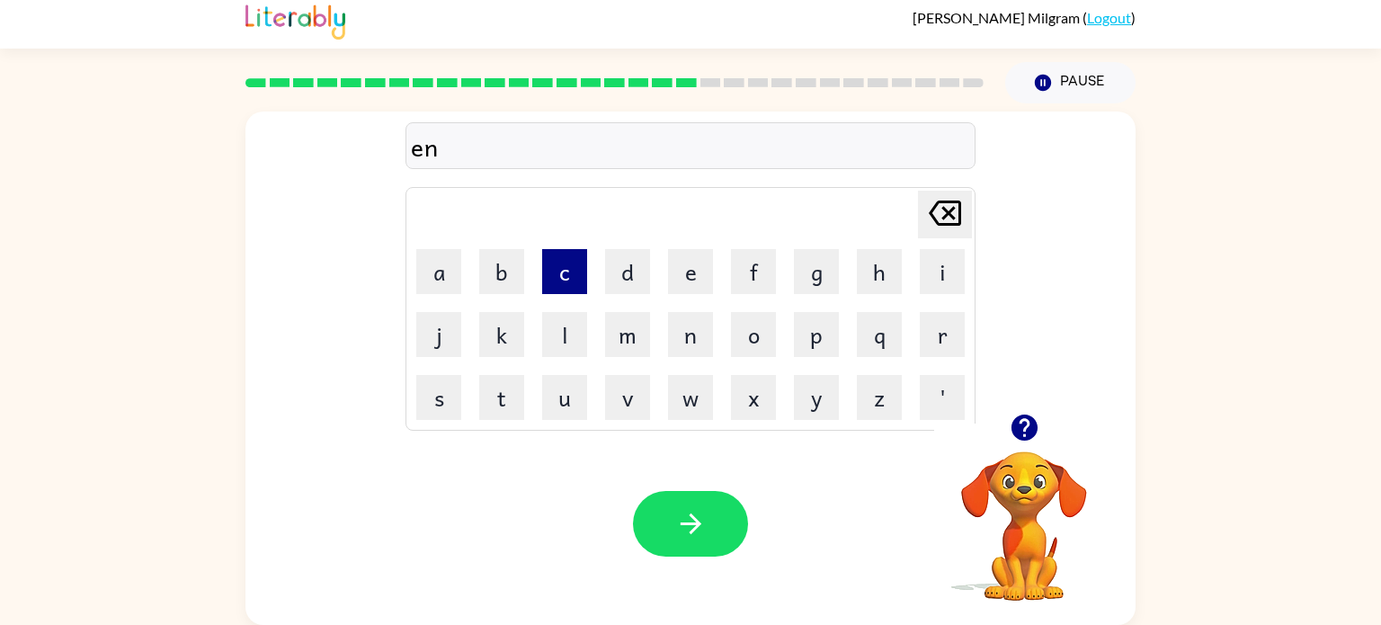
click at [572, 282] on button "c" at bounding box center [564, 271] width 45 height 45
click at [928, 333] on button "r" at bounding box center [942, 334] width 45 height 45
click at [706, 279] on button "e" at bounding box center [690, 271] width 45 height 45
click at [636, 288] on button "d" at bounding box center [627, 271] width 45 height 45
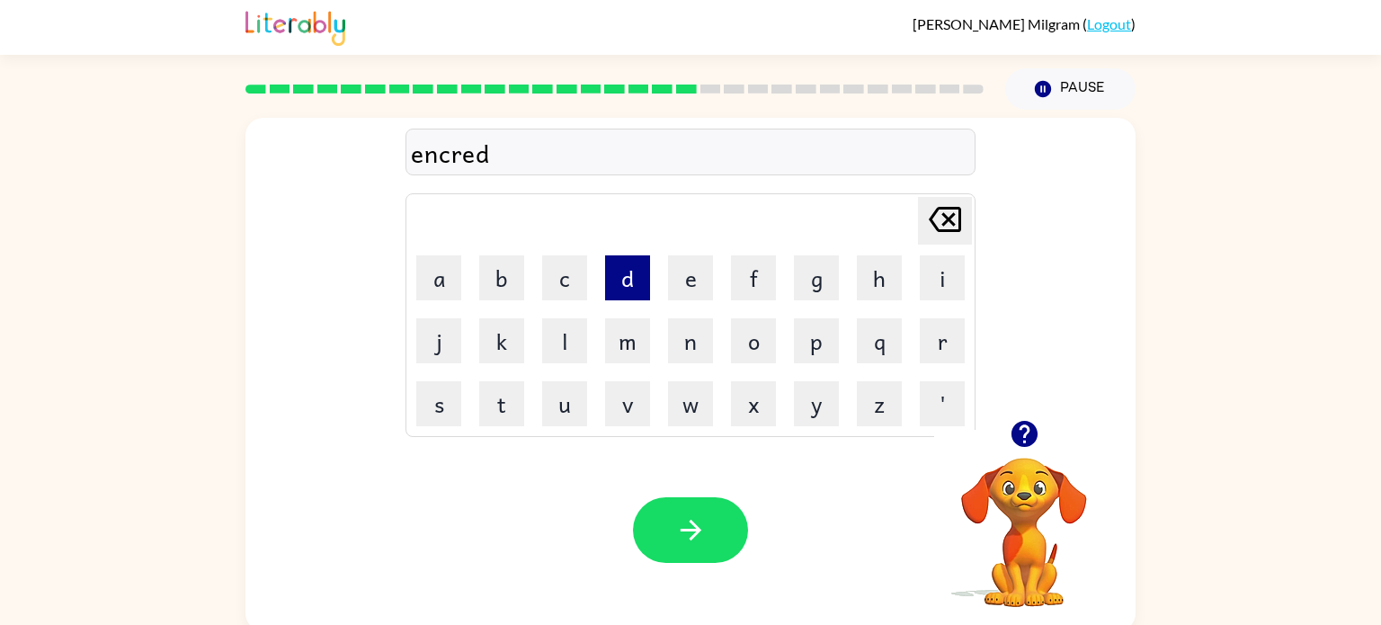
scroll to position [0, 0]
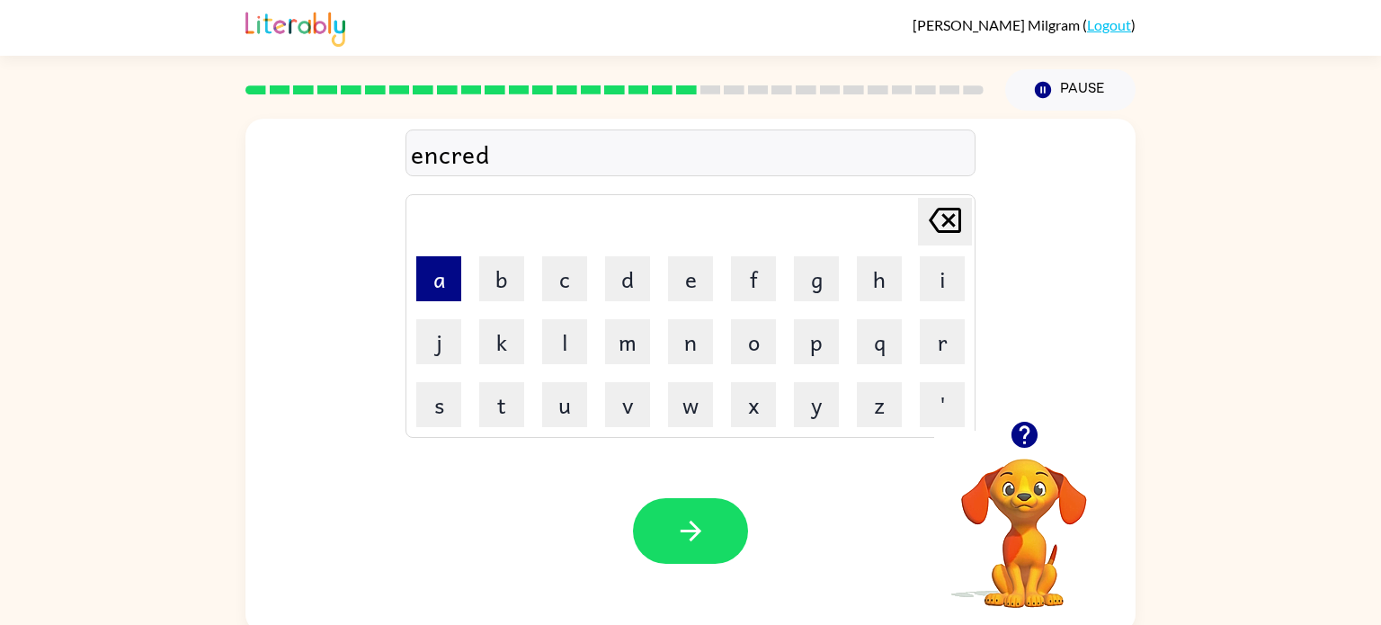
click at [449, 282] on button "a" at bounding box center [438, 278] width 45 height 45
click at [512, 288] on button "b" at bounding box center [501, 278] width 45 height 45
click at [573, 360] on button "l" at bounding box center [564, 341] width 45 height 45
click at [683, 292] on button "e" at bounding box center [690, 278] width 45 height 45
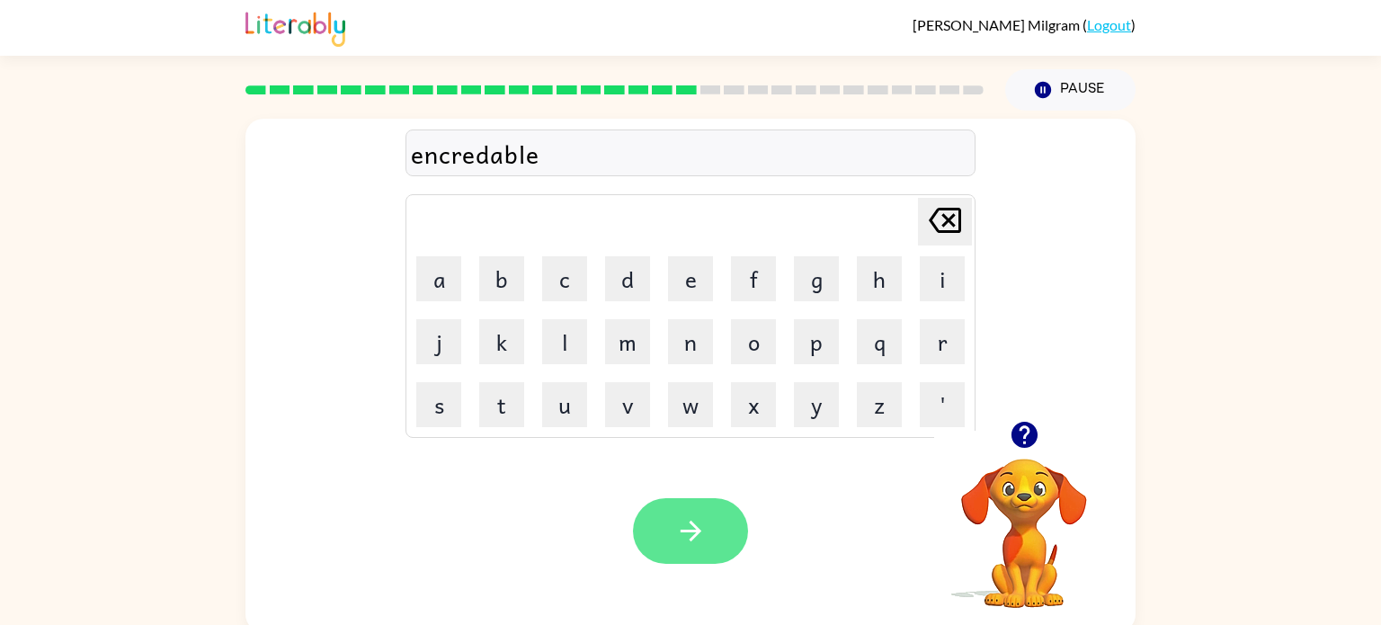
click at [657, 560] on button "button" at bounding box center [690, 531] width 115 height 66
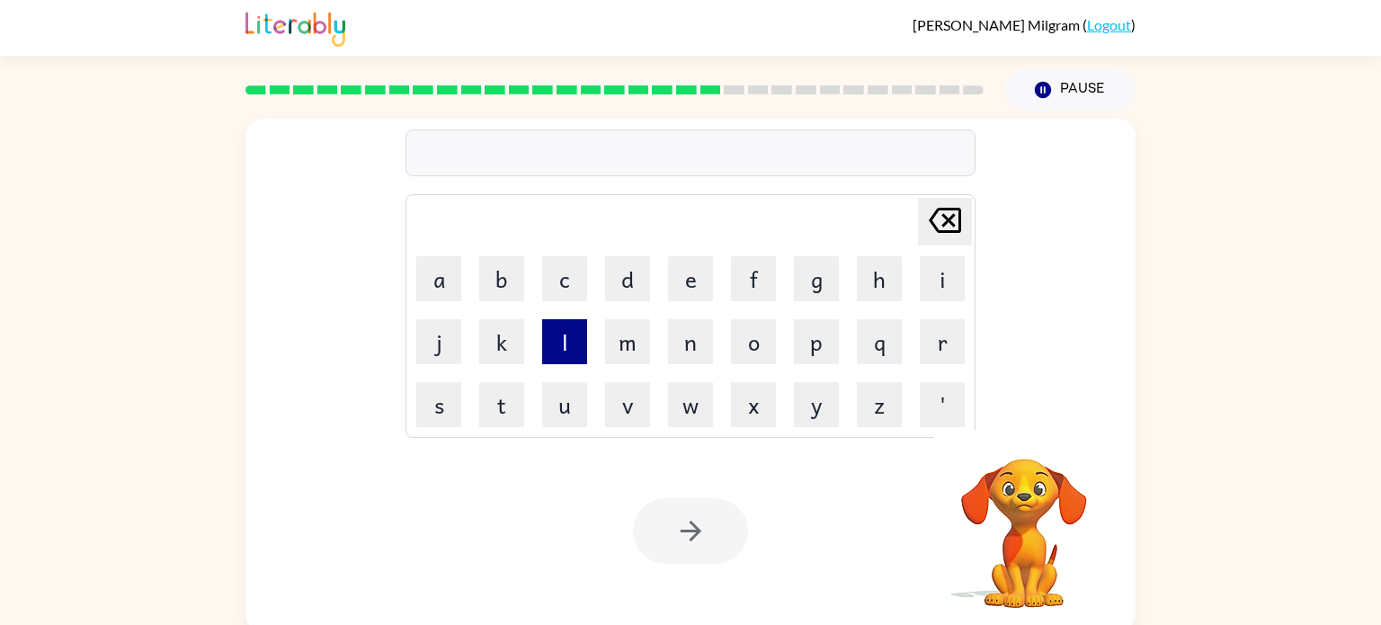
click at [575, 343] on button "l" at bounding box center [564, 341] width 45 height 45
click at [935, 302] on td "i" at bounding box center [942, 278] width 61 height 61
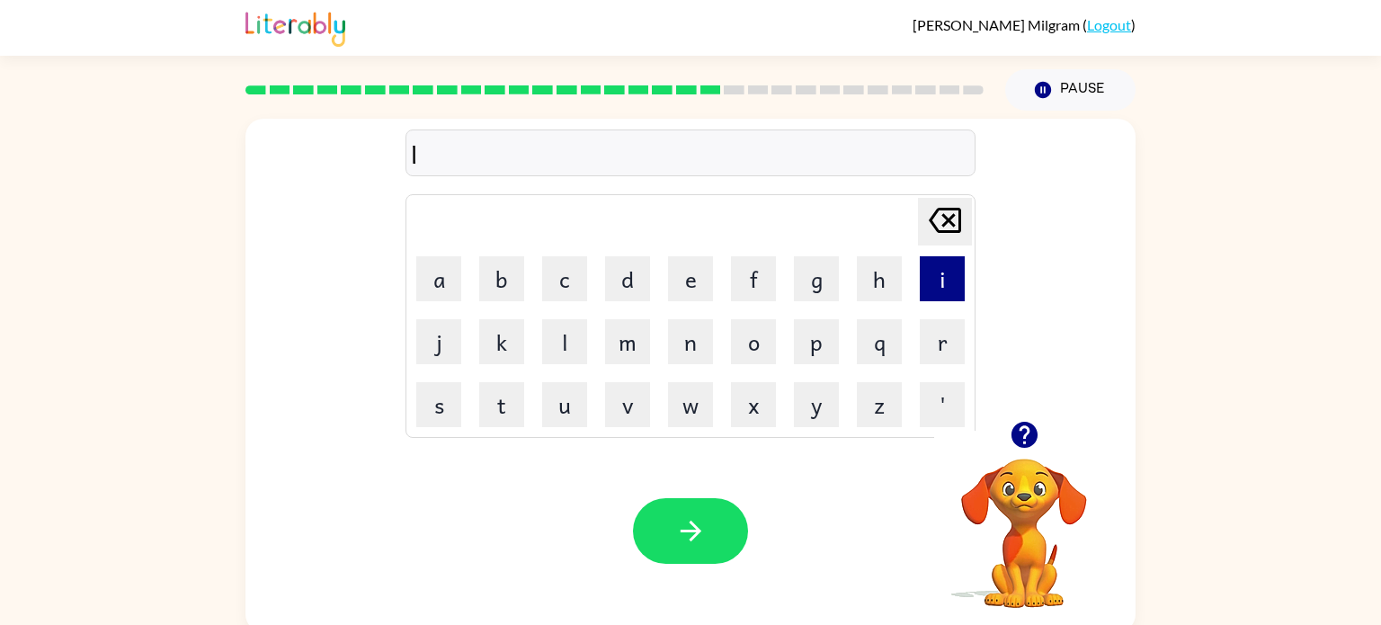
click at [954, 271] on button "i" at bounding box center [942, 278] width 45 height 45
click at [440, 414] on button "s" at bounding box center [438, 404] width 45 height 45
click at [860, 286] on button "h" at bounding box center [879, 278] width 45 height 45
click at [940, 210] on icon "[PERSON_NAME] last character input" at bounding box center [944, 220] width 43 height 43
click at [697, 287] on button "e" at bounding box center [690, 278] width 45 height 45
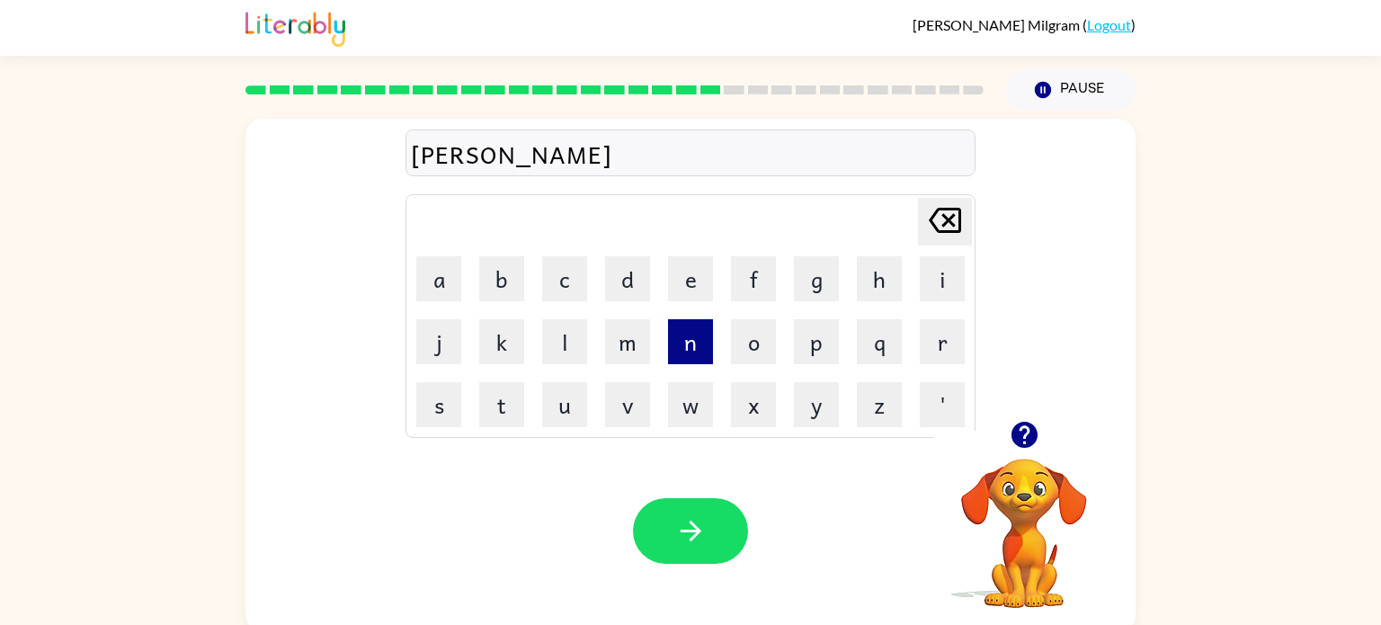
click at [704, 358] on button "n" at bounding box center [690, 341] width 45 height 45
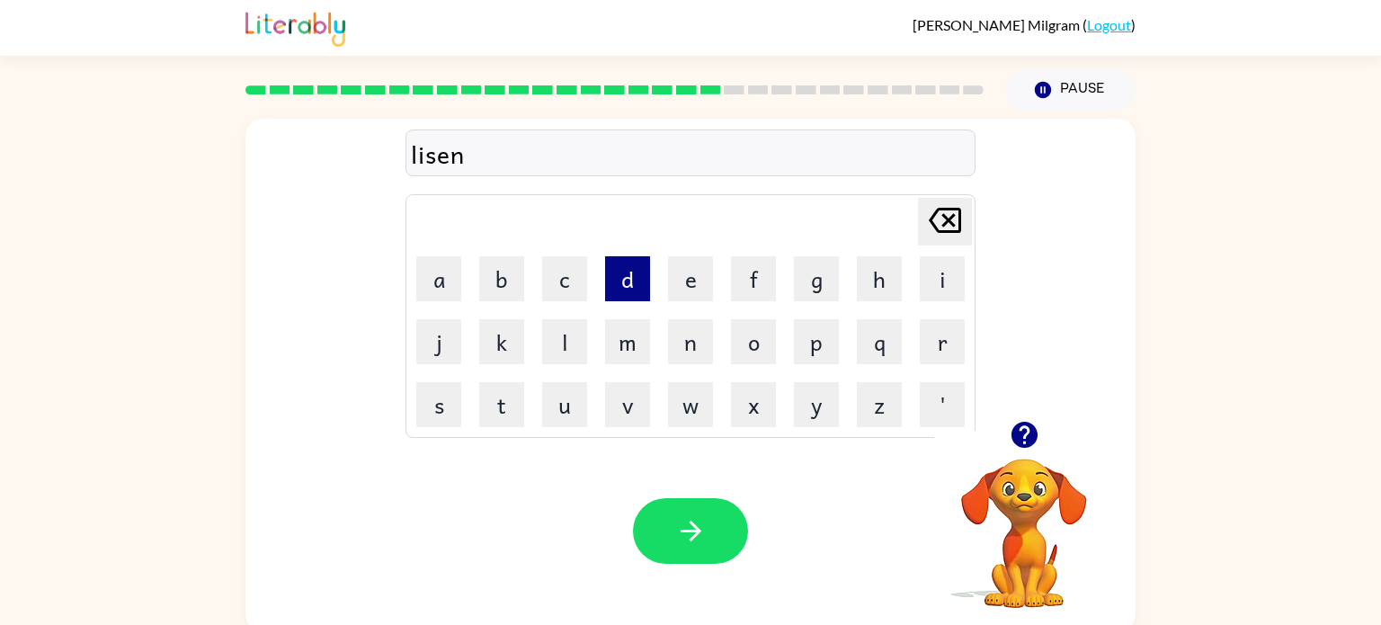
click at [626, 300] on button "d" at bounding box center [627, 278] width 45 height 45
click at [941, 234] on icon "[PERSON_NAME] last character input" at bounding box center [944, 220] width 43 height 43
click at [922, 288] on button "i" at bounding box center [942, 278] width 45 height 45
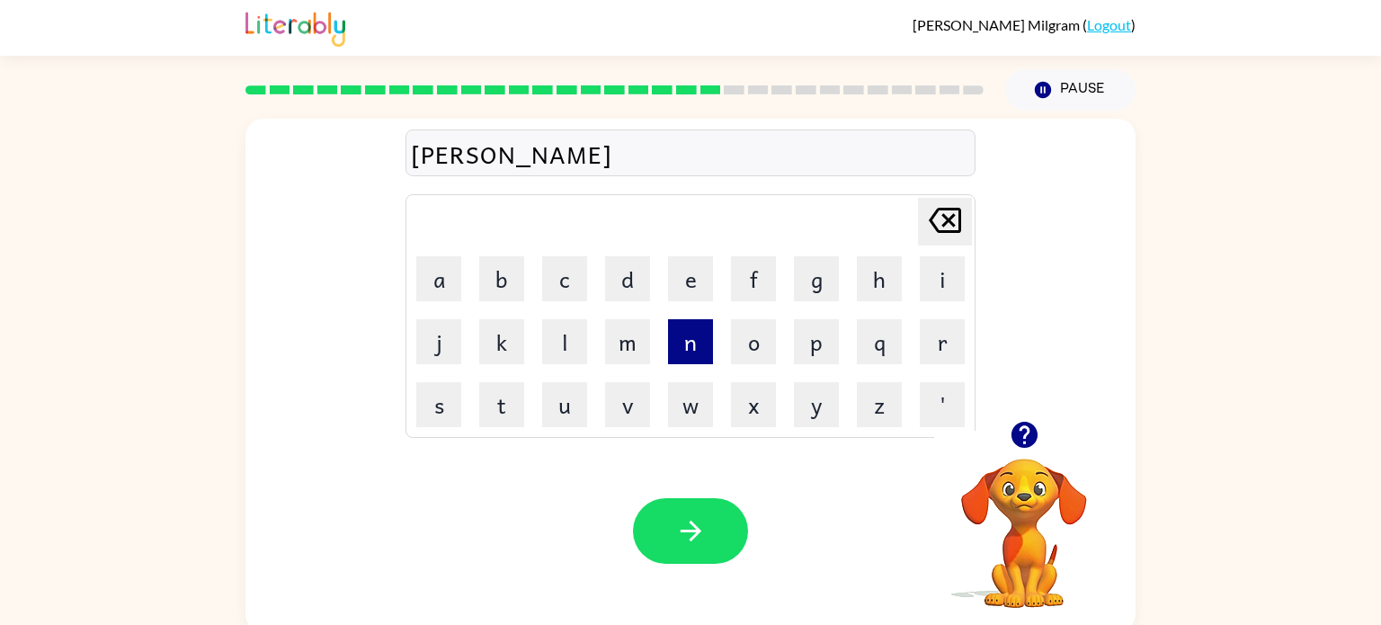
click at [698, 346] on button "n" at bounding box center [690, 341] width 45 height 45
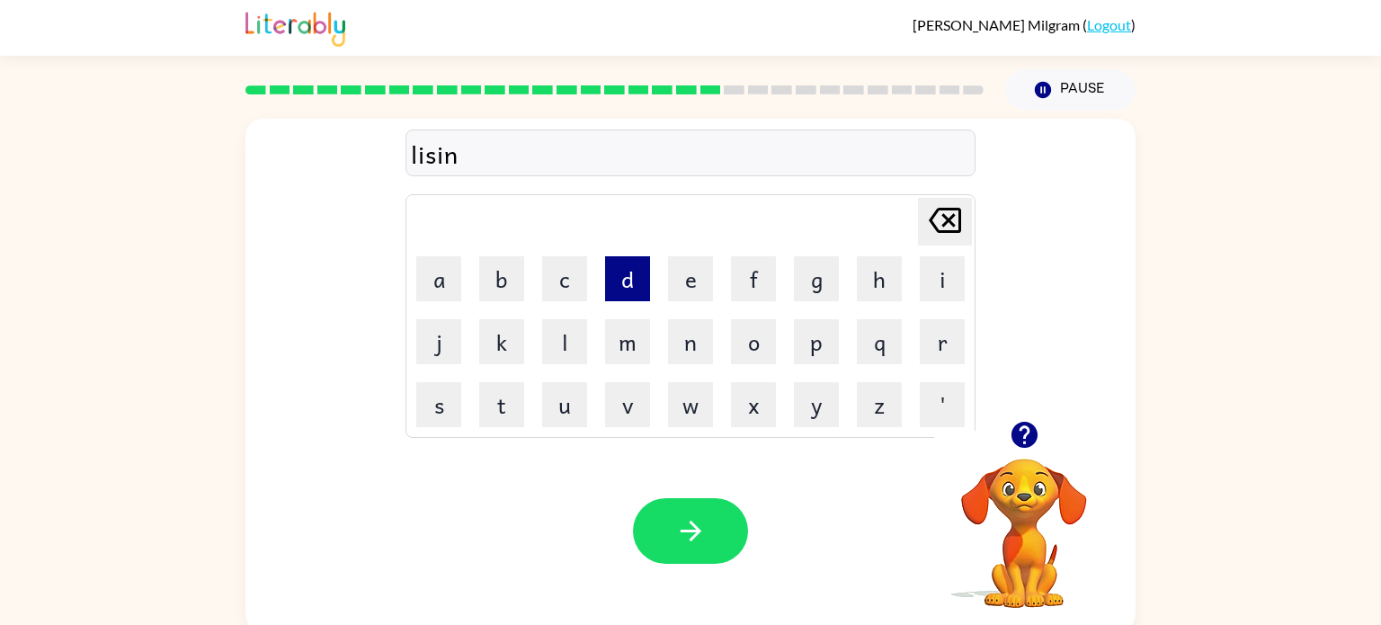
click at [626, 274] on button "d" at bounding box center [627, 278] width 45 height 45
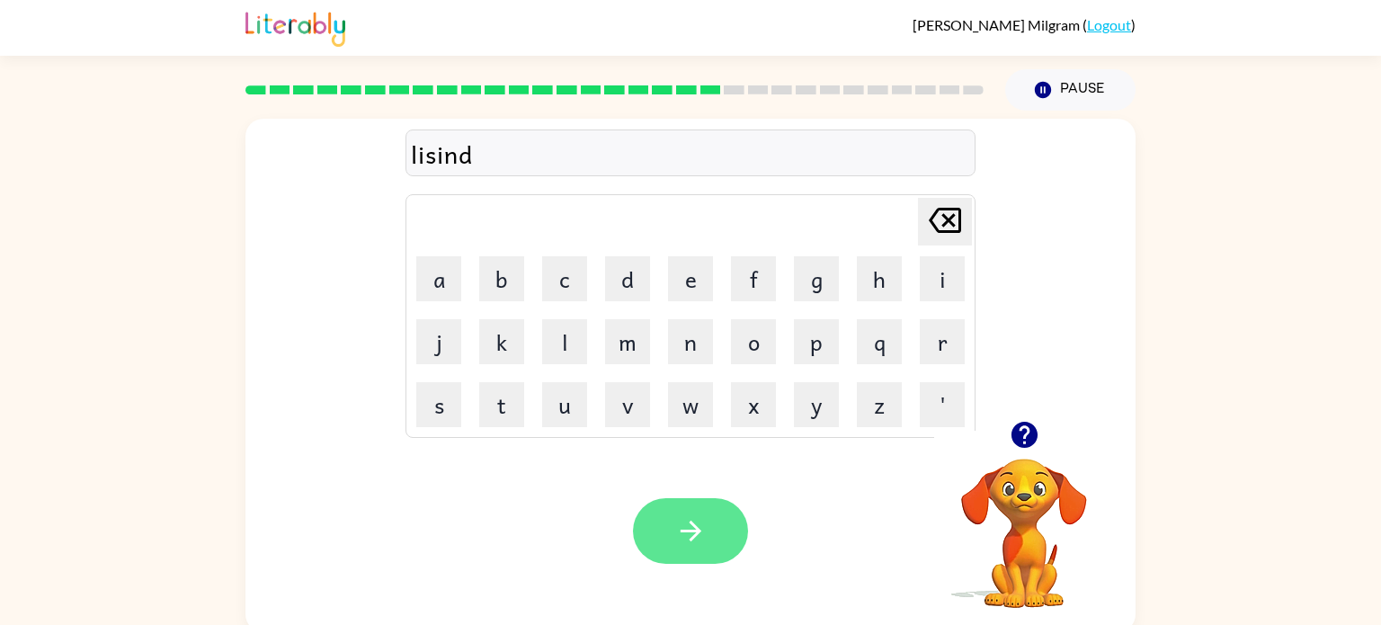
click at [689, 515] on icon "button" at bounding box center [690, 530] width 31 height 31
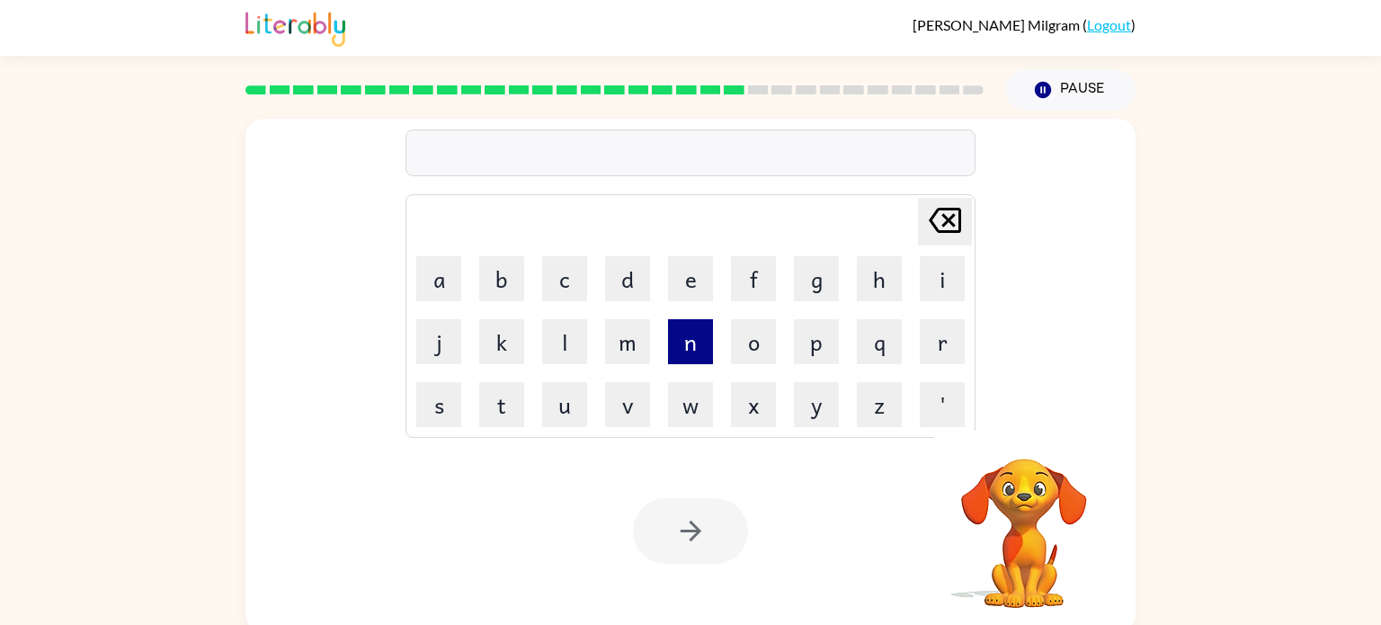
click at [689, 335] on button "n" at bounding box center [690, 341] width 45 height 45
click at [733, 342] on button "o" at bounding box center [753, 341] width 45 height 45
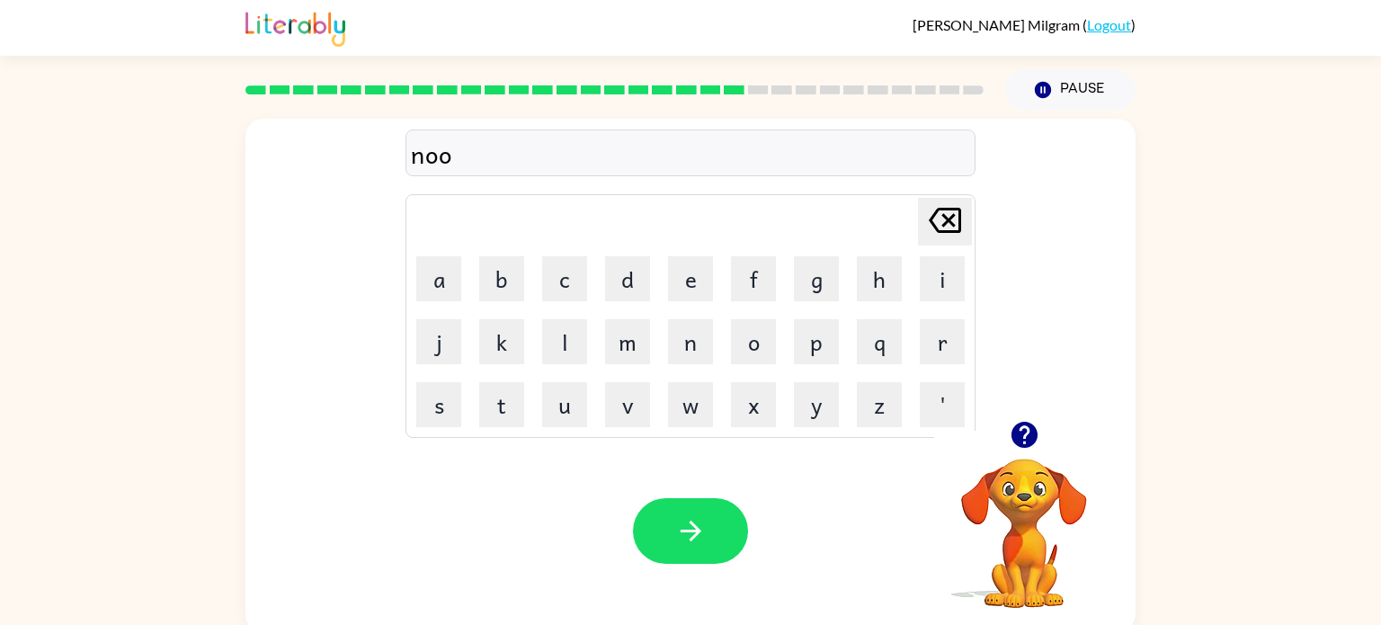
click at [938, 234] on icon "[PERSON_NAME] last character input" at bounding box center [944, 220] width 43 height 43
click at [633, 357] on button "m" at bounding box center [627, 341] width 45 height 45
click at [457, 292] on button "a" at bounding box center [438, 278] width 45 height 45
click at [672, 349] on button "n" at bounding box center [690, 341] width 45 height 45
click at [443, 300] on button "a" at bounding box center [438, 278] width 45 height 45
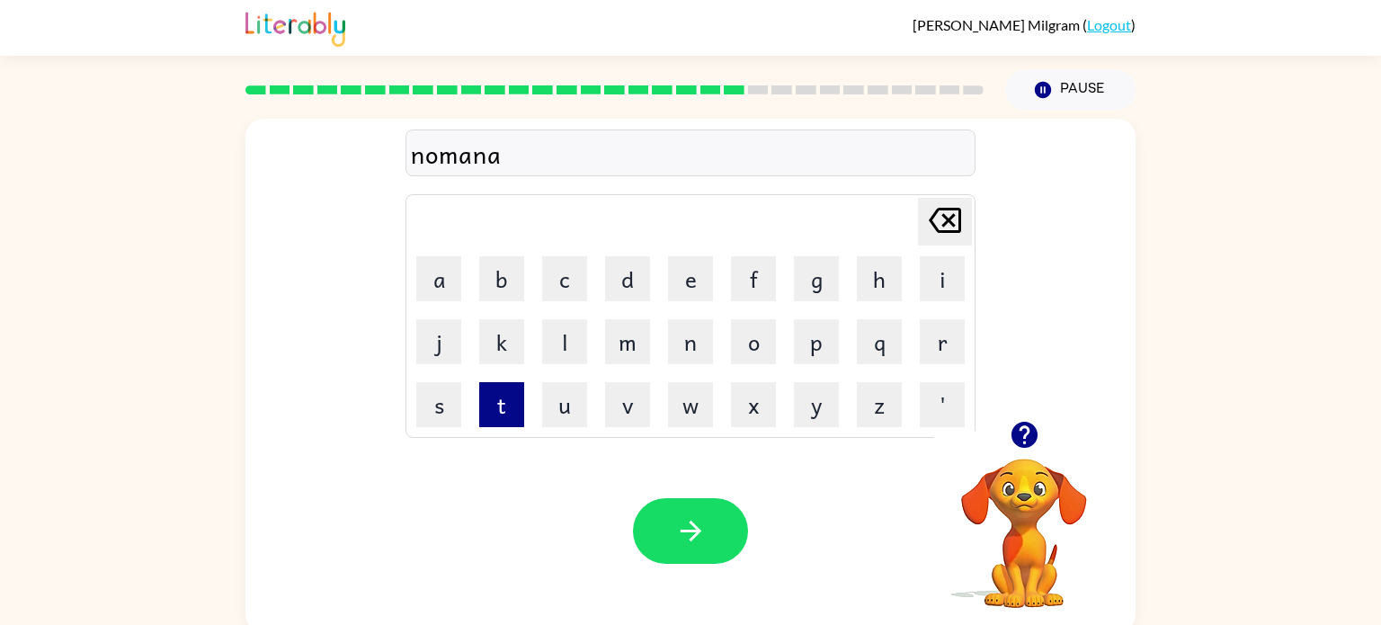
click at [523, 402] on button "t" at bounding box center [501, 404] width 45 height 45
click at [698, 267] on button "e" at bounding box center [690, 278] width 45 height 45
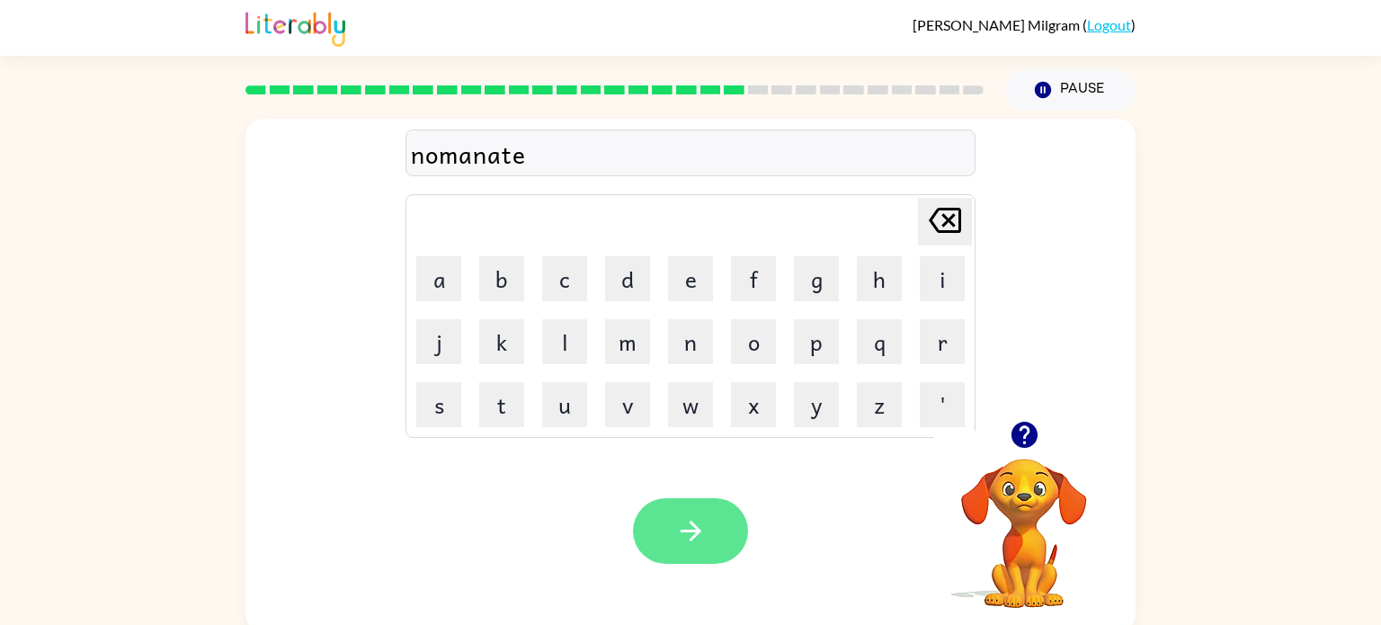
click at [690, 532] on icon "button" at bounding box center [690, 530] width 31 height 31
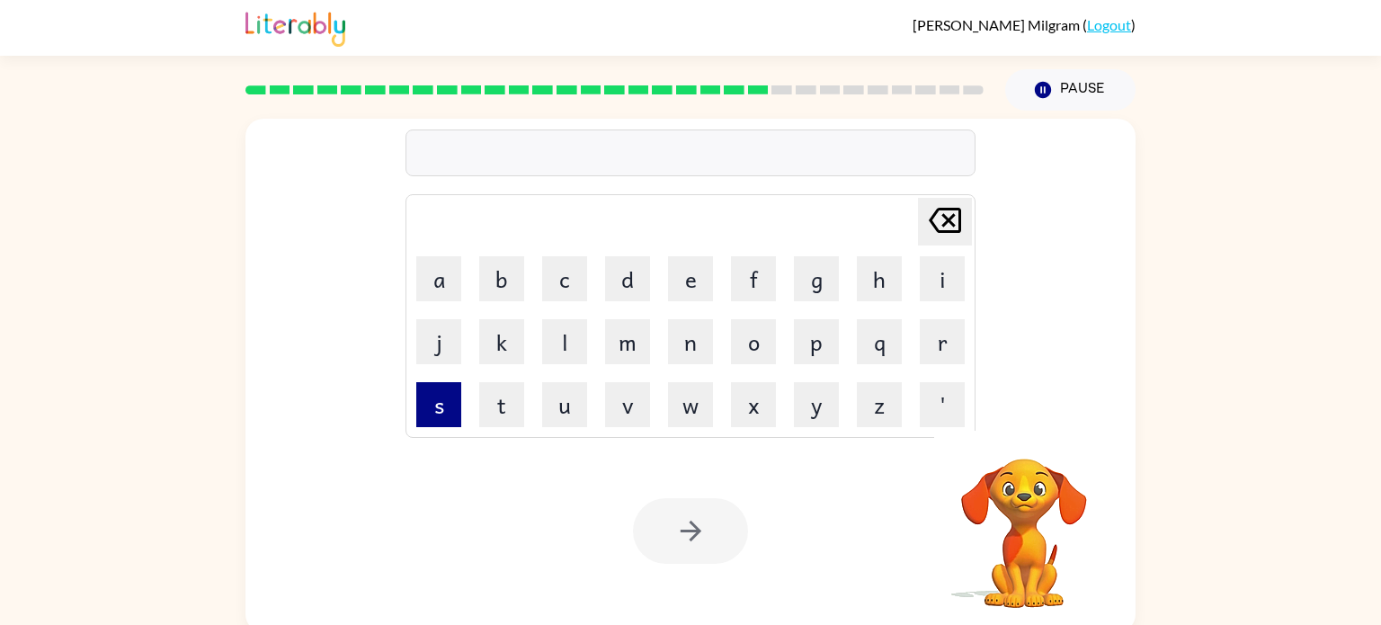
click at [447, 396] on button "s" at bounding box center [438, 404] width 45 height 45
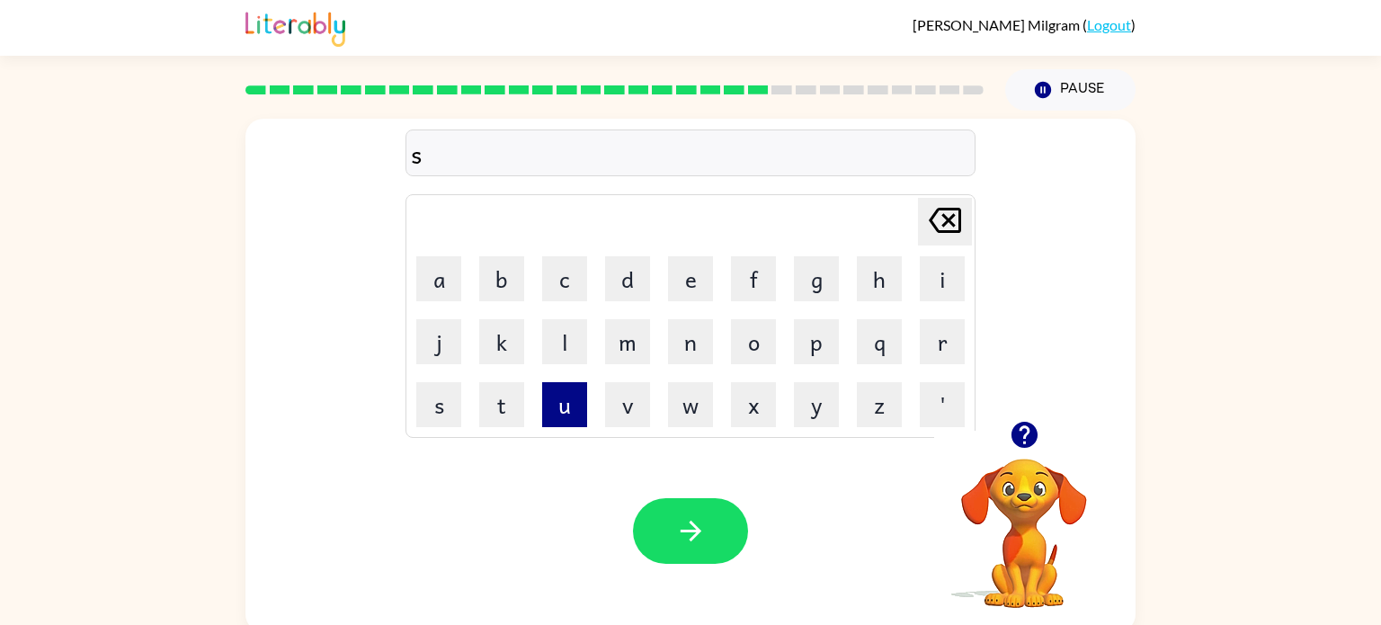
click at [568, 395] on button "u" at bounding box center [564, 404] width 45 height 45
click at [441, 397] on button "s" at bounding box center [438, 404] width 45 height 45
click at [502, 388] on button "t" at bounding box center [501, 404] width 45 height 45
click at [454, 299] on button "a" at bounding box center [438, 278] width 45 height 45
click at [941, 275] on button "i" at bounding box center [942, 278] width 45 height 45
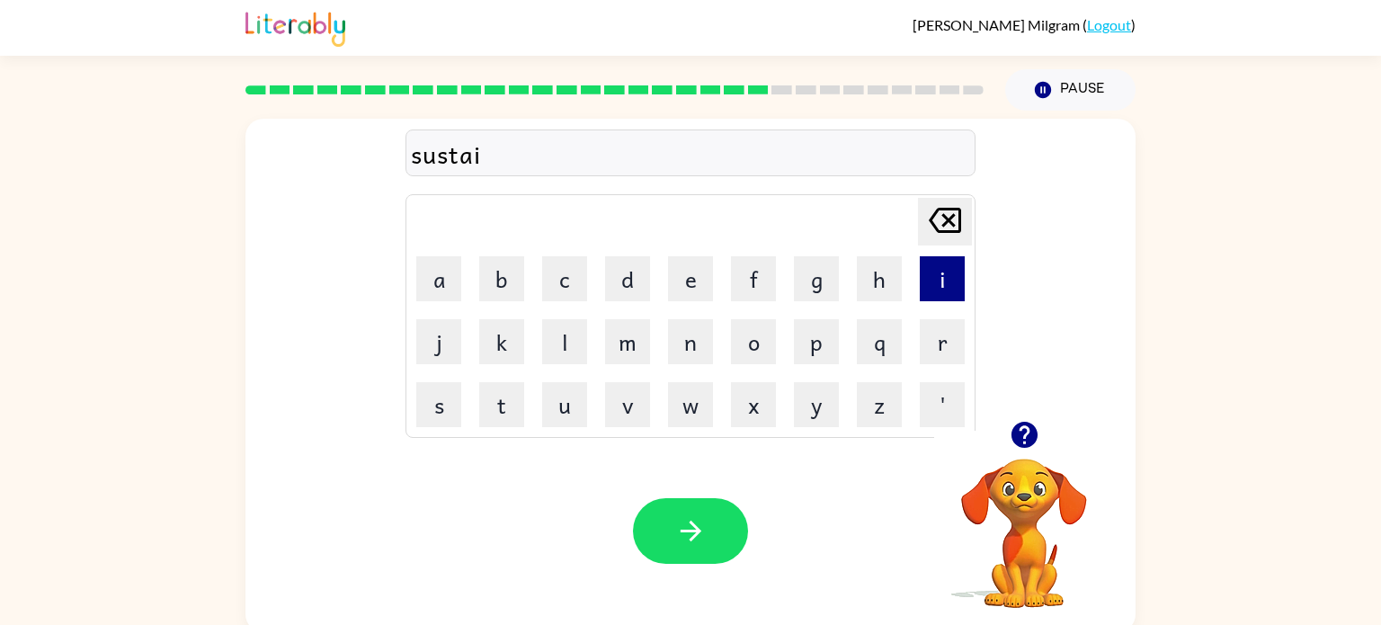
click at [941, 275] on button "i" at bounding box center [942, 278] width 45 height 45
click at [929, 236] on icon "[PERSON_NAME] last character input" at bounding box center [944, 220] width 43 height 43
click at [696, 346] on button "n" at bounding box center [690, 341] width 45 height 45
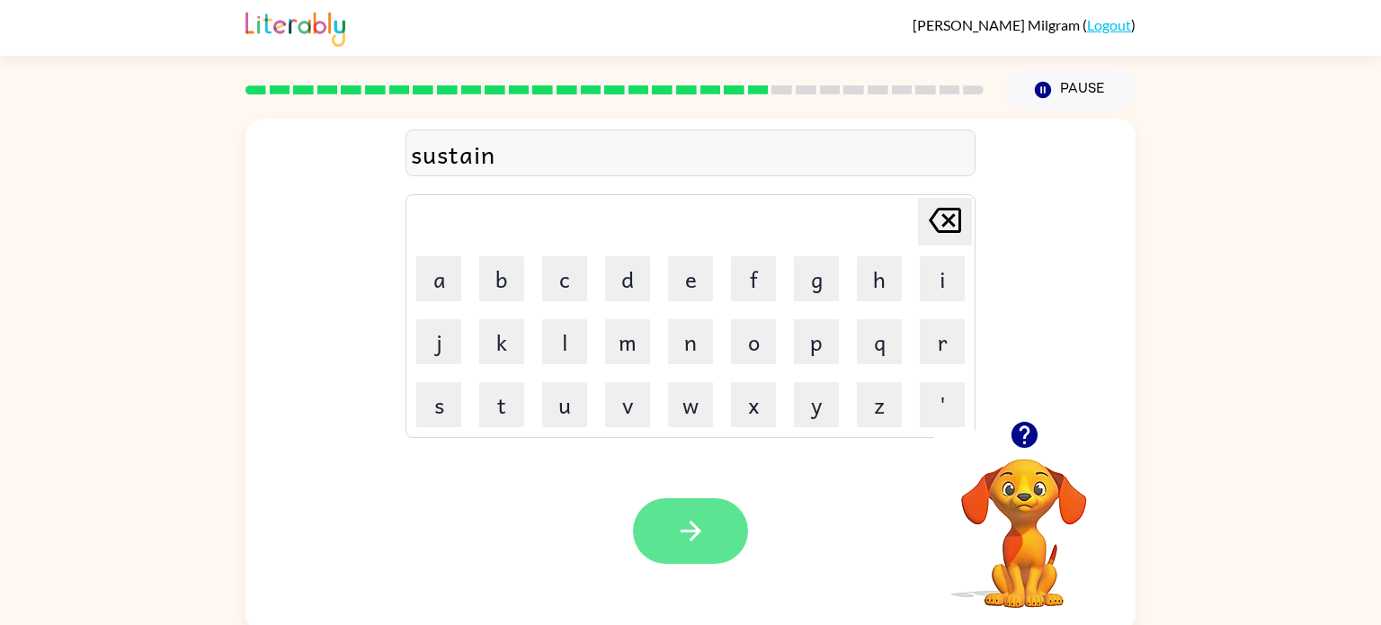
click at [697, 525] on icon "button" at bounding box center [690, 530] width 31 height 31
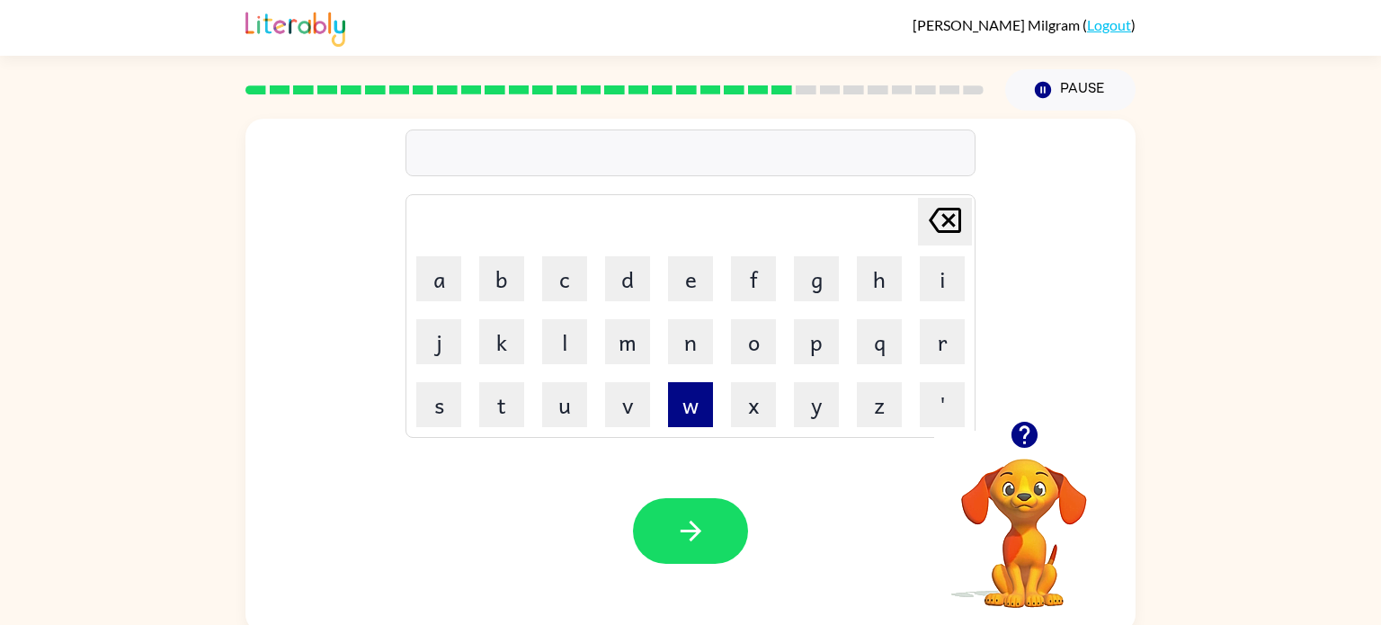
click at [672, 392] on button "w" at bounding box center [690, 404] width 45 height 45
click at [741, 362] on button "o" at bounding box center [753, 341] width 45 height 45
click at [925, 357] on button "r" at bounding box center [942, 341] width 45 height 45
click at [614, 291] on button "d" at bounding box center [627, 278] width 45 height 45
click at [794, 405] on button "y" at bounding box center [816, 404] width 45 height 45
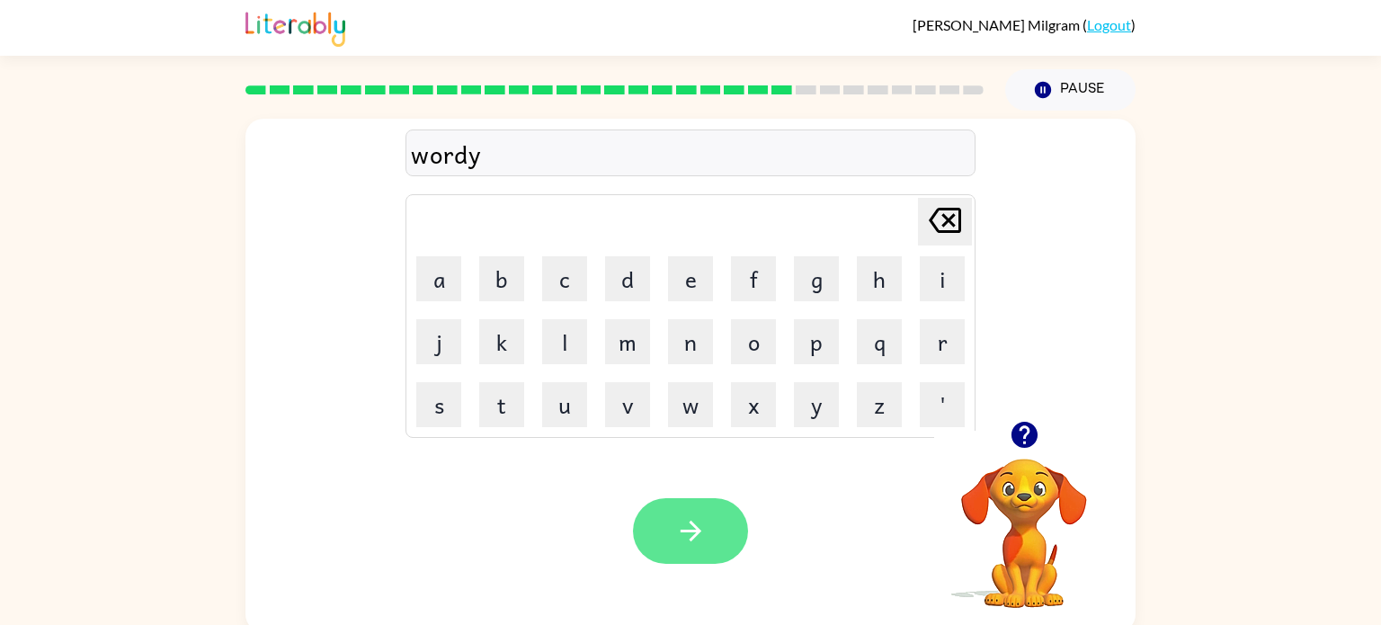
click at [701, 523] on icon "button" at bounding box center [690, 530] width 31 height 31
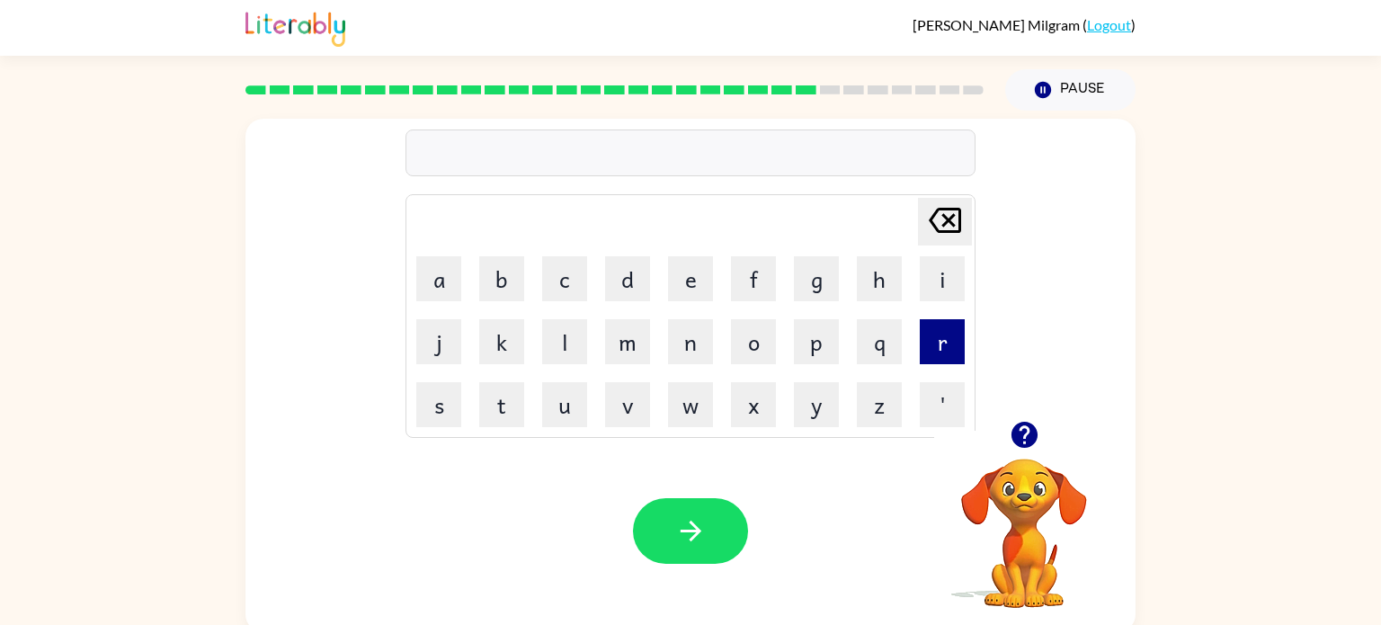
click at [959, 338] on button "r" at bounding box center [942, 341] width 45 height 45
click at [675, 286] on button "e" at bounding box center [690, 278] width 45 height 45
click at [570, 351] on button "l" at bounding box center [564, 341] width 45 height 45
click at [440, 278] on button "a" at bounding box center [438, 278] width 45 height 45
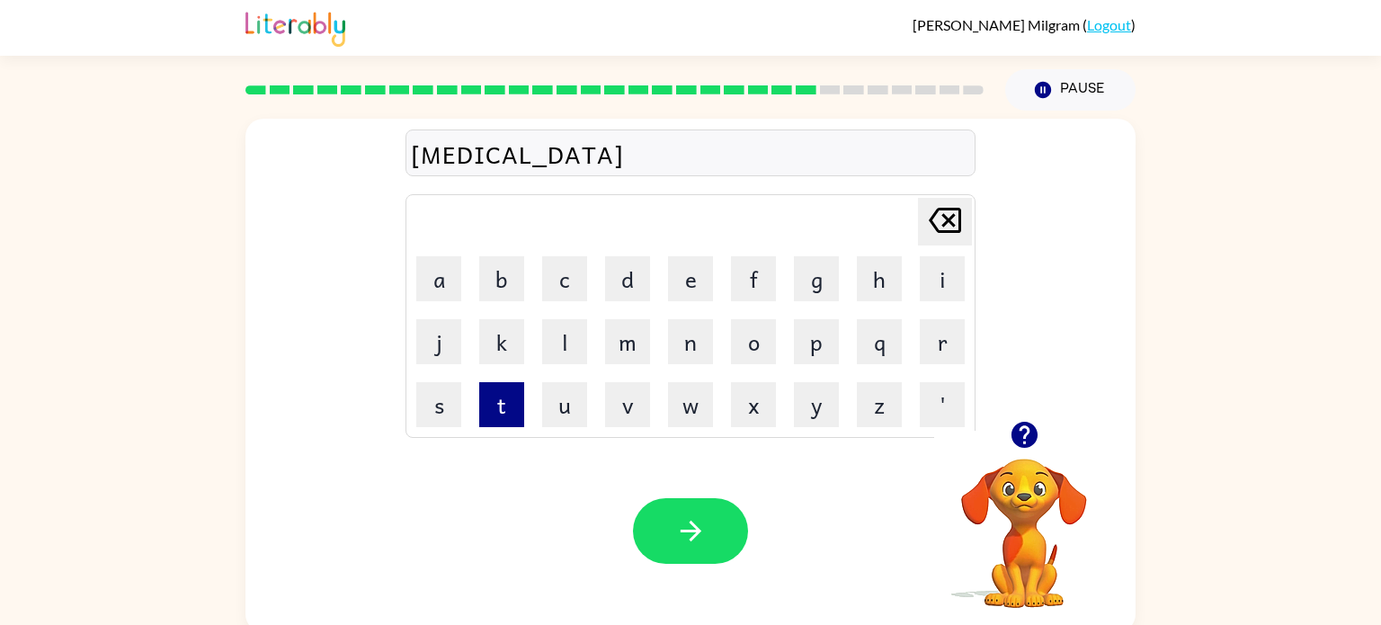
click at [503, 399] on button "t" at bounding box center [501, 404] width 45 height 45
click at [709, 278] on button "e" at bounding box center [690, 278] width 45 height 45
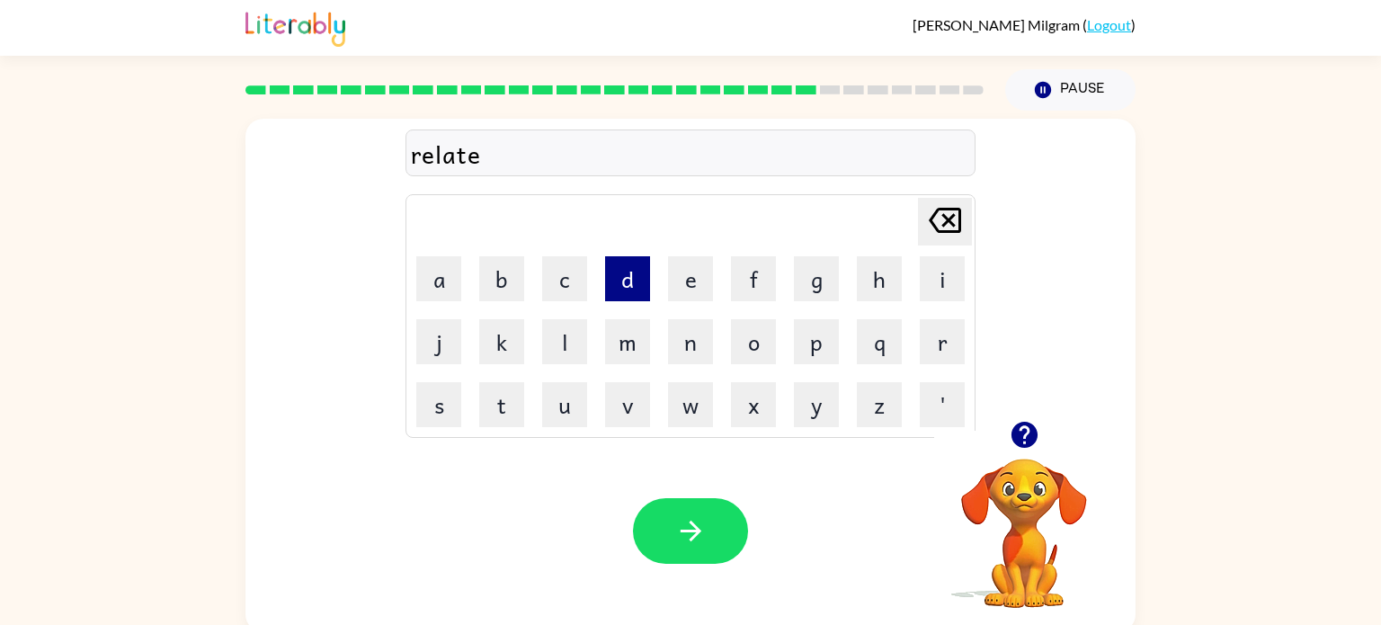
click at [633, 291] on button "d" at bounding box center [627, 278] width 45 height 45
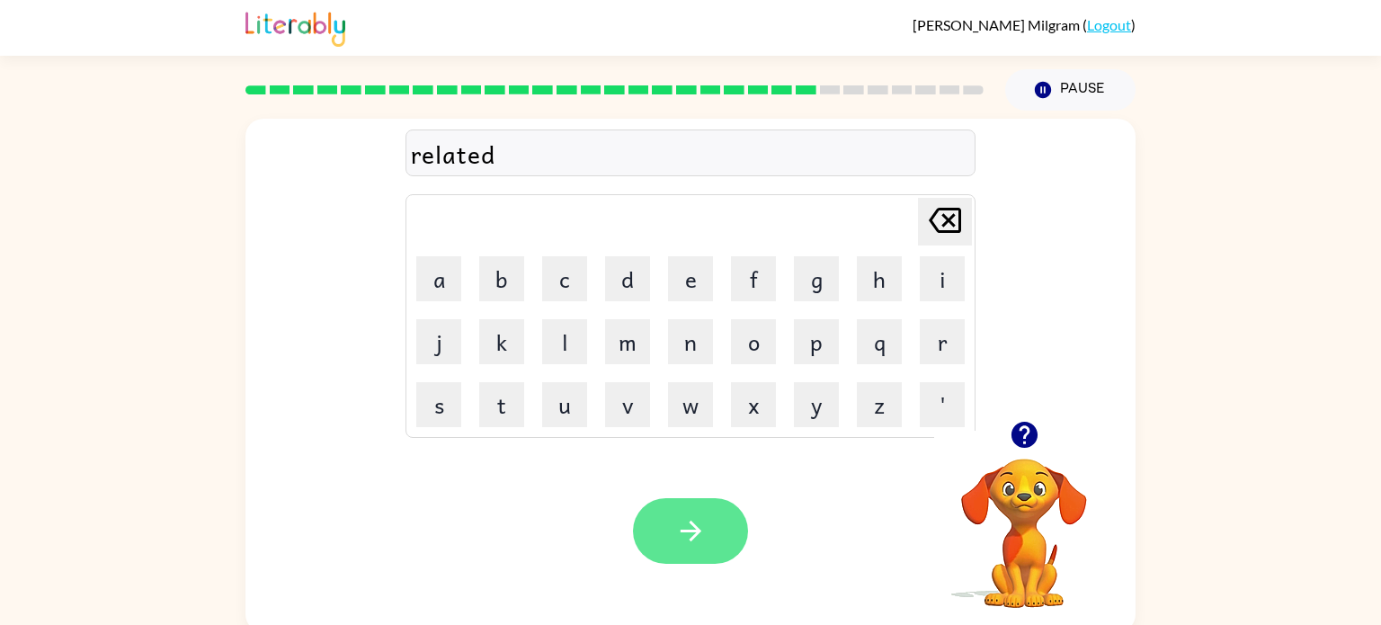
click at [705, 522] on icon "button" at bounding box center [690, 530] width 31 height 31
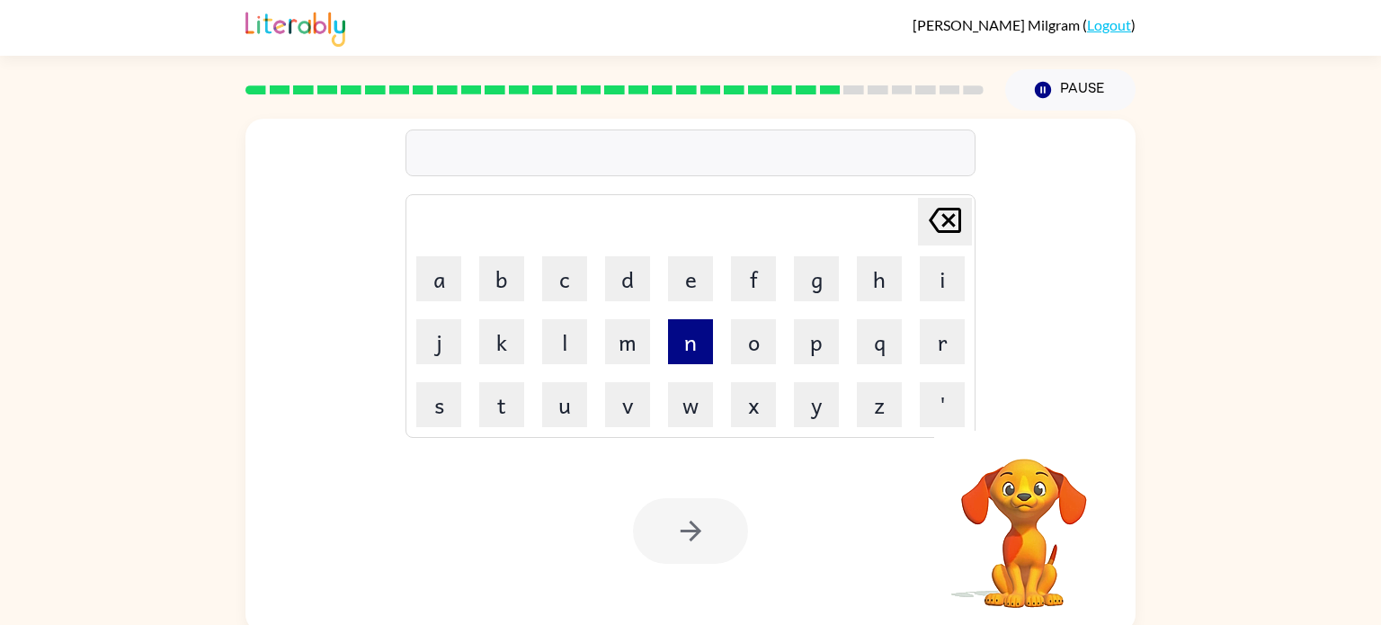
click at [694, 351] on button "n" at bounding box center [690, 341] width 45 height 45
click at [937, 215] on icon "[PERSON_NAME] last character input" at bounding box center [944, 220] width 43 height 43
click at [503, 353] on button "k" at bounding box center [501, 341] width 45 height 45
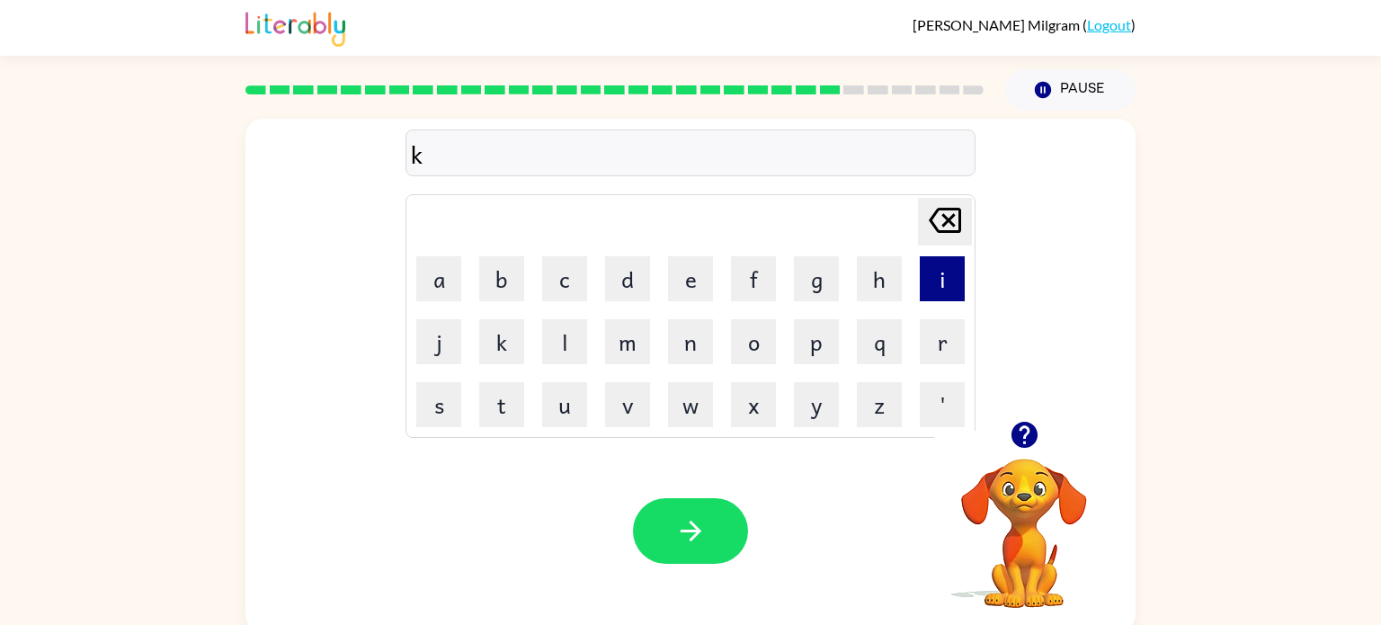
click at [958, 289] on button "i" at bounding box center [942, 278] width 45 height 45
click at [518, 416] on button "t" at bounding box center [501, 404] width 45 height 45
click at [511, 415] on button "t" at bounding box center [501, 404] width 45 height 45
click at [699, 279] on button "e" at bounding box center [690, 278] width 45 height 45
click at [691, 359] on button "n" at bounding box center [690, 341] width 45 height 45
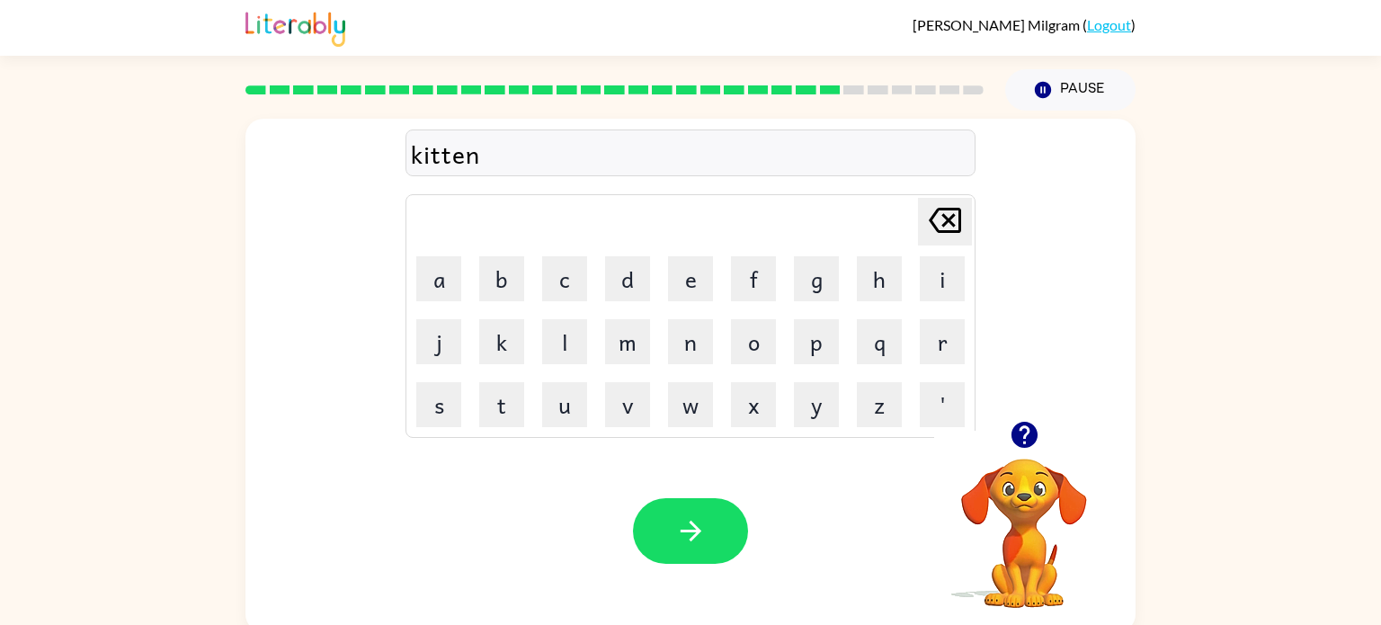
click at [993, 209] on div "kitten Delete Delete last character input a b c d e f g h i j k l m n o p q r s…" at bounding box center [690, 270] width 890 height 302
click at [947, 223] on icon "[PERSON_NAME] last character input" at bounding box center [944, 220] width 43 height 43
click at [946, 219] on icon at bounding box center [945, 220] width 32 height 25
click at [685, 360] on button "n" at bounding box center [690, 341] width 45 height 45
click at [964, 204] on icon "[PERSON_NAME] last character input" at bounding box center [944, 220] width 43 height 43
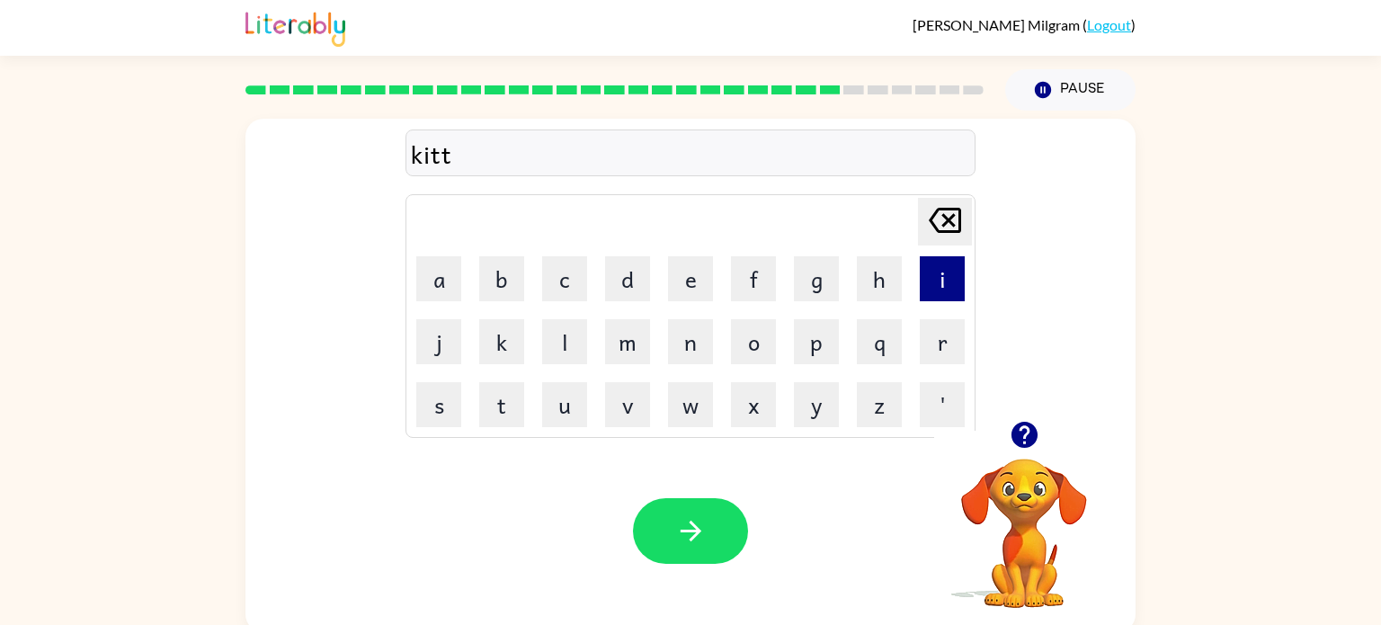
click at [947, 290] on button "i" at bounding box center [942, 278] width 45 height 45
click at [699, 358] on button "n" at bounding box center [690, 341] width 45 height 45
click at [968, 210] on button "[PERSON_NAME] last character input" at bounding box center [945, 222] width 54 height 48
click at [957, 227] on icon "[PERSON_NAME] last character input" at bounding box center [944, 220] width 43 height 43
click at [692, 288] on button "e" at bounding box center [690, 278] width 45 height 45
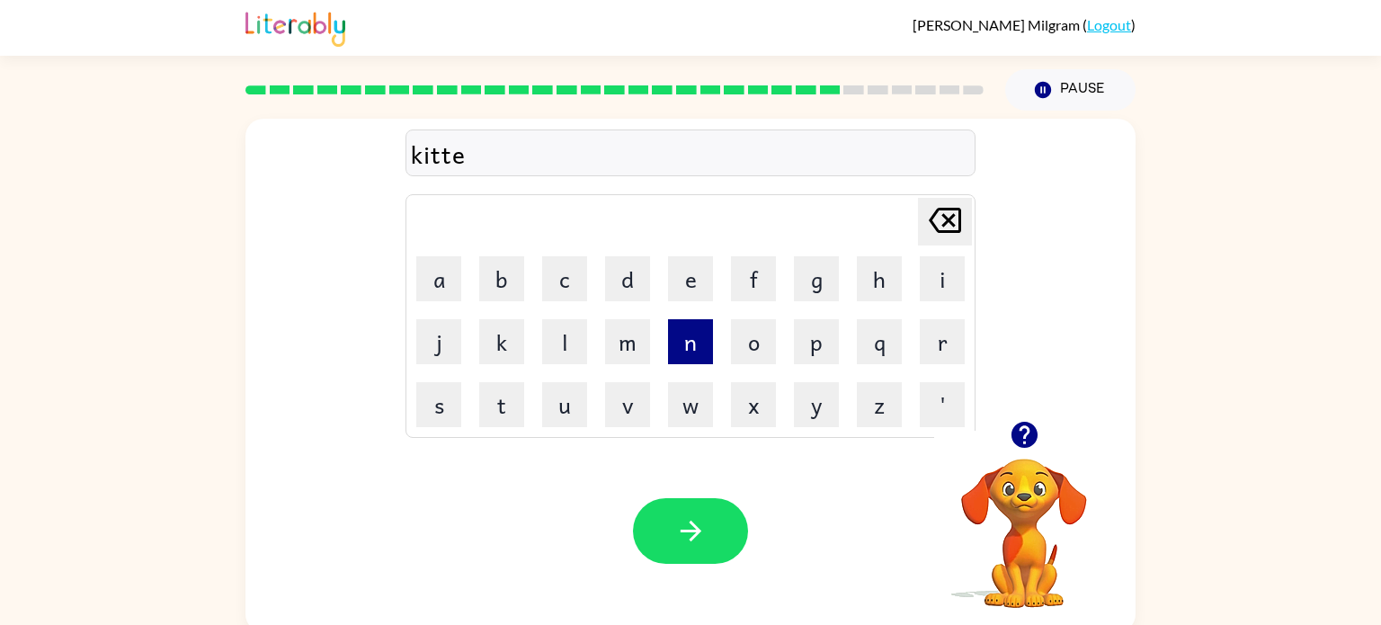
click at [694, 337] on button "n" at bounding box center [690, 341] width 45 height 45
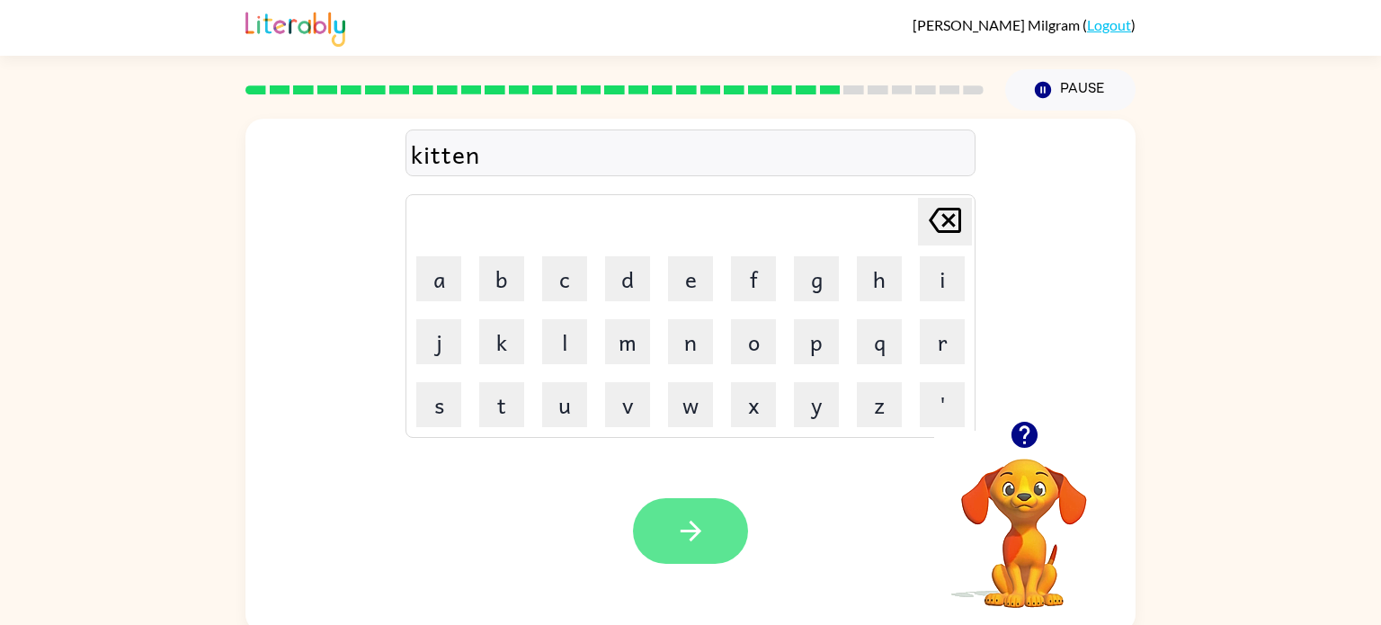
click at [687, 545] on icon "button" at bounding box center [690, 530] width 31 height 31
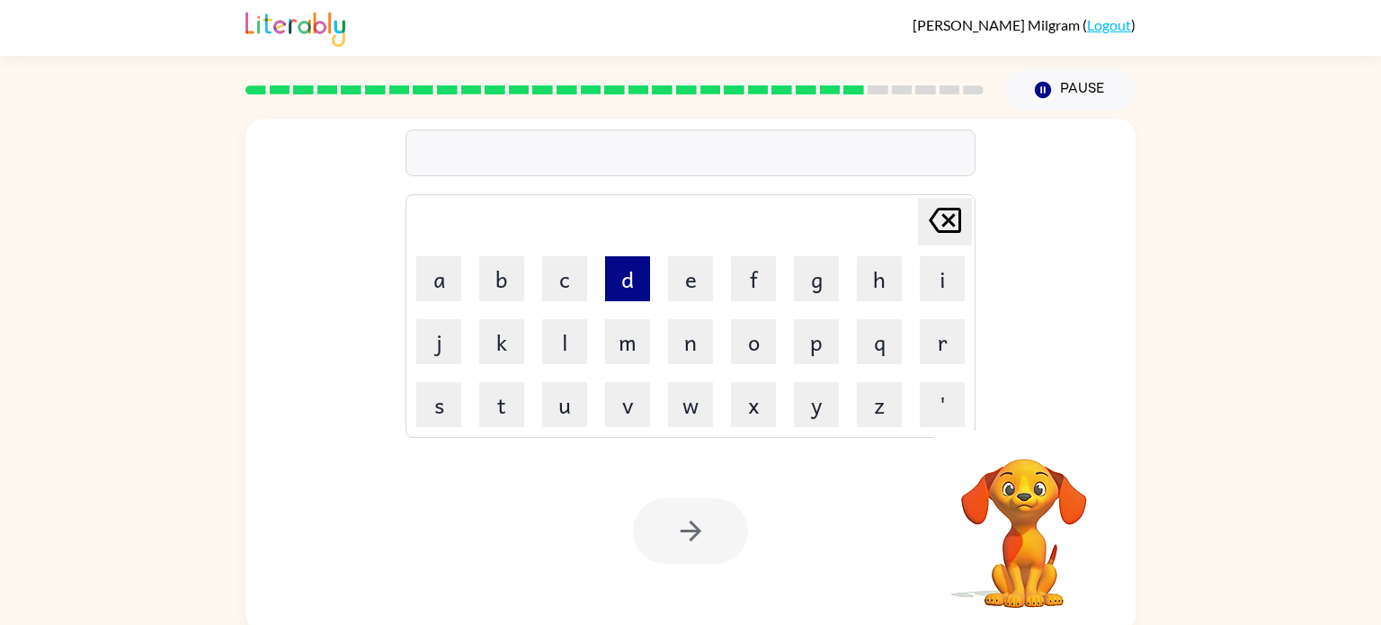
click at [638, 285] on button "d" at bounding box center [627, 278] width 45 height 45
click at [702, 277] on button "e" at bounding box center [690, 278] width 45 height 45
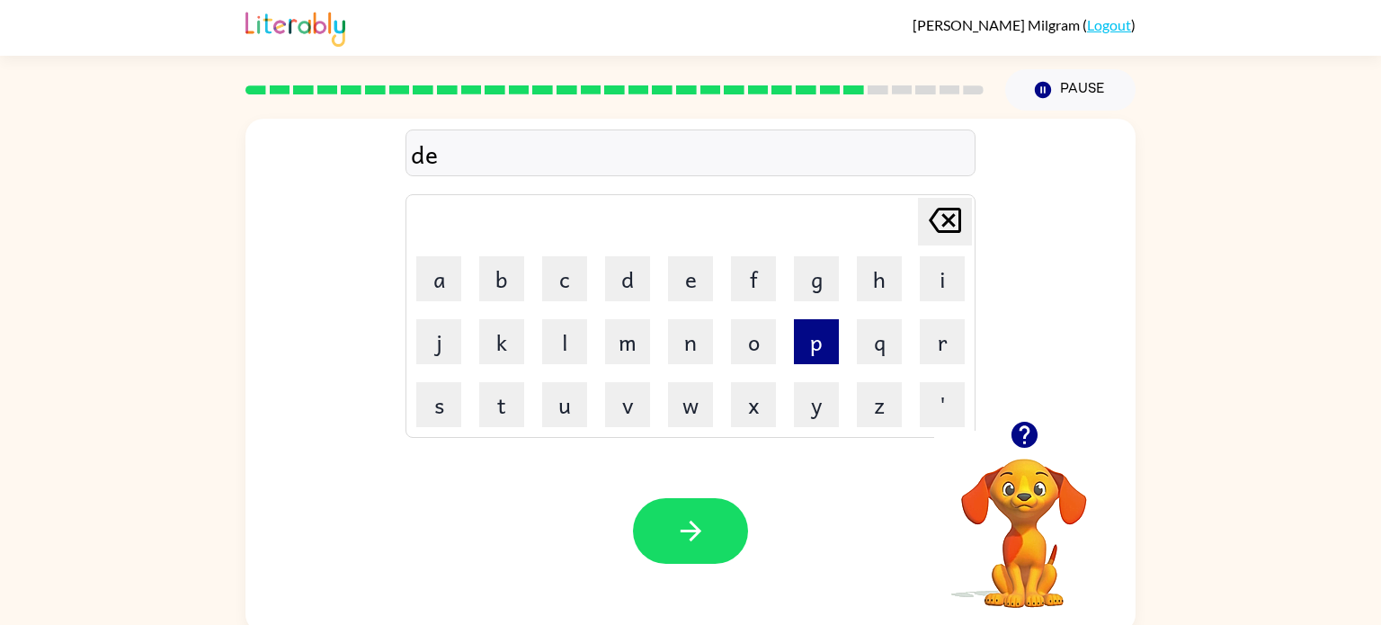
click at [821, 347] on button "p" at bounding box center [816, 341] width 45 height 45
click at [456, 290] on button "a" at bounding box center [438, 278] width 45 height 45
click at [925, 353] on button "r" at bounding box center [942, 341] width 45 height 45
click at [512, 401] on button "t" at bounding box center [501, 404] width 45 height 45
click at [641, 350] on button "m" at bounding box center [627, 341] width 45 height 45
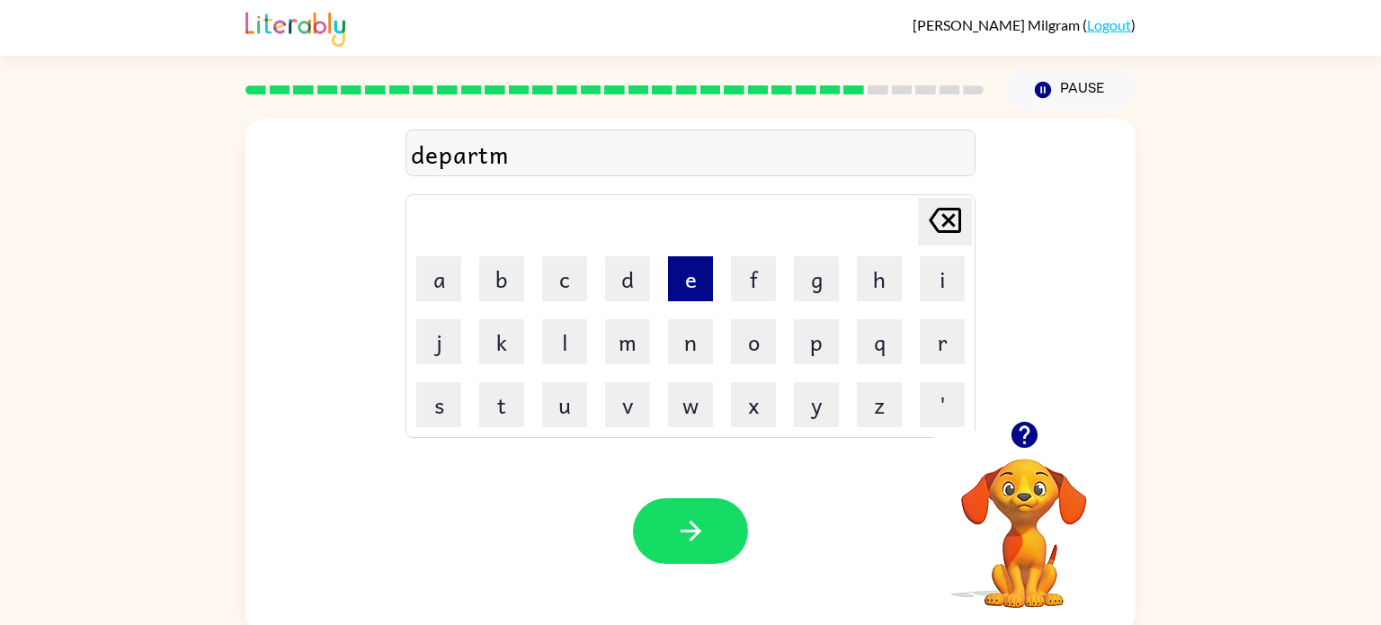
click at [699, 278] on button "e" at bounding box center [690, 278] width 45 height 45
click at [709, 334] on button "n" at bounding box center [690, 341] width 45 height 45
click at [515, 409] on button "t" at bounding box center [501, 404] width 45 height 45
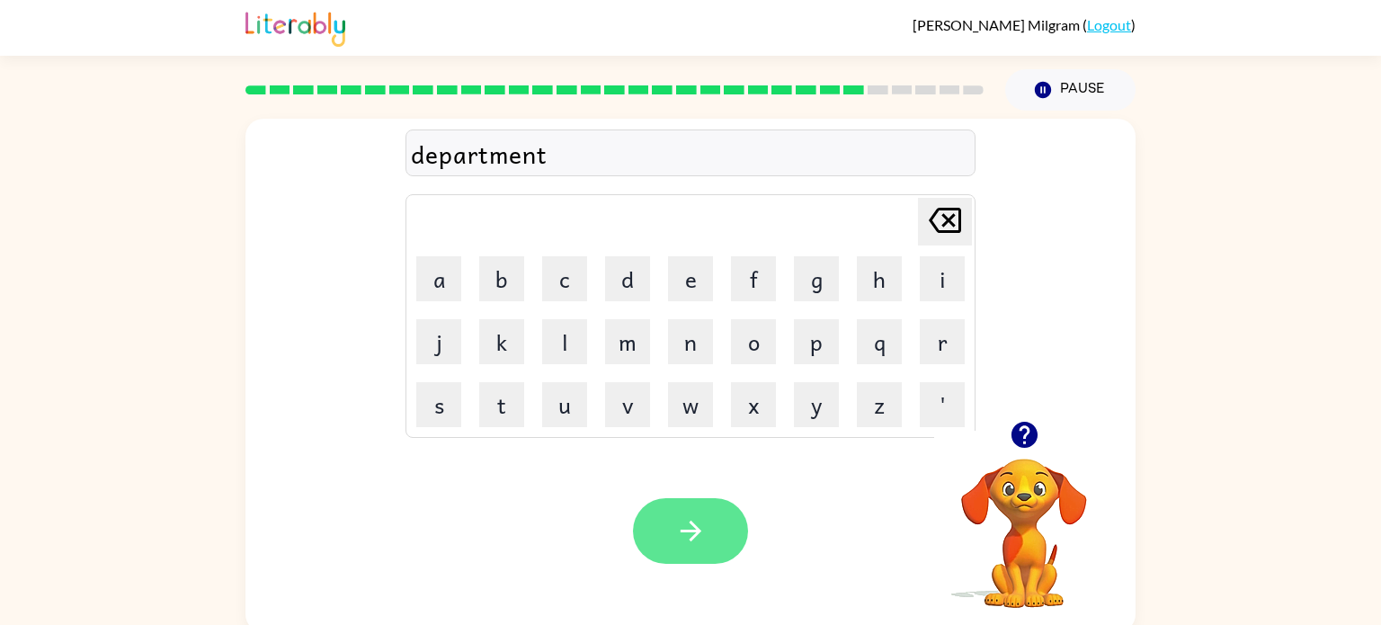
click at [675, 523] on icon "button" at bounding box center [690, 530] width 31 height 31
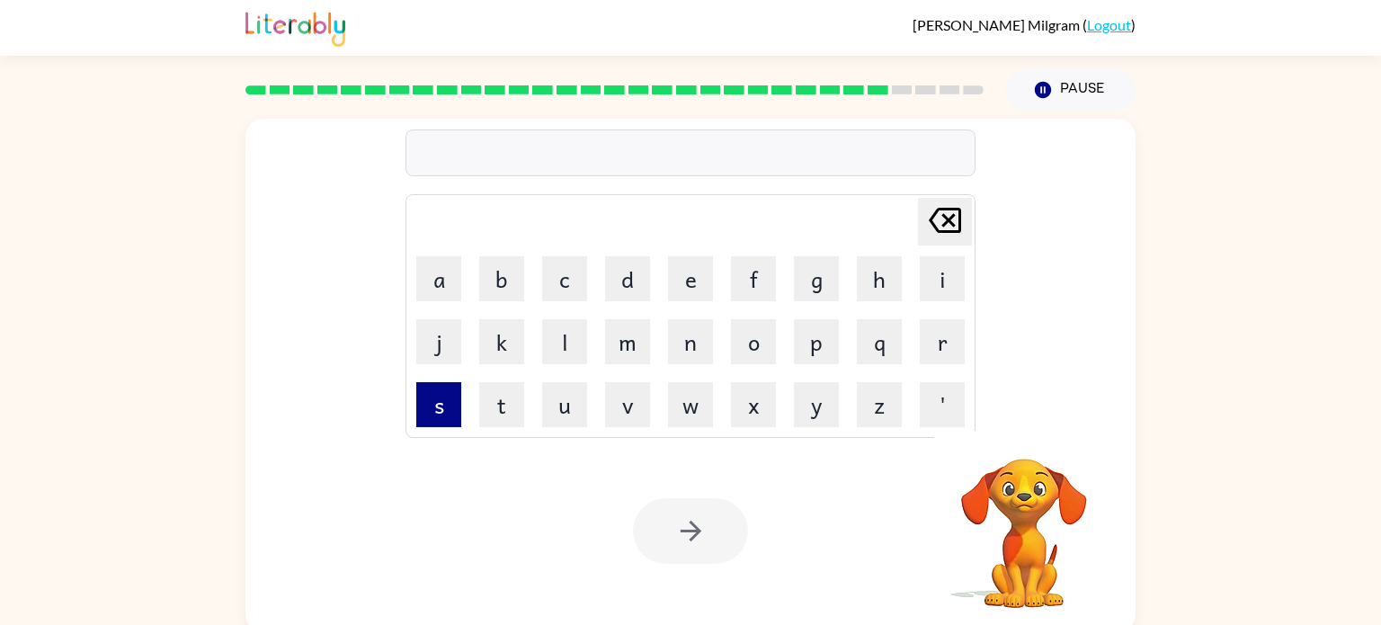
click at [447, 386] on button "s" at bounding box center [438, 404] width 45 height 45
click at [578, 358] on button "l" at bounding box center [564, 341] width 45 height 45
click at [956, 276] on button "i" at bounding box center [942, 278] width 45 height 45
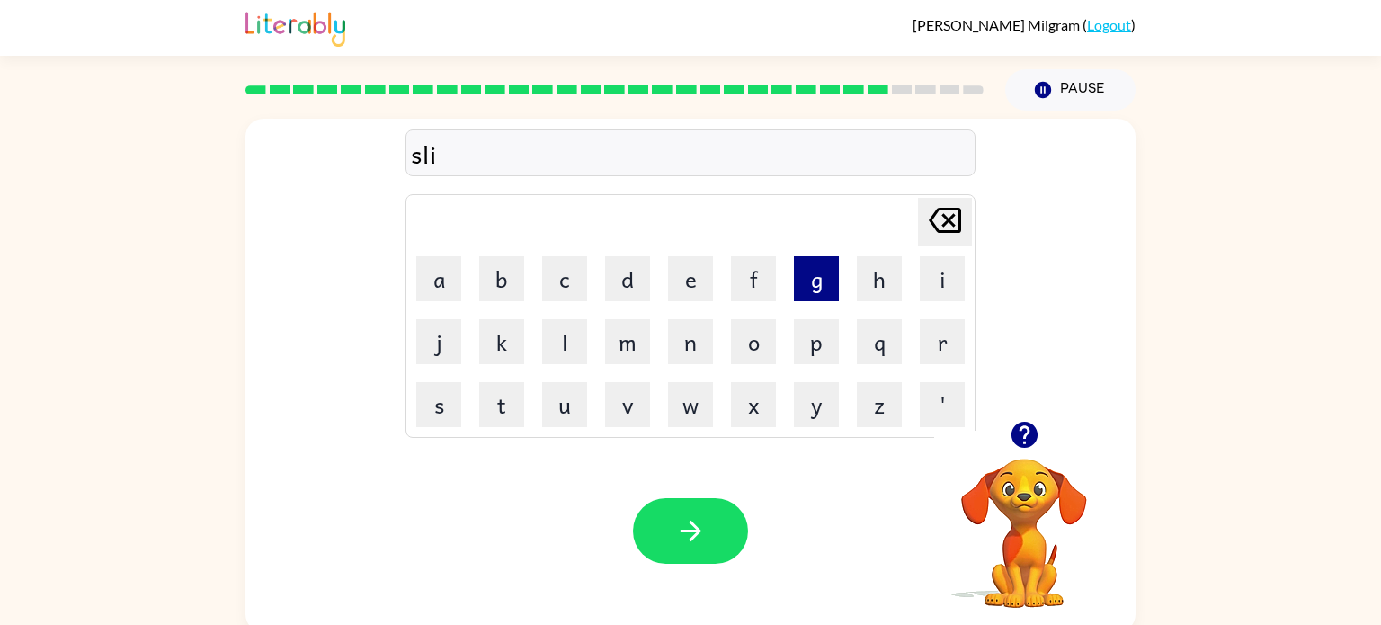
click at [812, 293] on button "g" at bounding box center [816, 278] width 45 height 45
click at [881, 282] on button "h" at bounding box center [879, 278] width 45 height 45
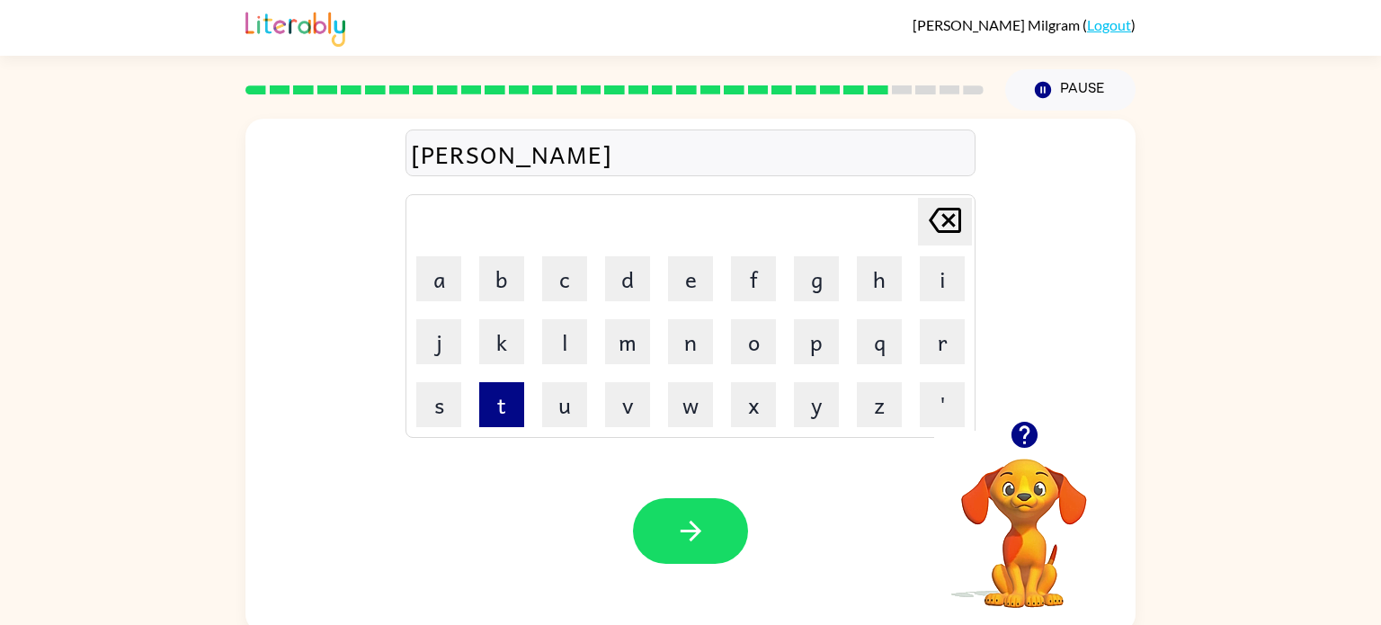
click at [510, 405] on button "t" at bounding box center [501, 404] width 45 height 45
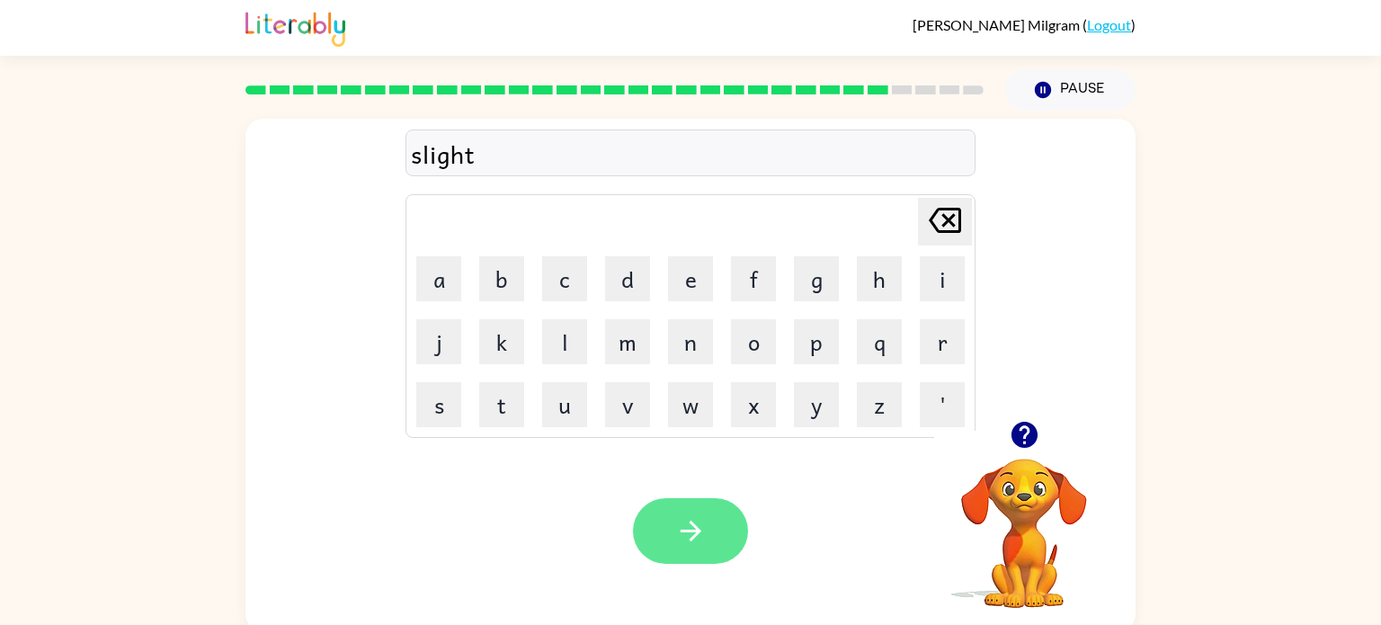
click at [690, 522] on icon "button" at bounding box center [690, 531] width 21 height 21
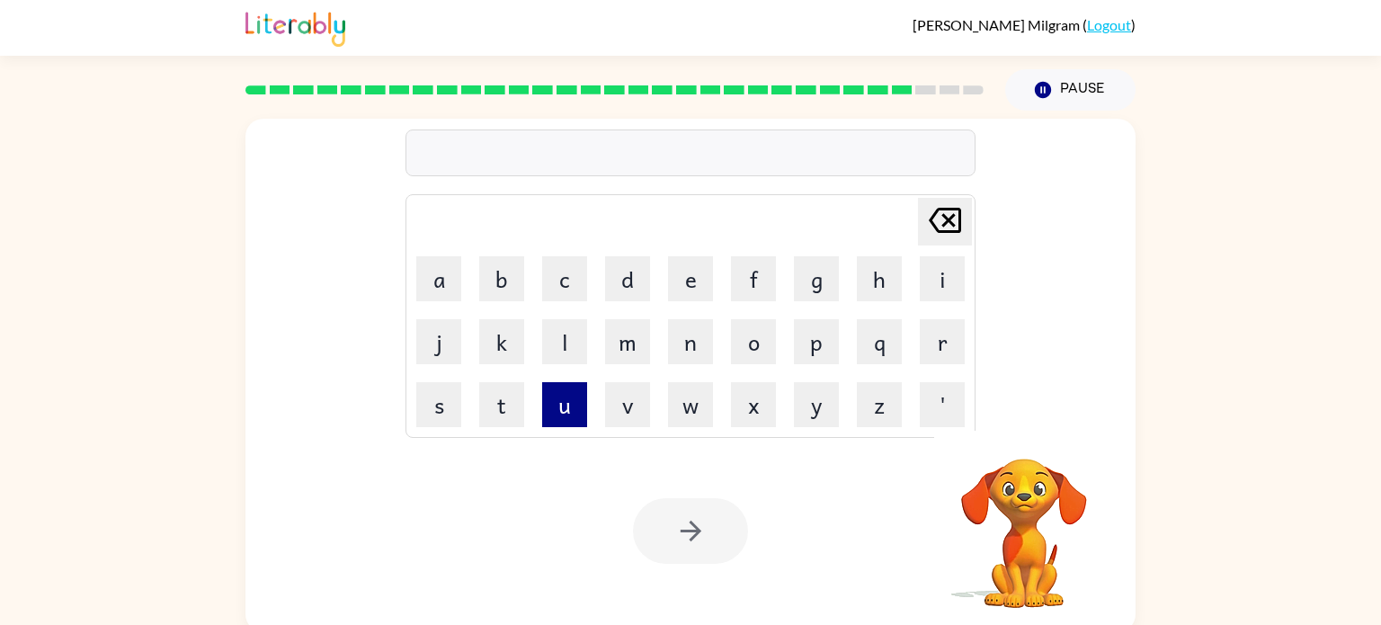
click at [574, 409] on button "u" at bounding box center [564, 404] width 45 height 45
click at [699, 349] on button "n" at bounding box center [690, 341] width 45 height 45
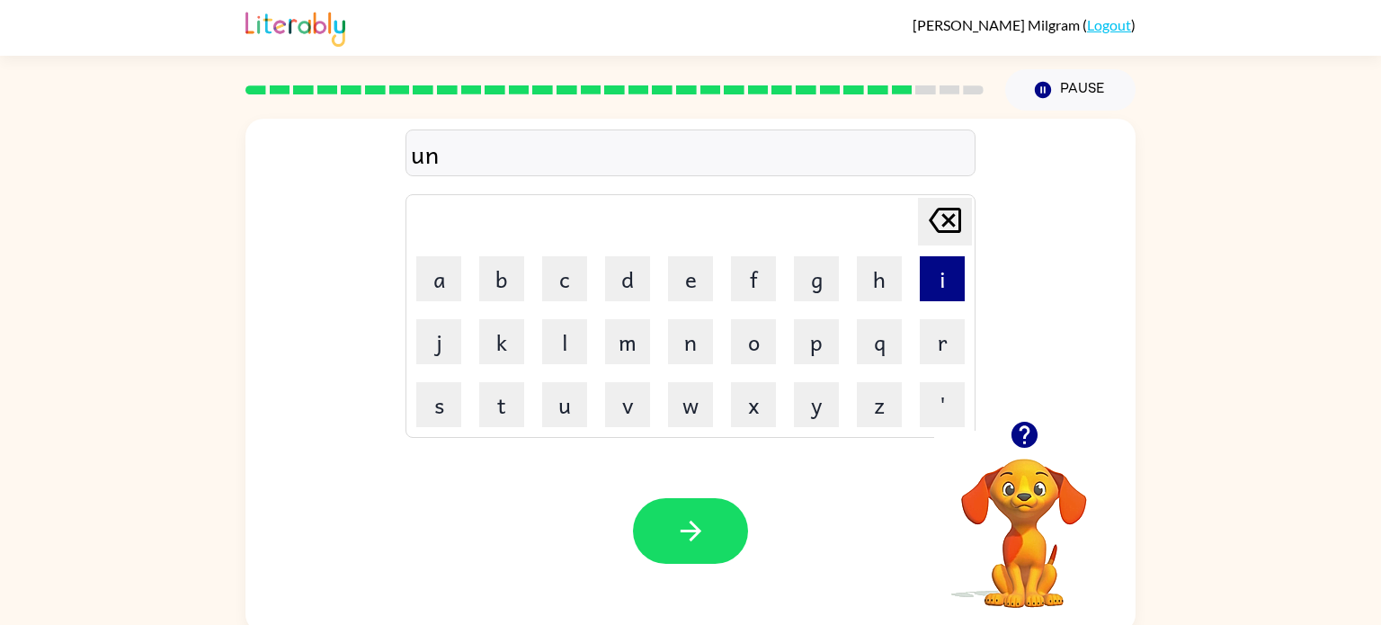
click at [941, 276] on button "i" at bounding box center [942, 278] width 45 height 45
click at [621, 421] on button "v" at bounding box center [627, 404] width 45 height 45
click at [685, 294] on button "e" at bounding box center [690, 278] width 45 height 45
click at [935, 343] on button "r" at bounding box center [942, 341] width 45 height 45
click at [426, 391] on button "s" at bounding box center [438, 404] width 45 height 45
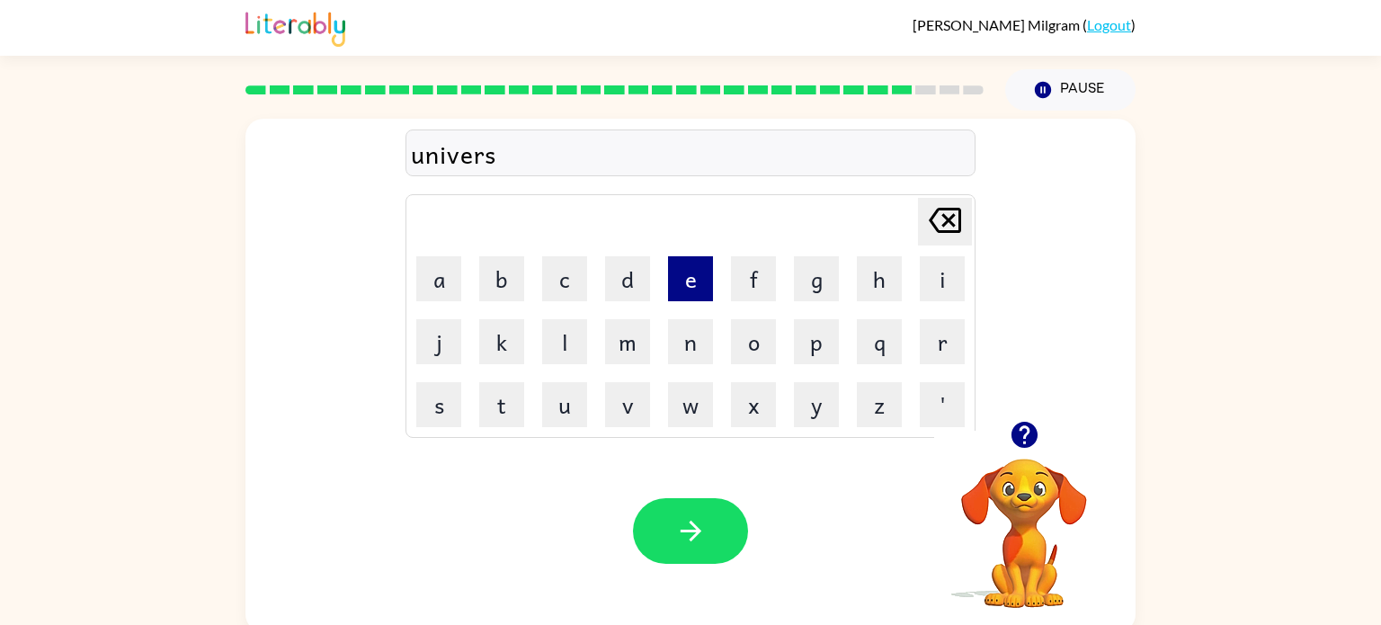
click at [673, 276] on button "e" at bounding box center [690, 278] width 45 height 45
click at [571, 355] on button "l" at bounding box center [564, 341] width 45 height 45
click at [689, 551] on button "button" at bounding box center [690, 531] width 115 height 66
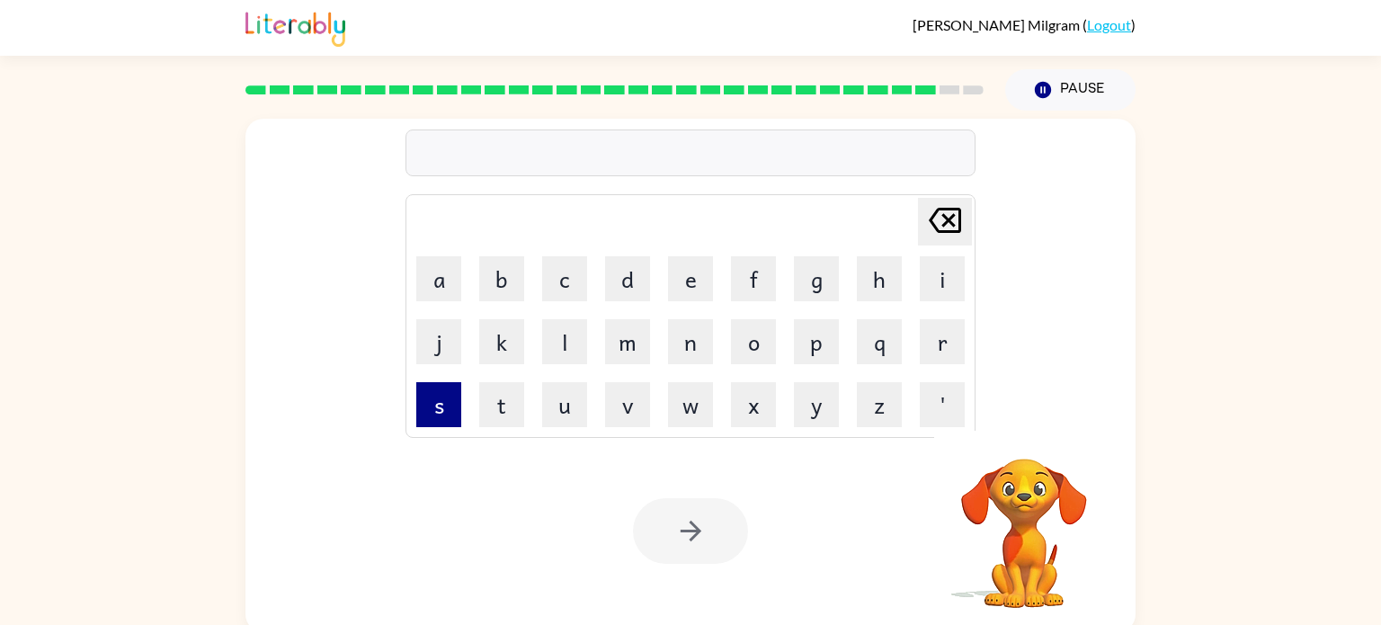
click at [426, 414] on button "s" at bounding box center [438, 404] width 45 height 45
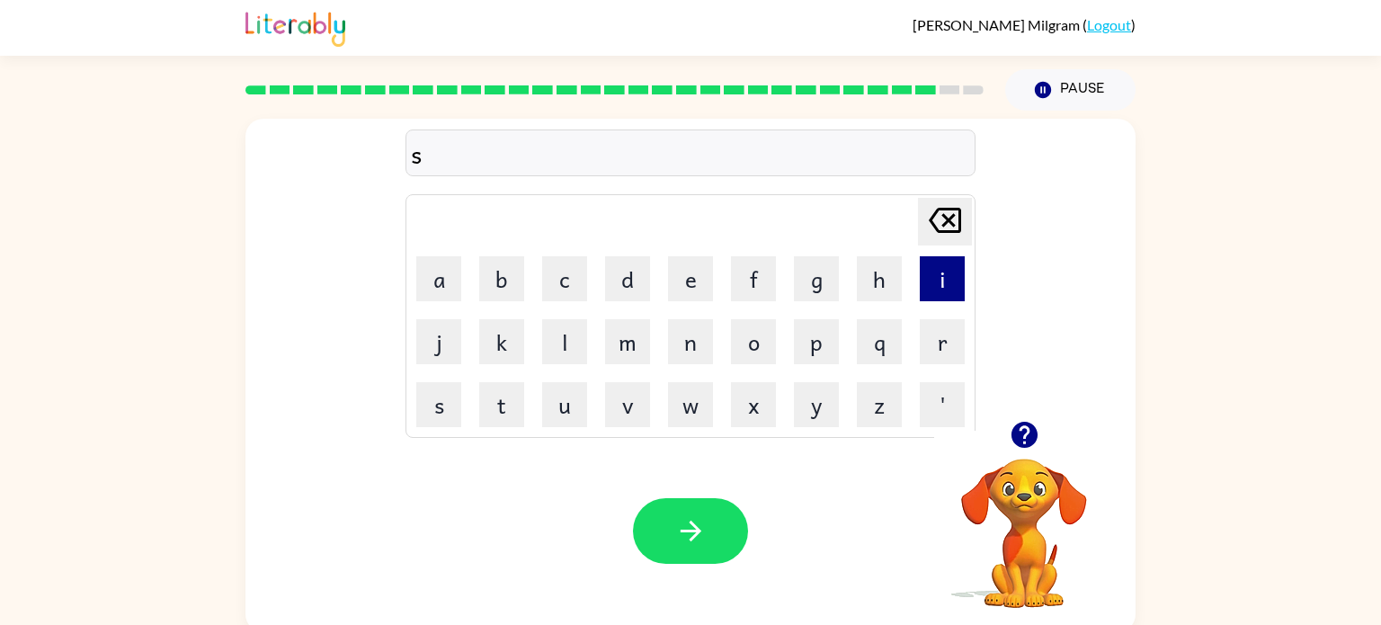
click at [928, 279] on button "i" at bounding box center [942, 278] width 45 height 45
click at [583, 343] on button "l" at bounding box center [564, 341] width 45 height 45
click at [939, 222] on icon "[PERSON_NAME] last character input" at bounding box center [944, 220] width 43 height 43
click at [623, 405] on button "v" at bounding box center [627, 404] width 45 height 45
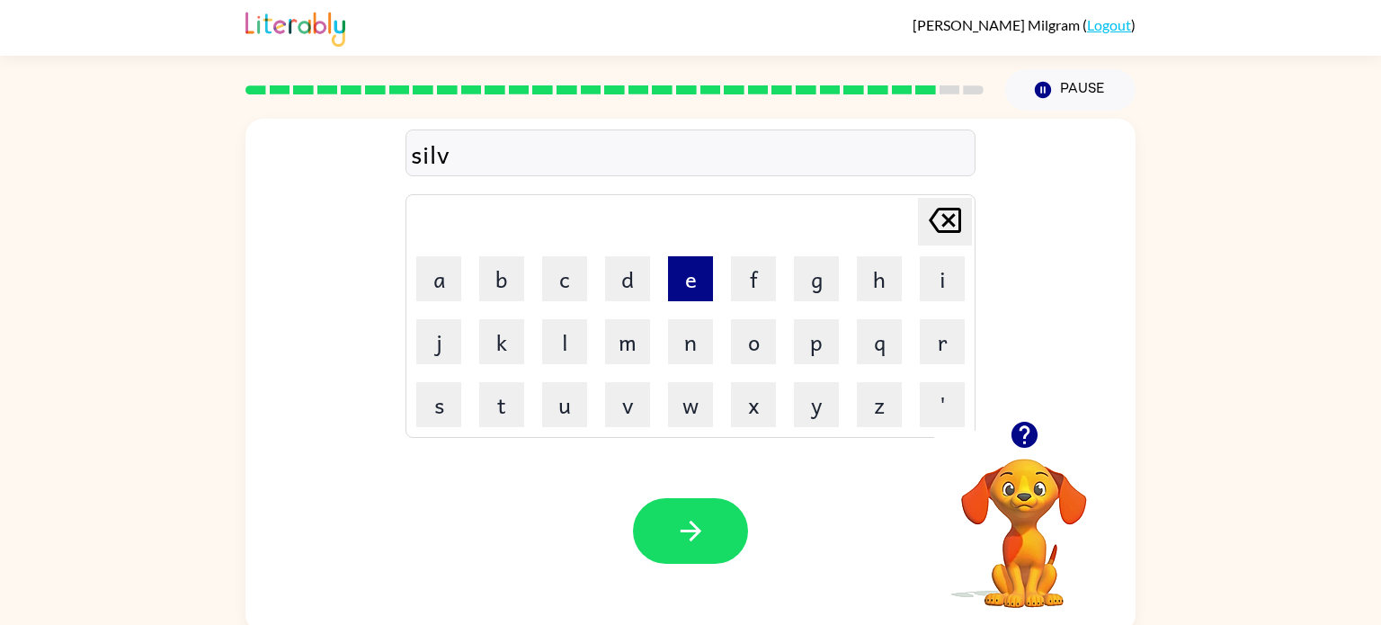
click at [682, 277] on button "e" at bounding box center [690, 278] width 45 height 45
click at [936, 350] on button "r" at bounding box center [942, 341] width 45 height 45
click at [673, 411] on button "w" at bounding box center [690, 404] width 45 height 45
click at [680, 286] on button "e" at bounding box center [690, 278] width 45 height 45
click at [455, 270] on button "a" at bounding box center [438, 278] width 45 height 45
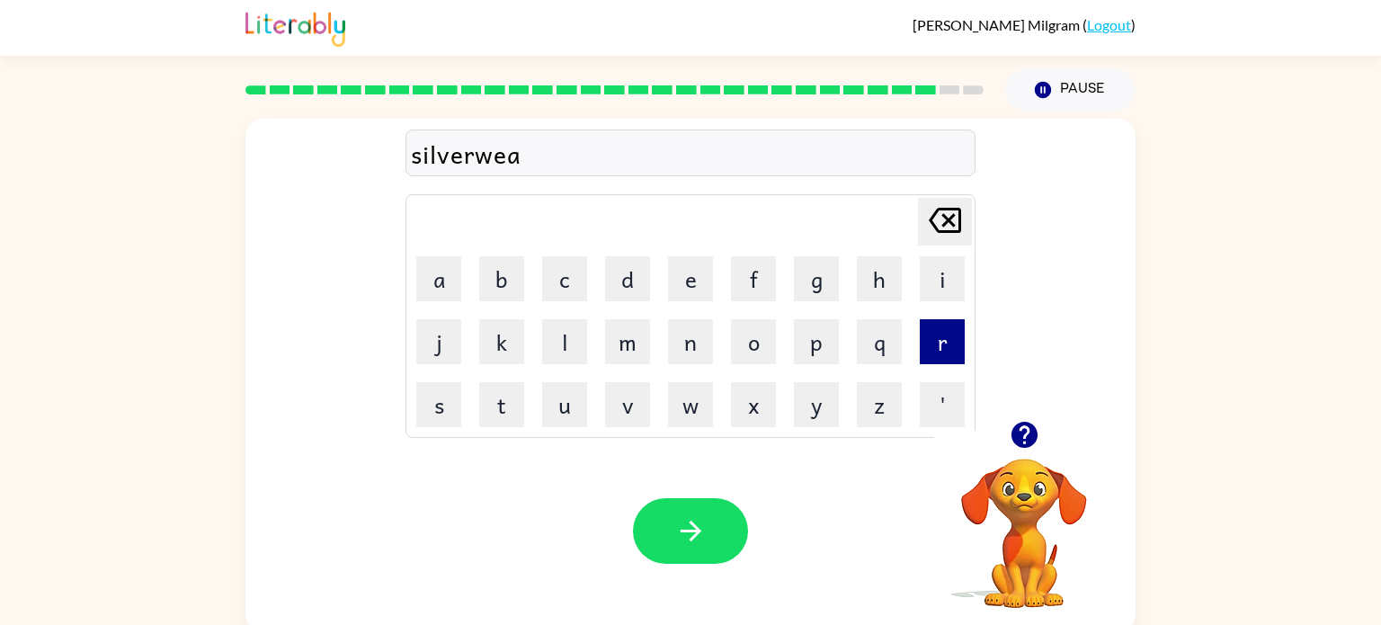
click at [936, 358] on button "r" at bounding box center [942, 341] width 45 height 45
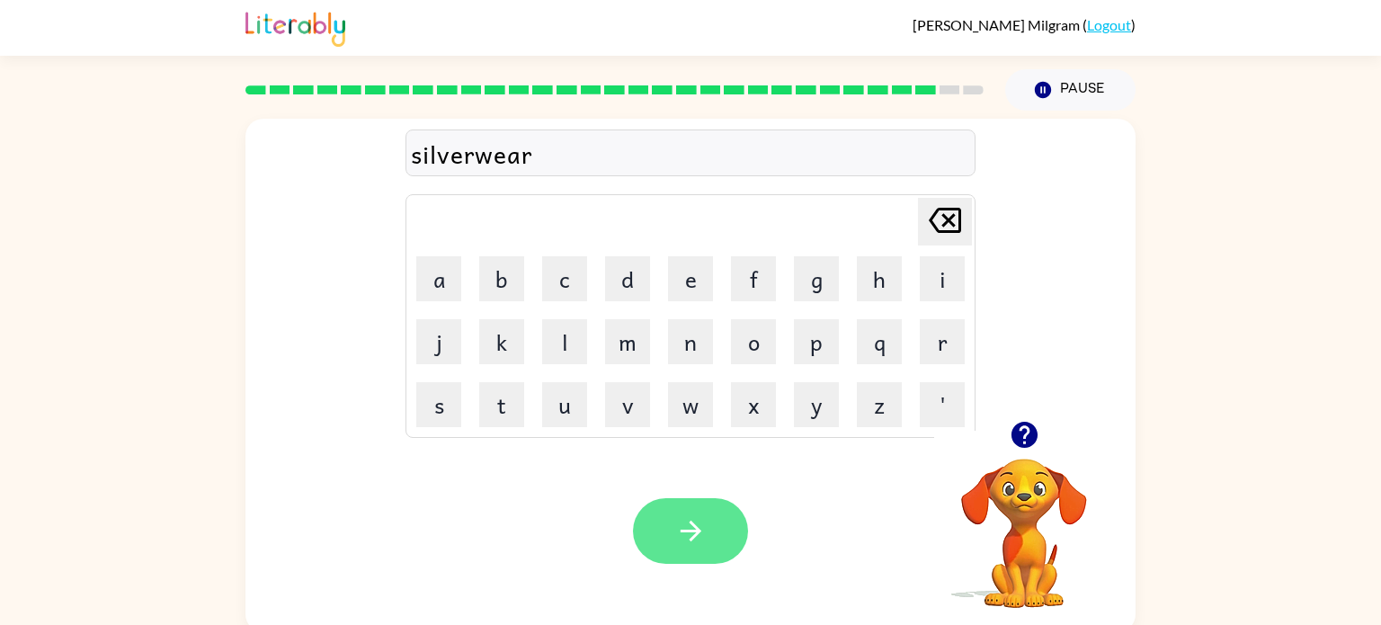
click at [666, 537] on button "button" at bounding box center [690, 531] width 115 height 66
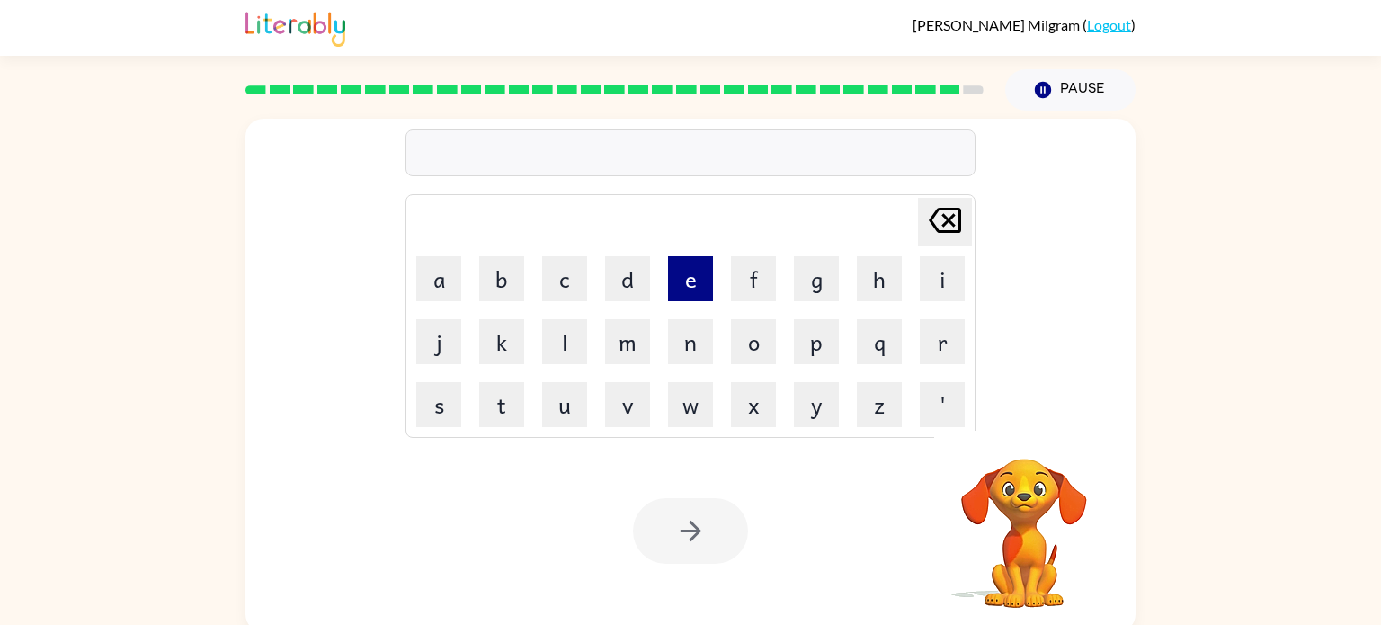
click at [684, 281] on button "e" at bounding box center [690, 278] width 45 height 45
click at [688, 347] on button "n" at bounding box center [690, 341] width 45 height 45
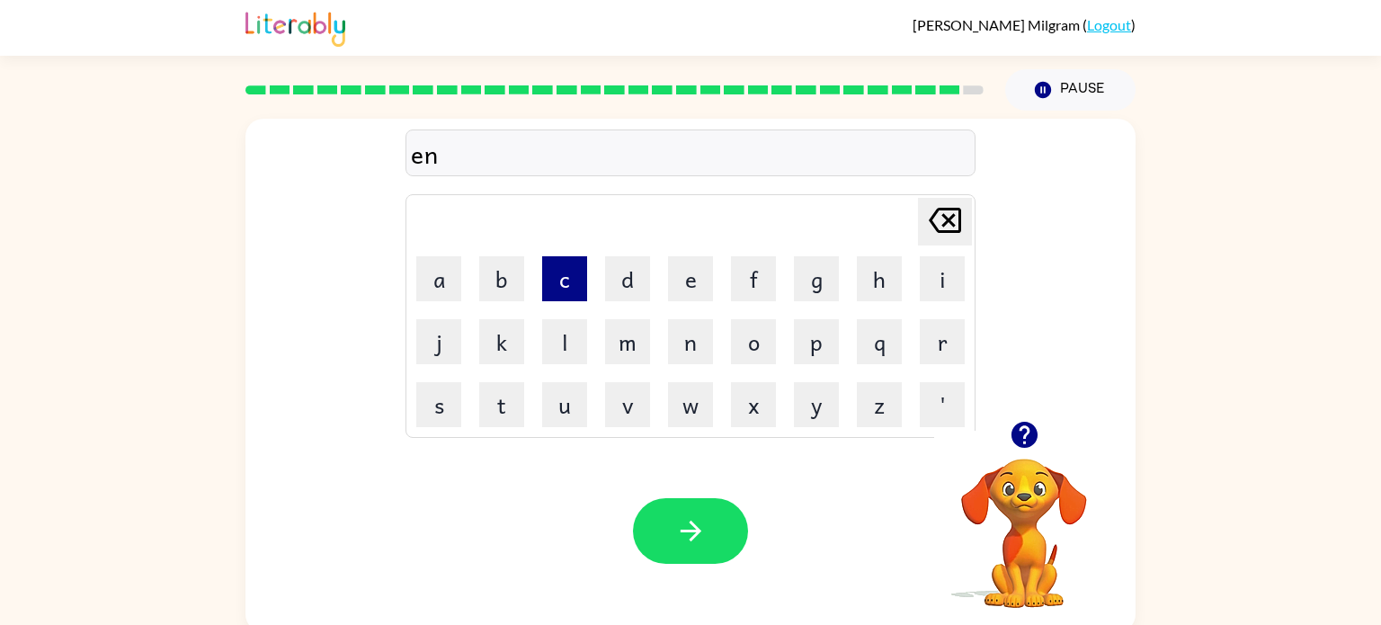
click at [576, 301] on button "c" at bounding box center [564, 278] width 45 height 45
click at [756, 335] on button "o" at bounding box center [753, 341] width 45 height 45
click at [576, 405] on button "u" at bounding box center [564, 404] width 45 height 45
click at [519, 396] on button "t" at bounding box center [501, 404] width 45 height 45
click at [680, 268] on button "e" at bounding box center [690, 278] width 45 height 45
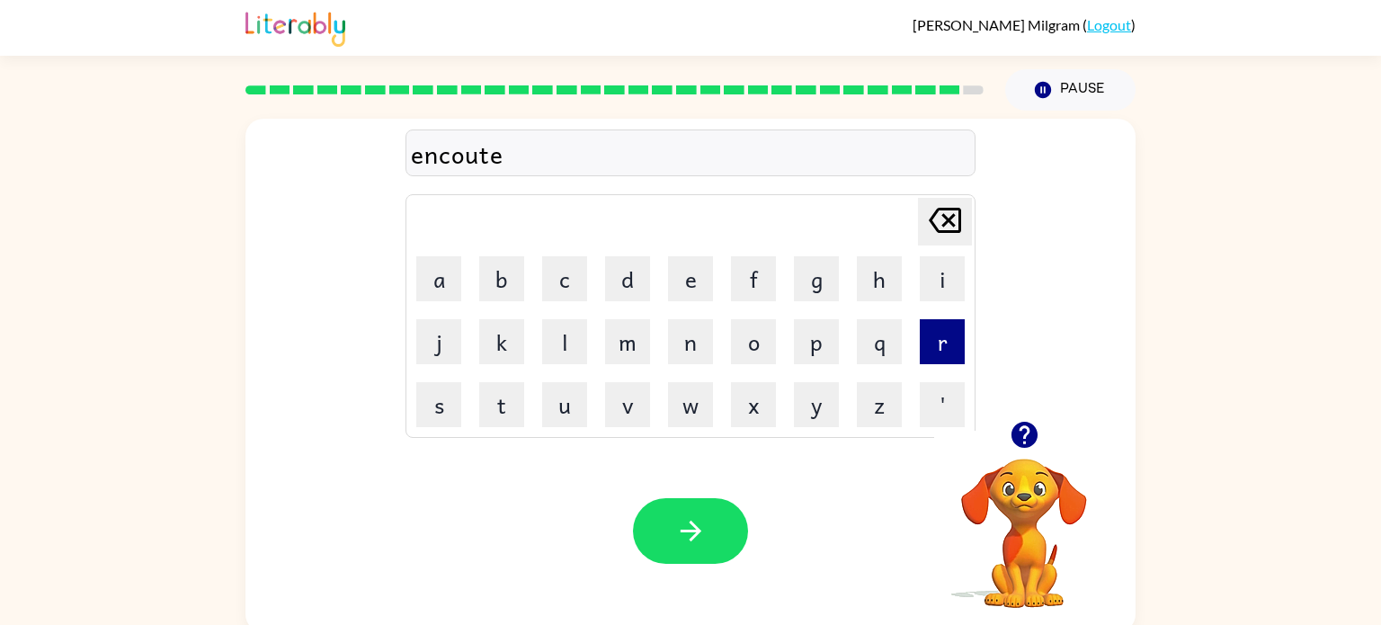
click at [935, 347] on button "r" at bounding box center [942, 341] width 45 height 45
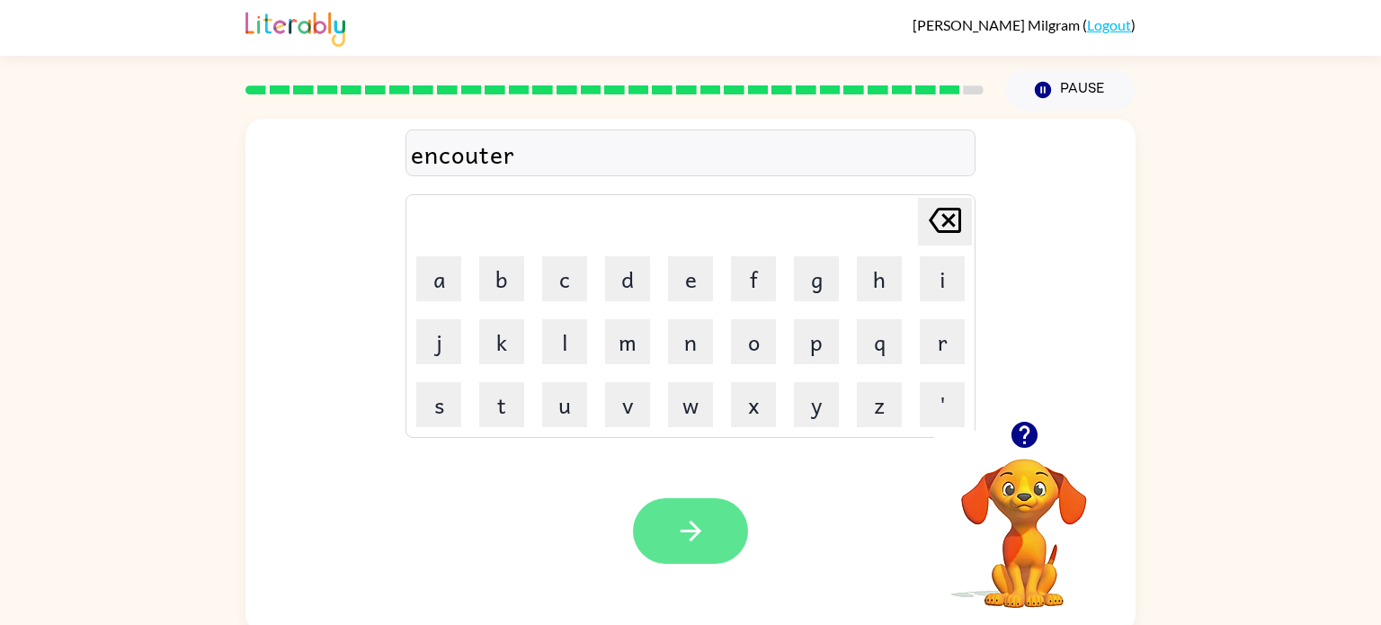
click at [680, 536] on icon "button" at bounding box center [690, 530] width 31 height 31
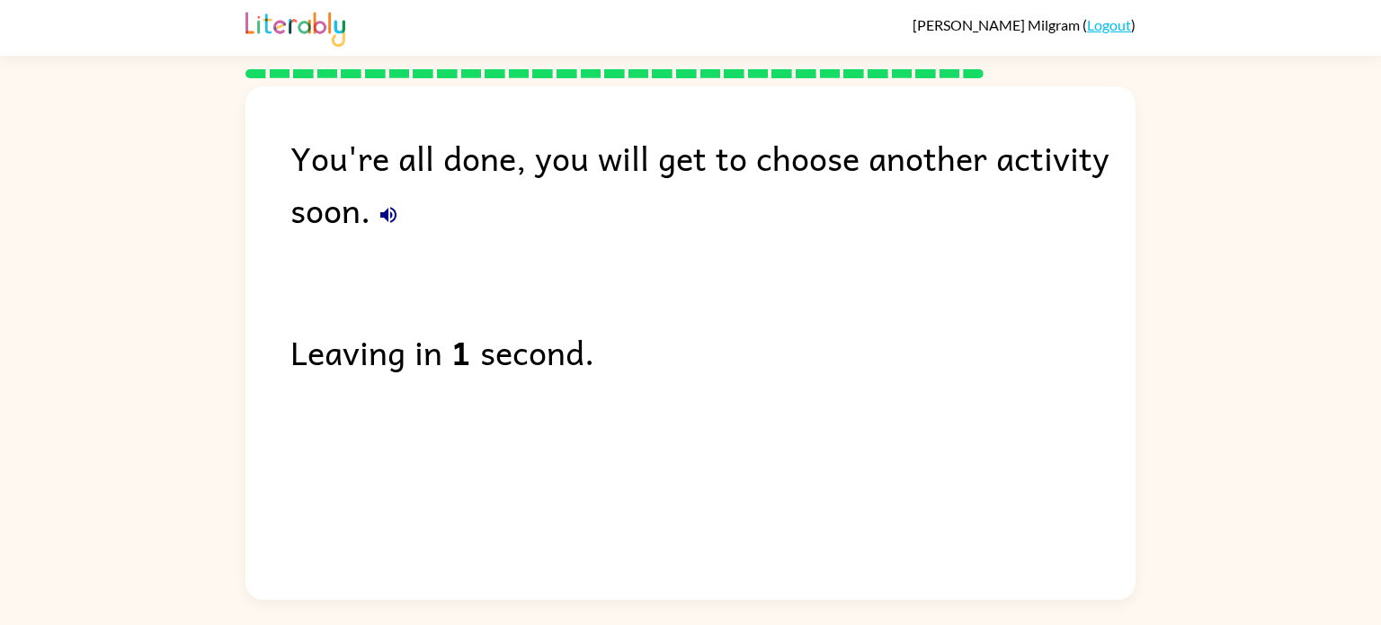
click at [612, 67] on div at bounding box center [615, 73] width 760 height 31
